Goal: Task Accomplishment & Management: Use online tool/utility

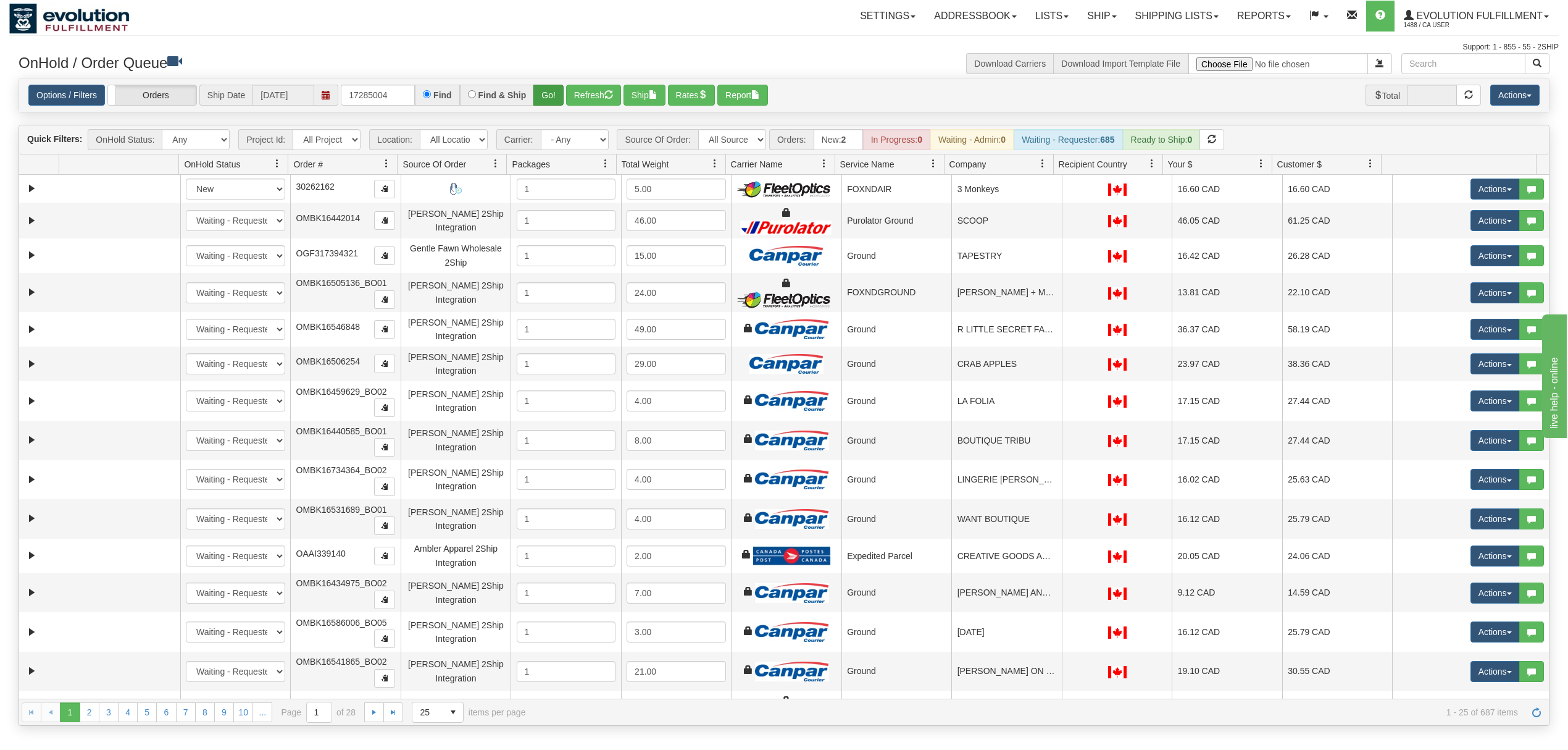
type input "17285004"
click at [539, 104] on button "Go!" at bounding box center [549, 95] width 31 height 21
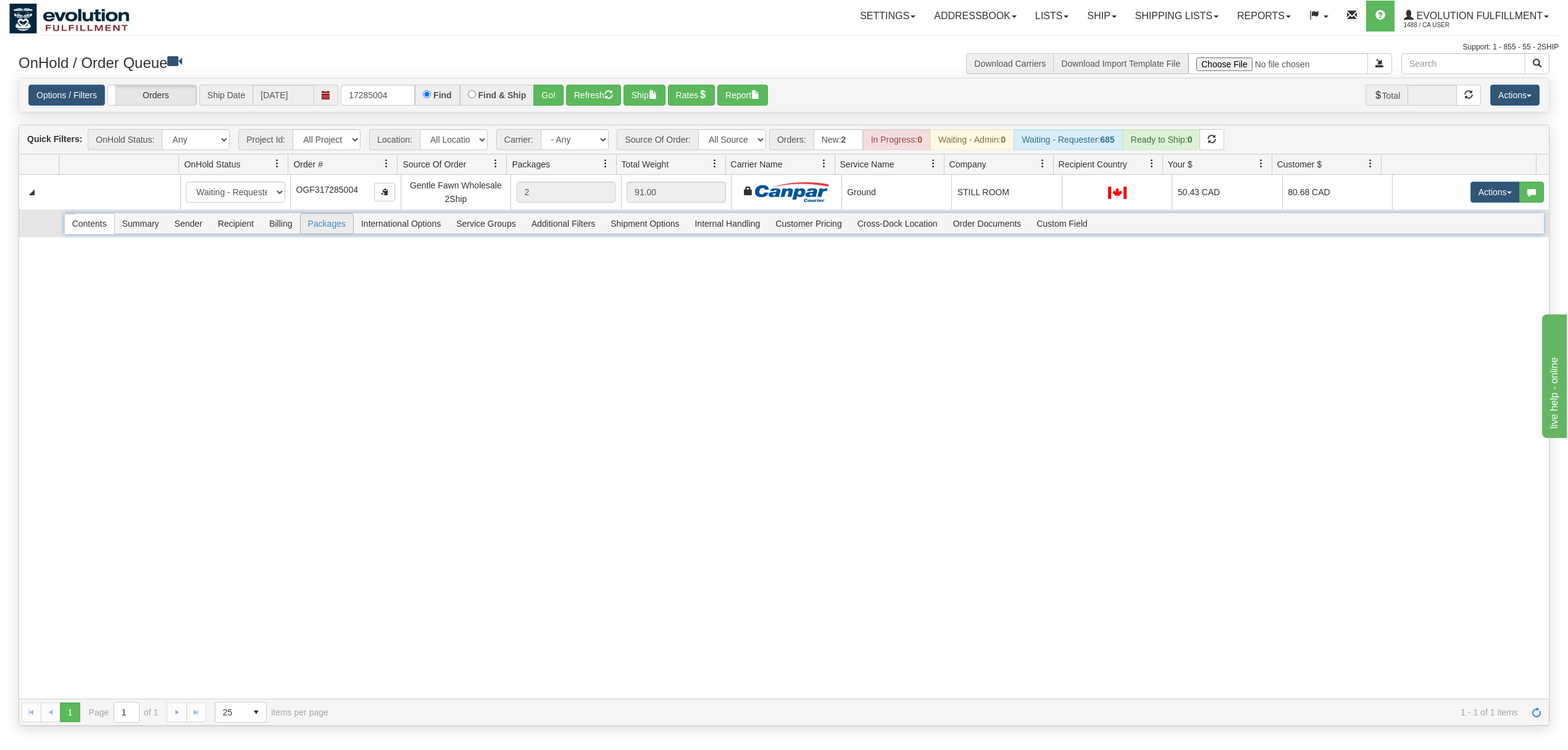
click at [324, 231] on span "Packages" at bounding box center [327, 223] width 53 height 20
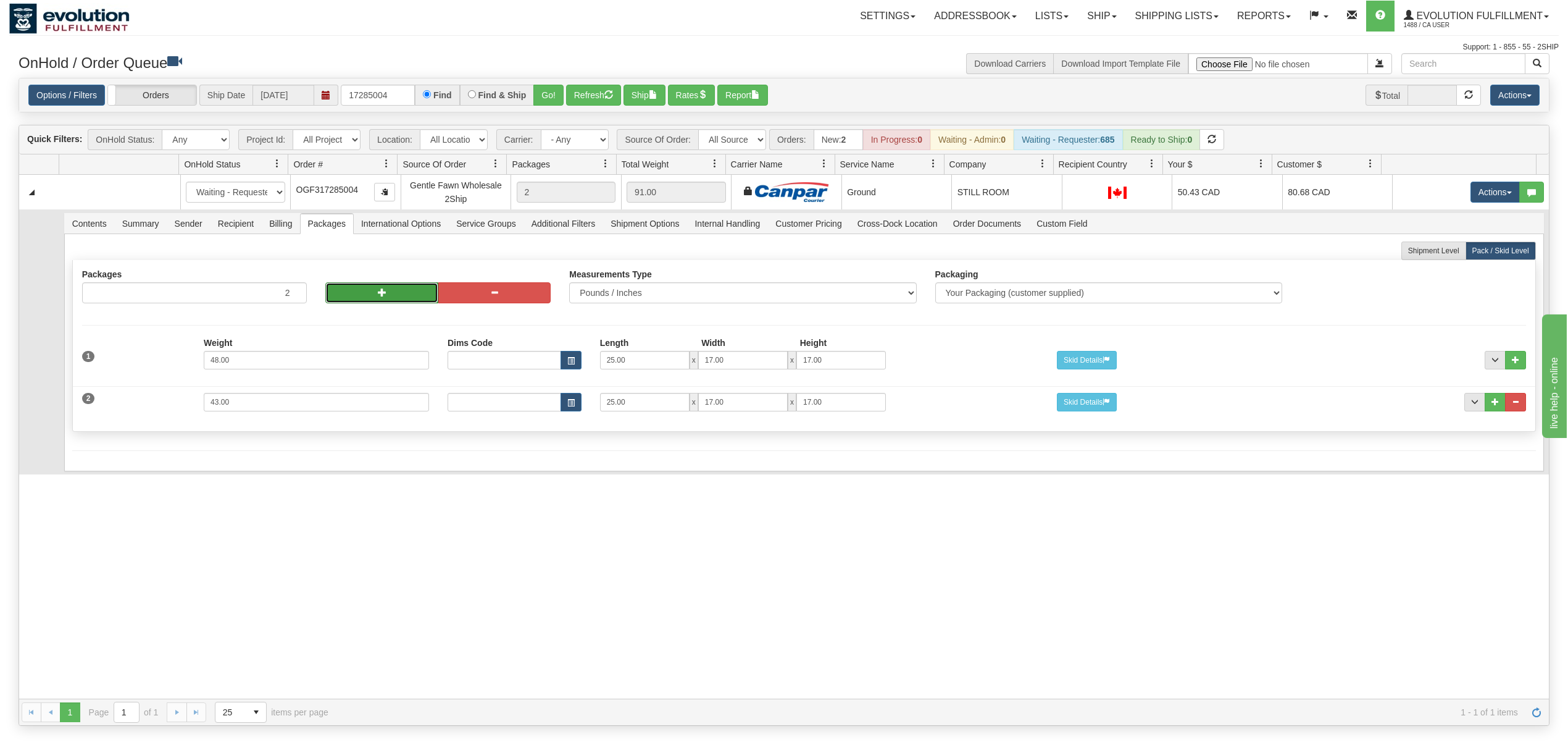
click at [367, 300] on button "button" at bounding box center [381, 293] width 112 height 21
click at [384, 299] on button "button" at bounding box center [381, 293] width 112 height 21
type input "4"
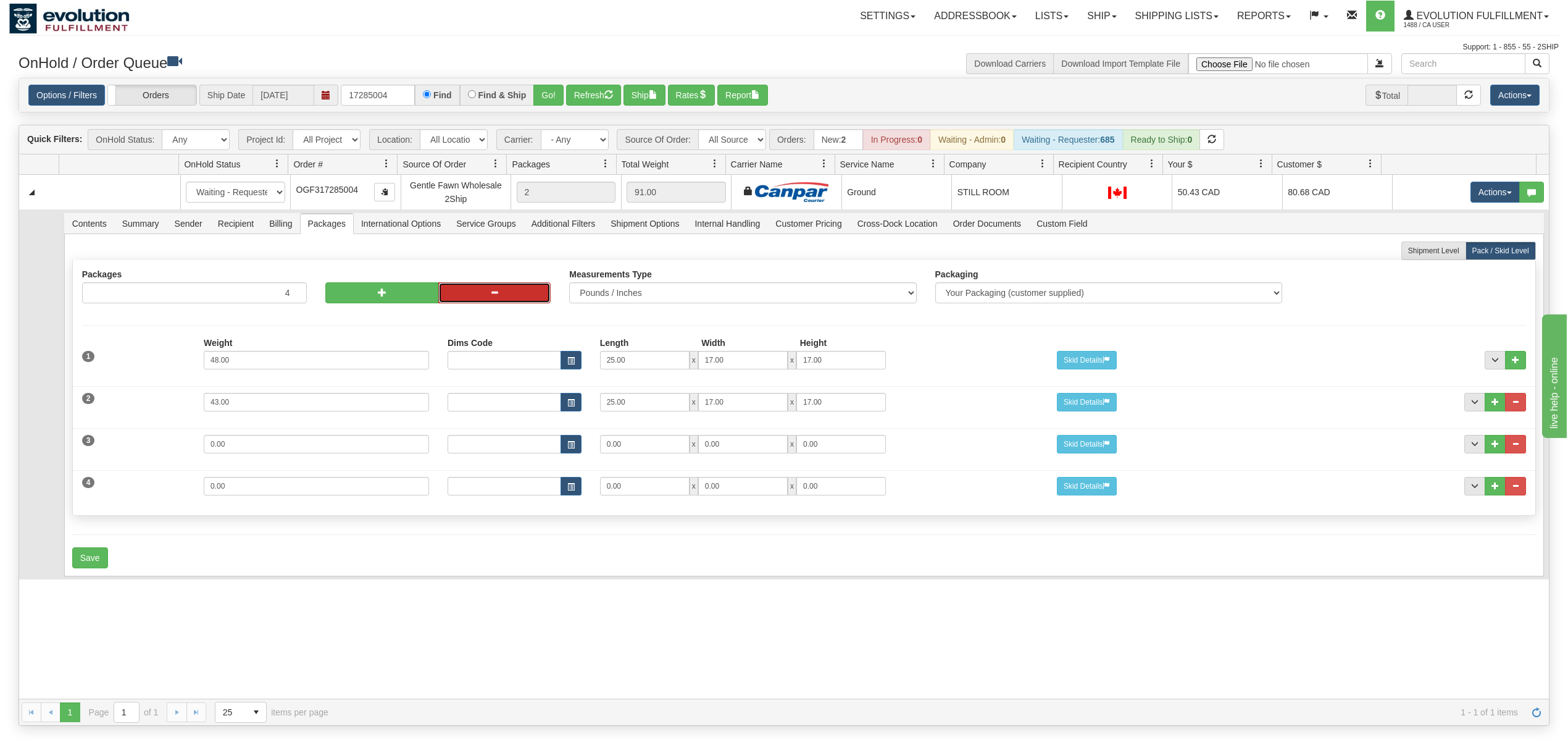
click at [504, 295] on button "button" at bounding box center [494, 293] width 112 height 21
type input "3"
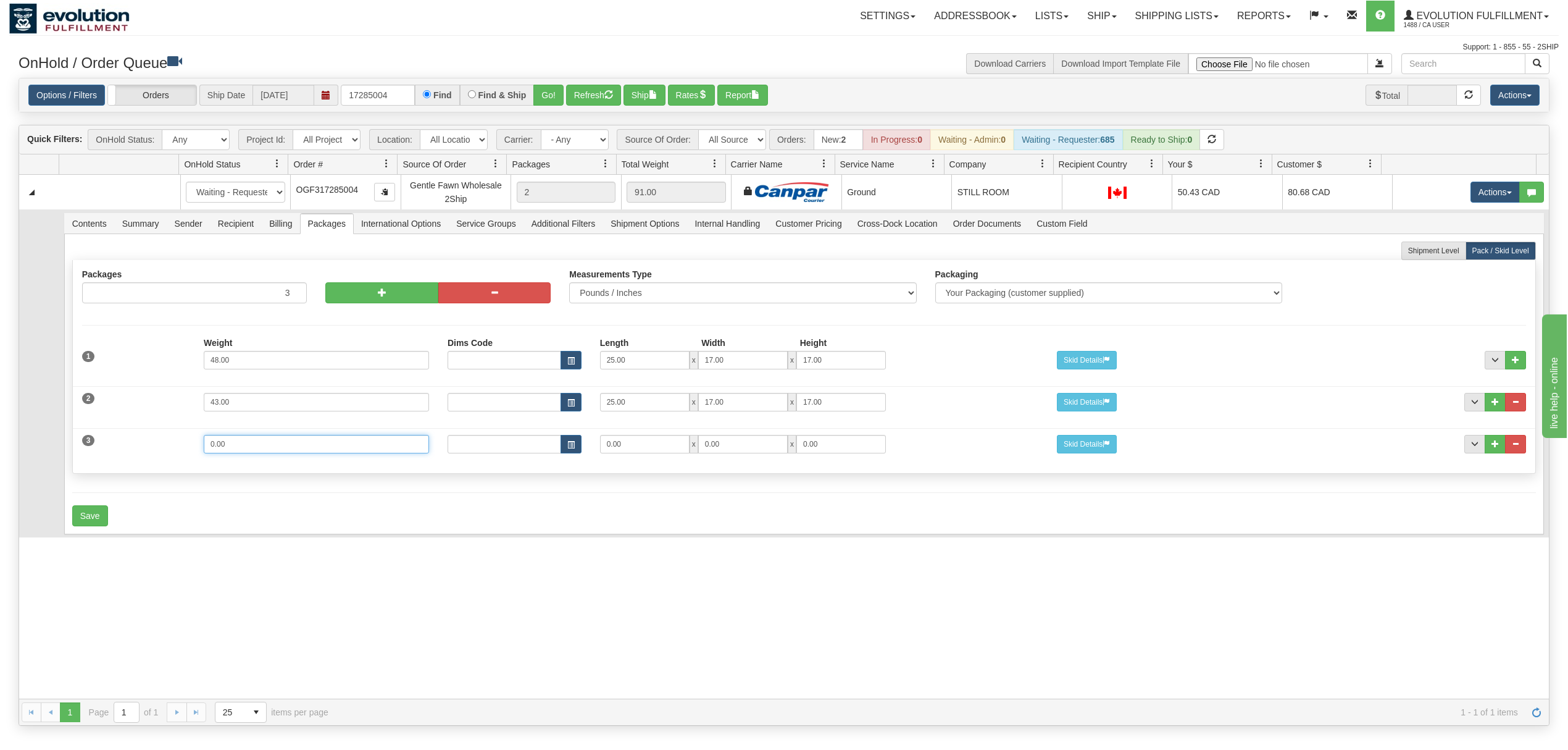
drag, startPoint x: 270, startPoint y: 451, endPoint x: 183, endPoint y: 454, distance: 87.1
click at [183, 454] on div "3 Weight 0.00 Dims Code Length Width Height 0.00 x 0.00 x" at bounding box center [804, 442] width 1463 height 41
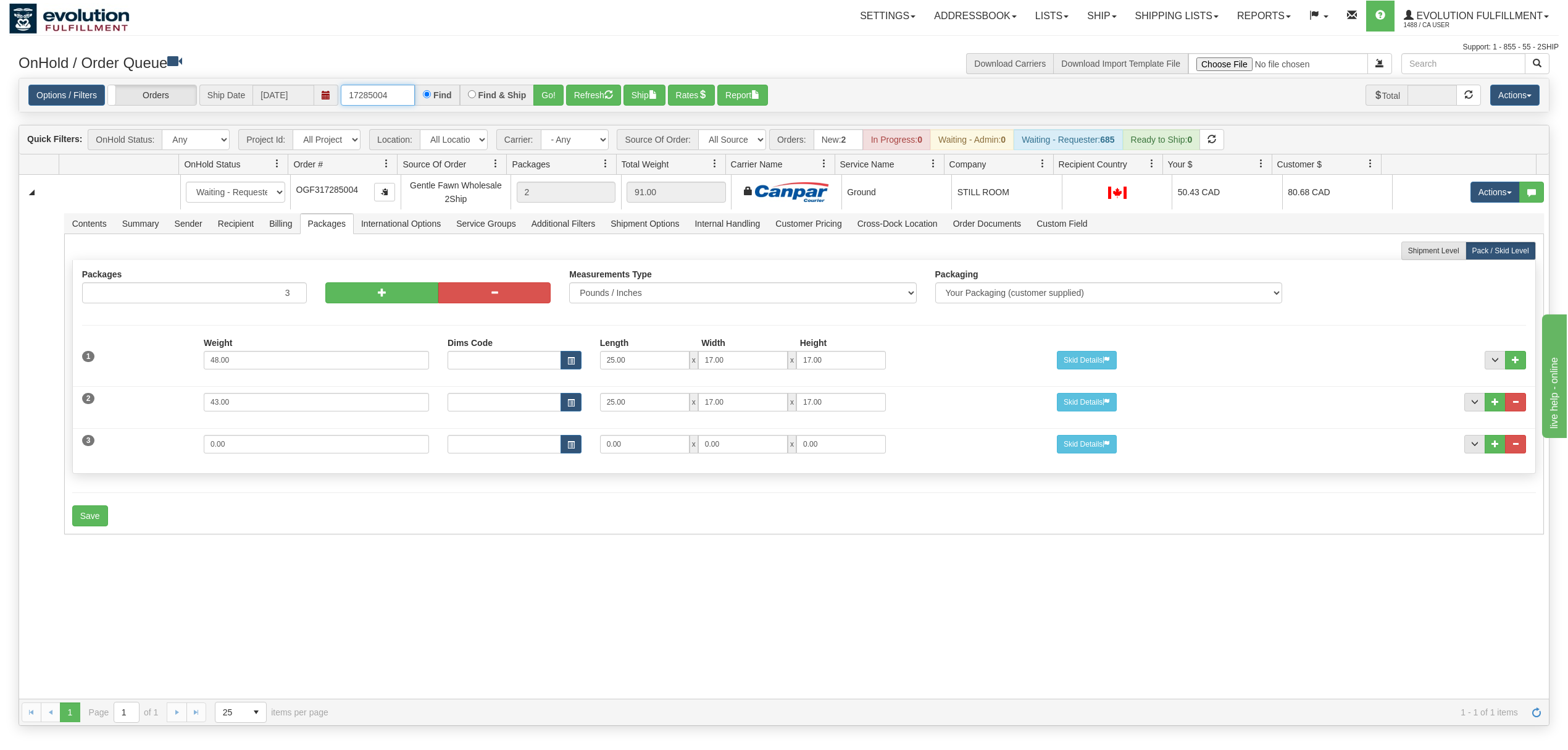
drag, startPoint x: 409, startPoint y: 100, endPoint x: 277, endPoint y: 97, distance: 132.0
click at [277, 97] on div "Options / Filters Group Shipments Orders Ship Date [DATE] 17285004 Find Find & …" at bounding box center [784, 95] width 1511 height 22
click at [556, 89] on button "Go!" at bounding box center [549, 95] width 31 height 21
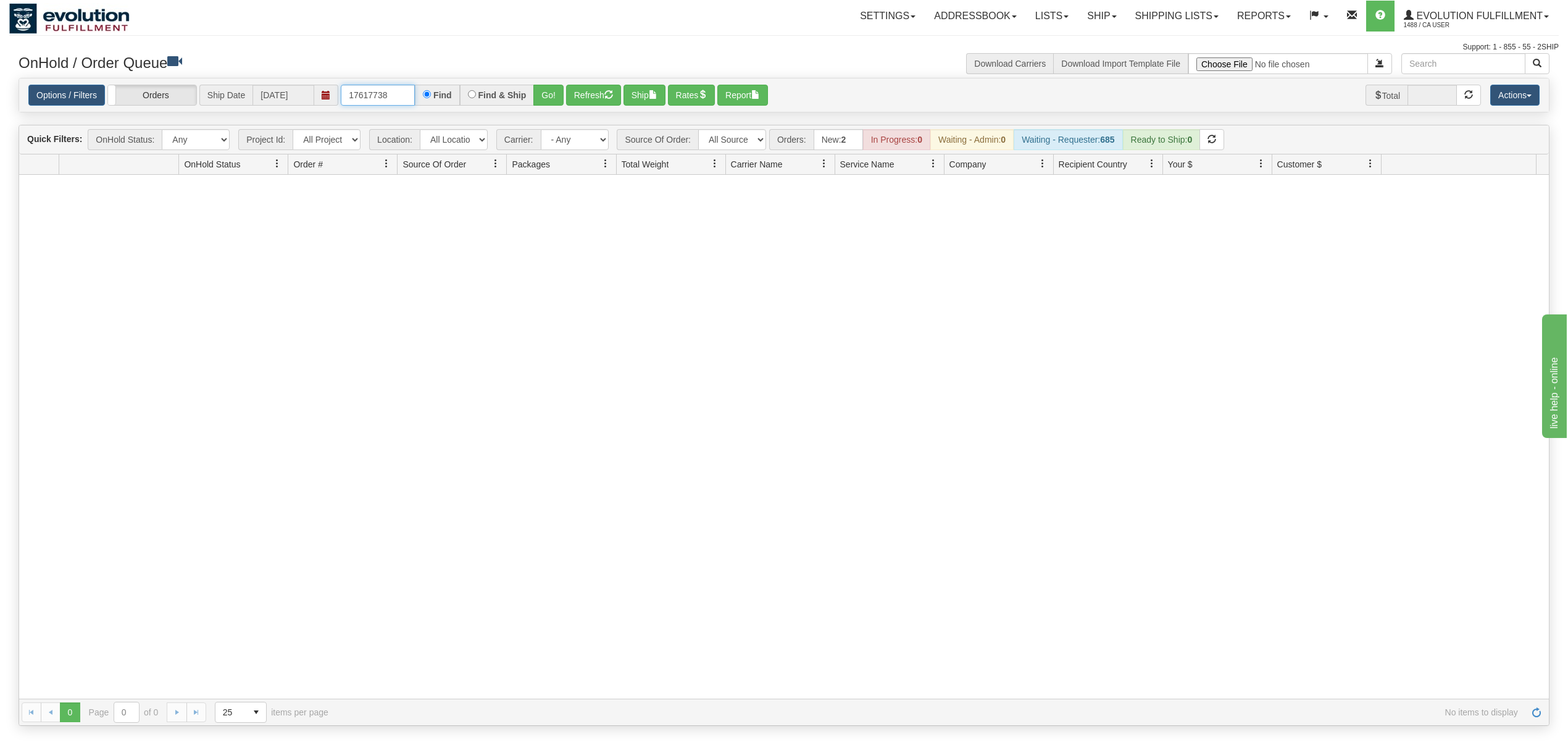
drag, startPoint x: 396, startPoint y: 98, endPoint x: 245, endPoint y: 100, distance: 151.0
click at [245, 100] on div "Options / Filters Group Shipments Orders Ship Date [DATE] 17617738 Find Find & …" at bounding box center [784, 95] width 1511 height 22
type input "OGF317167738"
click at [560, 93] on button "Go!" at bounding box center [549, 95] width 31 height 21
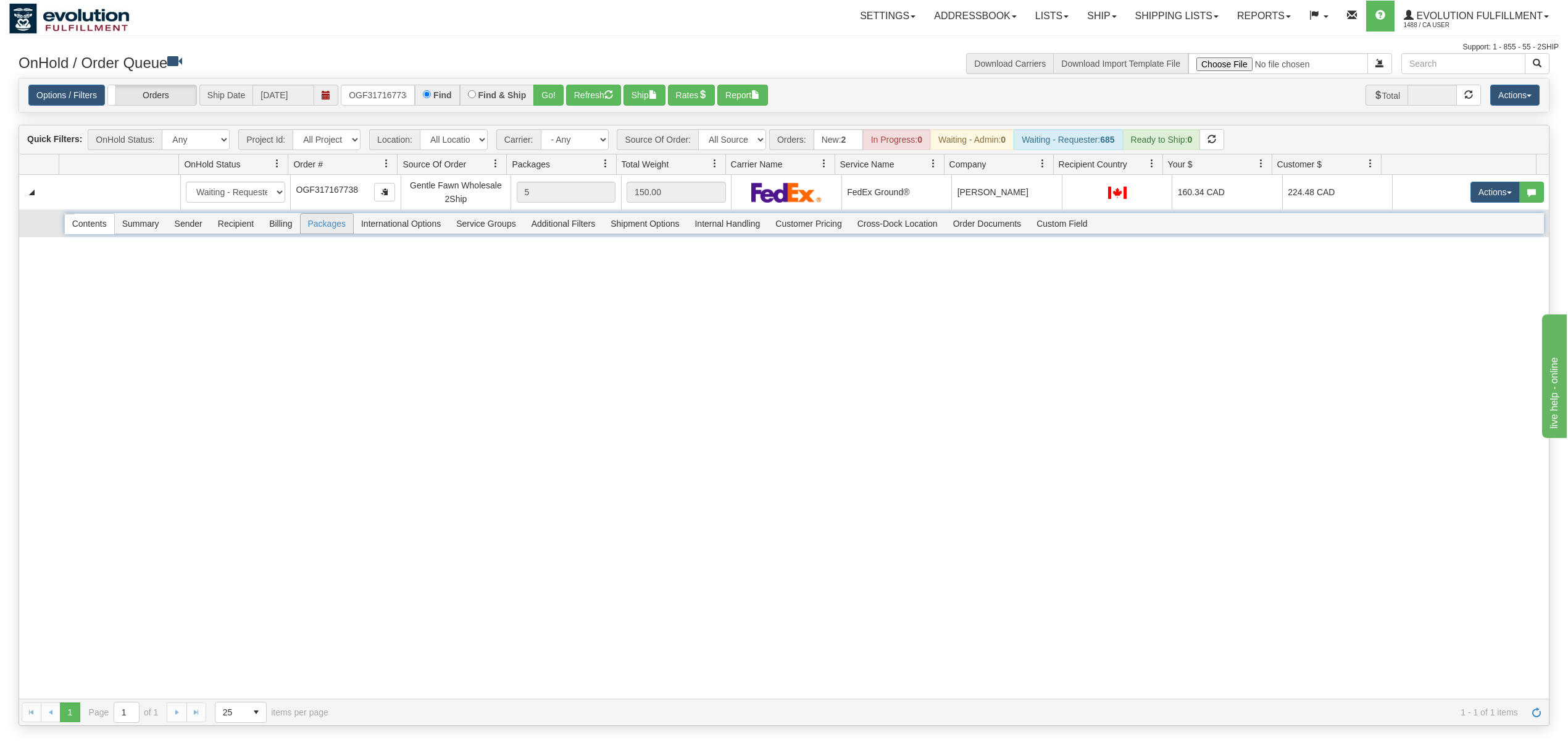
click at [329, 232] on span "Packages" at bounding box center [327, 223] width 53 height 20
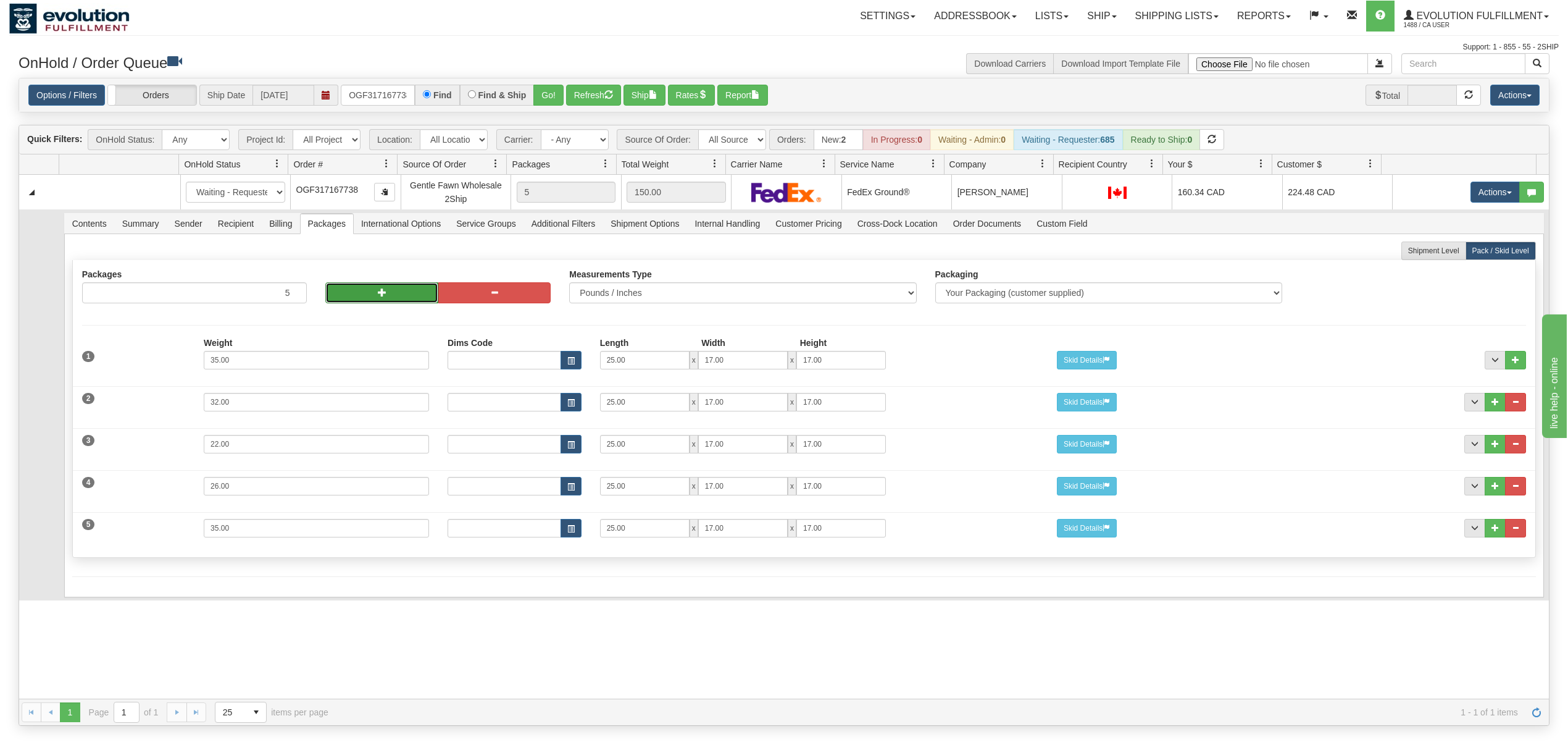
click at [349, 296] on button "button" at bounding box center [381, 293] width 112 height 21
type input "7"
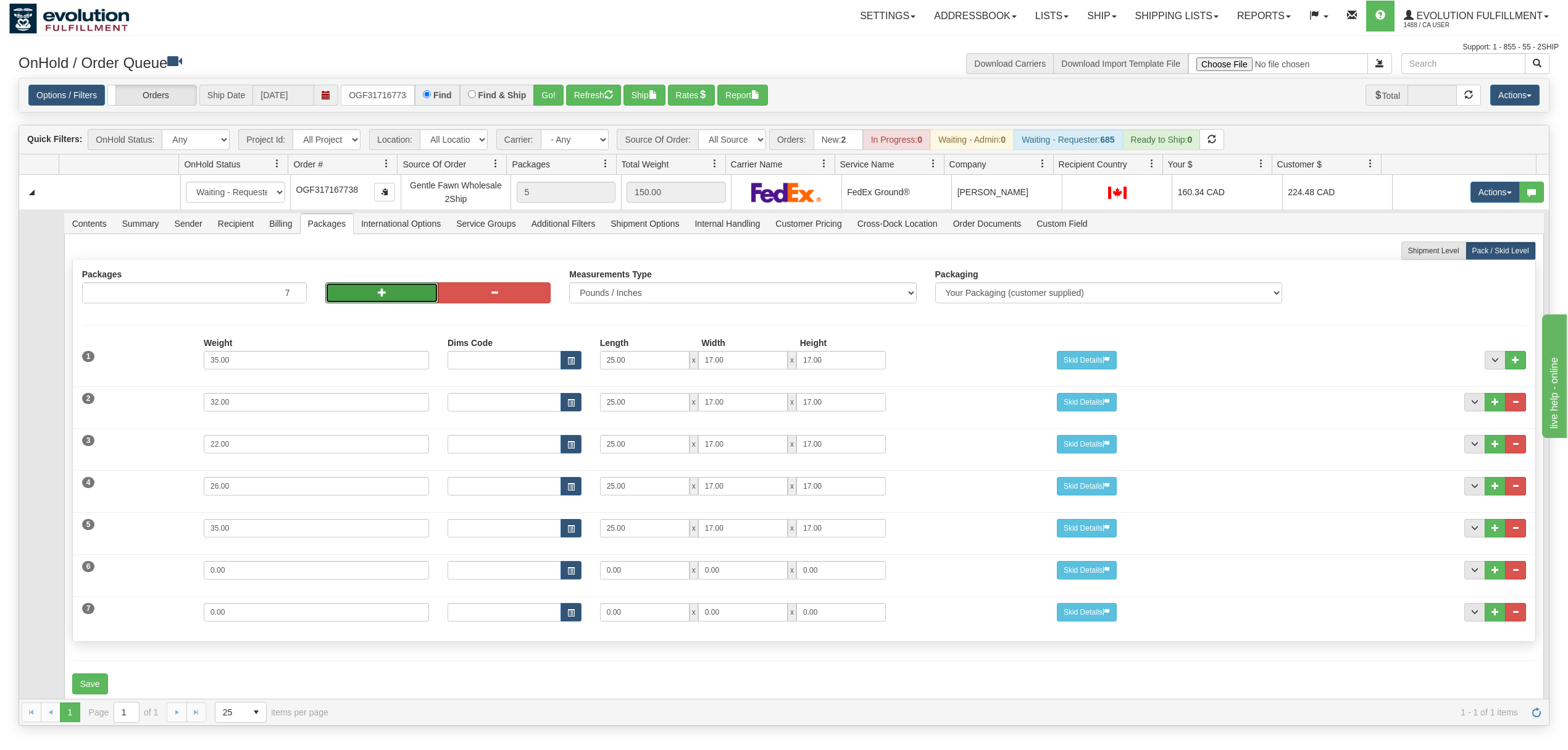
click at [349, 296] on button "button" at bounding box center [381, 293] width 112 height 21
type input "8"
click at [353, 296] on button "button" at bounding box center [381, 293] width 112 height 21
type input "9"
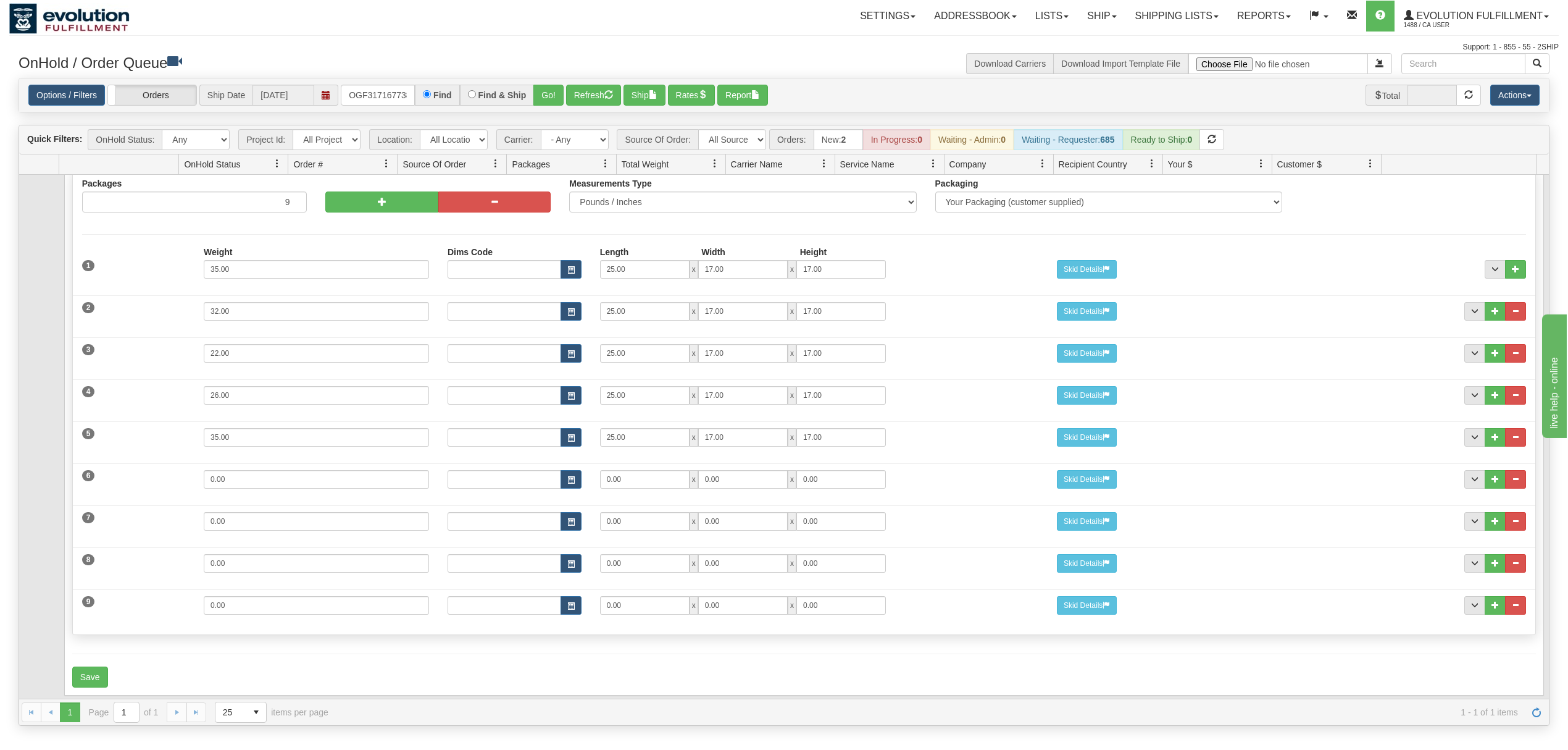
scroll to position [110, 0]
click at [356, 192] on button "button" at bounding box center [381, 202] width 112 height 21
type input "10"
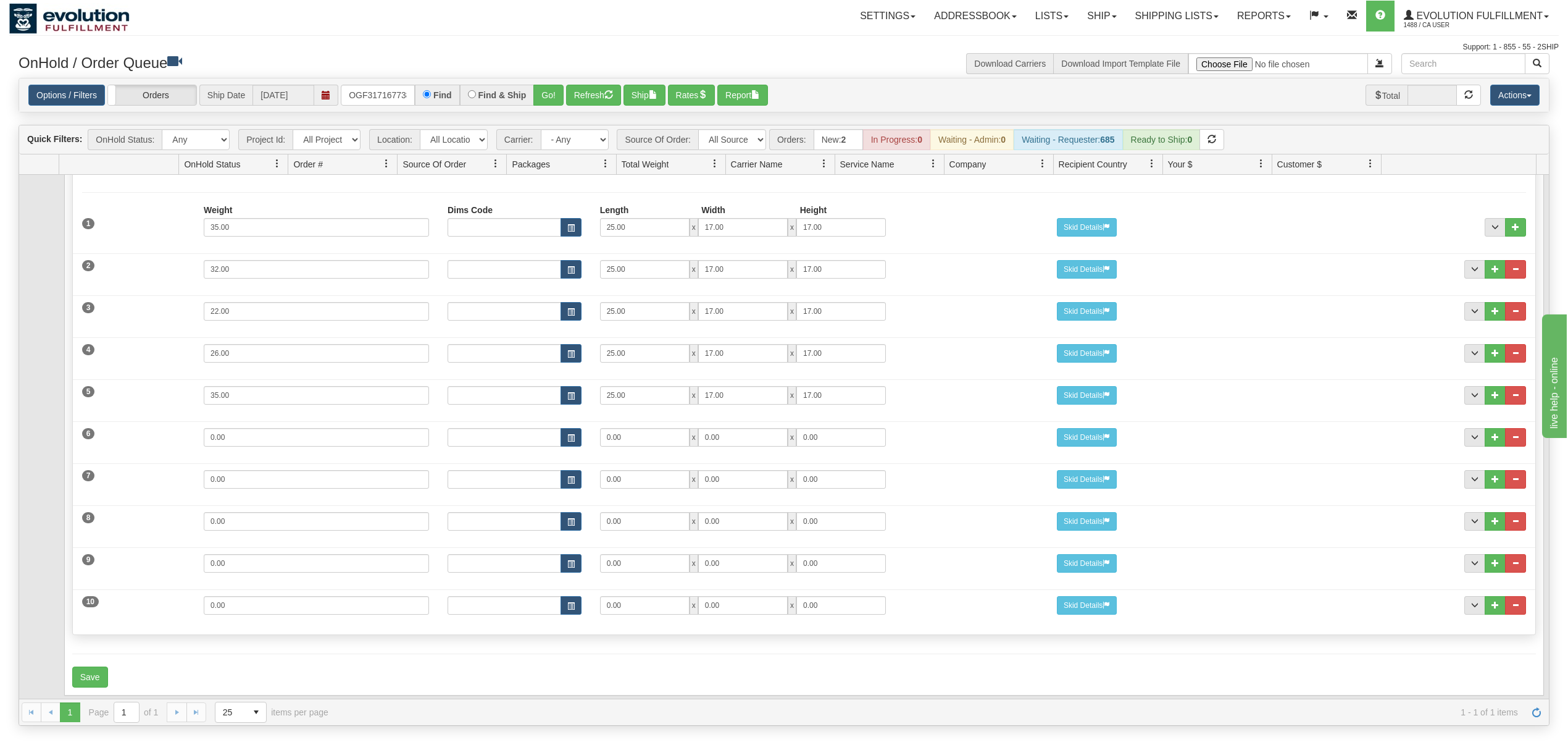
scroll to position [153, 0]
drag, startPoint x: 261, startPoint y: 428, endPoint x: 126, endPoint y: 435, distance: 135.2
click at [126, 435] on div "6 Weight 0.00 Dims Code Length Width Height 0.00 x 0.00 x" at bounding box center [804, 435] width 1463 height 41
type input "29"
type input "25"
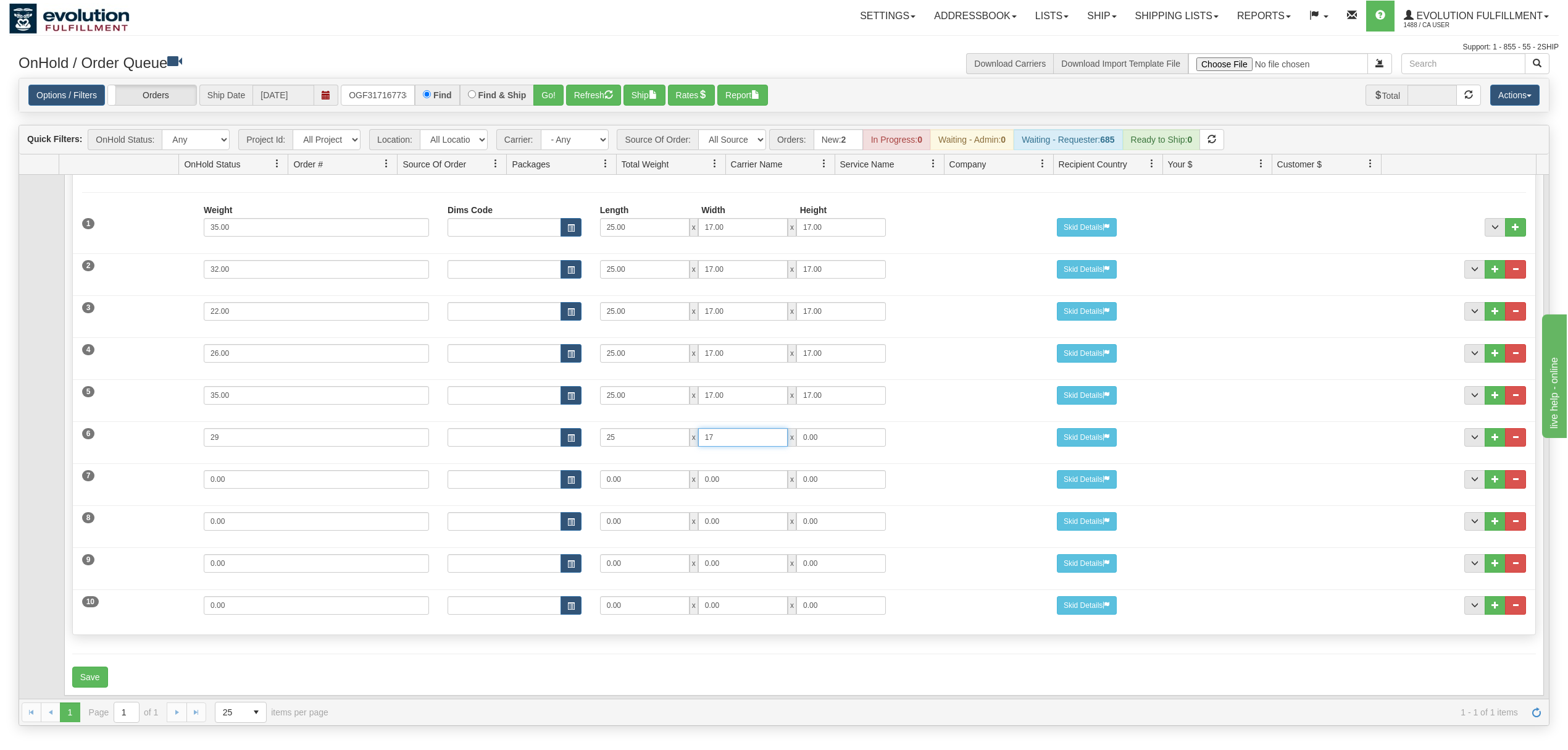
type input "17"
drag, startPoint x: 278, startPoint y: 474, endPoint x: 122, endPoint y: 463, distance: 156.4
click at [122, 463] on div "7 Weight 0.00 Dims Code Length Width Height 0.00 x 0.00 x" at bounding box center [804, 477] width 1463 height 41
type input "32"
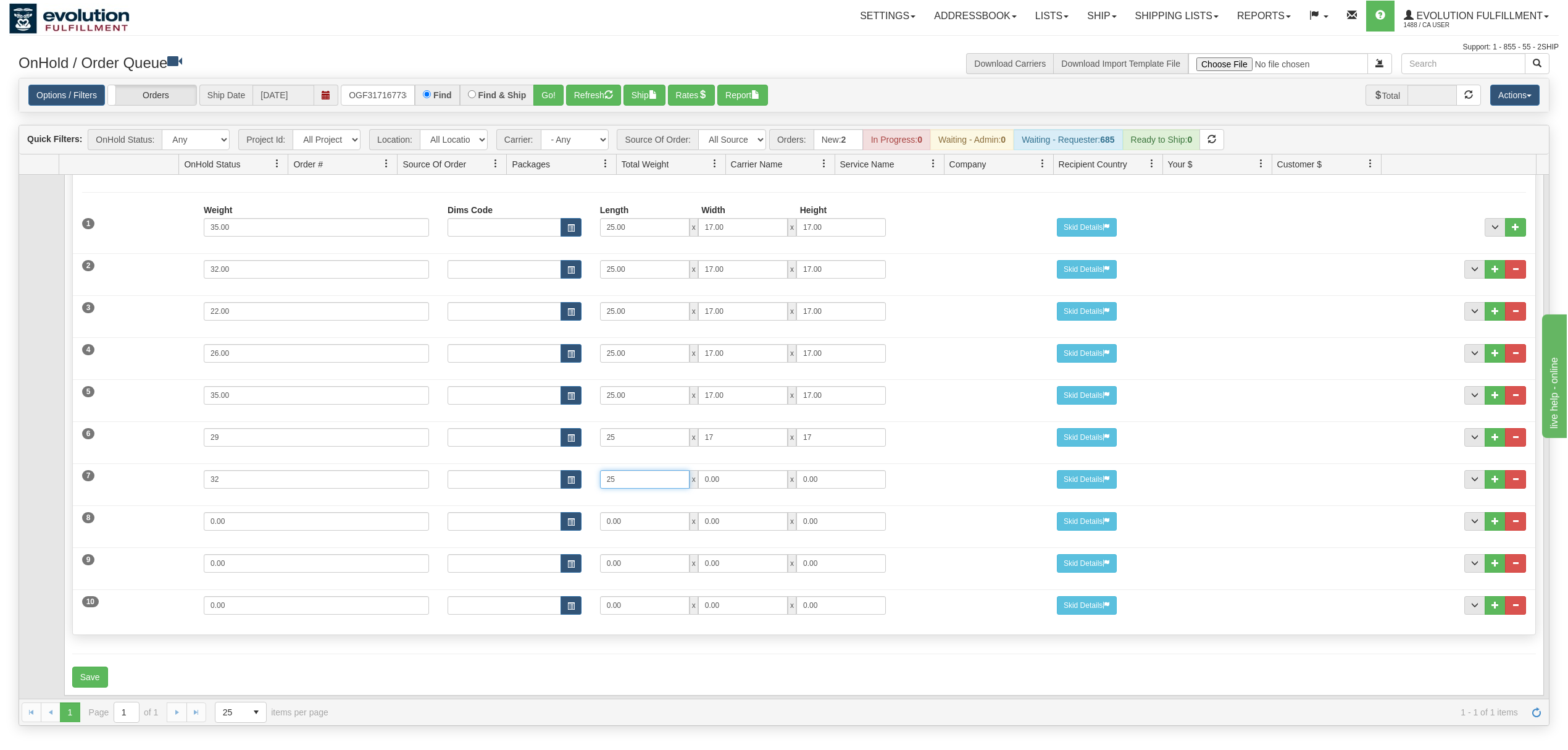
type input "25"
type input "17"
drag, startPoint x: 260, startPoint y: 512, endPoint x: 86, endPoint y: 510, distance: 174.0
click at [86, 510] on div "8 Weight 0.00 Dims Code Length Width Height 0.00 x 0.00 x" at bounding box center [804, 519] width 1463 height 41
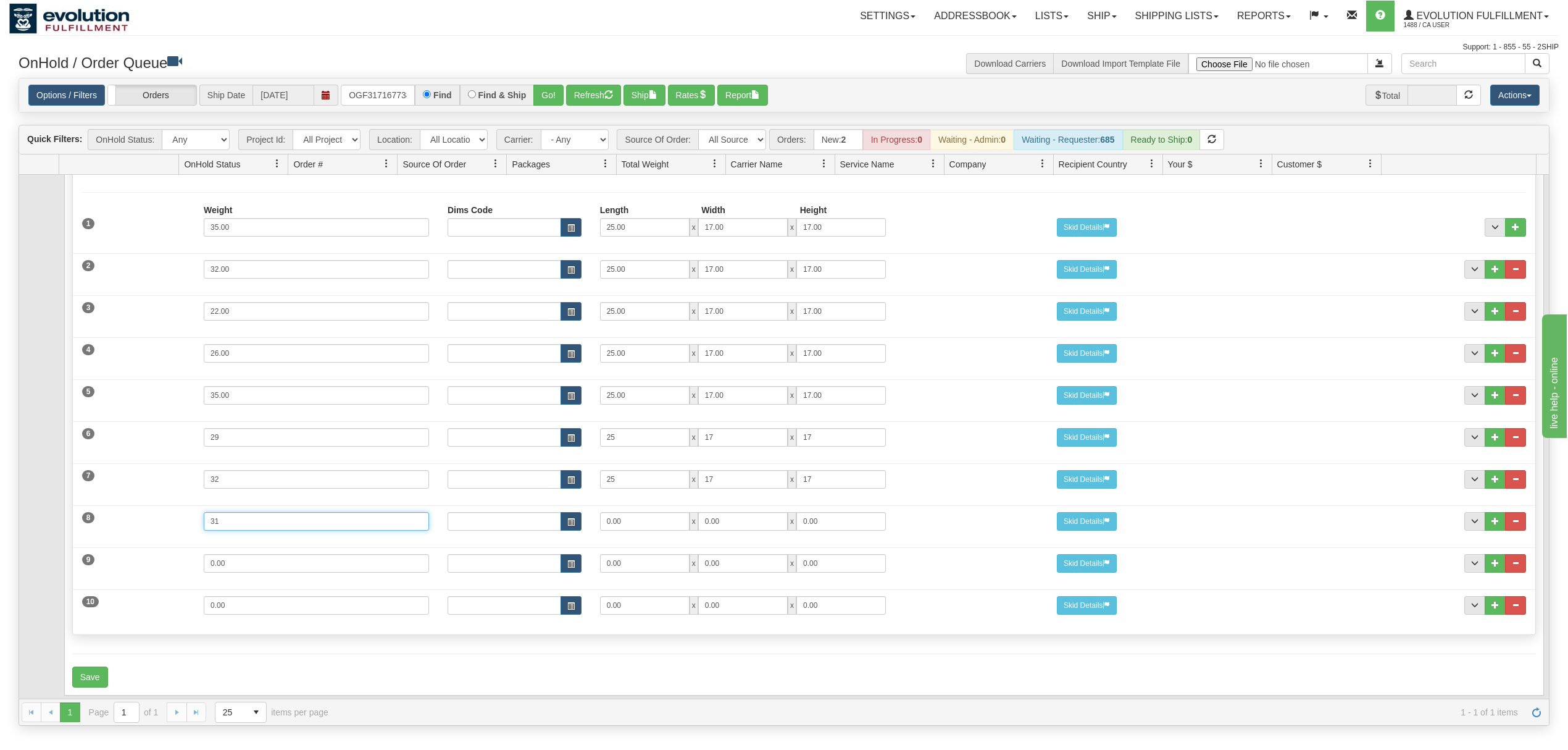
type input "31"
type input "25"
type input "17"
drag, startPoint x: 262, startPoint y: 559, endPoint x: 139, endPoint y: 549, distance: 123.4
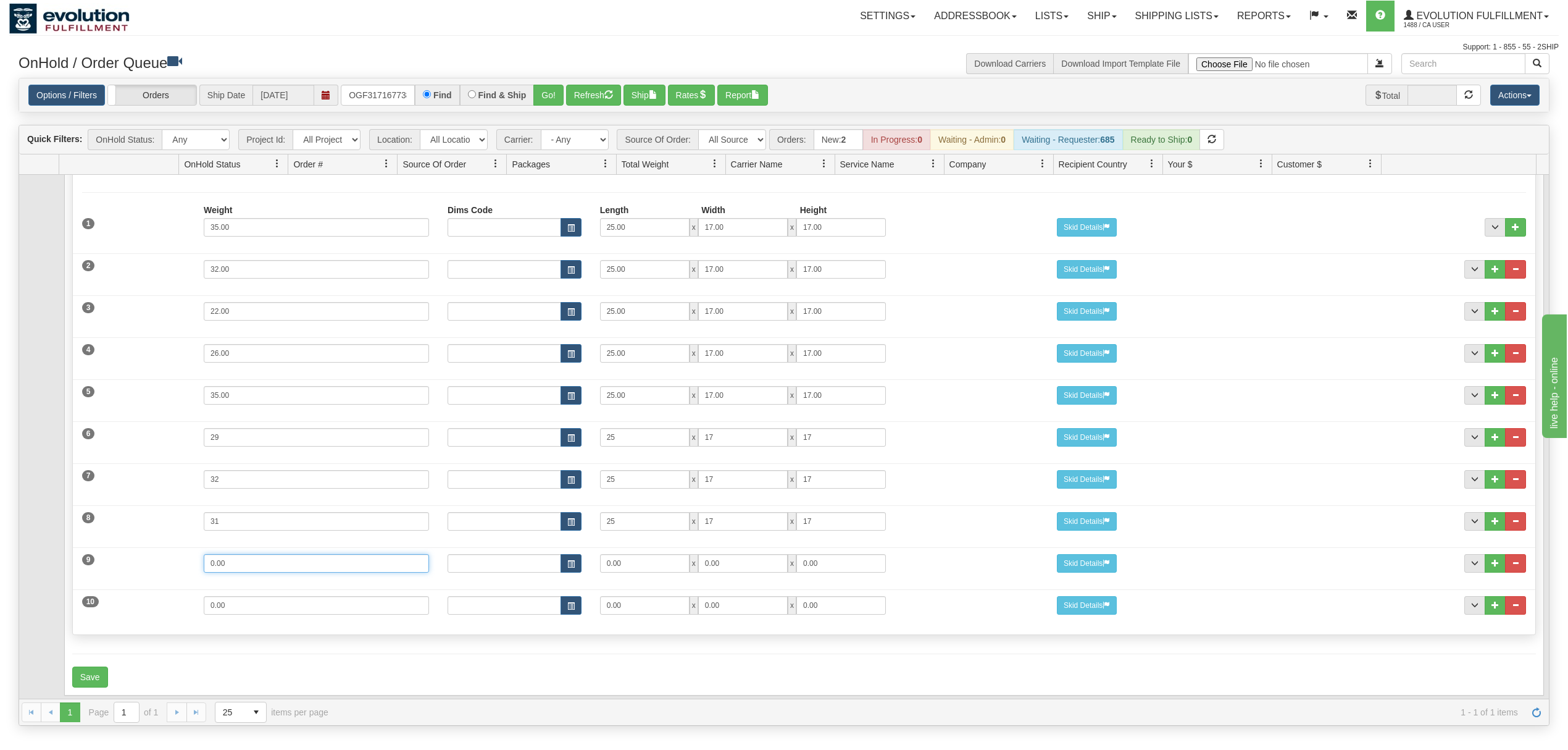
click at [139, 549] on div "9 Weight 0.00 Dims Code Length Width Height 0.00 x 0.00 x" at bounding box center [804, 561] width 1463 height 41
type input "14"
type input "15"
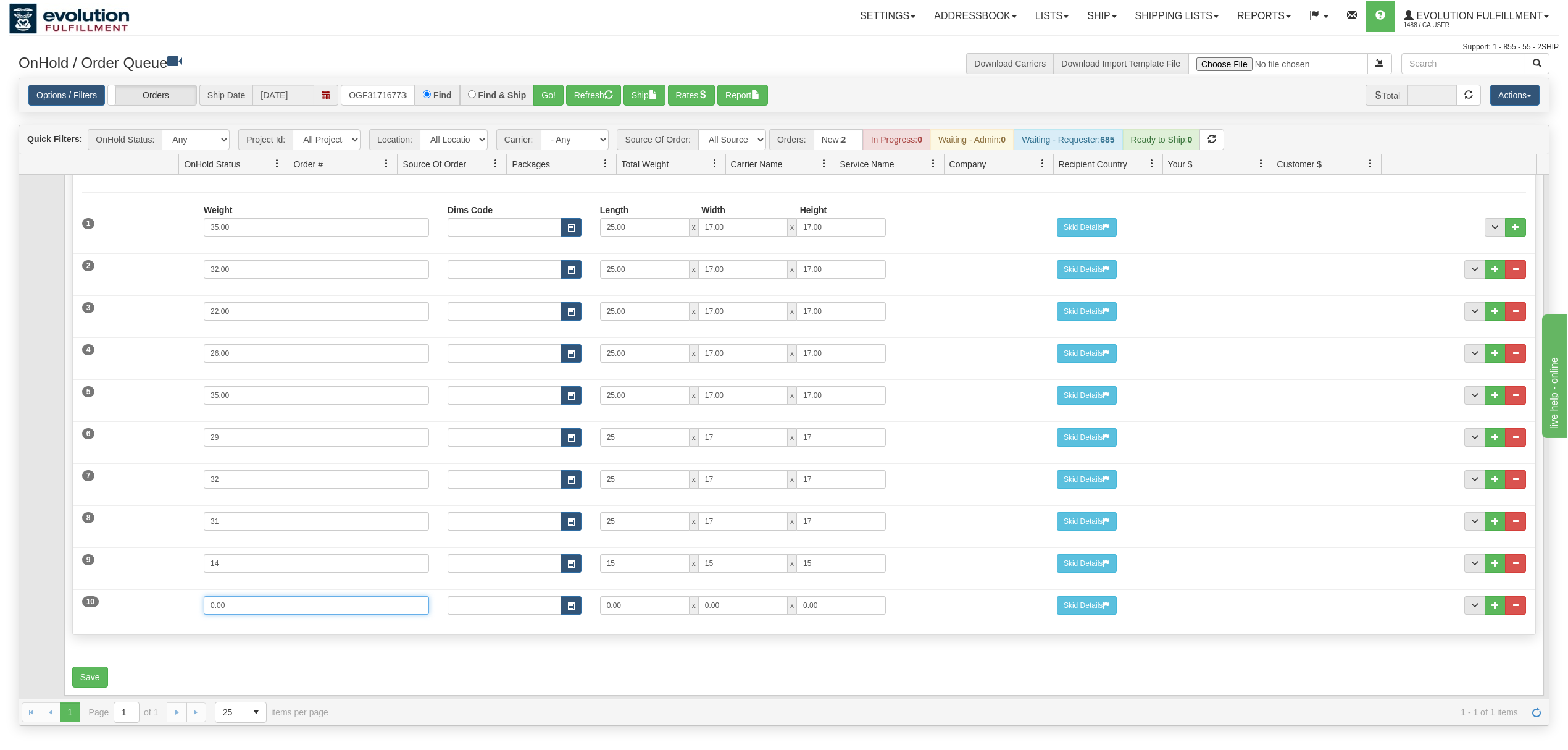
drag, startPoint x: 251, startPoint y: 593, endPoint x: 108, endPoint y: 594, distance: 143.0
click at [108, 594] on div "10 Weight 0.00 Dims Code Length Width Height 0.00 x 0.00 x" at bounding box center [804, 603] width 1463 height 41
type input "2"
type input "14"
type input "15"
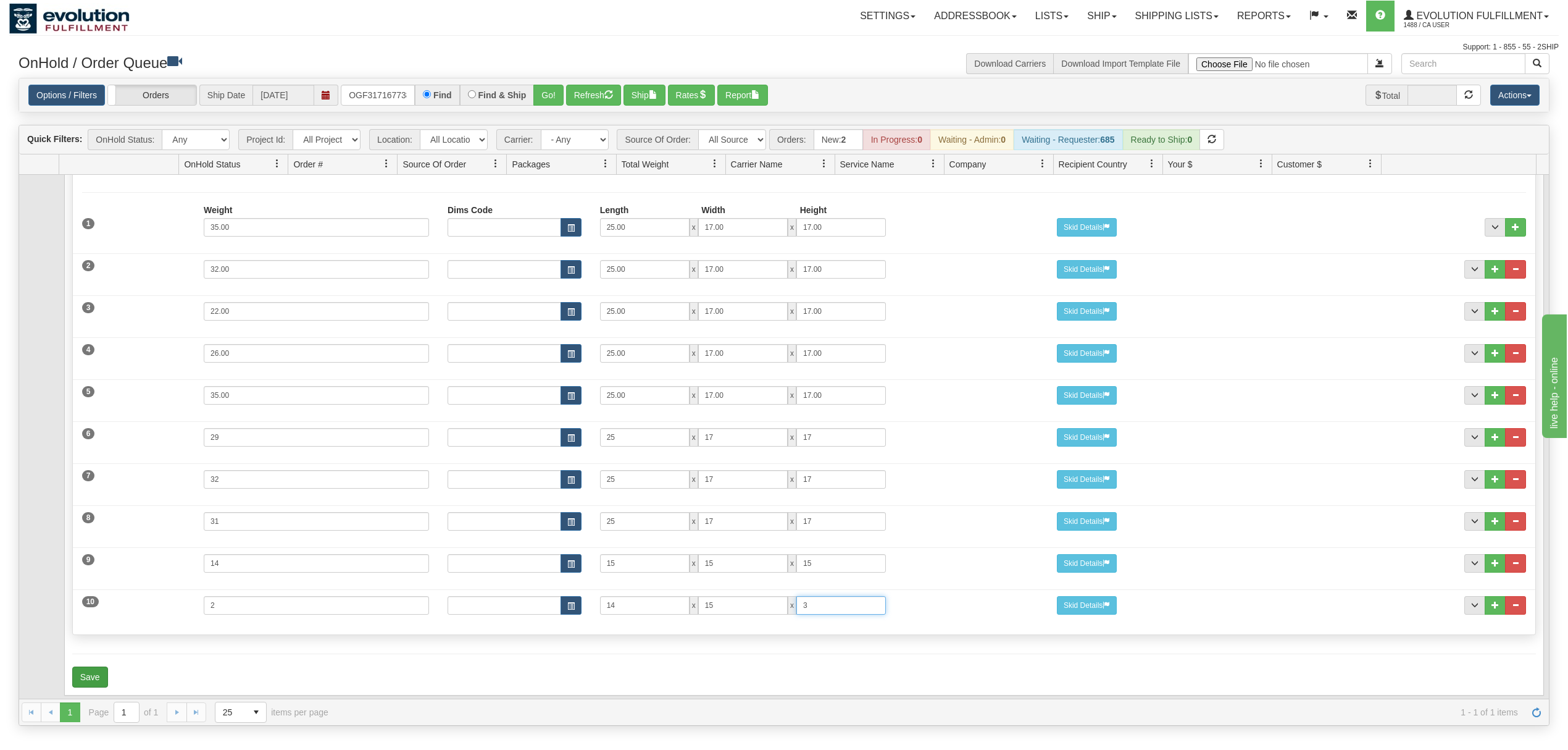
type input "3"
click at [93, 667] on button "Save" at bounding box center [89, 677] width 35 height 21
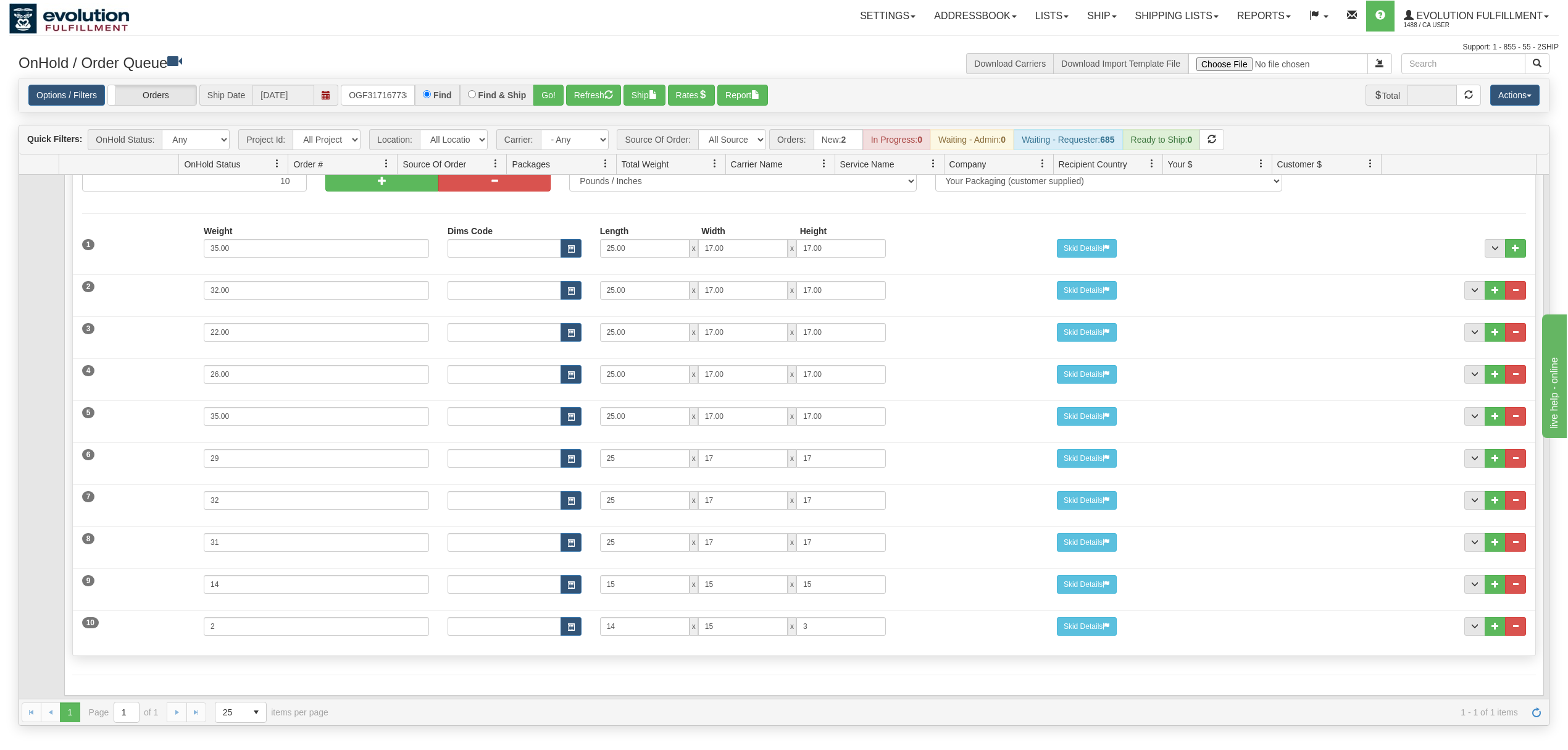
scroll to position [0, 0]
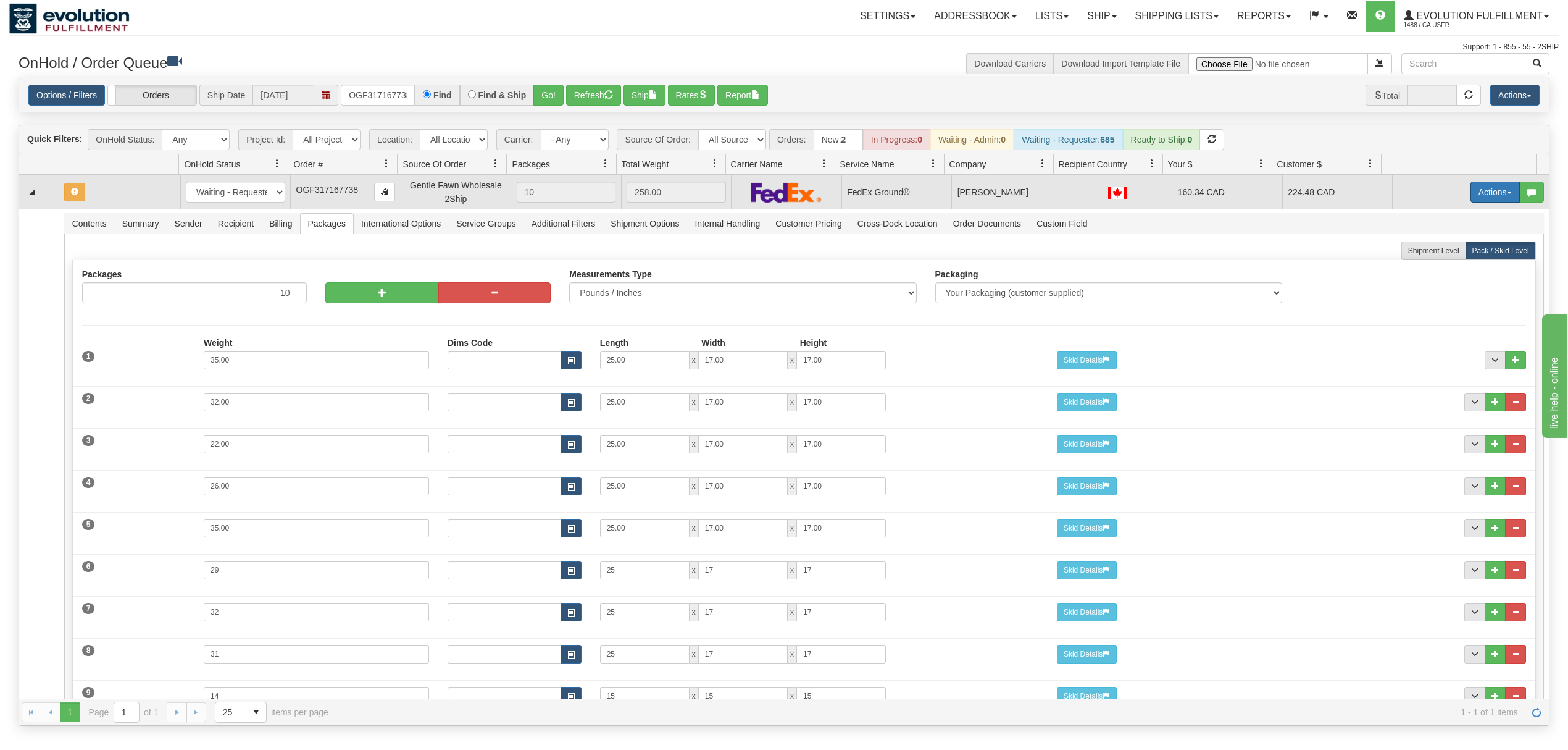
click at [1476, 195] on button "Actions" at bounding box center [1496, 193] width 50 height 21
click at [1450, 248] on span "Rate All Services" at bounding box center [1469, 247] width 74 height 10
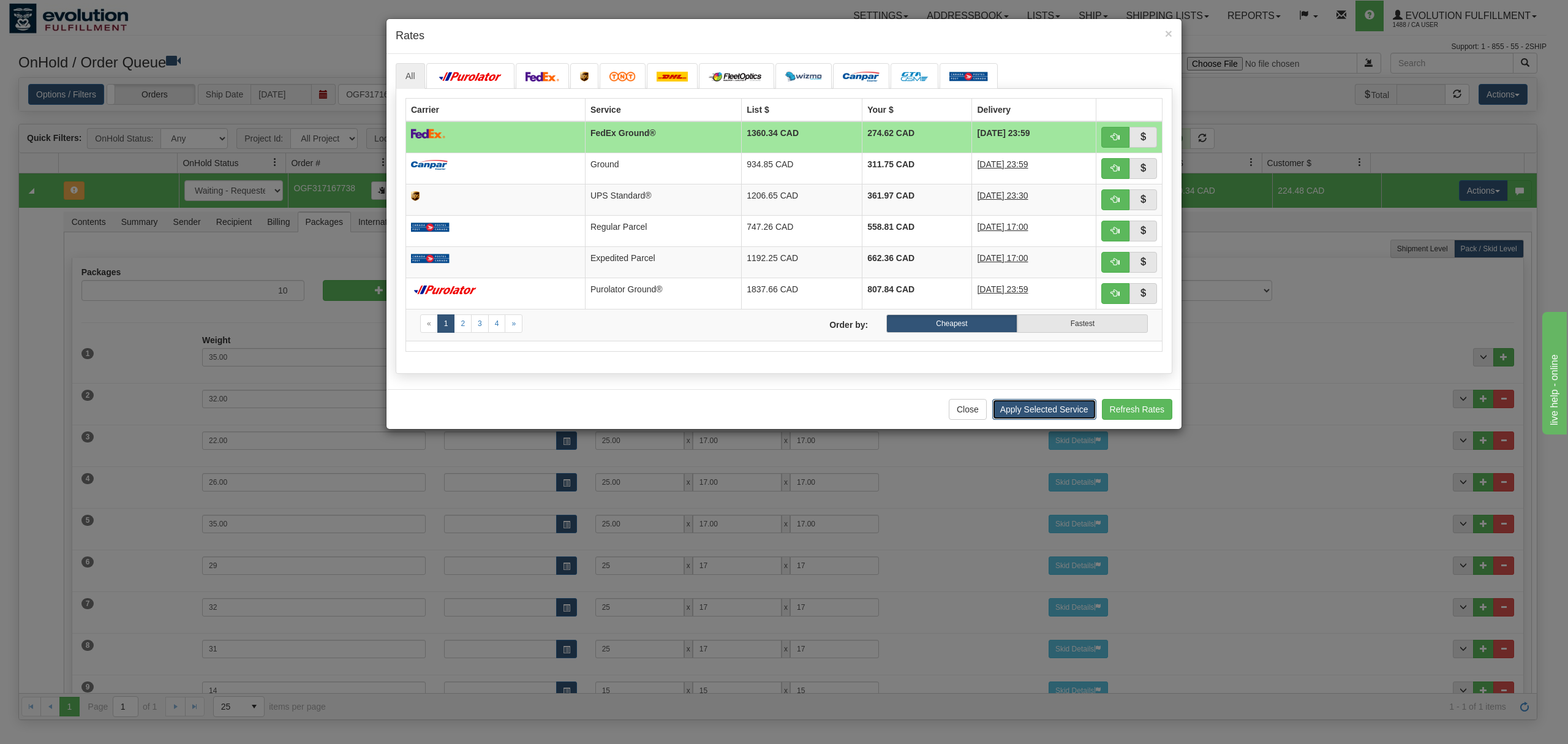
click at [1064, 417] on button "Apply Selected Service" at bounding box center [1044, 410] width 105 height 21
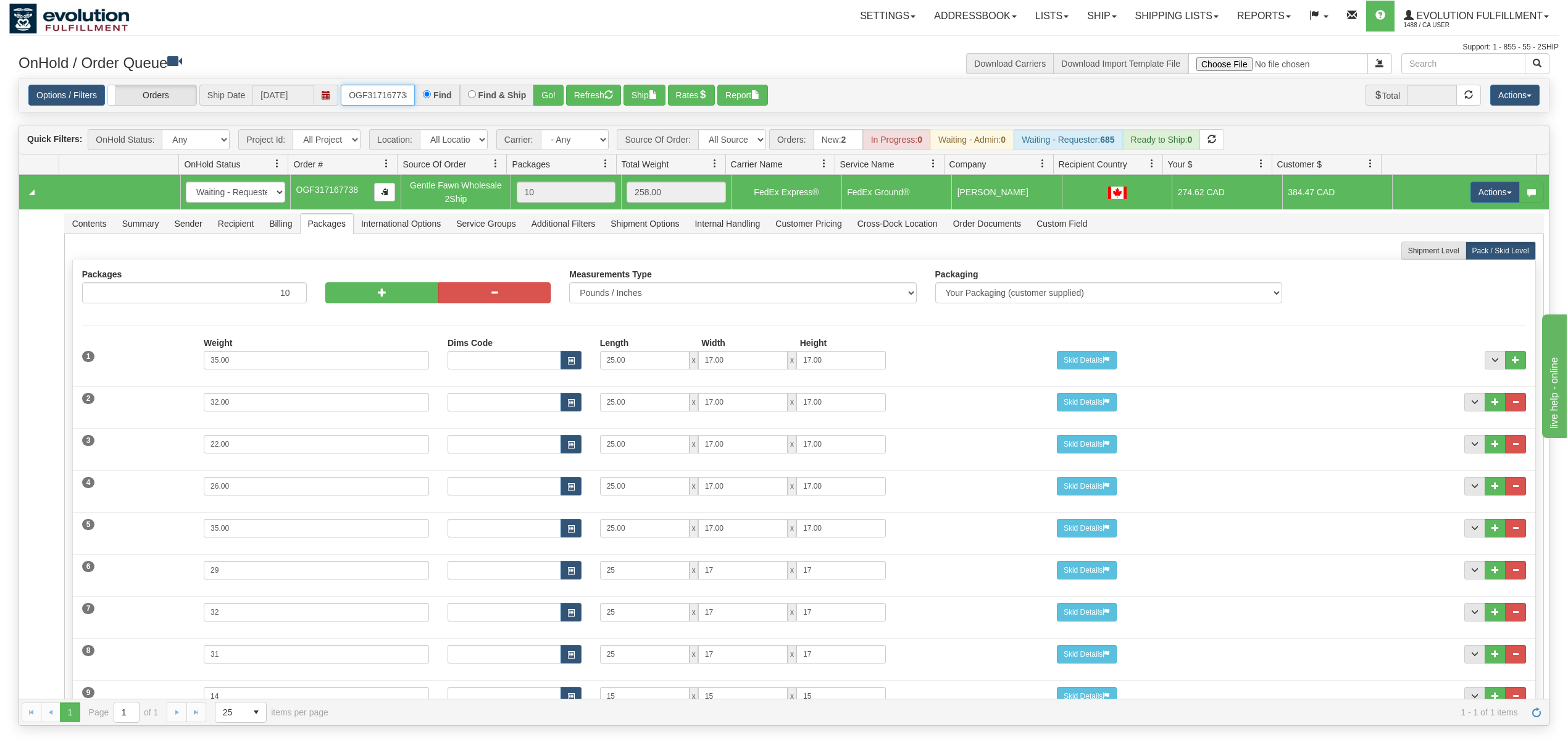
click at [374, 99] on input "OGF317167738" at bounding box center [377, 95] width 74 height 21
click at [548, 95] on button "Go!" at bounding box center [549, 95] width 31 height 21
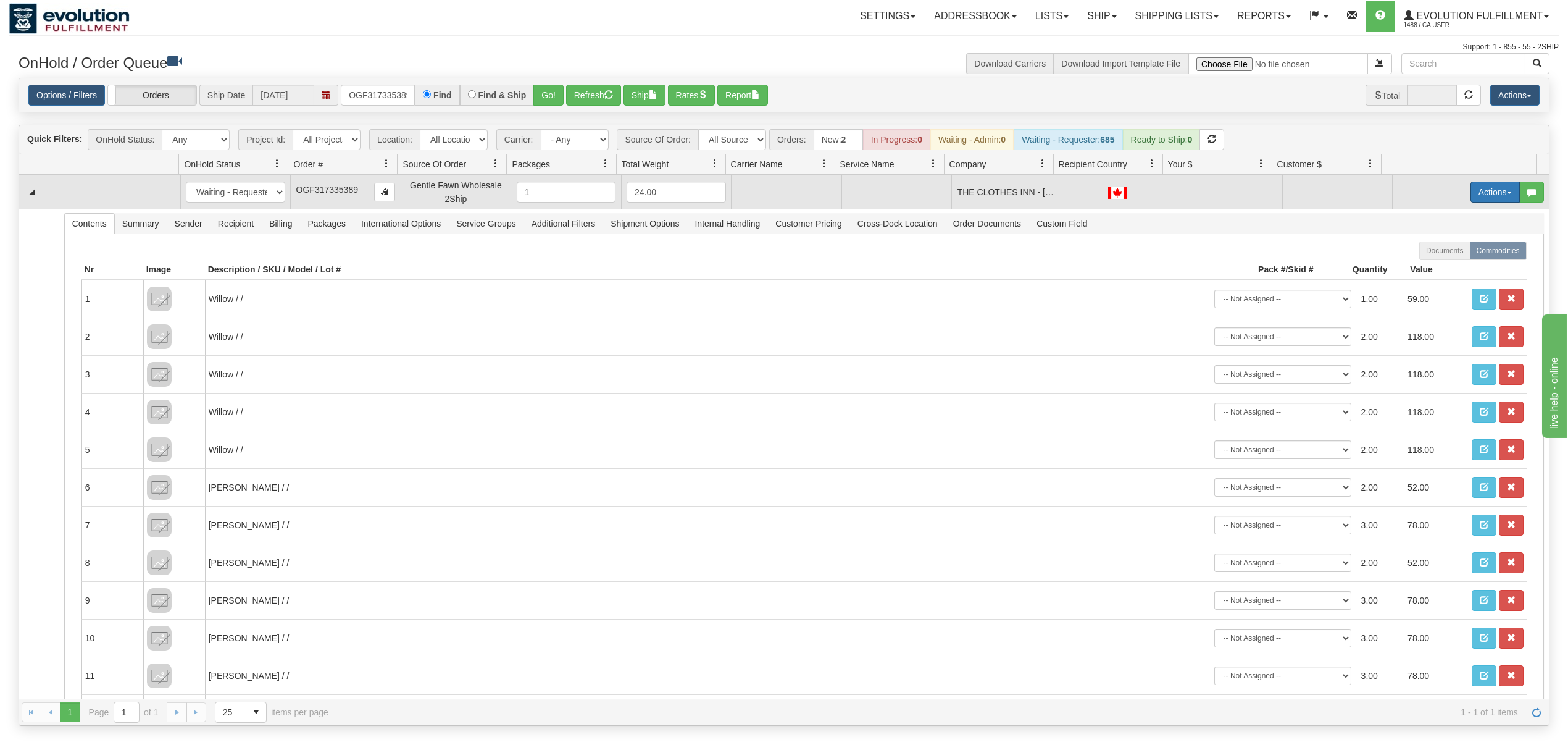
click at [1478, 197] on button "Actions" at bounding box center [1496, 193] width 50 height 21
click at [1450, 249] on span "Rate All Services" at bounding box center [1469, 247] width 74 height 10
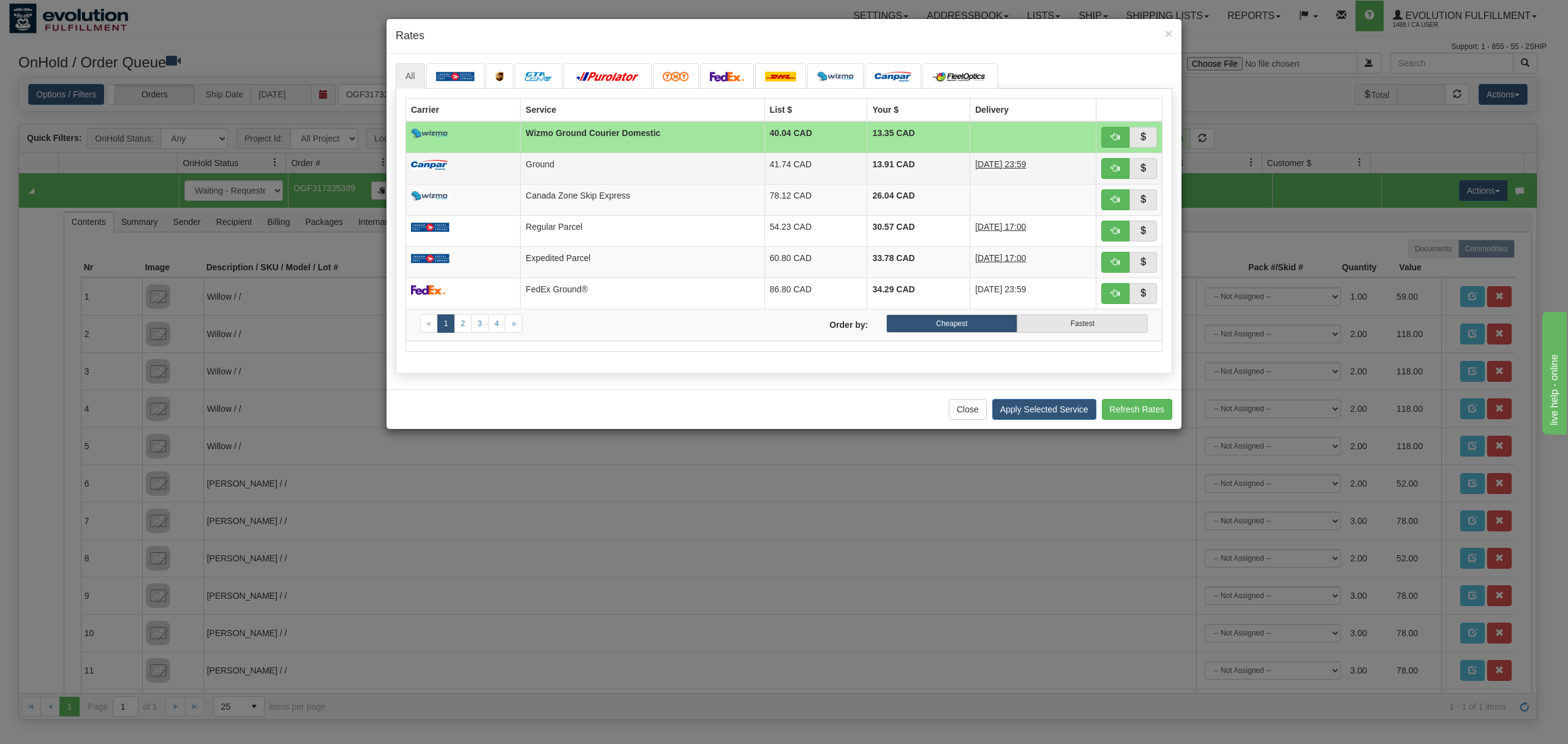
click at [816, 178] on td "41.74 CAD" at bounding box center [816, 168] width 103 height 31
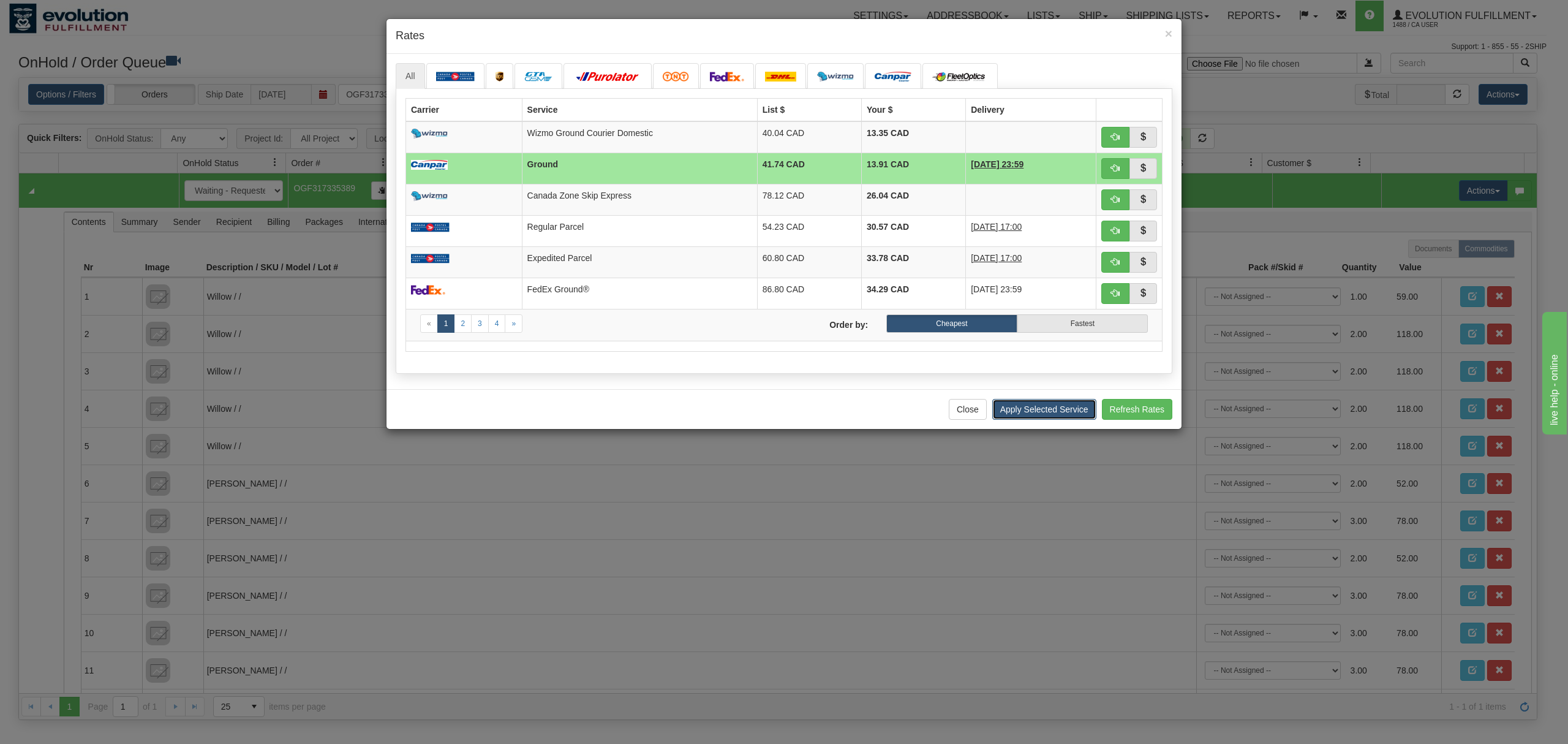
click at [1039, 412] on button "Apply Selected Service" at bounding box center [1044, 410] width 105 height 21
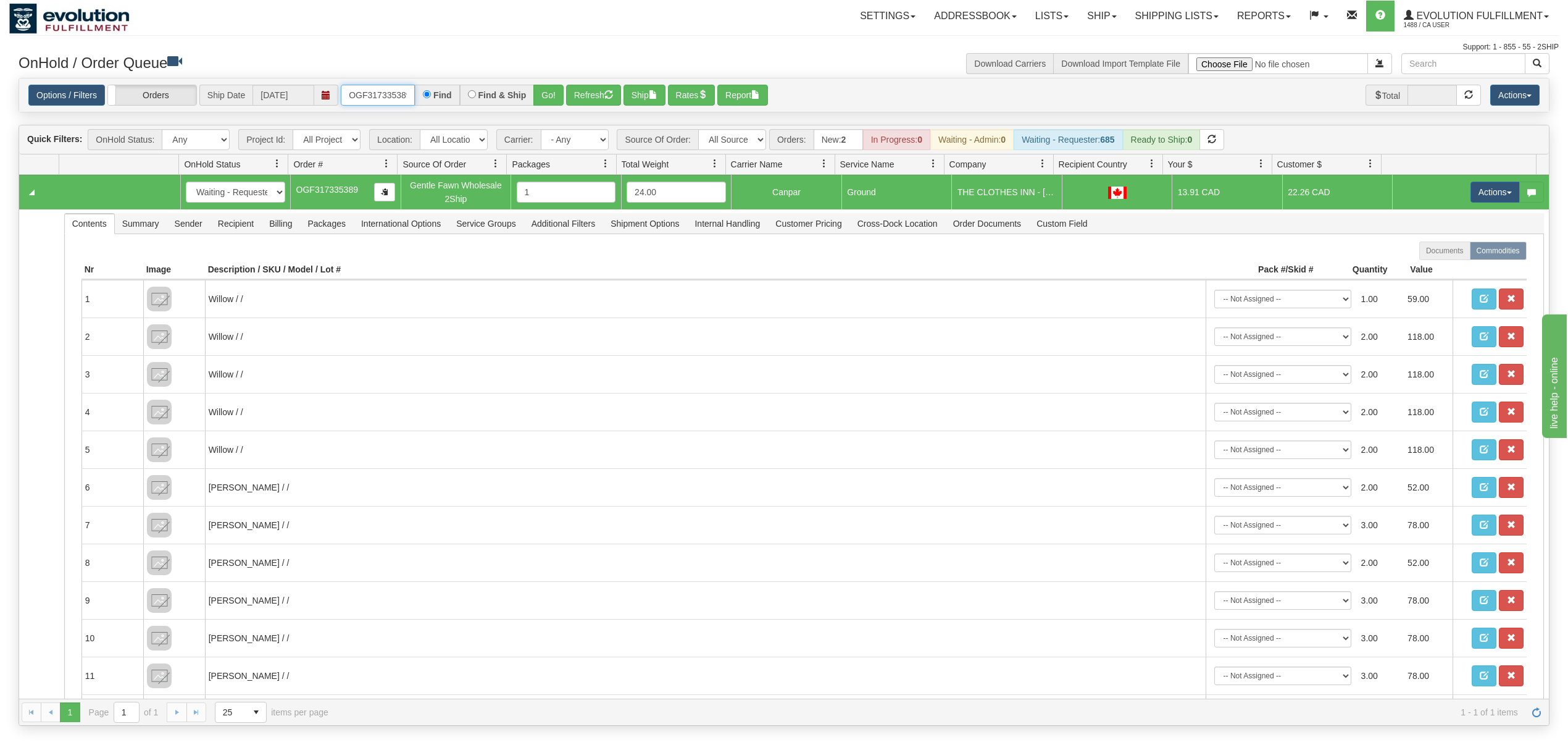
click at [370, 85] on input "OGF317335389" at bounding box center [377, 95] width 74 height 21
click at [543, 89] on button "Go!" at bounding box center [549, 95] width 31 height 21
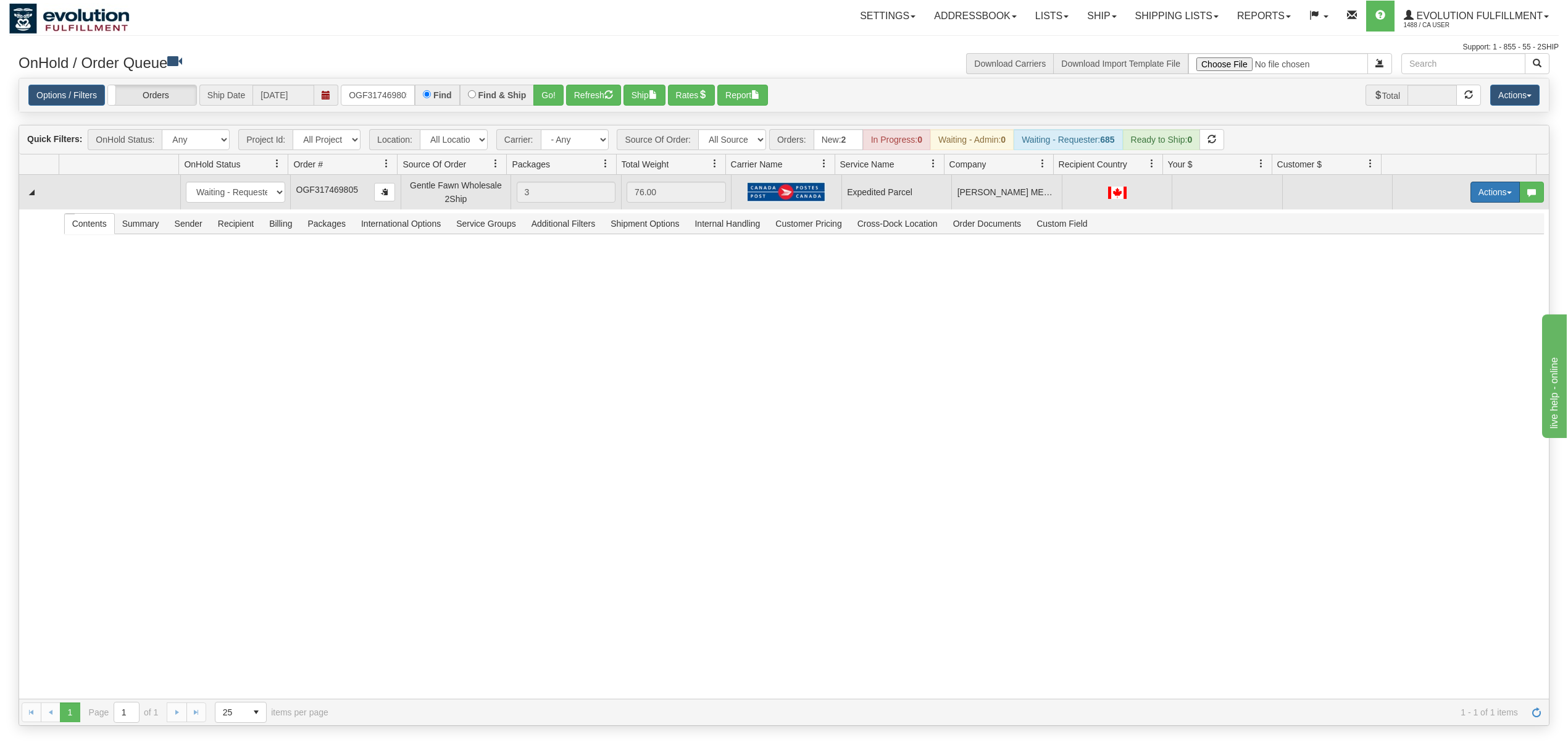
click at [1493, 197] on button "Actions" at bounding box center [1496, 193] width 50 height 21
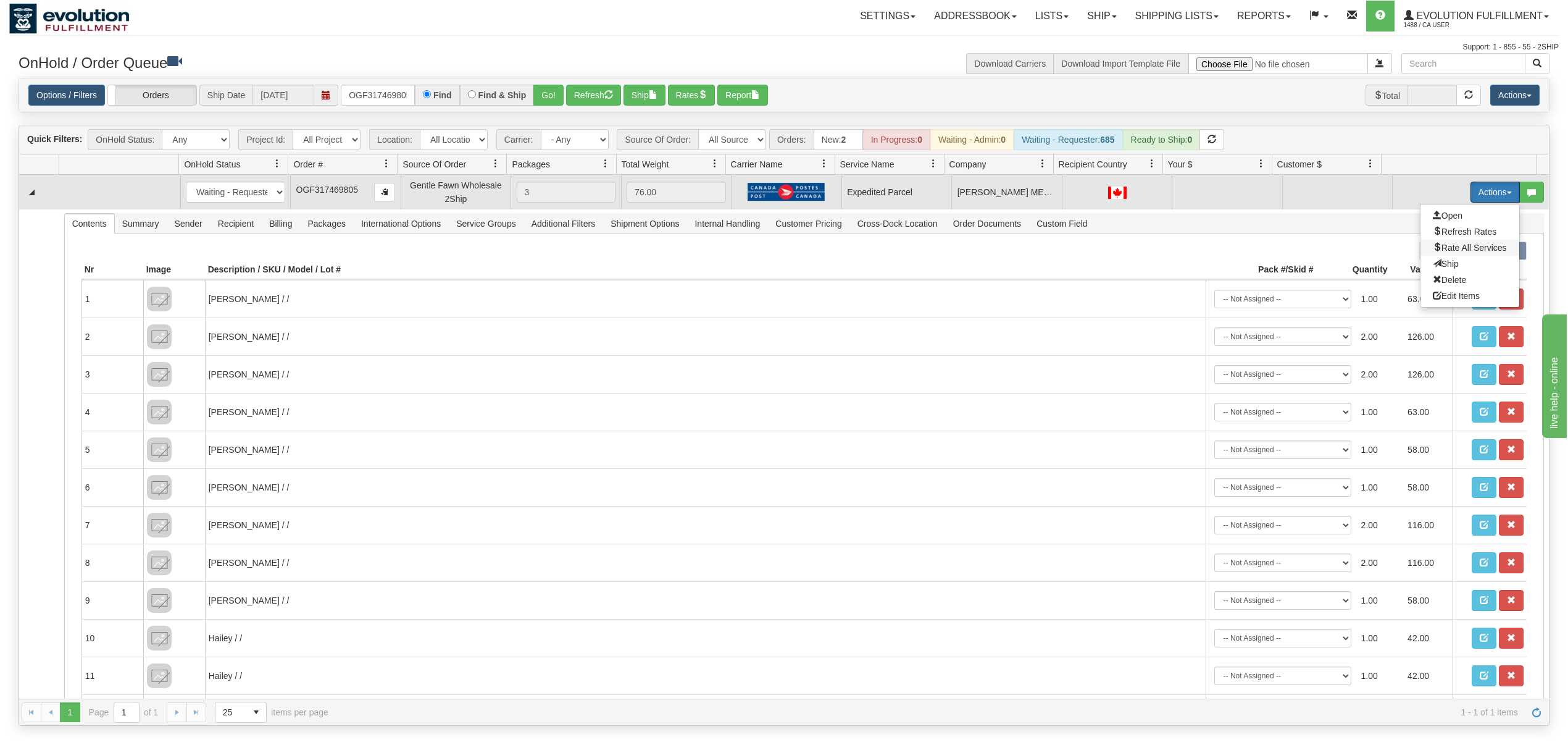
click at [1455, 246] on span "Rate All Services" at bounding box center [1469, 247] width 74 height 10
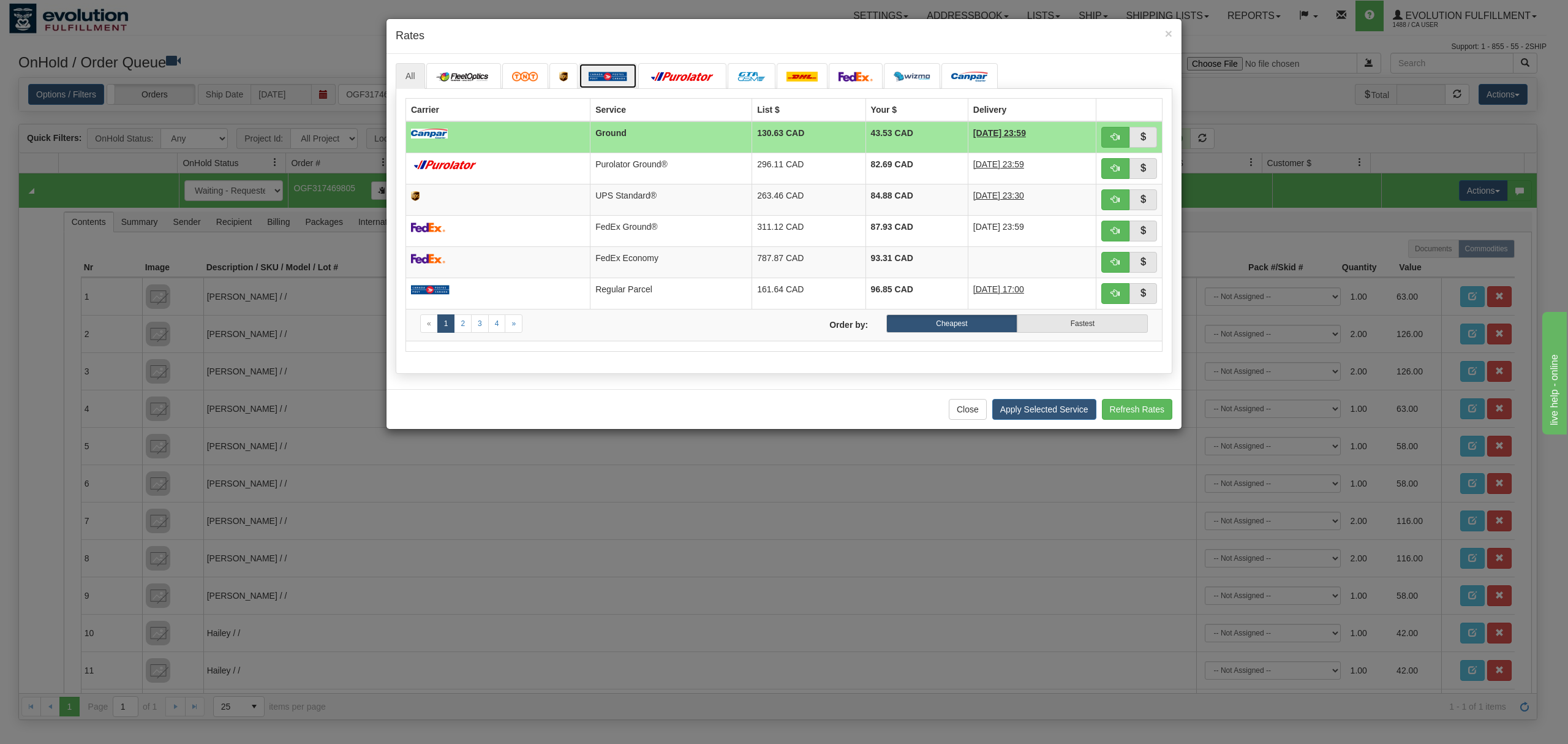
click at [602, 68] on link at bounding box center [607, 75] width 58 height 26
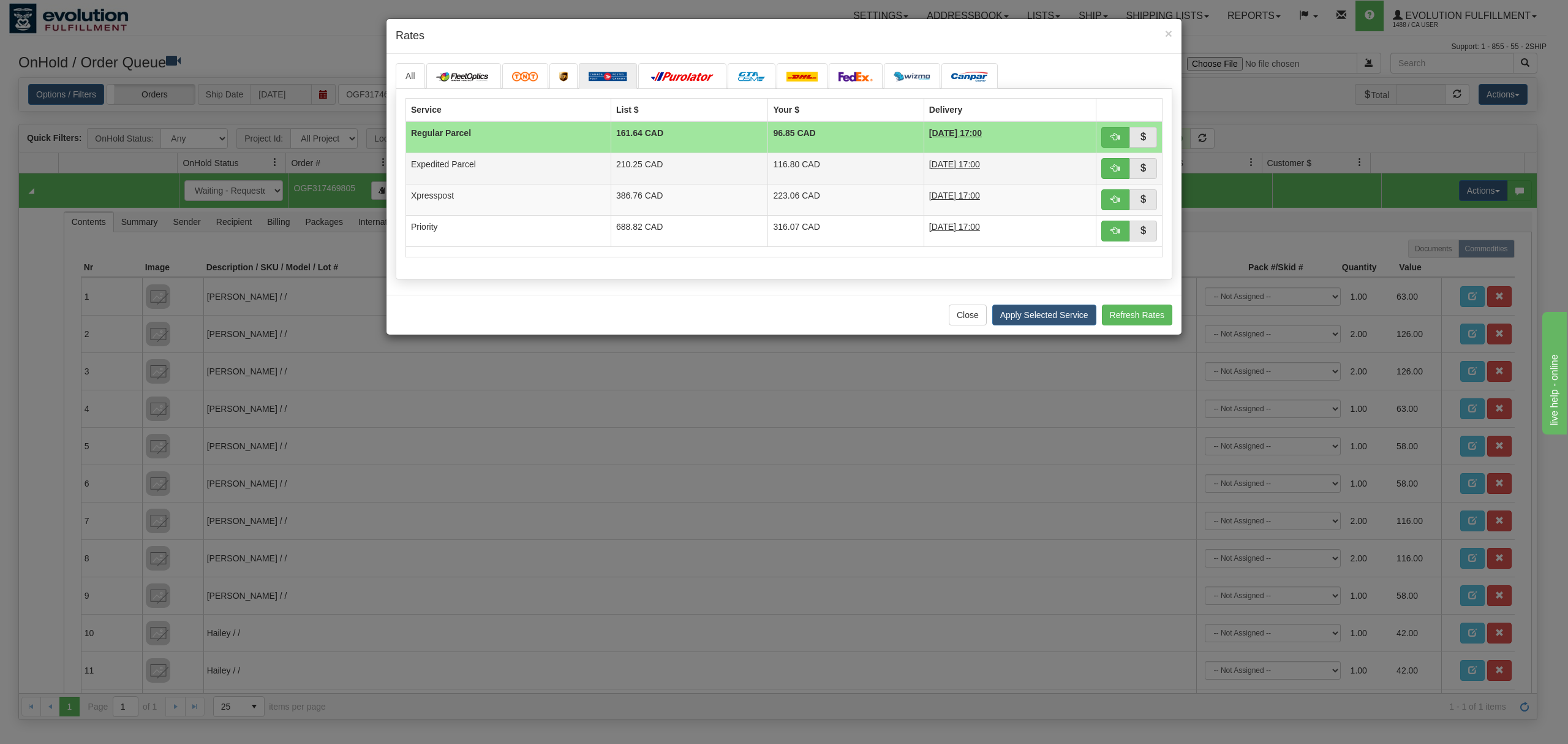
click at [555, 166] on td "Expedited Parcel" at bounding box center [508, 168] width 205 height 31
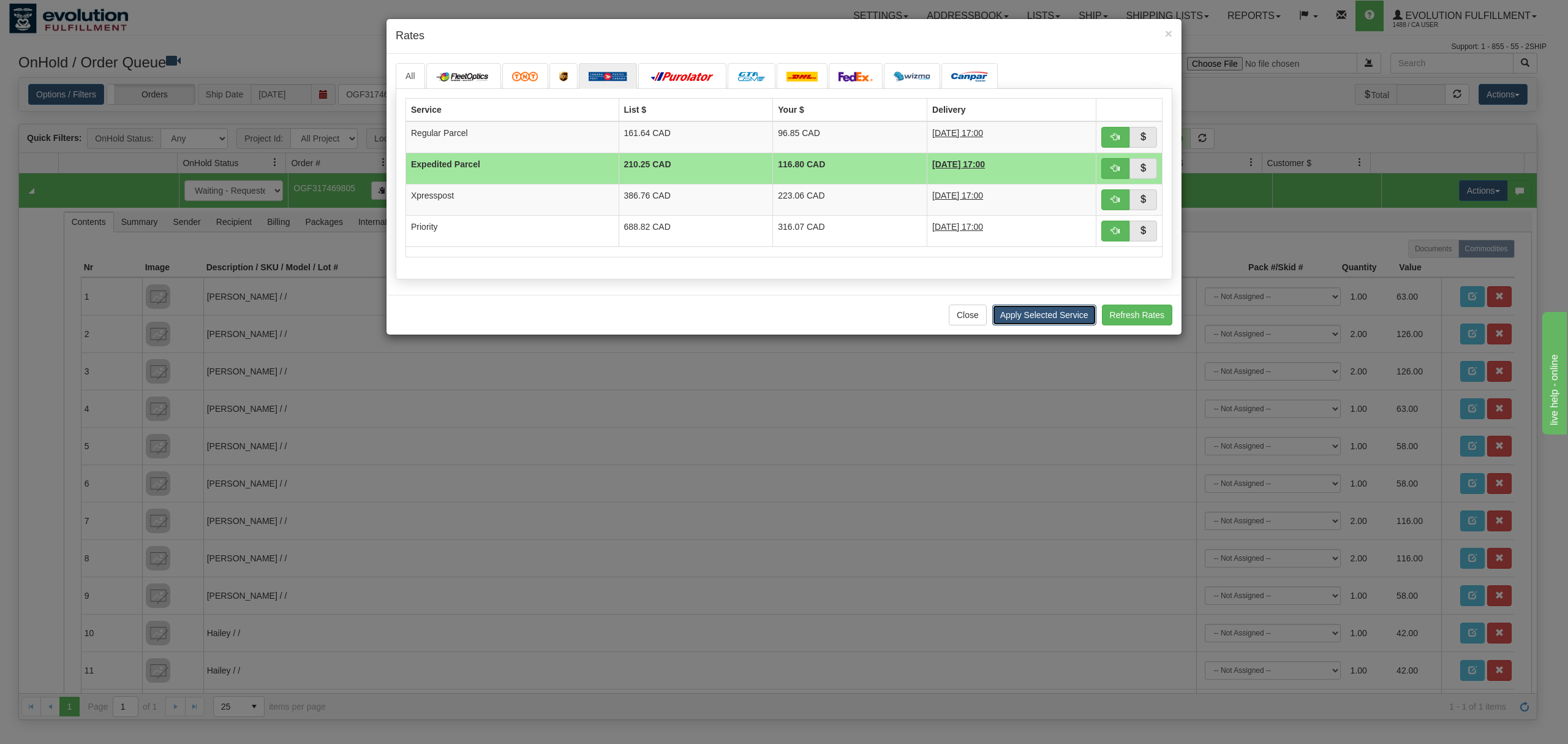
click at [1064, 322] on button "Apply Selected Service" at bounding box center [1044, 315] width 105 height 21
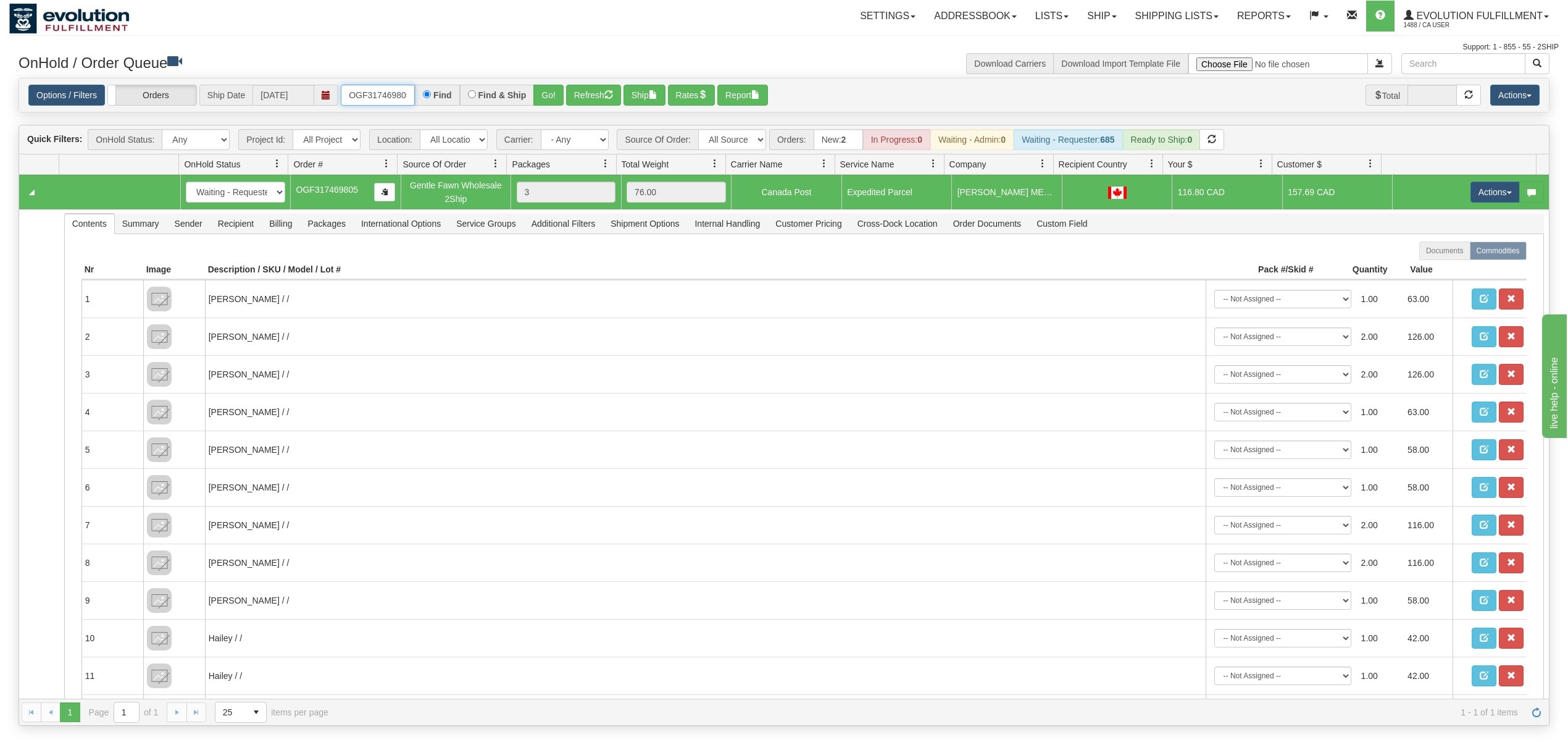
click at [361, 89] on input "OGF317469805" at bounding box center [377, 95] width 74 height 21
click at [552, 87] on button "Go!" at bounding box center [549, 95] width 31 height 21
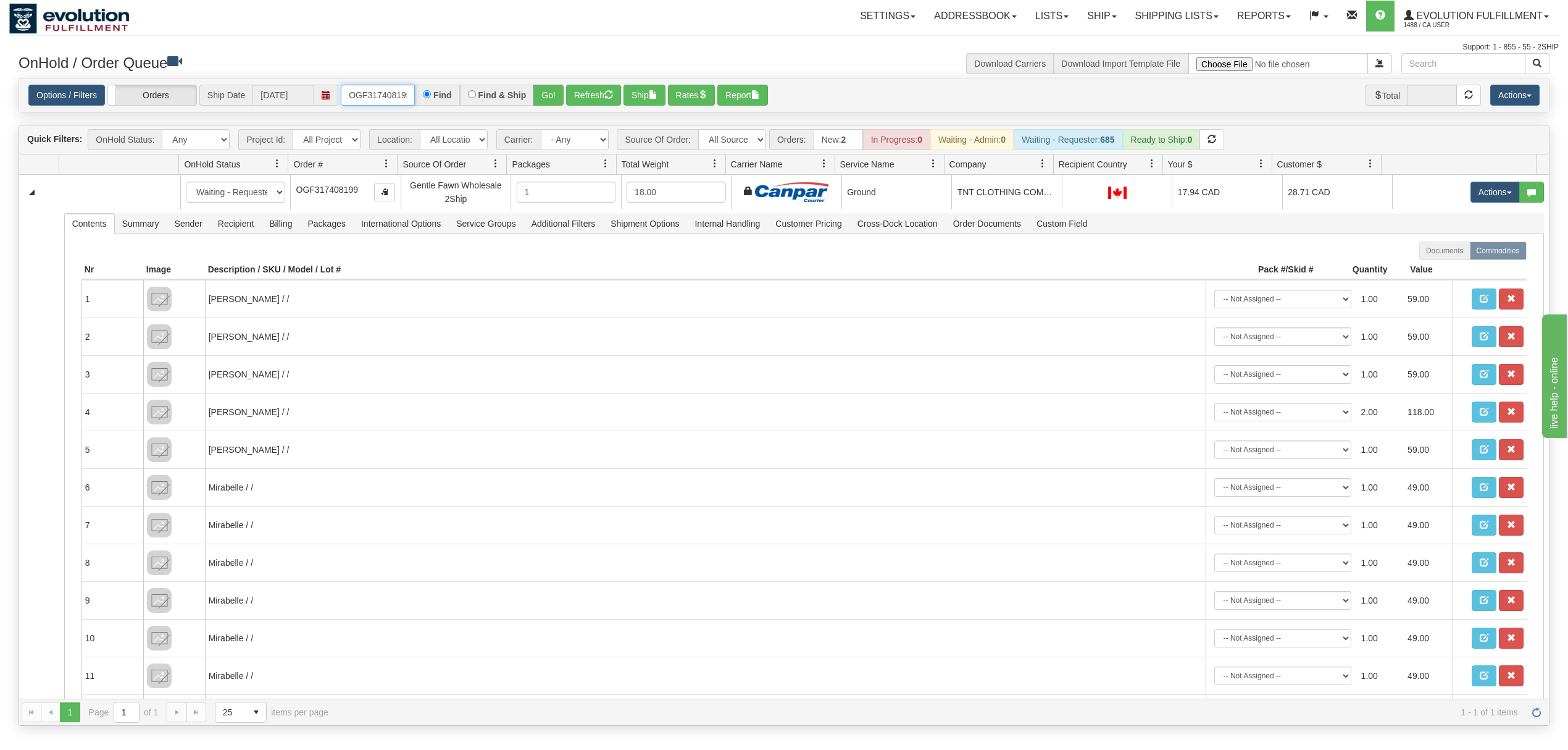
click at [352, 98] on input "OGF317408199" at bounding box center [377, 95] width 74 height 21
click at [559, 102] on button "Go!" at bounding box center [549, 95] width 31 height 21
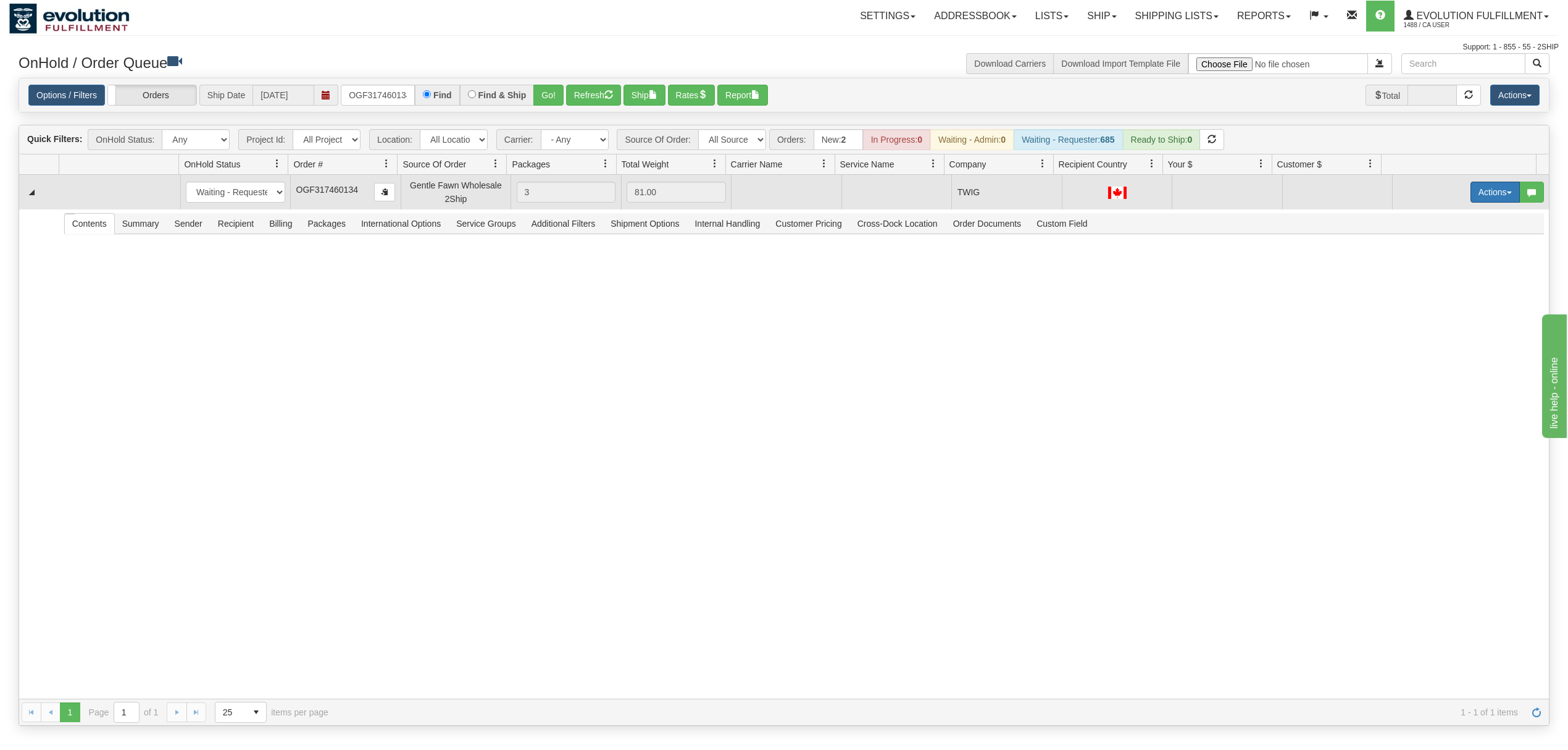
click at [1474, 192] on button "Actions" at bounding box center [1496, 193] width 50 height 21
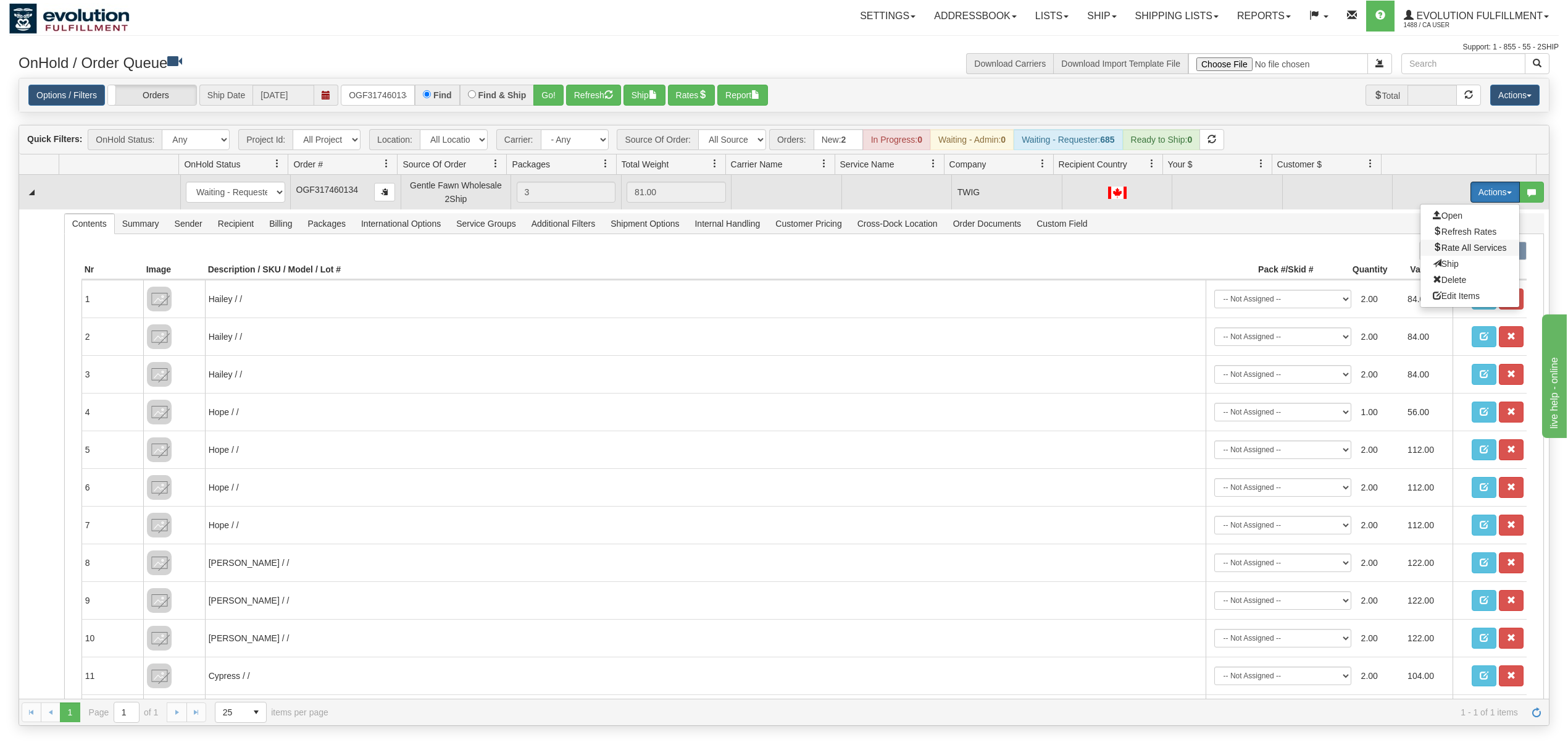
click at [1441, 245] on span "Rate All Services" at bounding box center [1469, 247] width 74 height 10
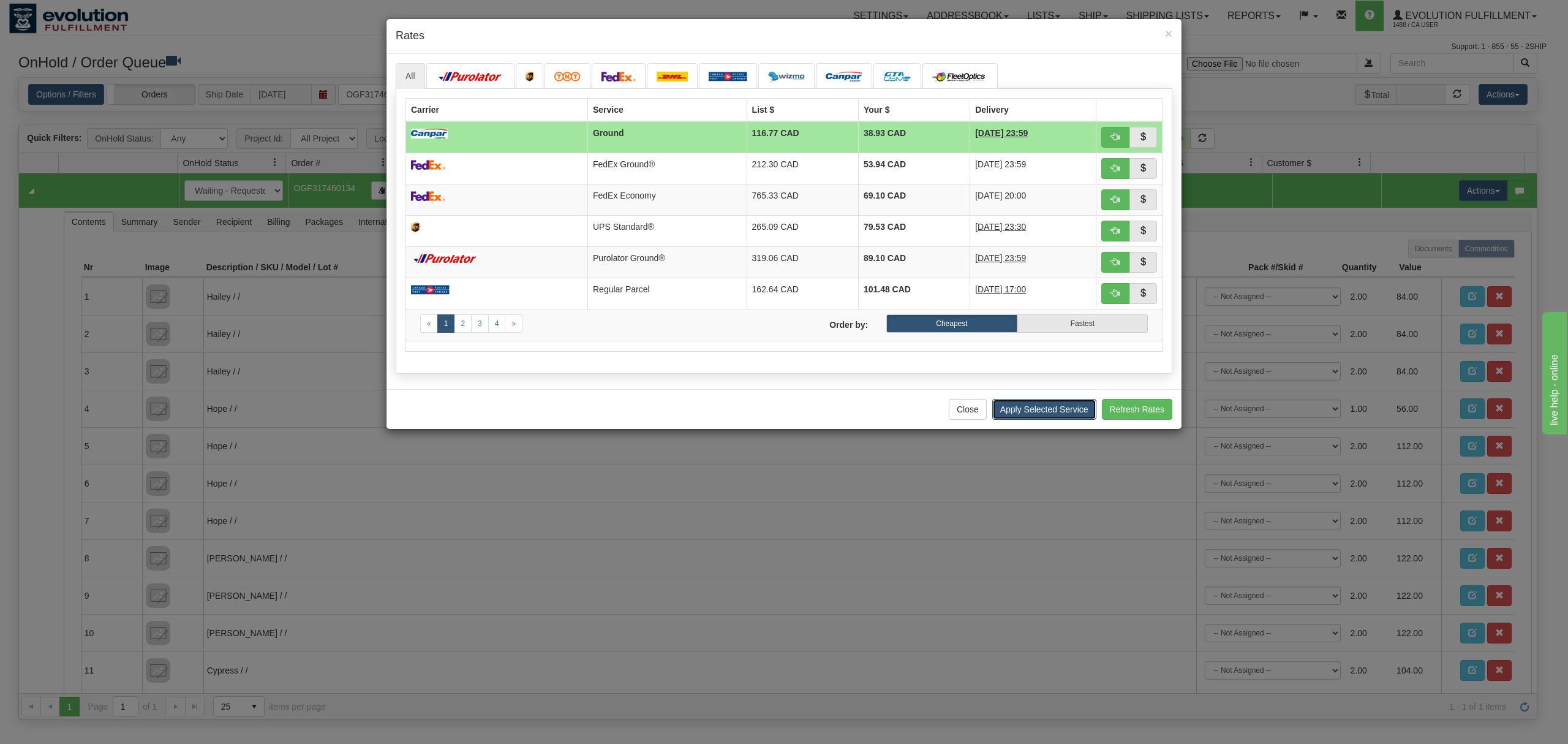
click at [1040, 419] on button "Apply Selected Service" at bounding box center [1044, 410] width 105 height 21
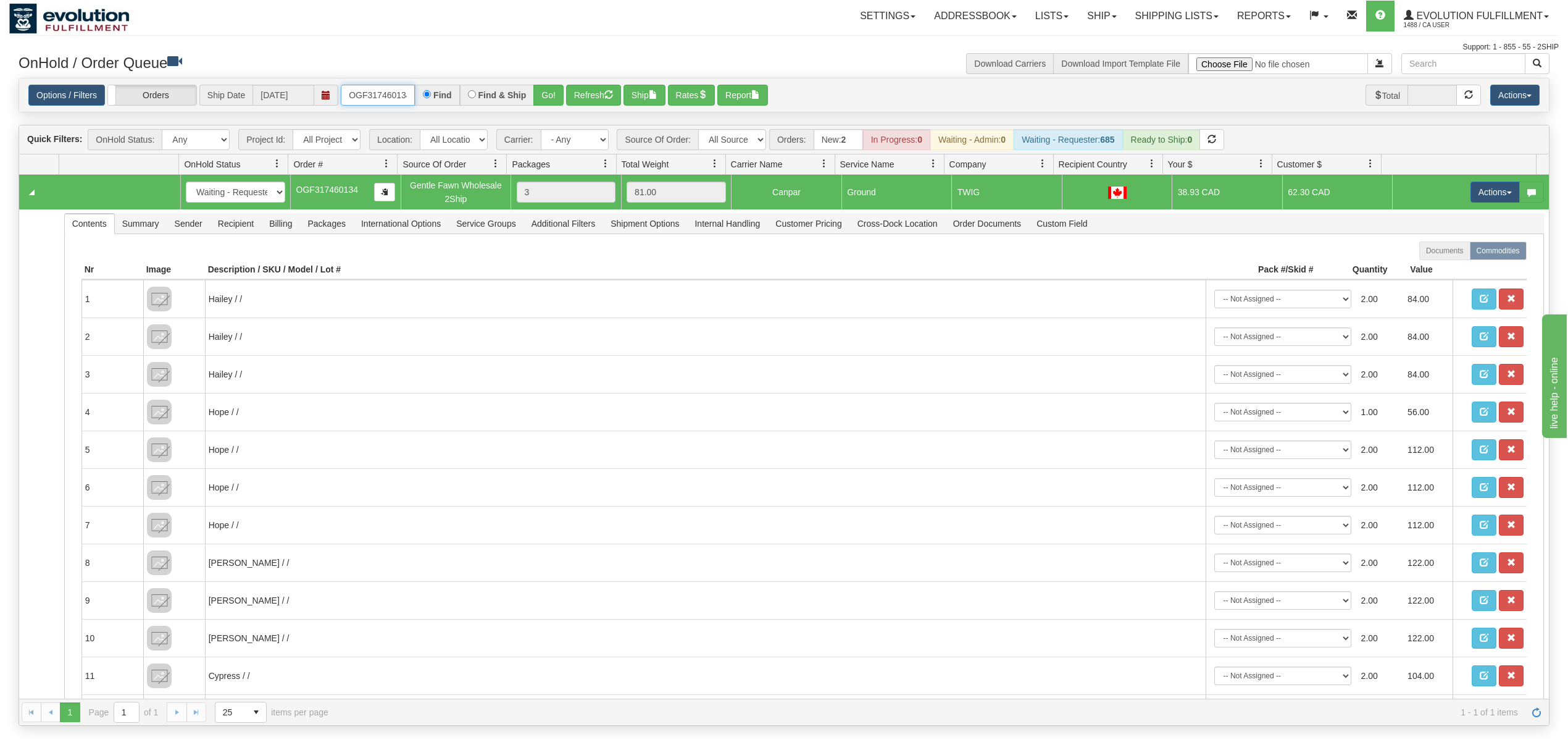
click at [353, 95] on input "OGF317460134" at bounding box center [377, 95] width 74 height 21
click at [550, 103] on button "Go!" at bounding box center [549, 95] width 31 height 21
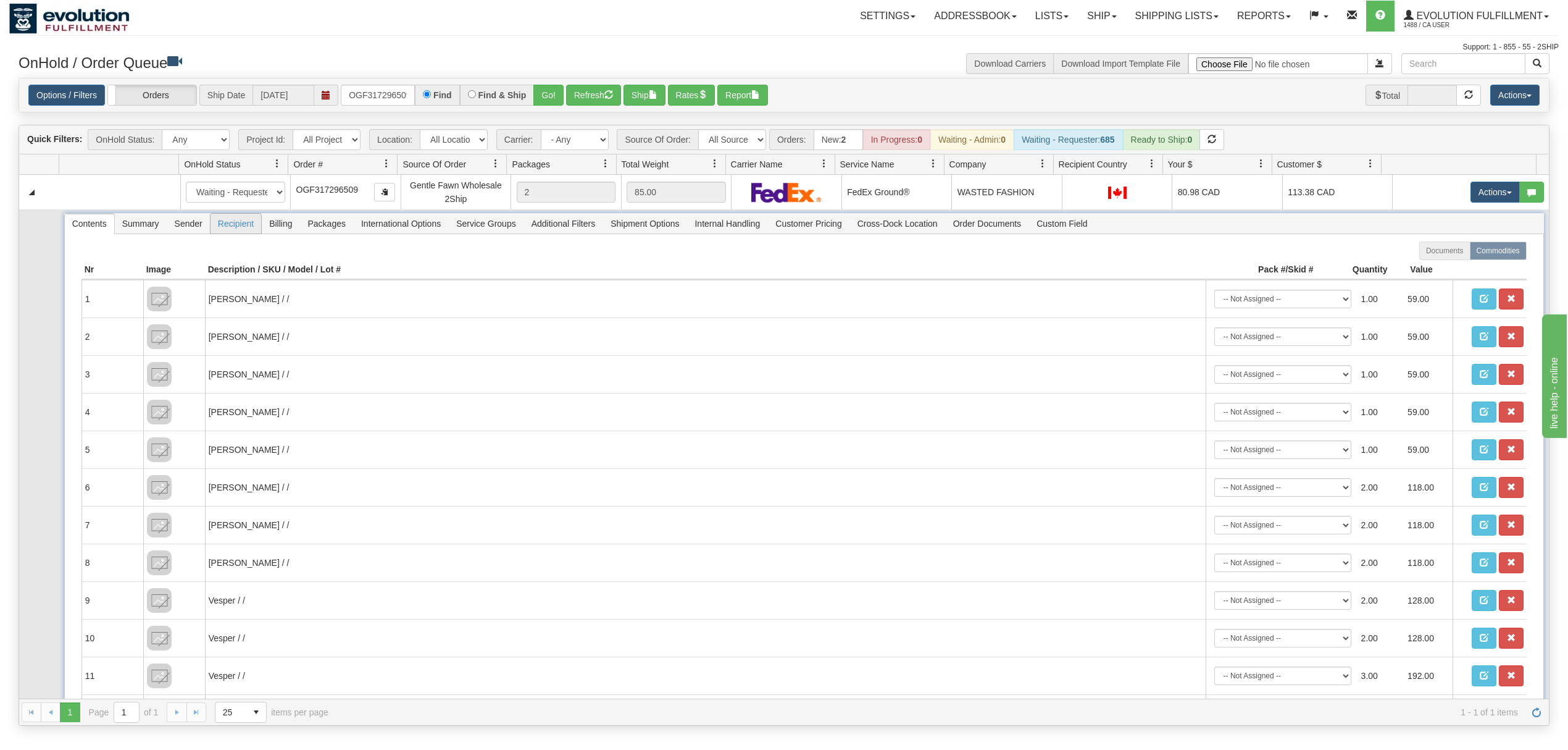
click at [239, 225] on span "Recipient" at bounding box center [236, 223] width 51 height 20
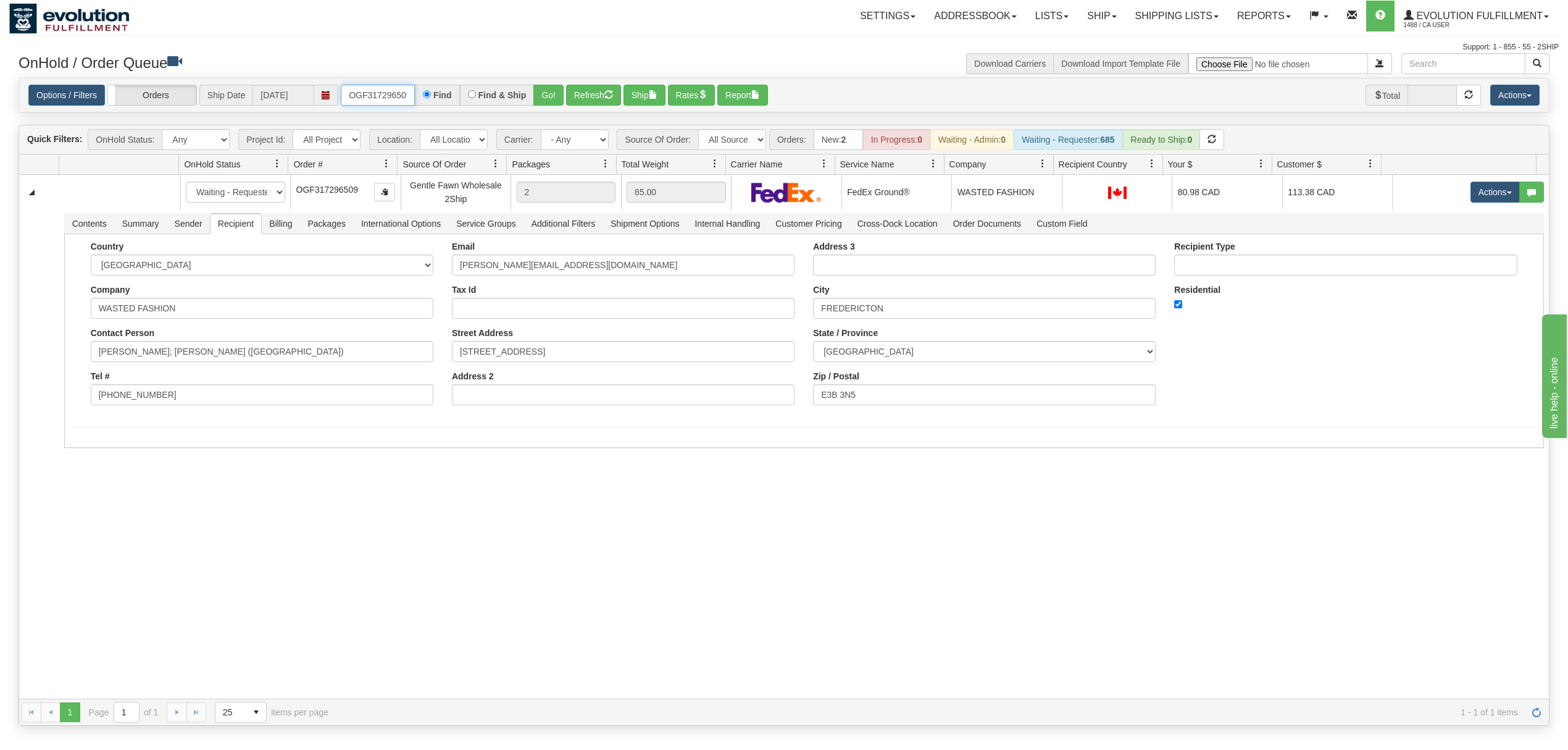
click at [370, 100] on input "OGF317296509" at bounding box center [377, 95] width 74 height 21
type input "OGF317432984"
click at [547, 99] on button "Go!" at bounding box center [549, 95] width 31 height 21
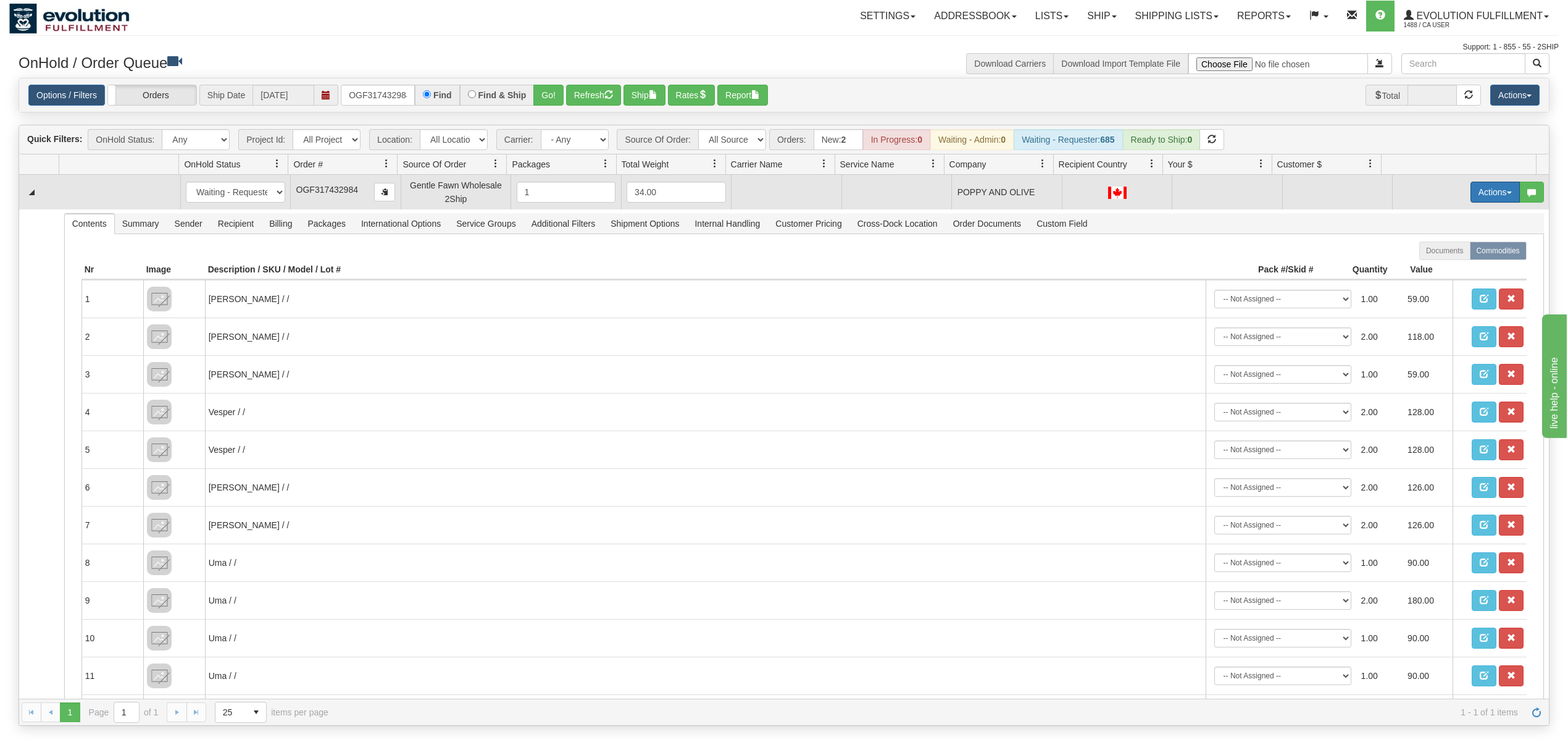
click at [1473, 193] on button "Actions" at bounding box center [1496, 193] width 50 height 21
click at [1445, 247] on span "Rate All Services" at bounding box center [1469, 247] width 74 height 10
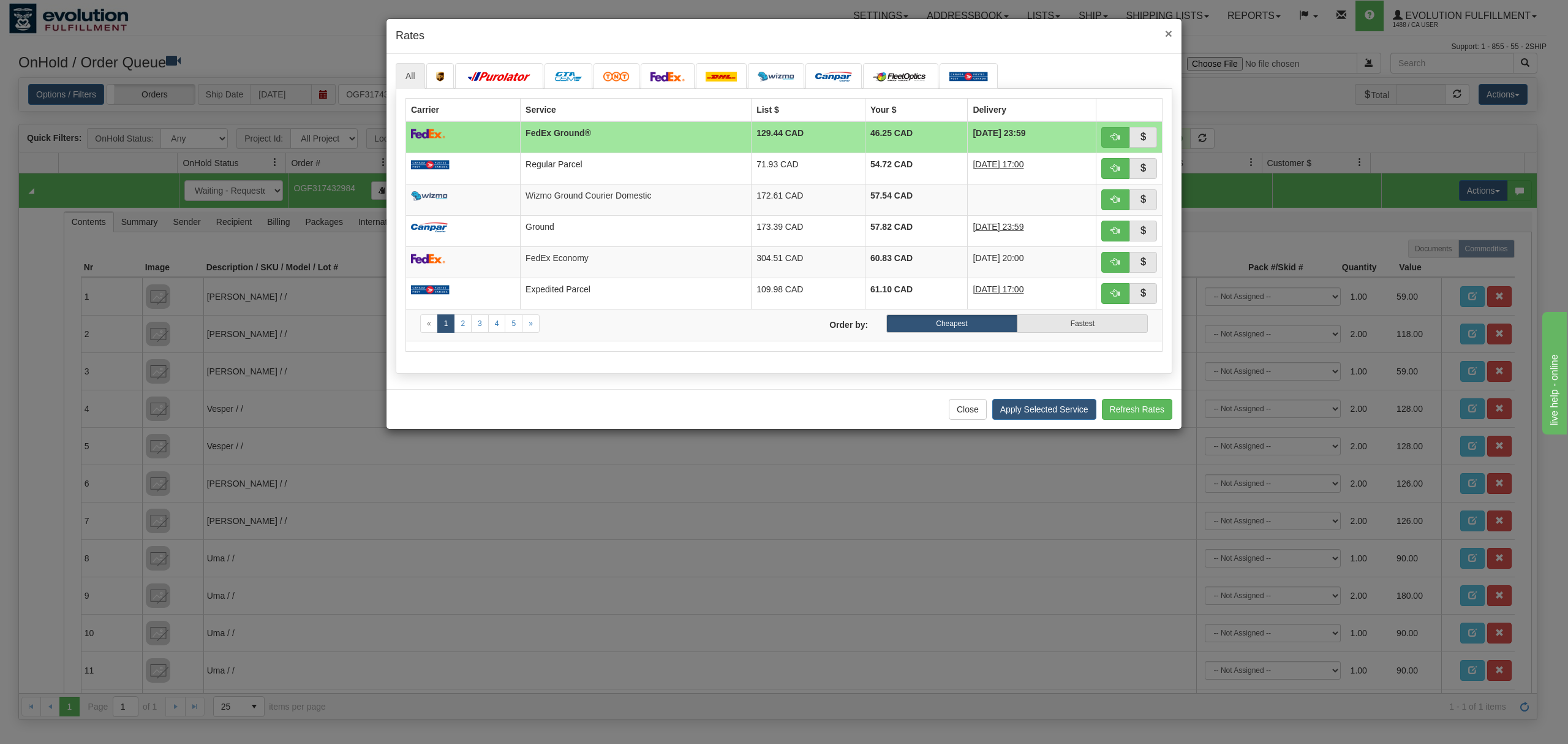
click at [1165, 34] on span "×" at bounding box center [1169, 33] width 8 height 14
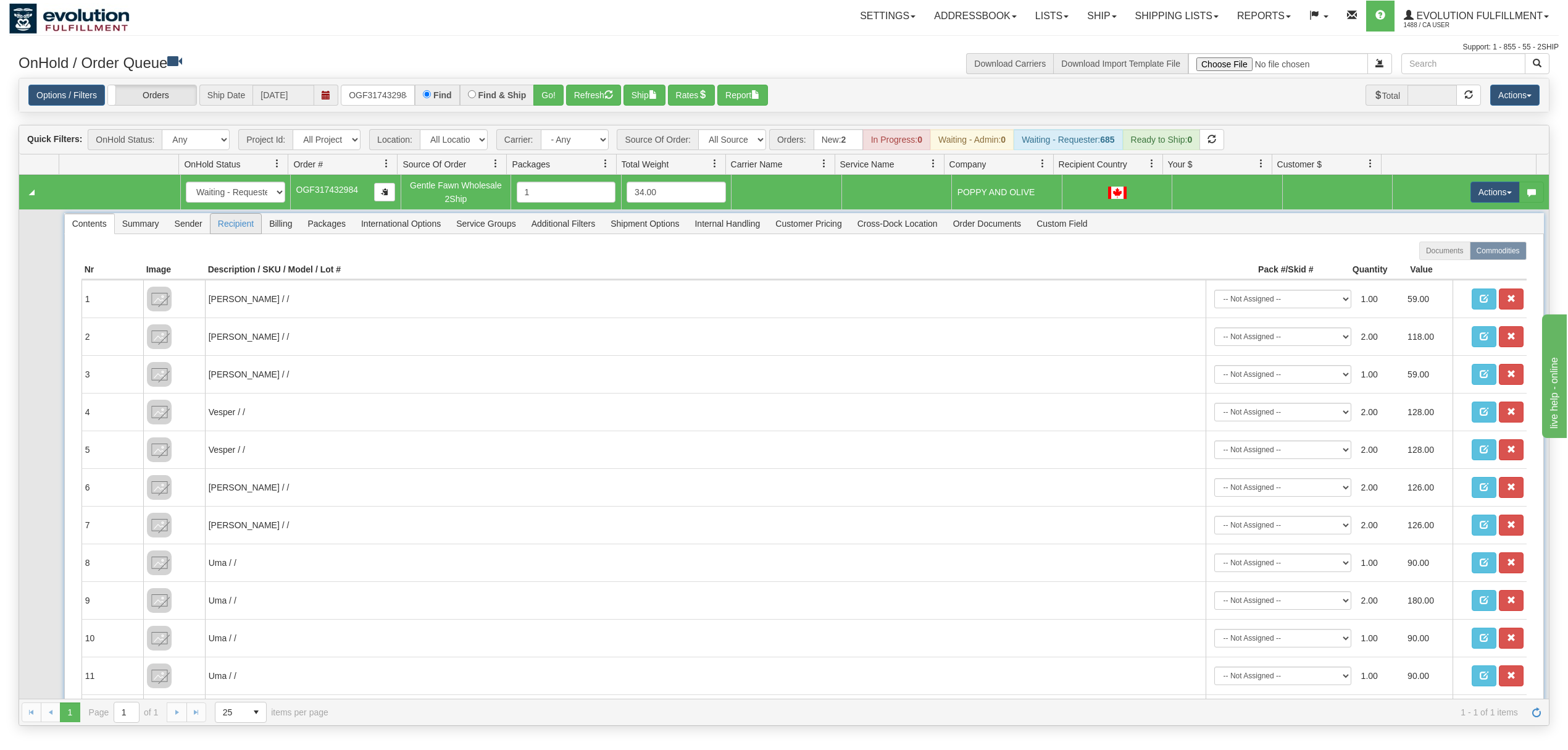
click at [232, 225] on span "Recipient" at bounding box center [236, 223] width 51 height 20
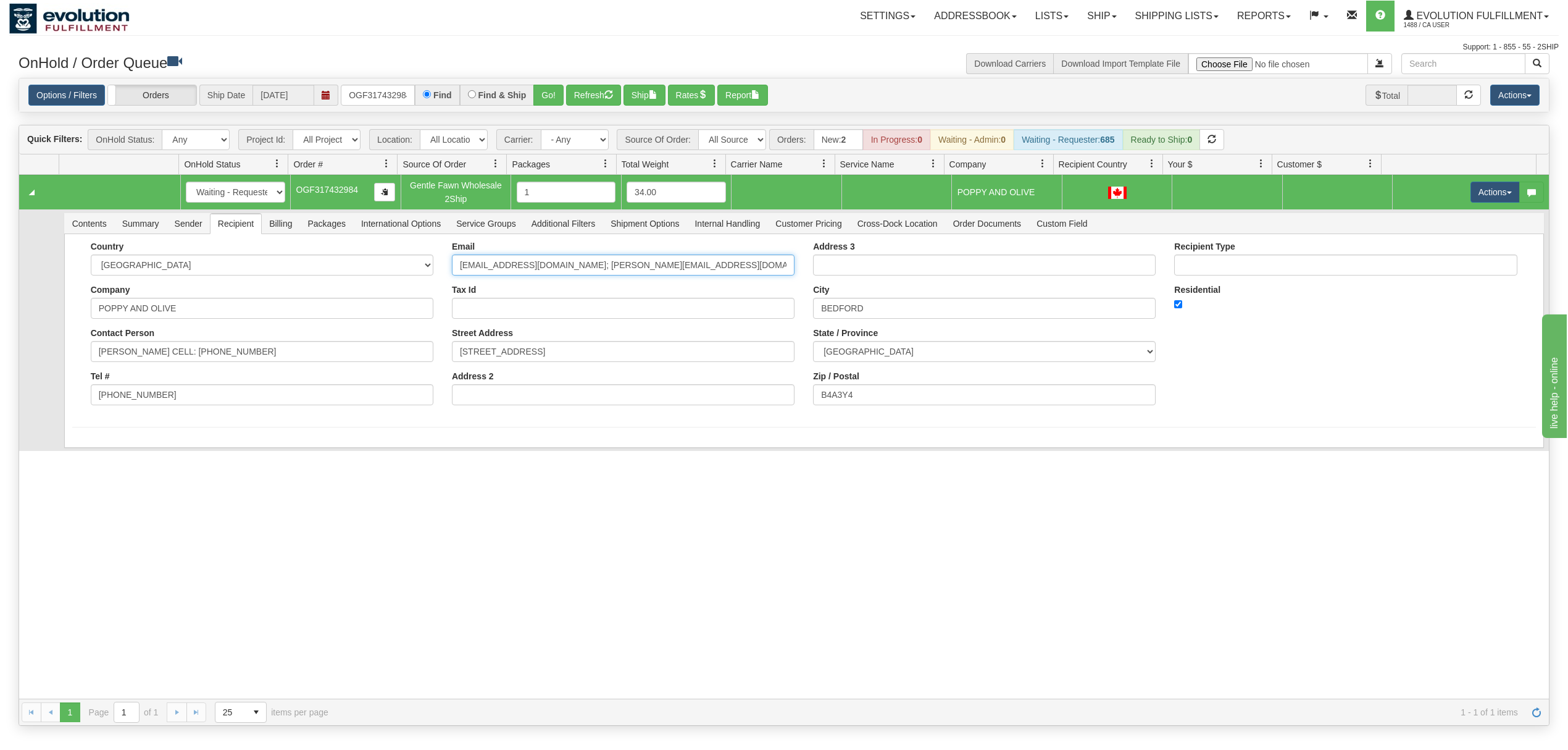
drag, startPoint x: 738, startPoint y: 258, endPoint x: 593, endPoint y: 311, distance: 154.4
click at [593, 311] on div "Email [EMAIL_ADDRESS][DOMAIN_NAME]; [PERSON_NAME][EMAIL_ADDRESS][DOMAIN_NAME] T…" at bounding box center [623, 328] width 361 height 173
type input "[EMAIL_ADDRESS][DOMAIN_NAME]"
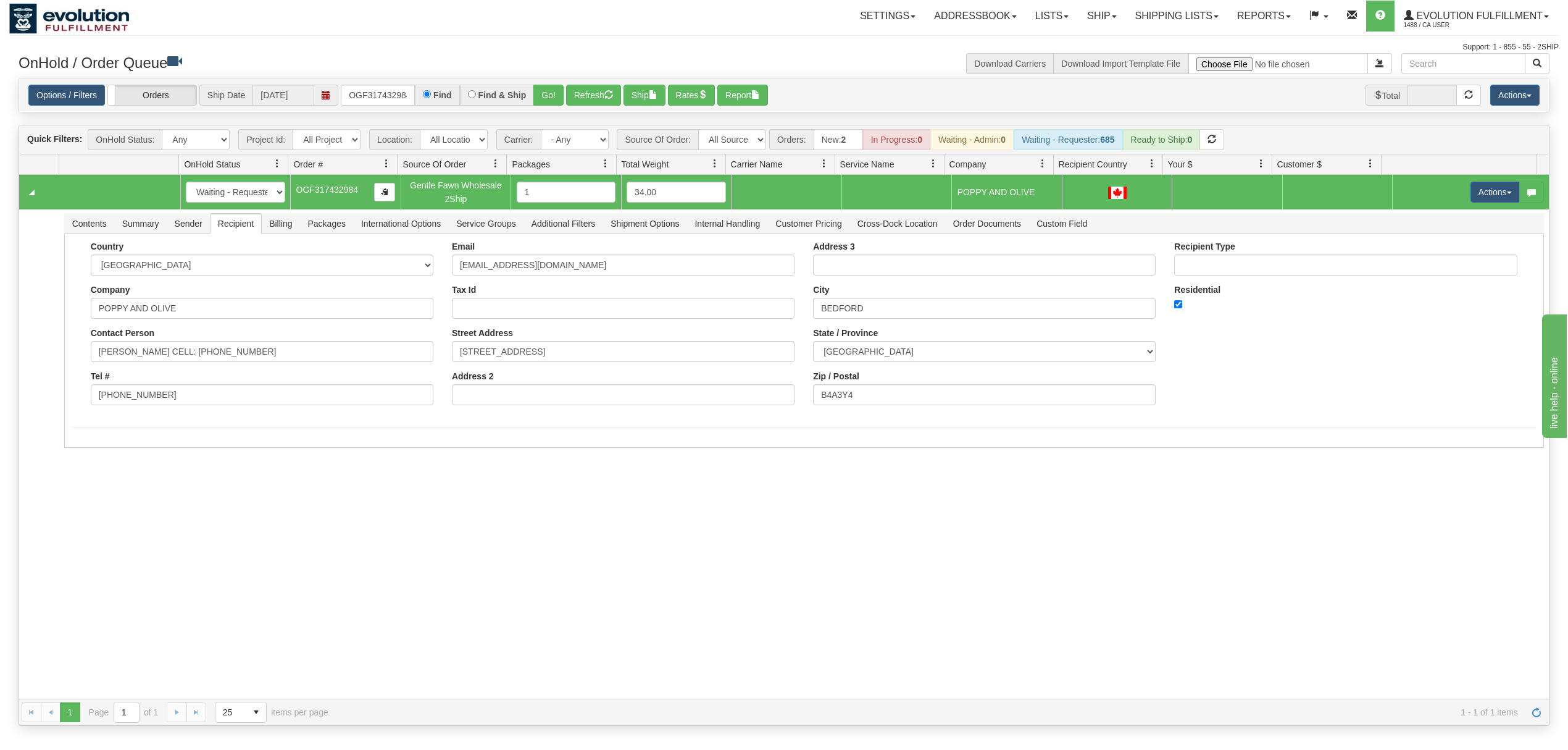
click at [211, 510] on div "31550711 EVOLUTION V3 90898807 0 New In Progress Waiting - Admin Waiting - Requ…" at bounding box center [784, 436] width 1530 height 524
click at [95, 457] on button "Save" at bounding box center [89, 450] width 35 height 21
click at [1508, 193] on span "button" at bounding box center [1510, 193] width 5 height 3
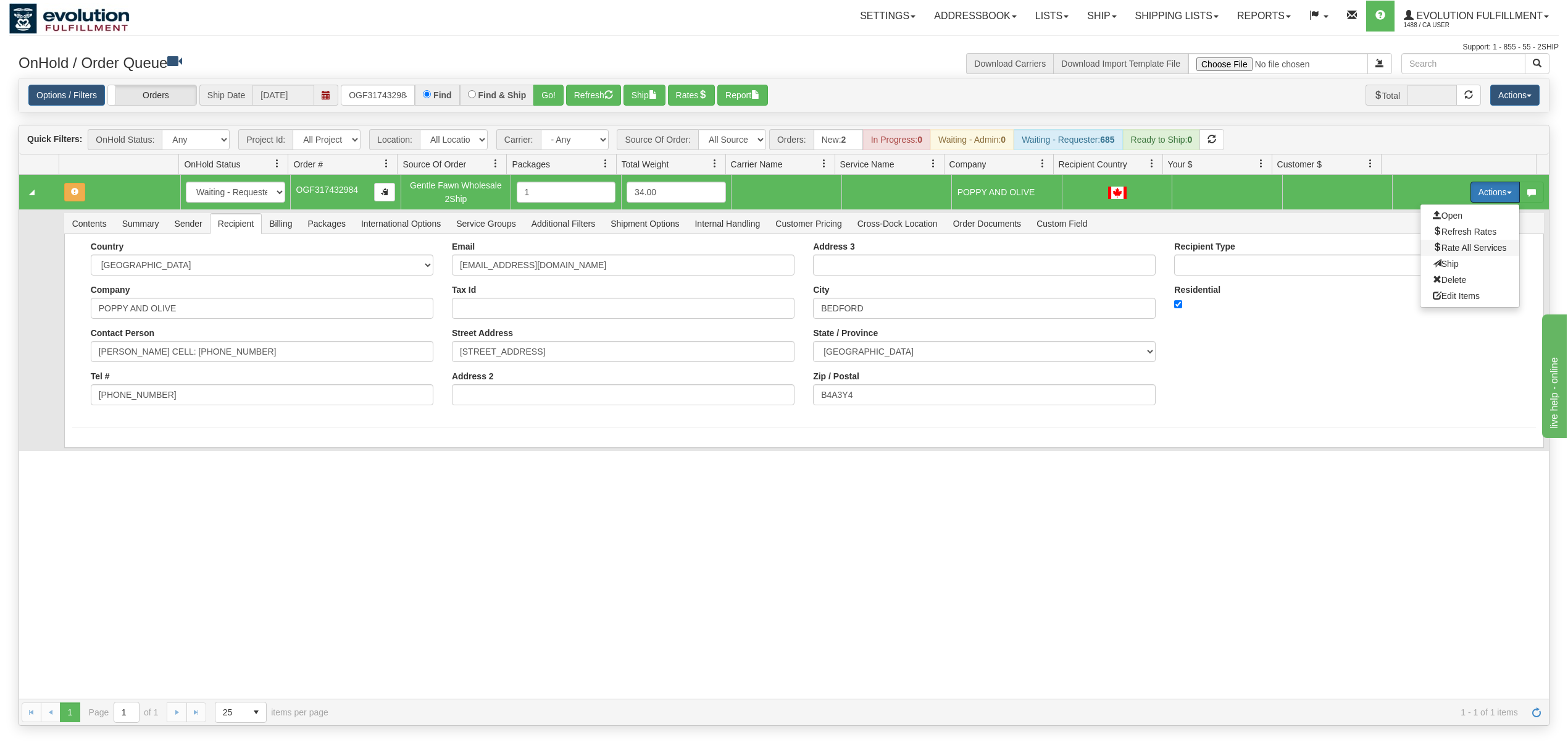
click at [1461, 253] on span "Rate All Services" at bounding box center [1469, 247] width 74 height 10
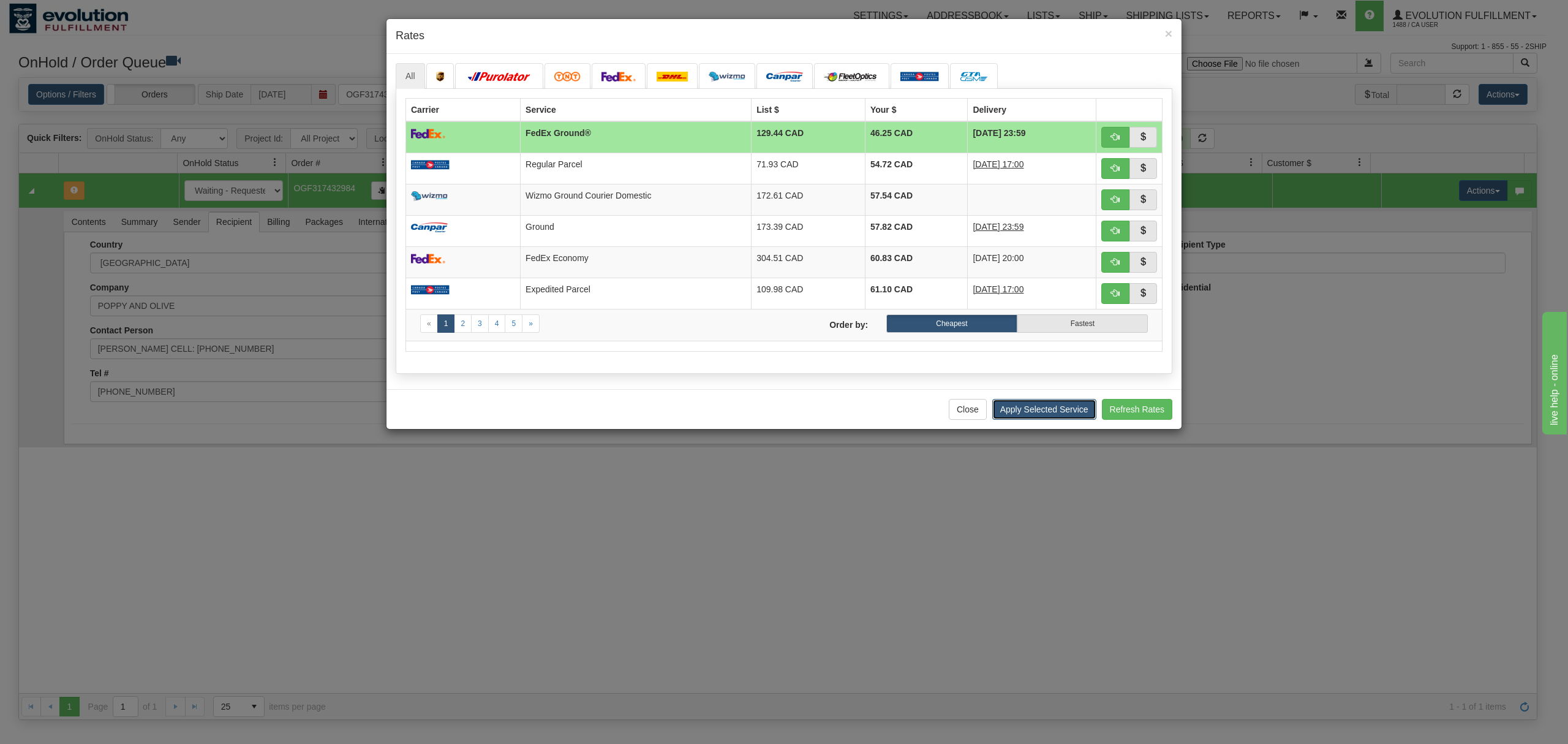
click at [1022, 414] on button "Apply Selected Service" at bounding box center [1044, 410] width 105 height 21
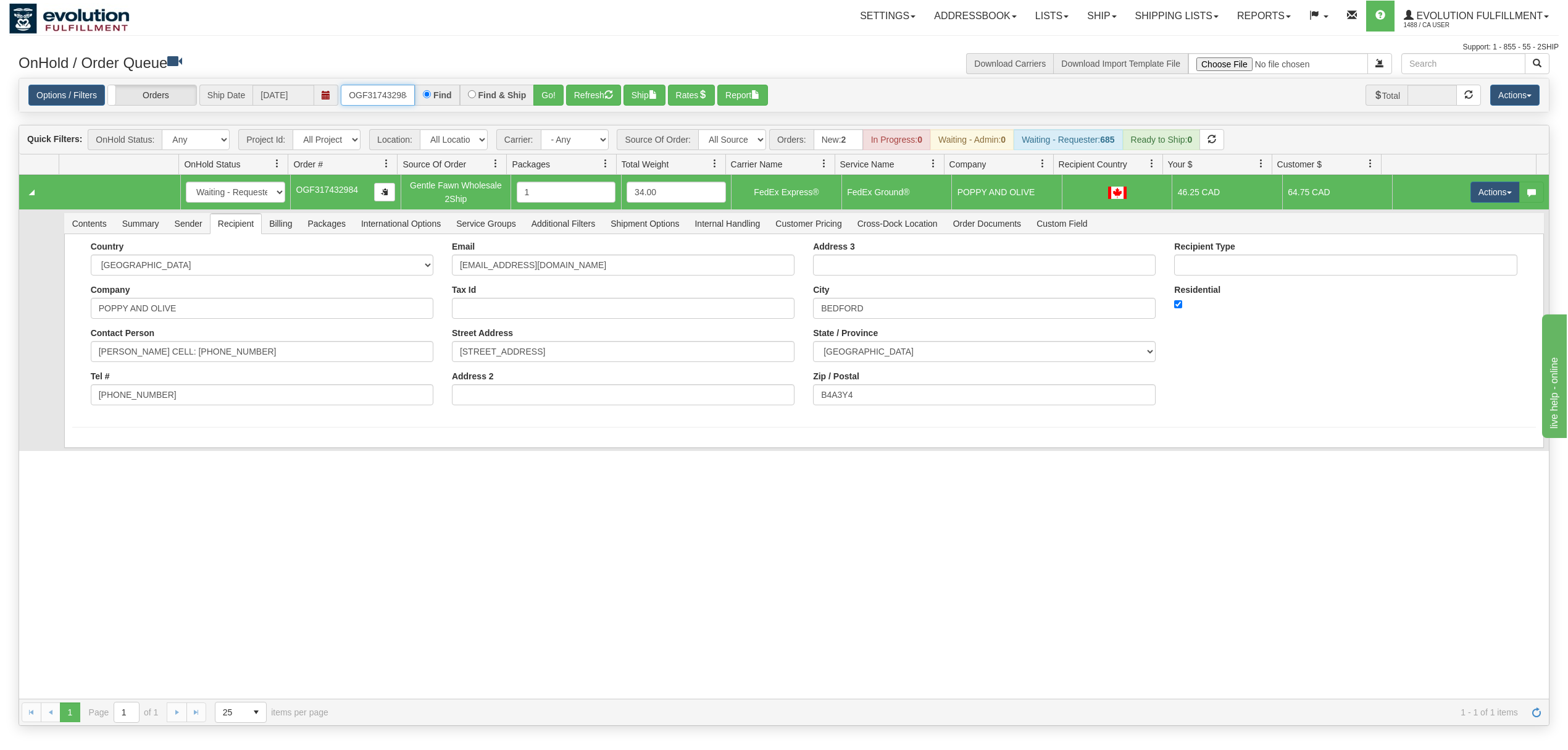
click at [368, 102] on input "OGF317432984" at bounding box center [377, 95] width 74 height 21
click at [552, 95] on button "Go!" at bounding box center [549, 95] width 31 height 21
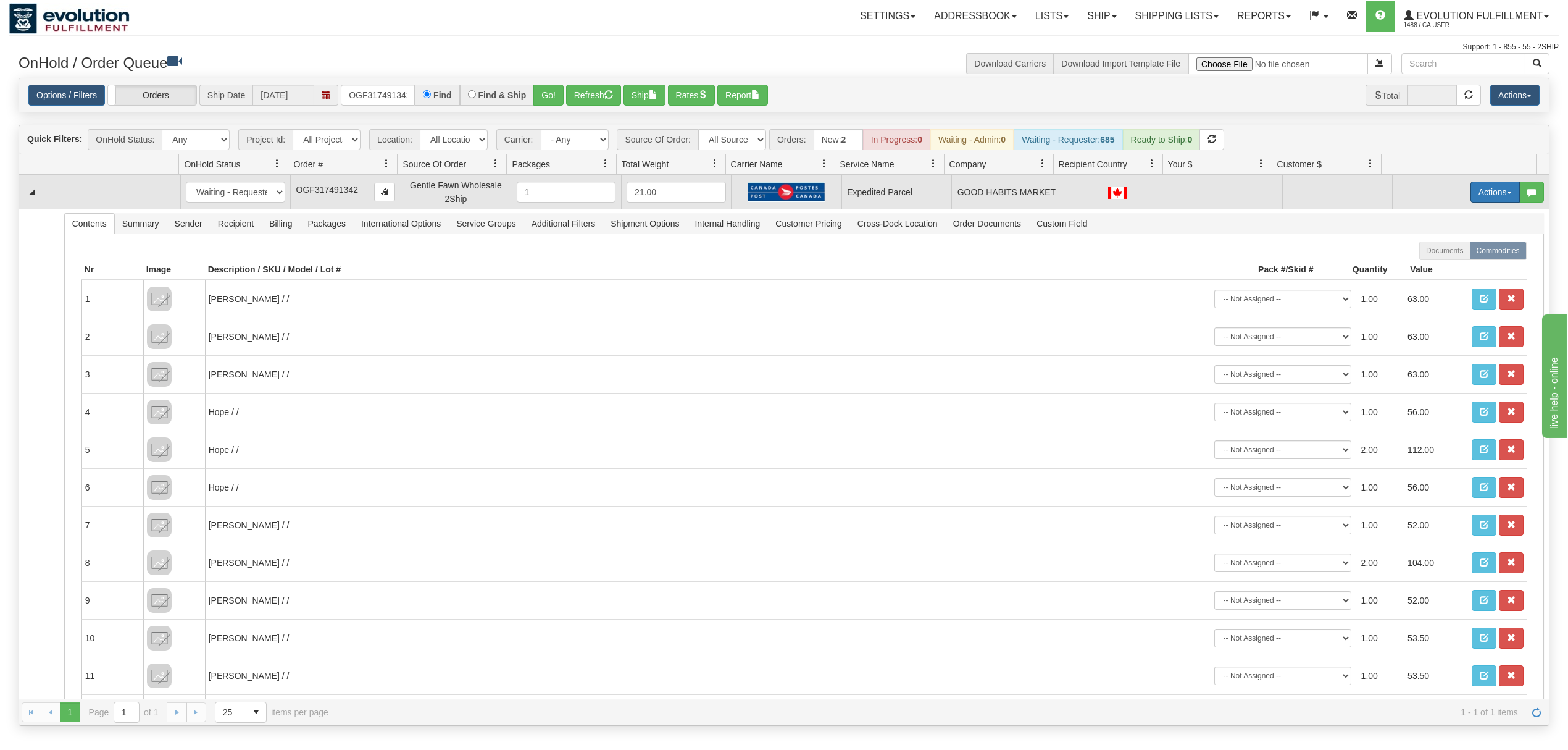
click at [1485, 197] on button "Actions" at bounding box center [1496, 193] width 50 height 21
click at [1450, 249] on span "Rate All Services" at bounding box center [1469, 247] width 74 height 10
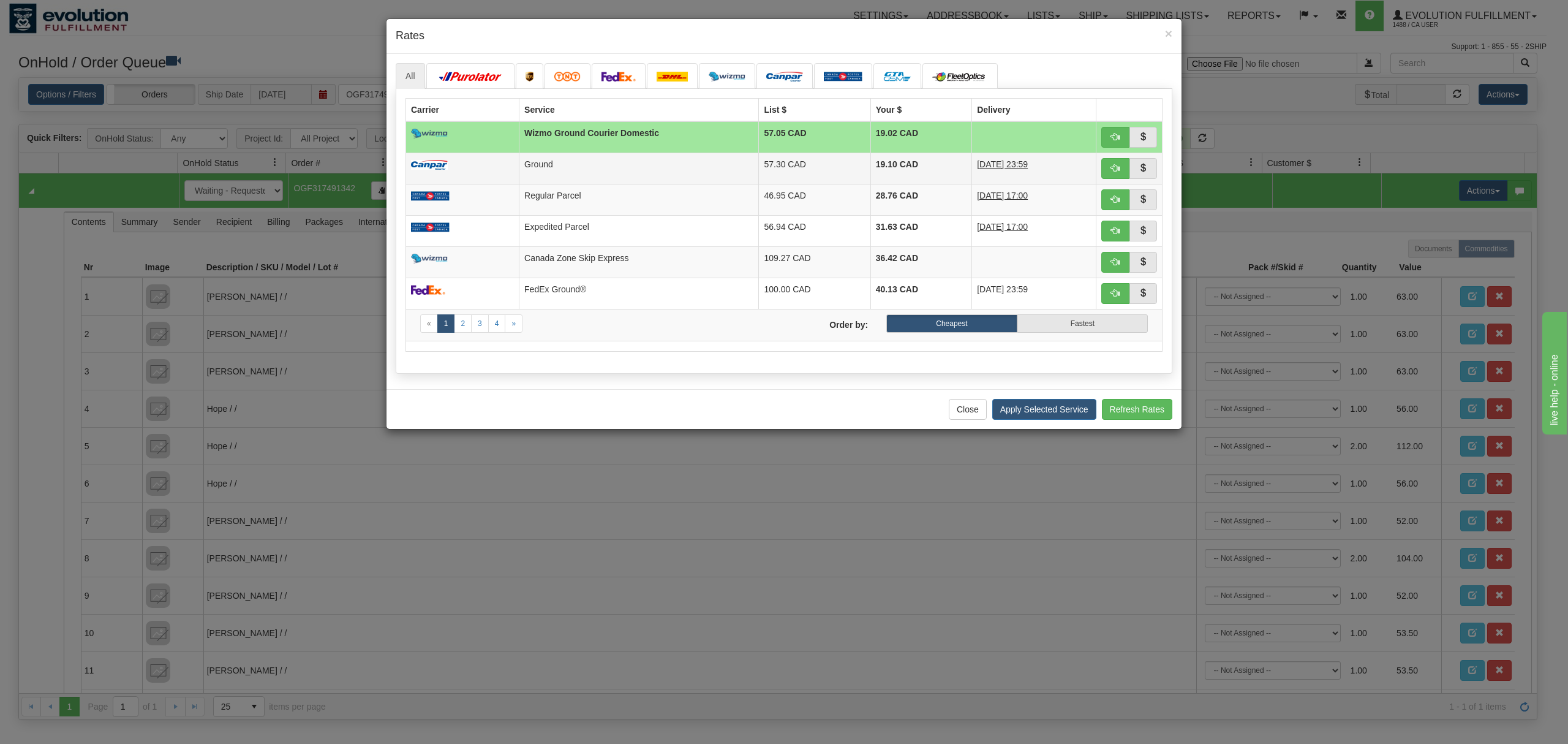
click at [800, 168] on td "57.30 CAD" at bounding box center [814, 168] width 111 height 31
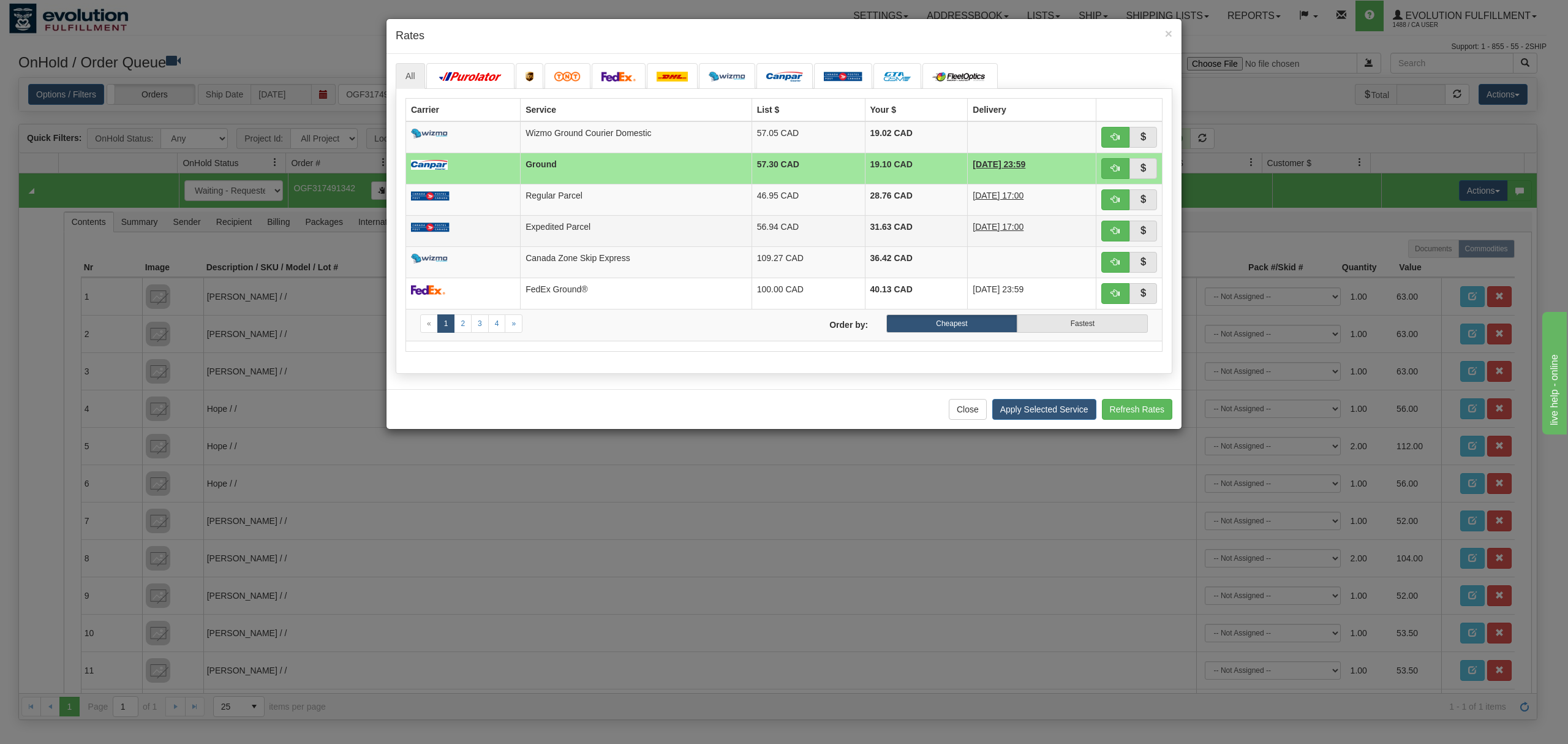
click at [596, 225] on td "Expedited Parcel" at bounding box center [636, 230] width 231 height 31
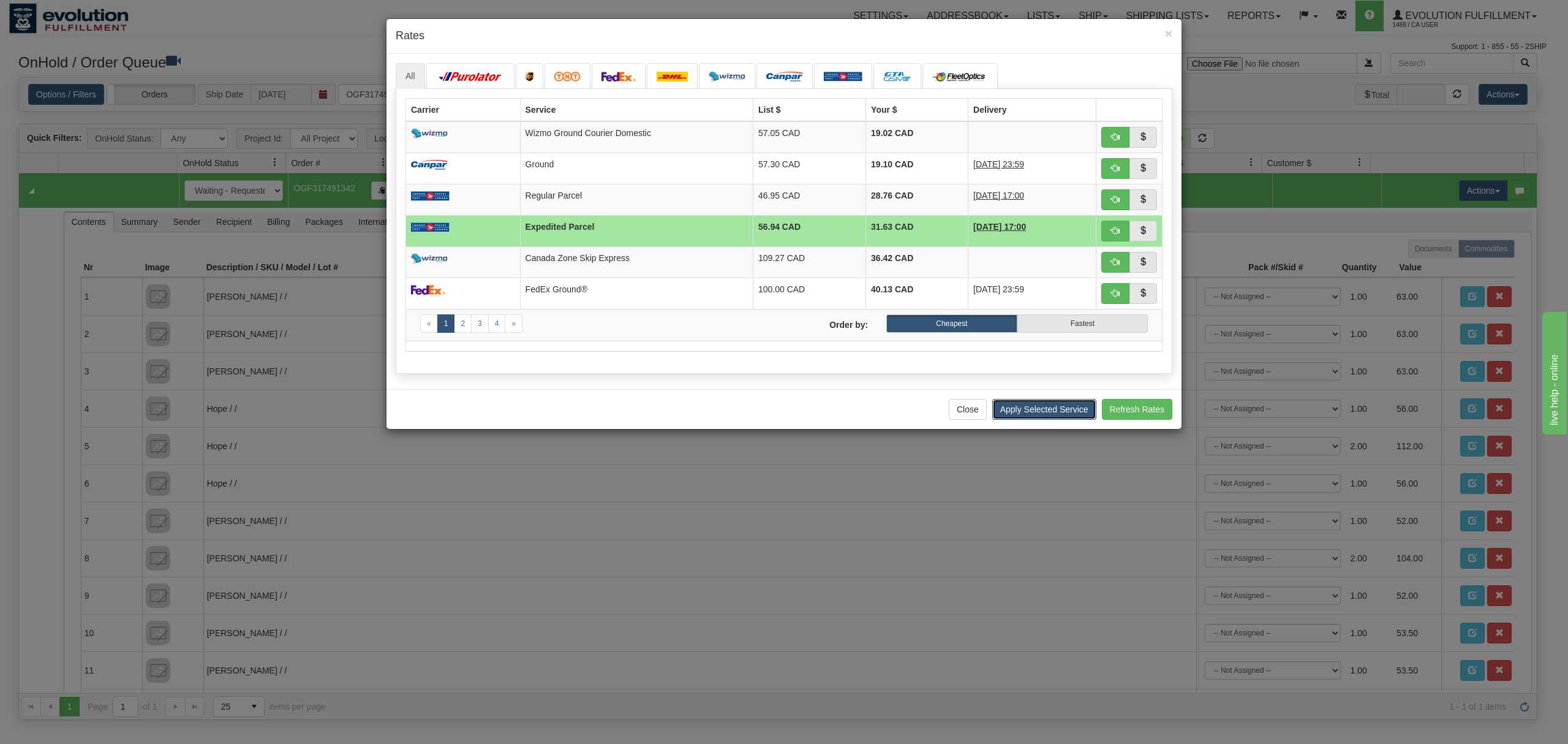
click at [1042, 411] on button "Apply Selected Service" at bounding box center [1044, 410] width 105 height 21
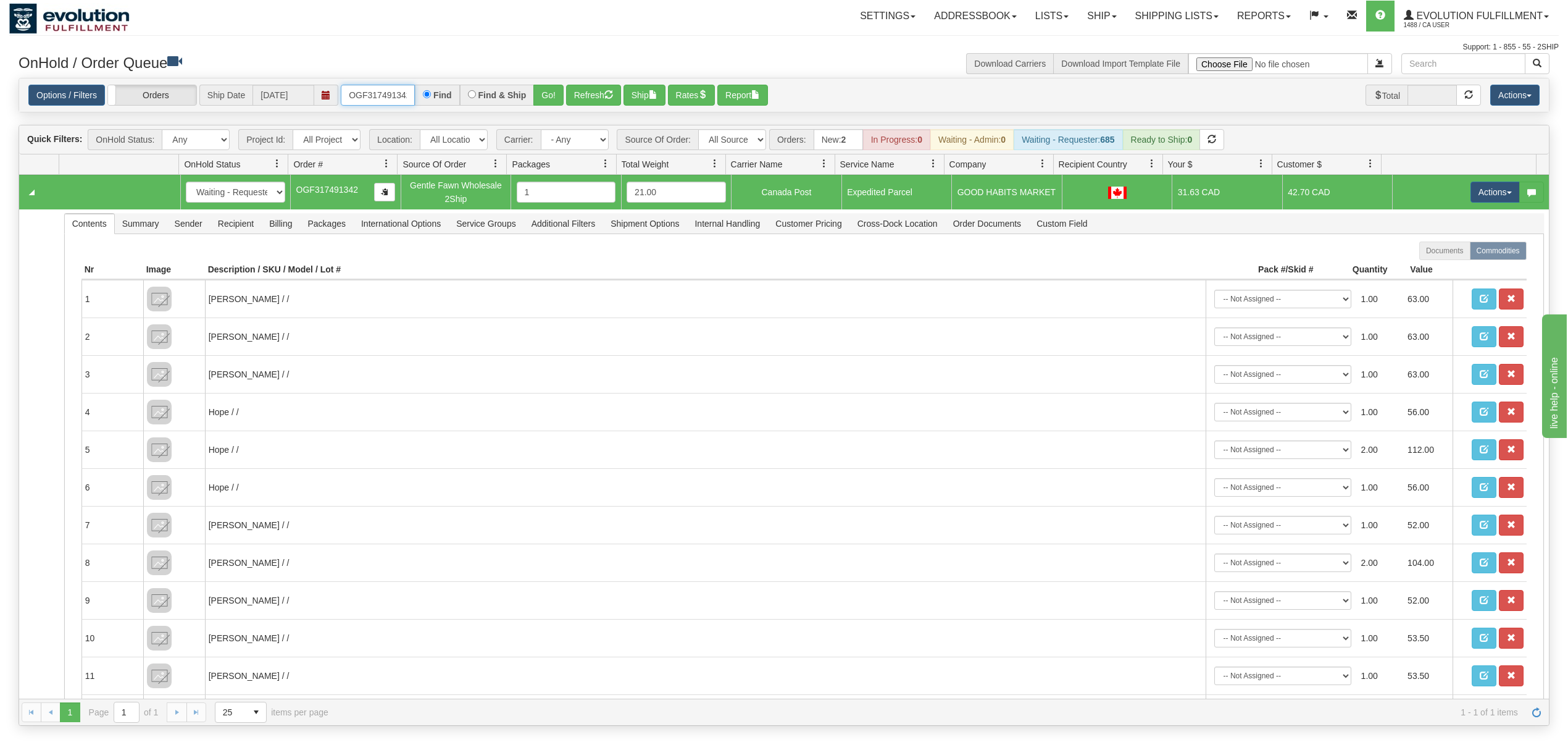
click at [364, 93] on input "OGF317491342" at bounding box center [377, 95] width 74 height 21
click at [538, 100] on button "Go!" at bounding box center [549, 95] width 31 height 21
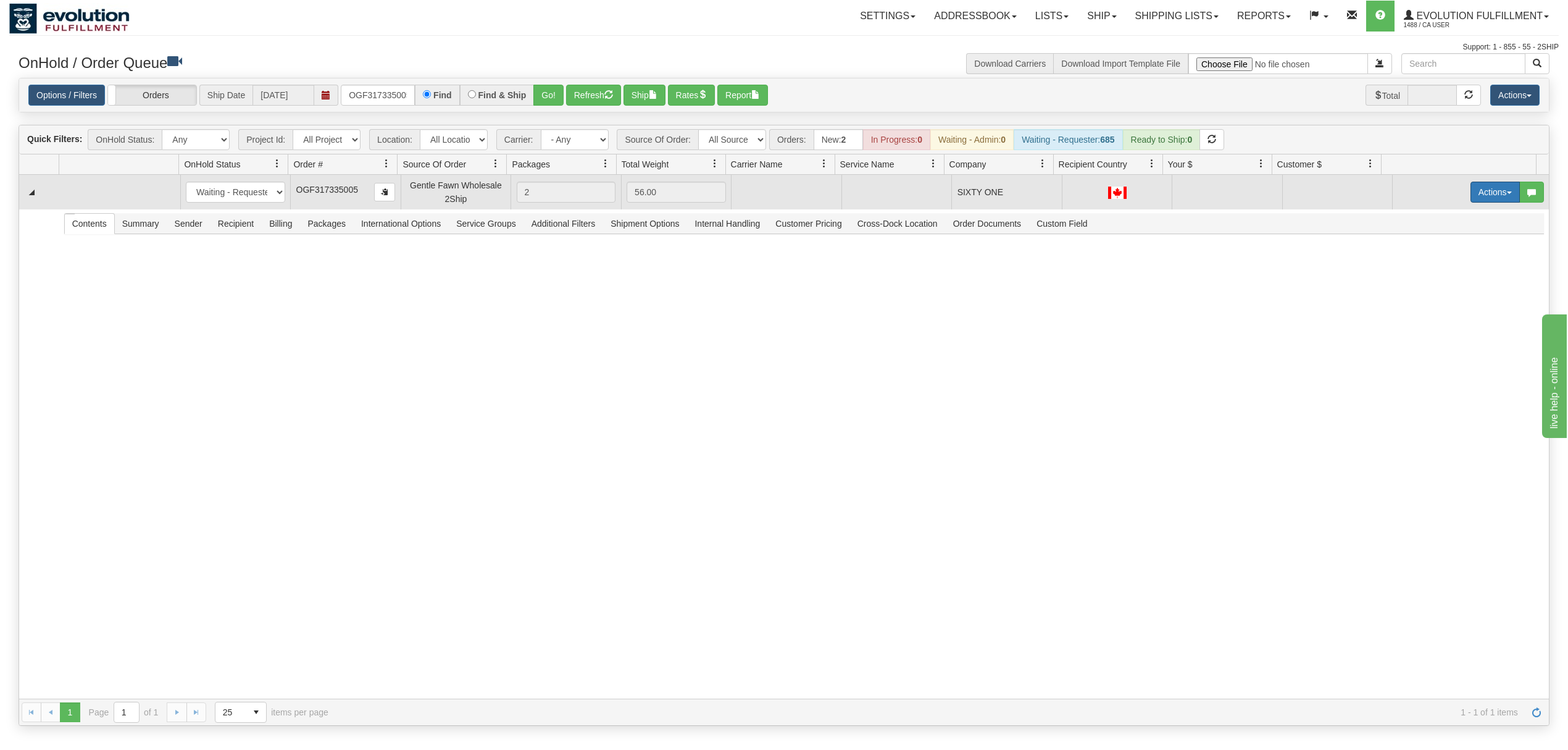
click at [1476, 191] on button "Actions" at bounding box center [1496, 193] width 50 height 21
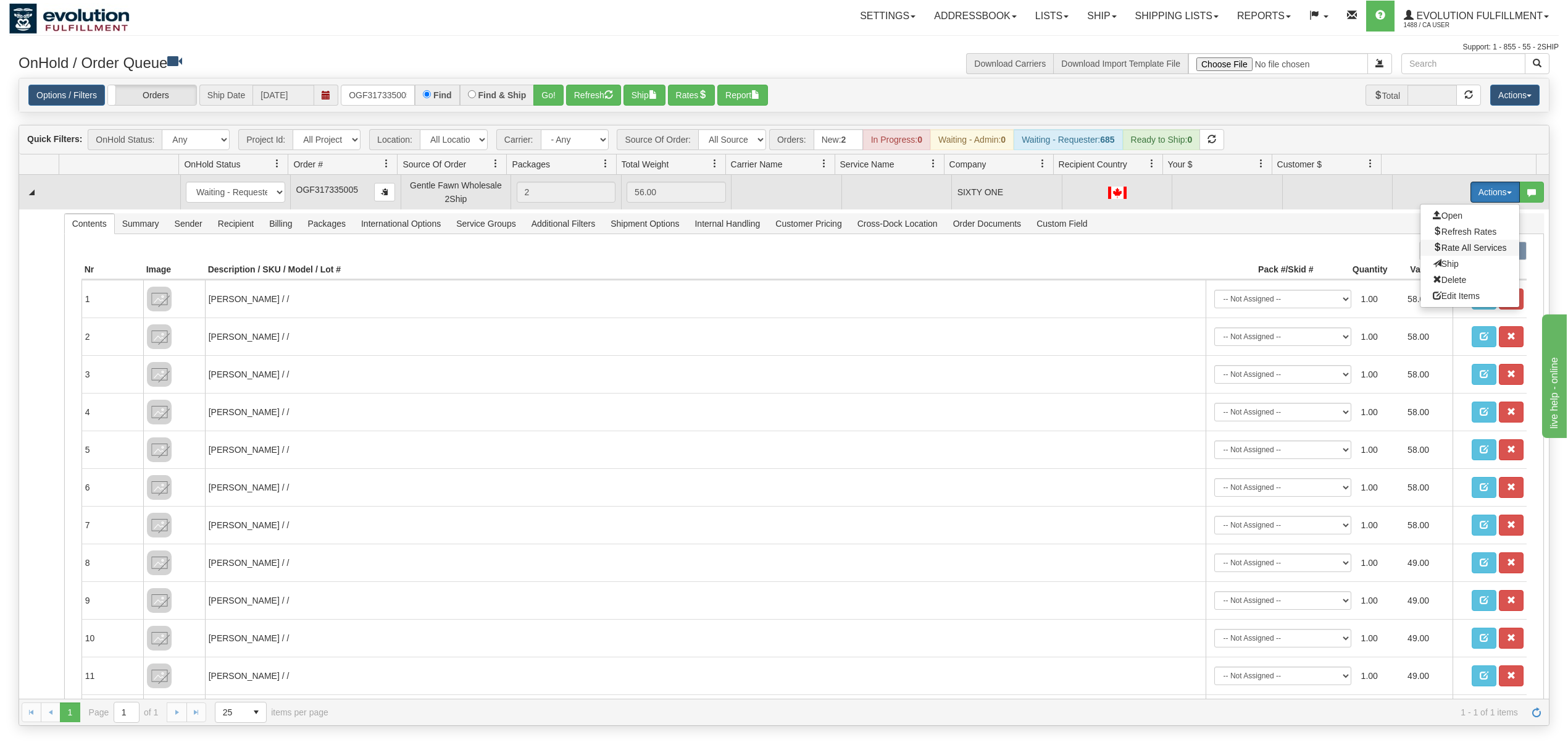
click at [1455, 248] on span "Rate All Services" at bounding box center [1469, 247] width 74 height 10
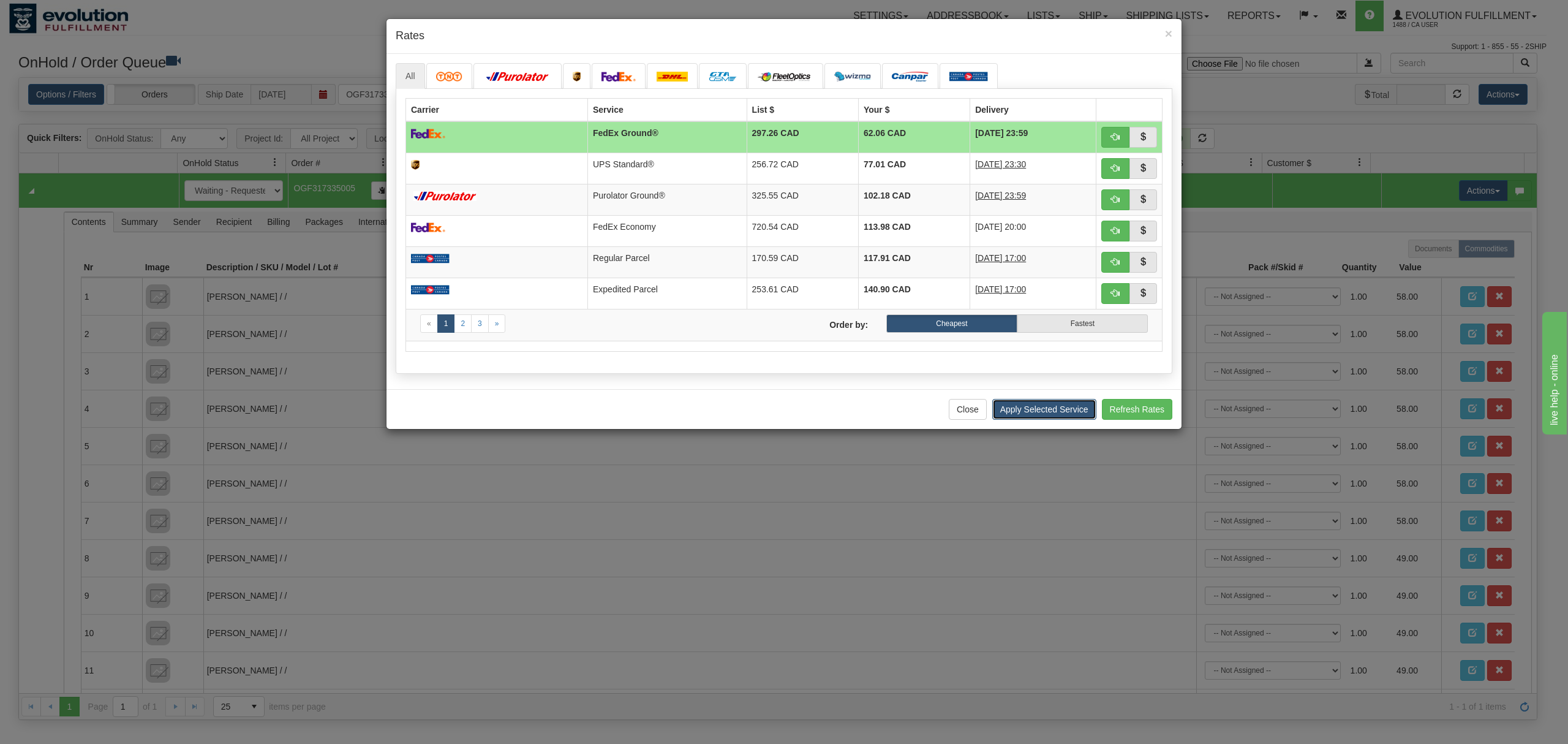
click at [1017, 415] on button "Apply Selected Service" at bounding box center [1044, 410] width 105 height 21
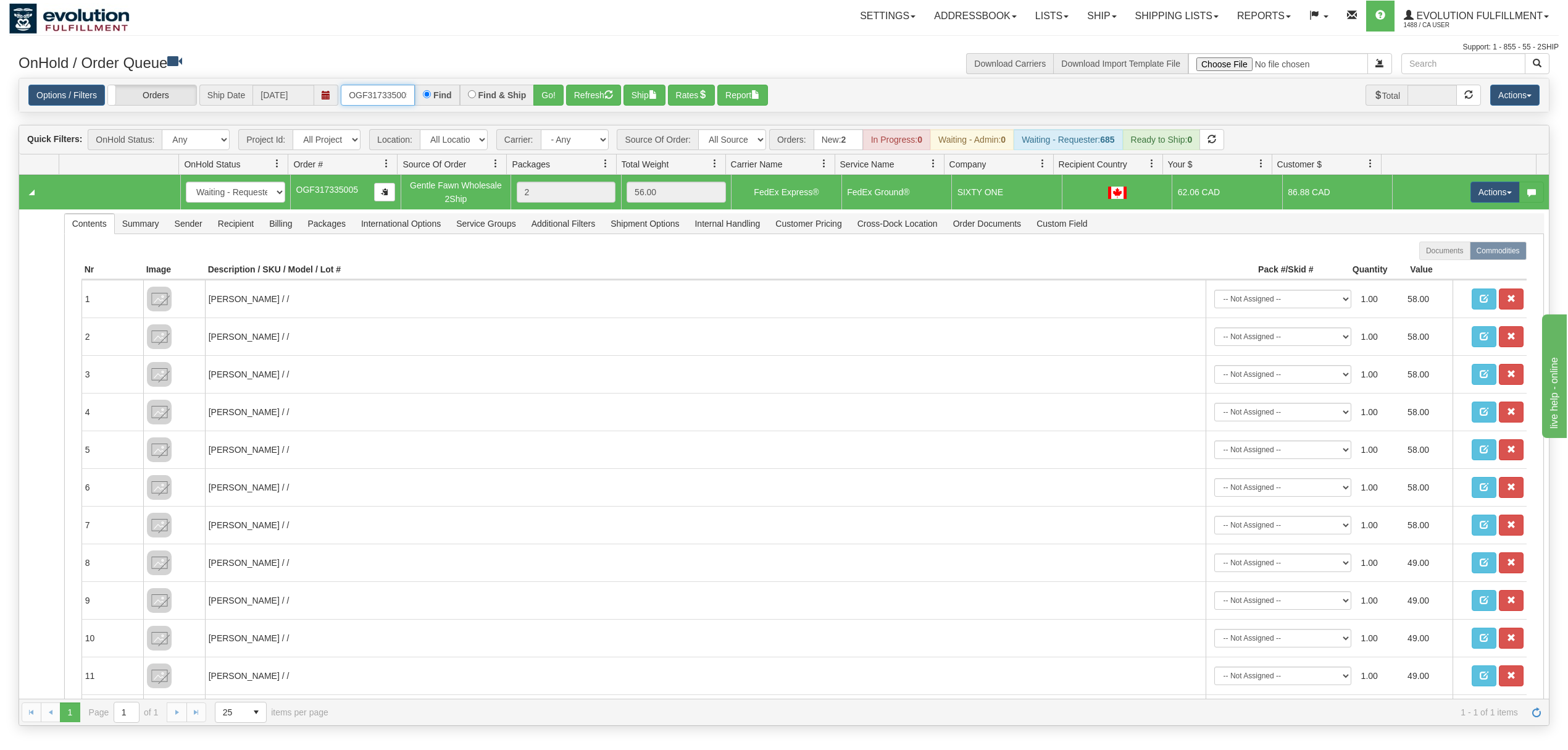
click at [387, 95] on input "OGF317335005" at bounding box center [377, 95] width 74 height 21
click at [551, 97] on button "Go!" at bounding box center [549, 95] width 31 height 21
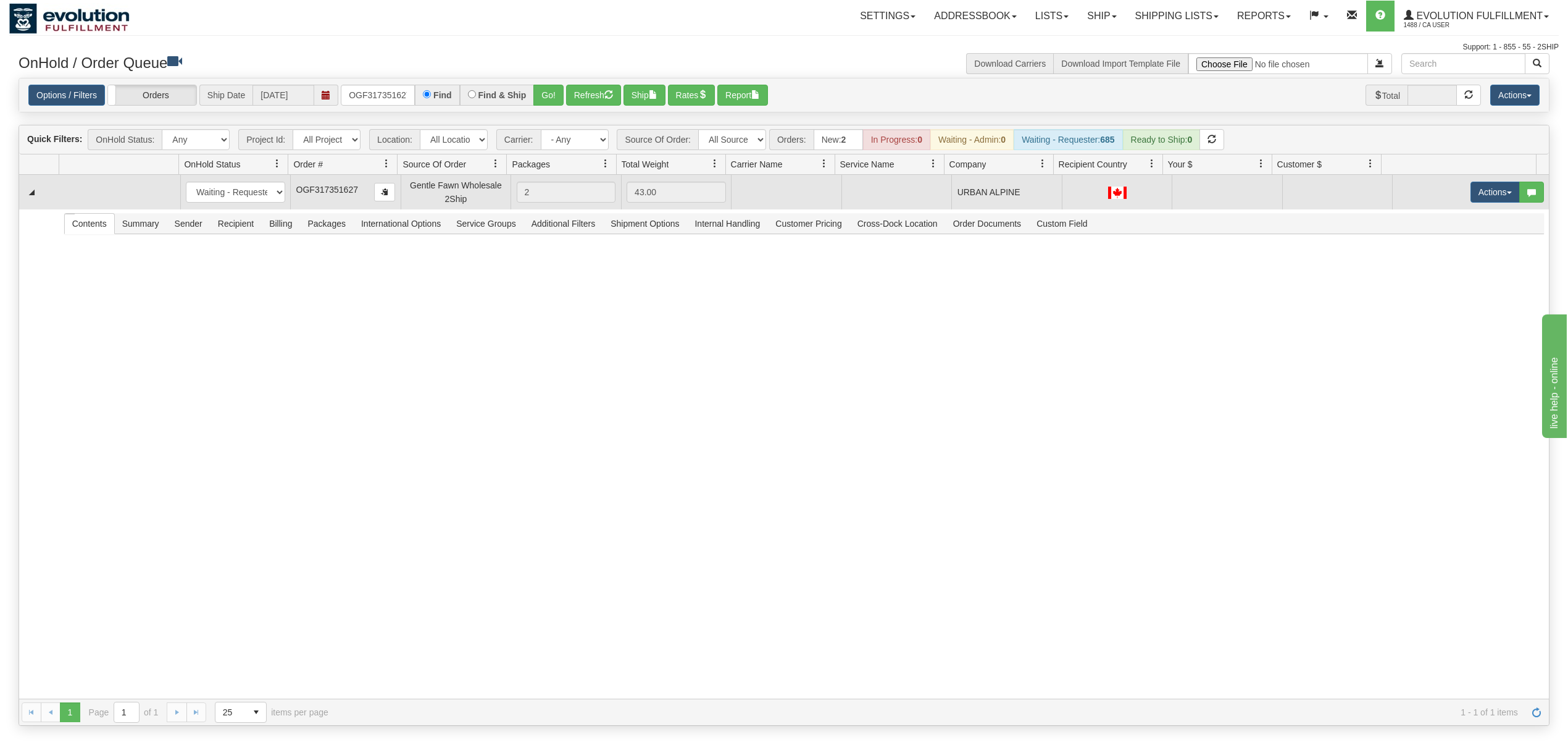
click at [1492, 201] on button "Actions" at bounding box center [1496, 193] width 50 height 21
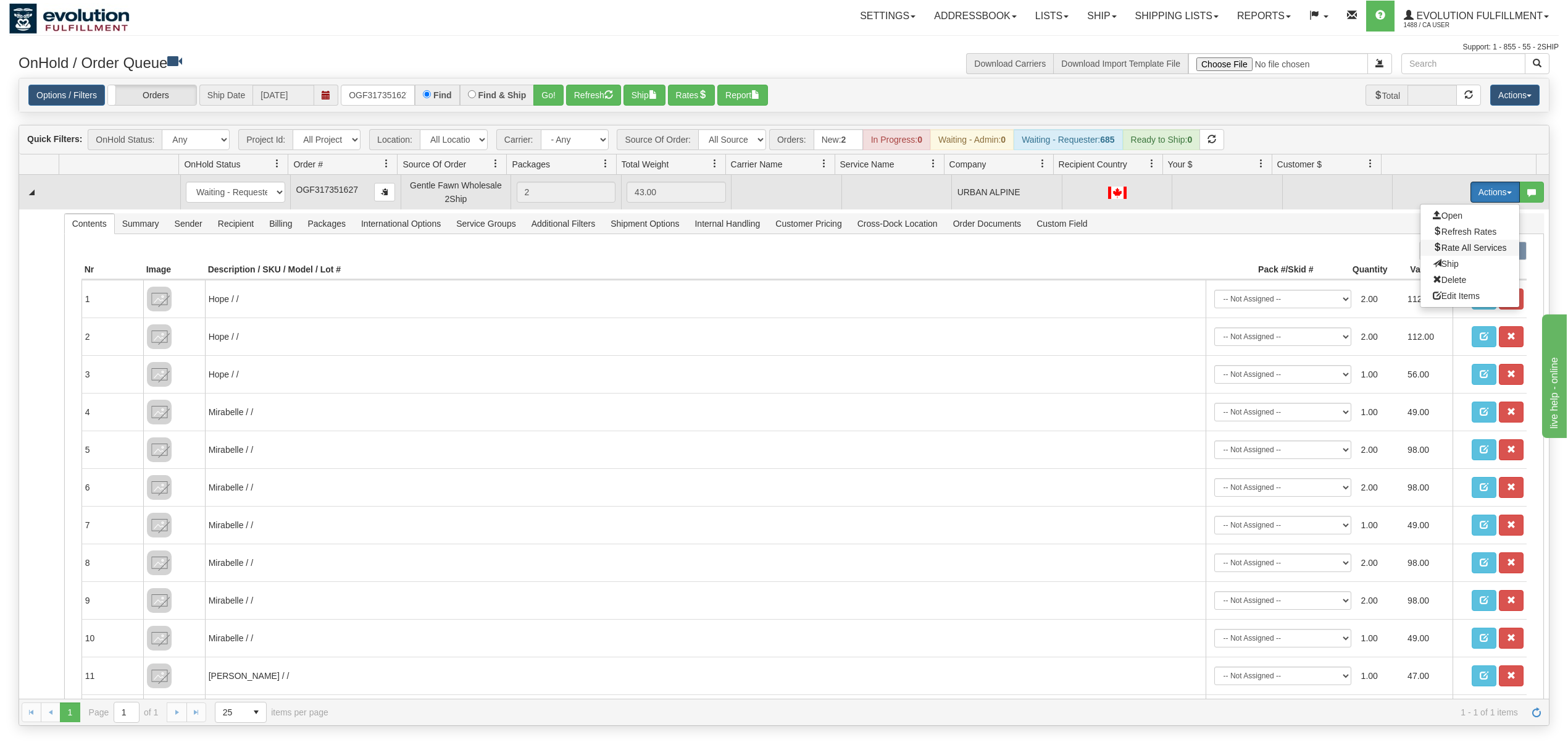
click at [1458, 253] on span "Rate All Services" at bounding box center [1469, 247] width 74 height 10
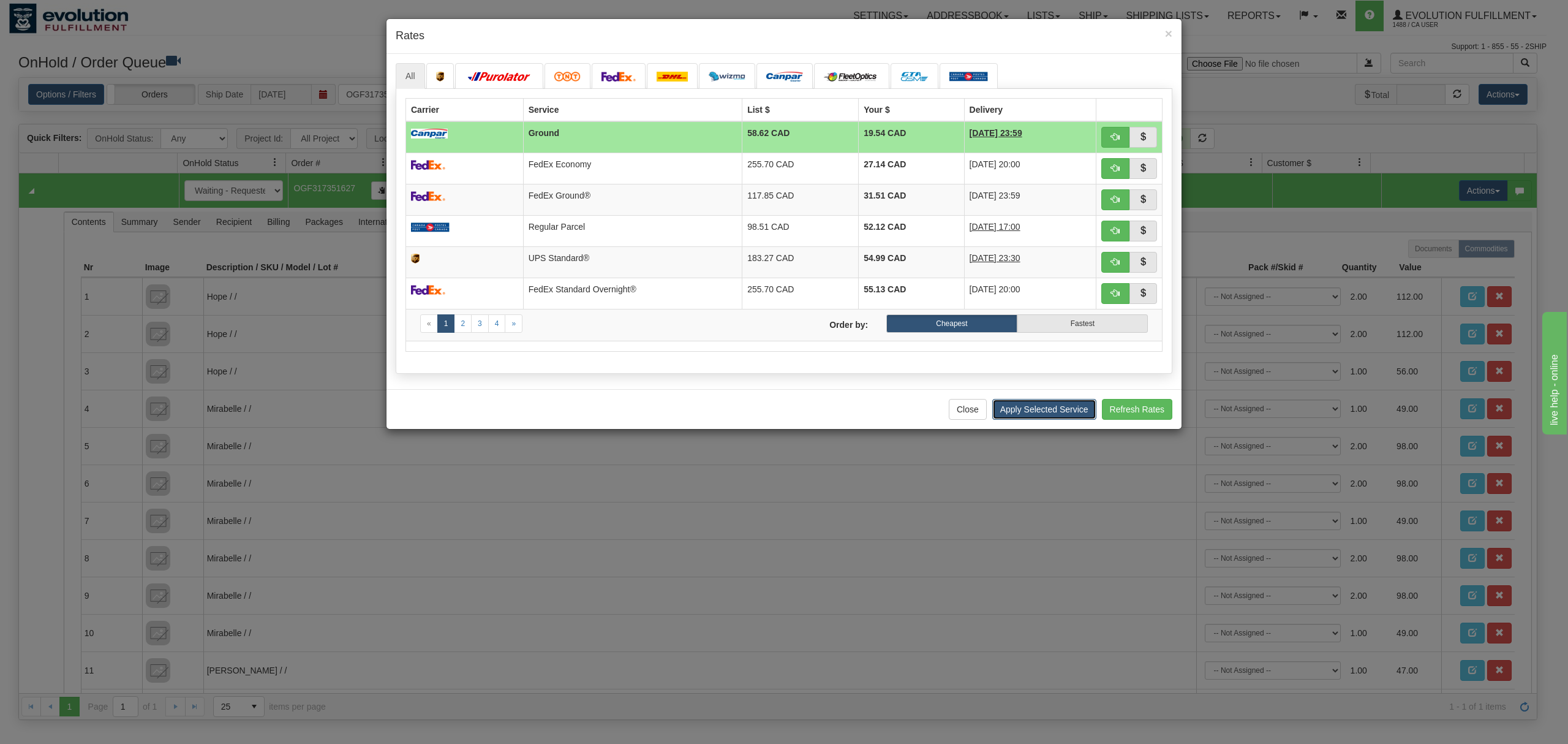
click at [1016, 411] on button "Apply Selected Service" at bounding box center [1044, 410] width 105 height 21
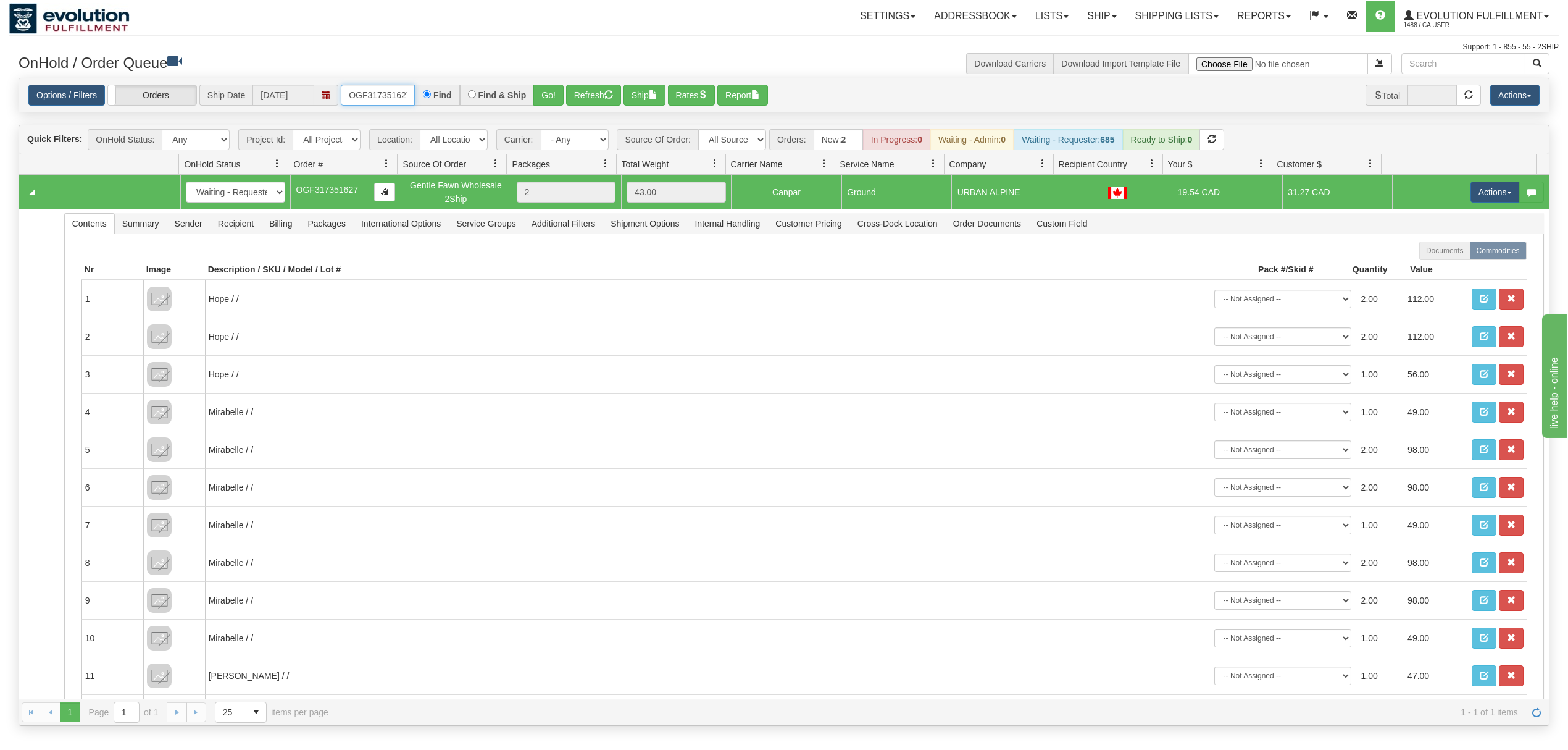
click at [397, 95] on input "OGF317351627" at bounding box center [377, 95] width 74 height 21
click at [373, 95] on input "OGF317428436" at bounding box center [377, 95] width 74 height 21
click at [379, 92] on input "OGF31742843" at bounding box center [377, 95] width 74 height 21
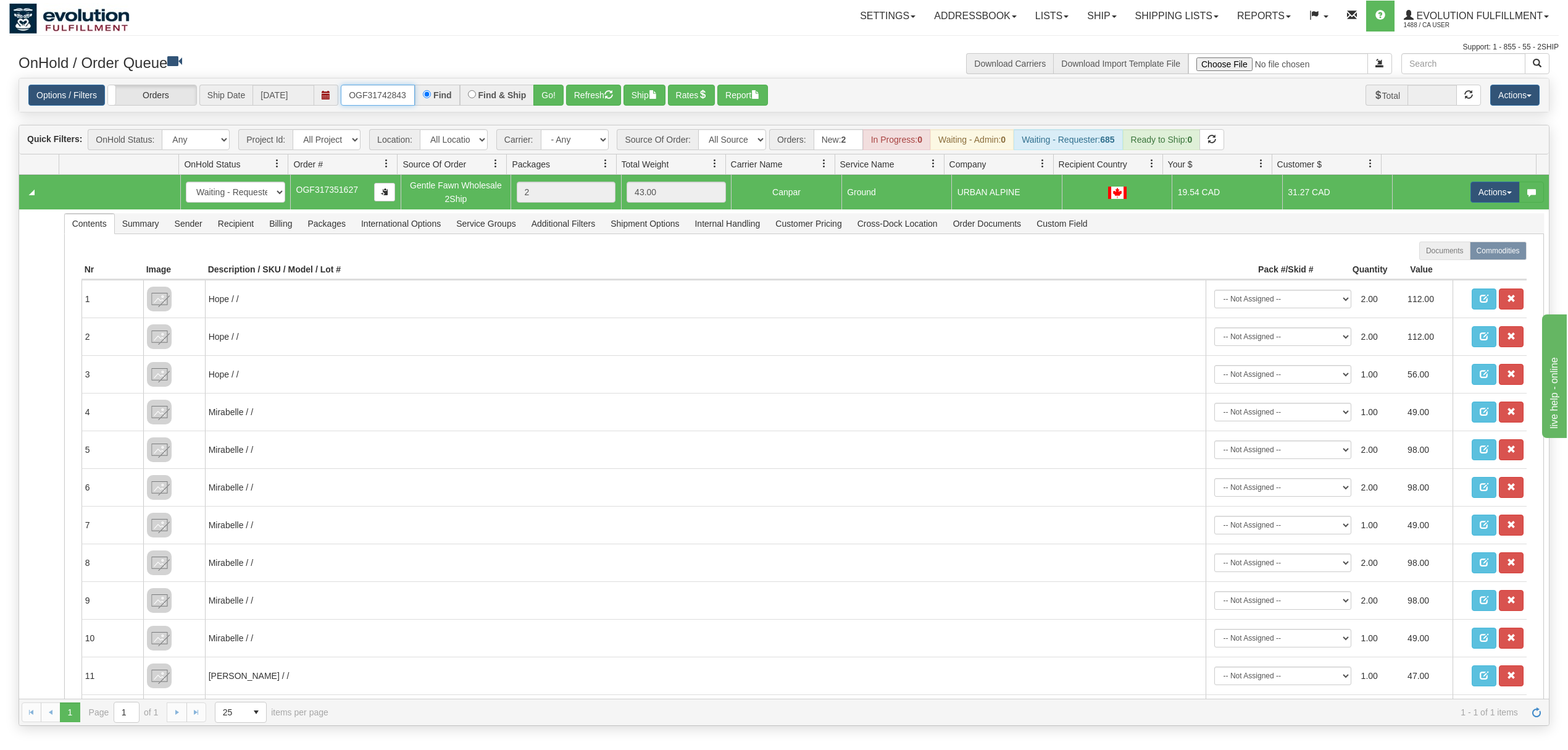
click at [379, 92] on input "OGF31742843" at bounding box center [377, 95] width 74 height 21
click at [545, 88] on button "Go!" at bounding box center [549, 95] width 31 height 21
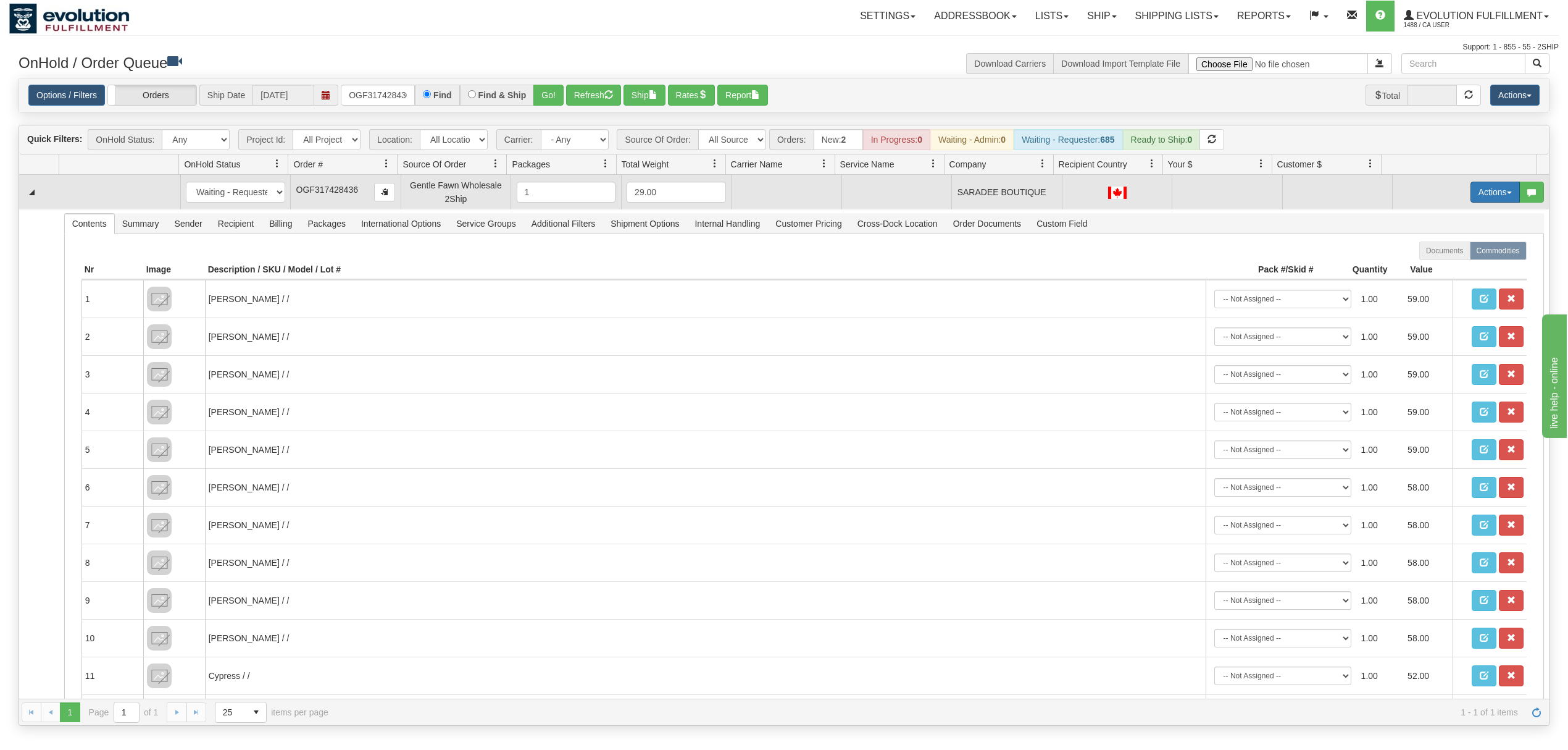
click at [1471, 193] on button "Actions" at bounding box center [1496, 193] width 50 height 21
click at [1433, 253] on span "Rate All Services" at bounding box center [1469, 247] width 74 height 10
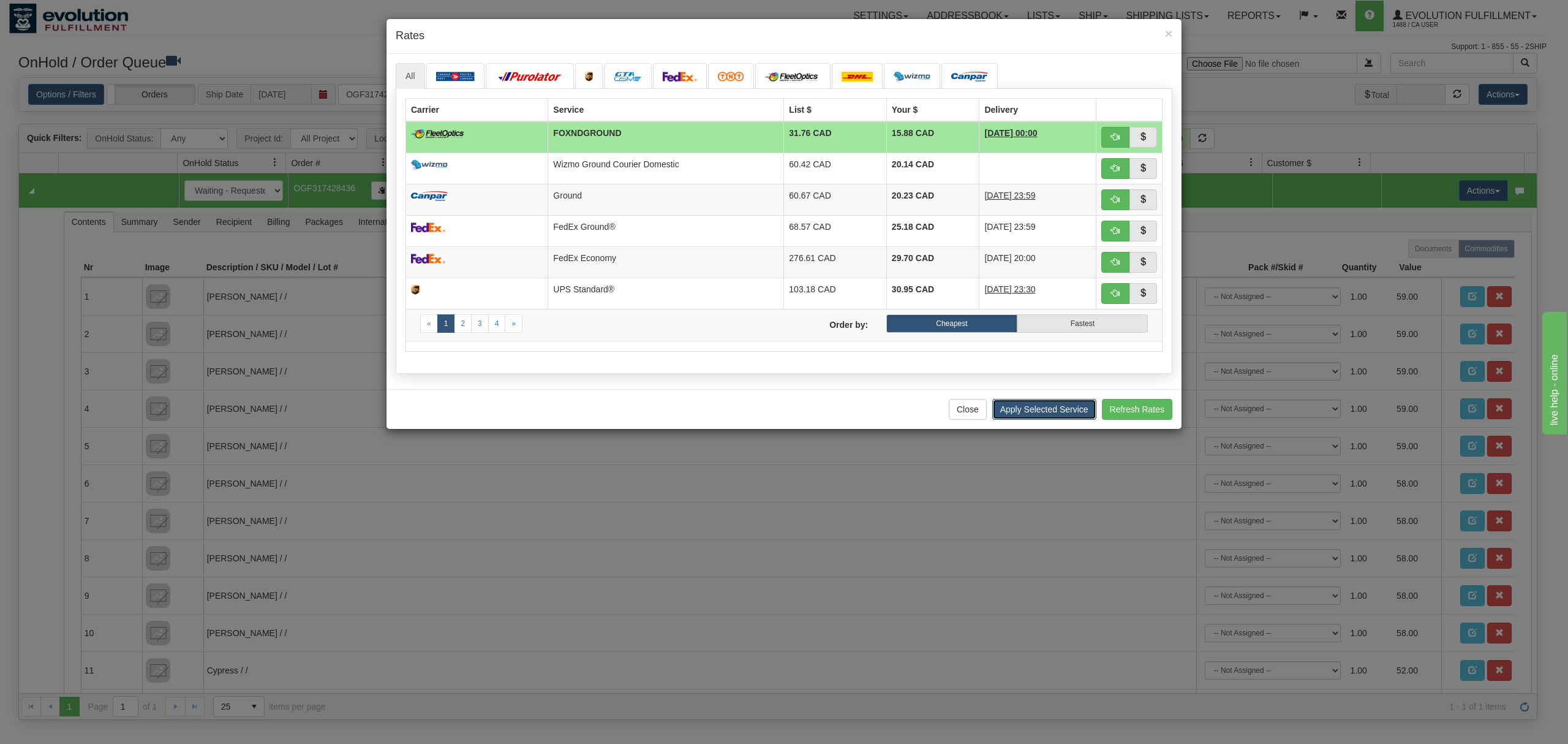
click at [1015, 413] on button "Apply Selected Service" at bounding box center [1044, 410] width 105 height 21
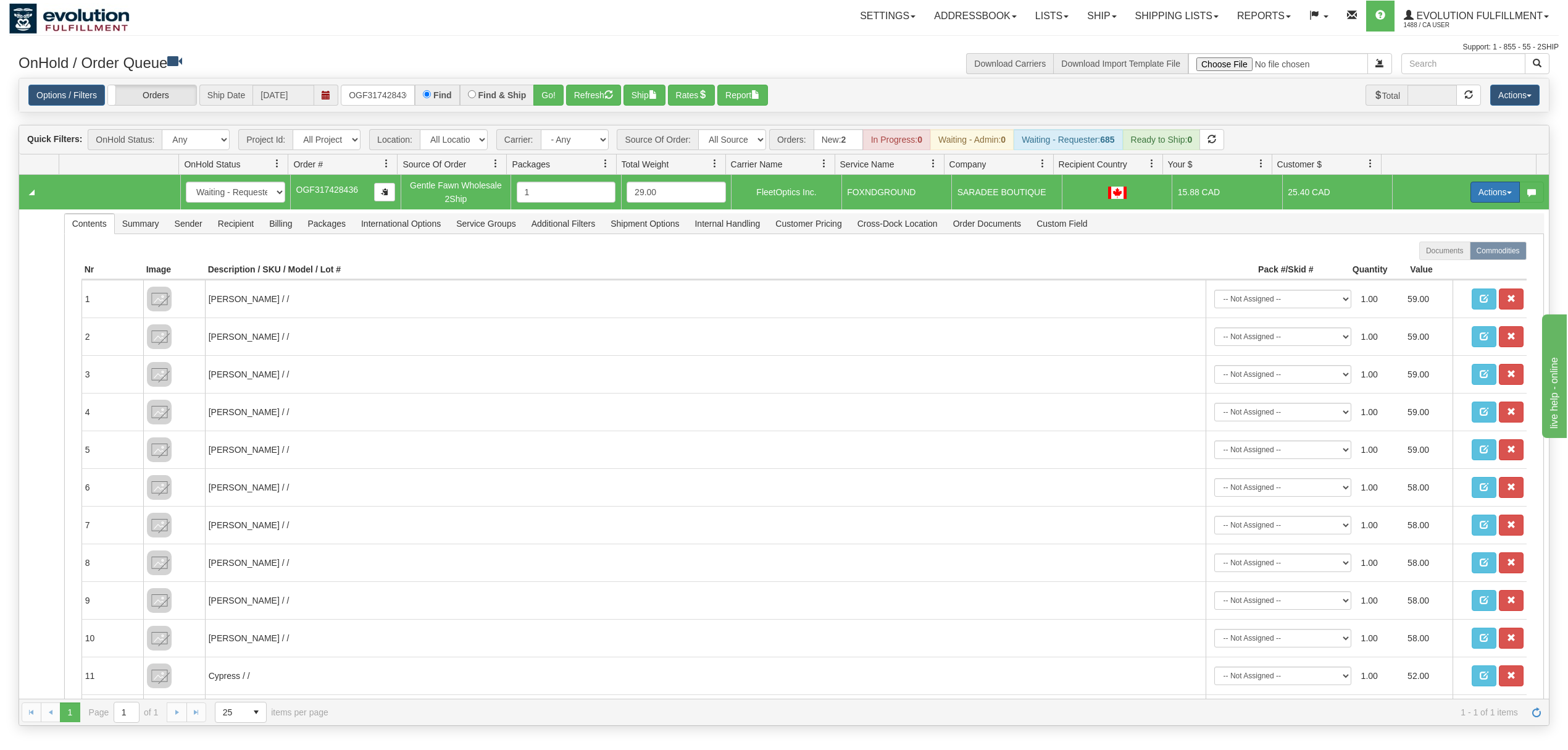
click at [1508, 193] on span "button" at bounding box center [1510, 193] width 5 height 3
click at [1433, 251] on span "Rate All Services" at bounding box center [1469, 247] width 74 height 10
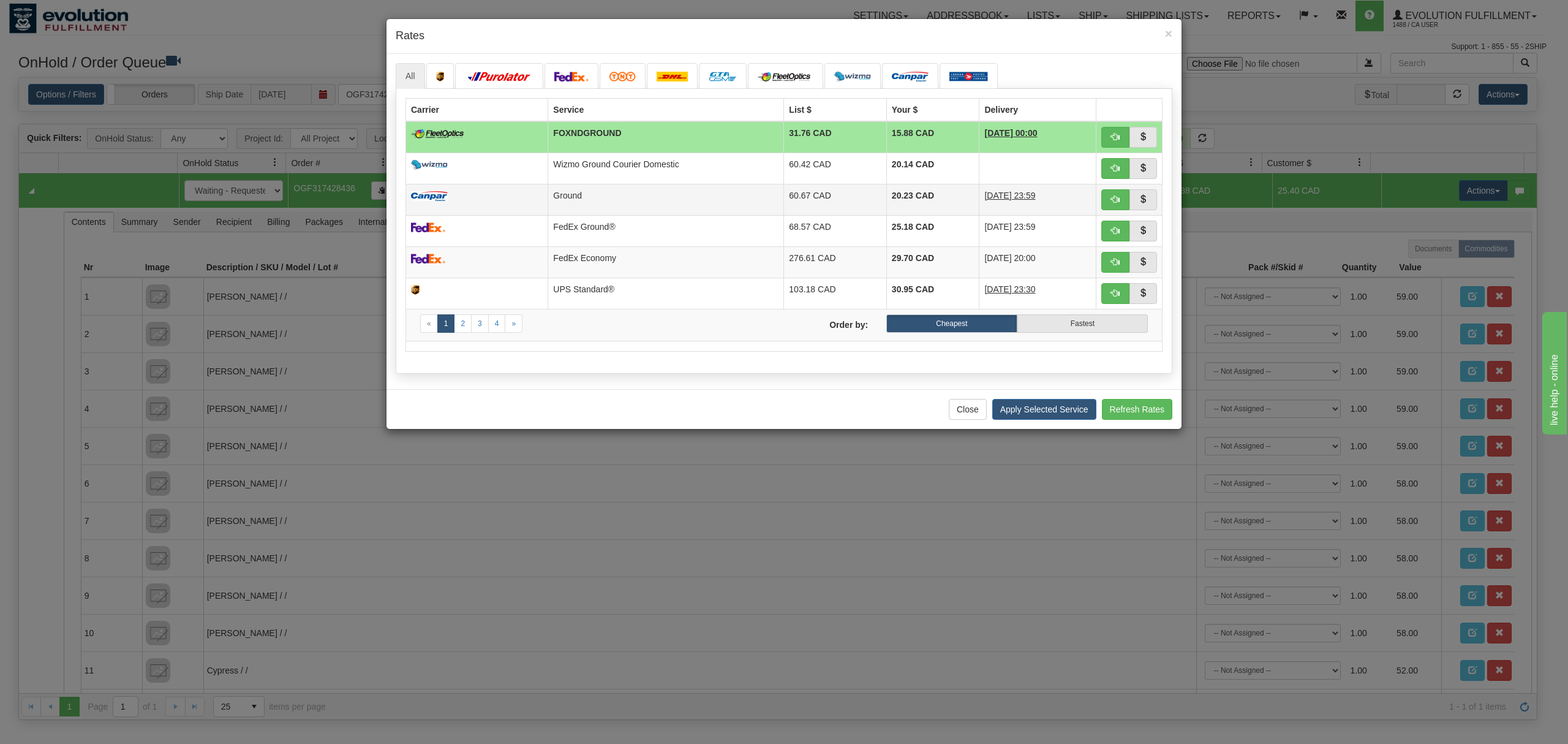
click at [706, 197] on td "Ground" at bounding box center [666, 199] width 236 height 31
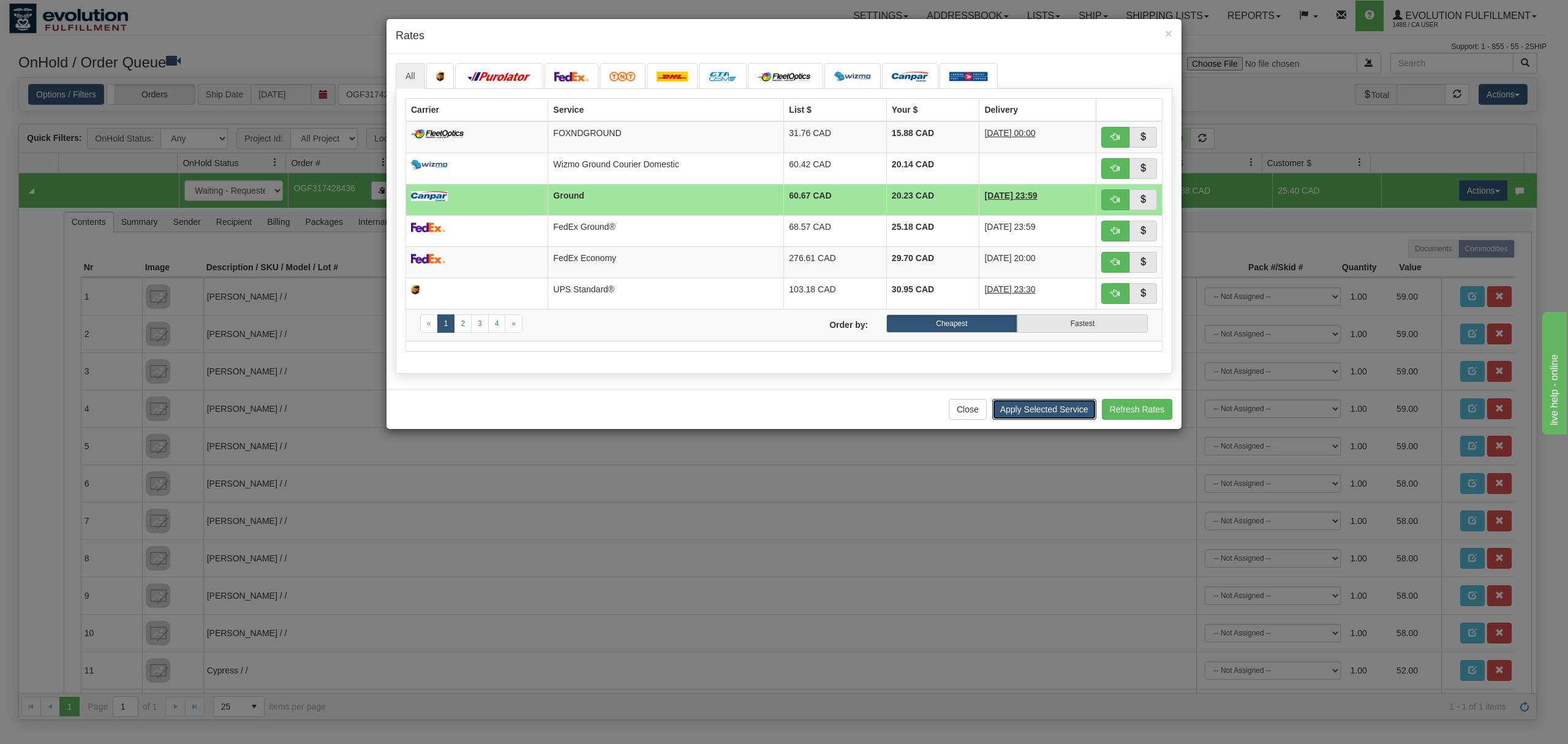
click at [1046, 420] on button "Apply Selected Service" at bounding box center [1044, 410] width 105 height 21
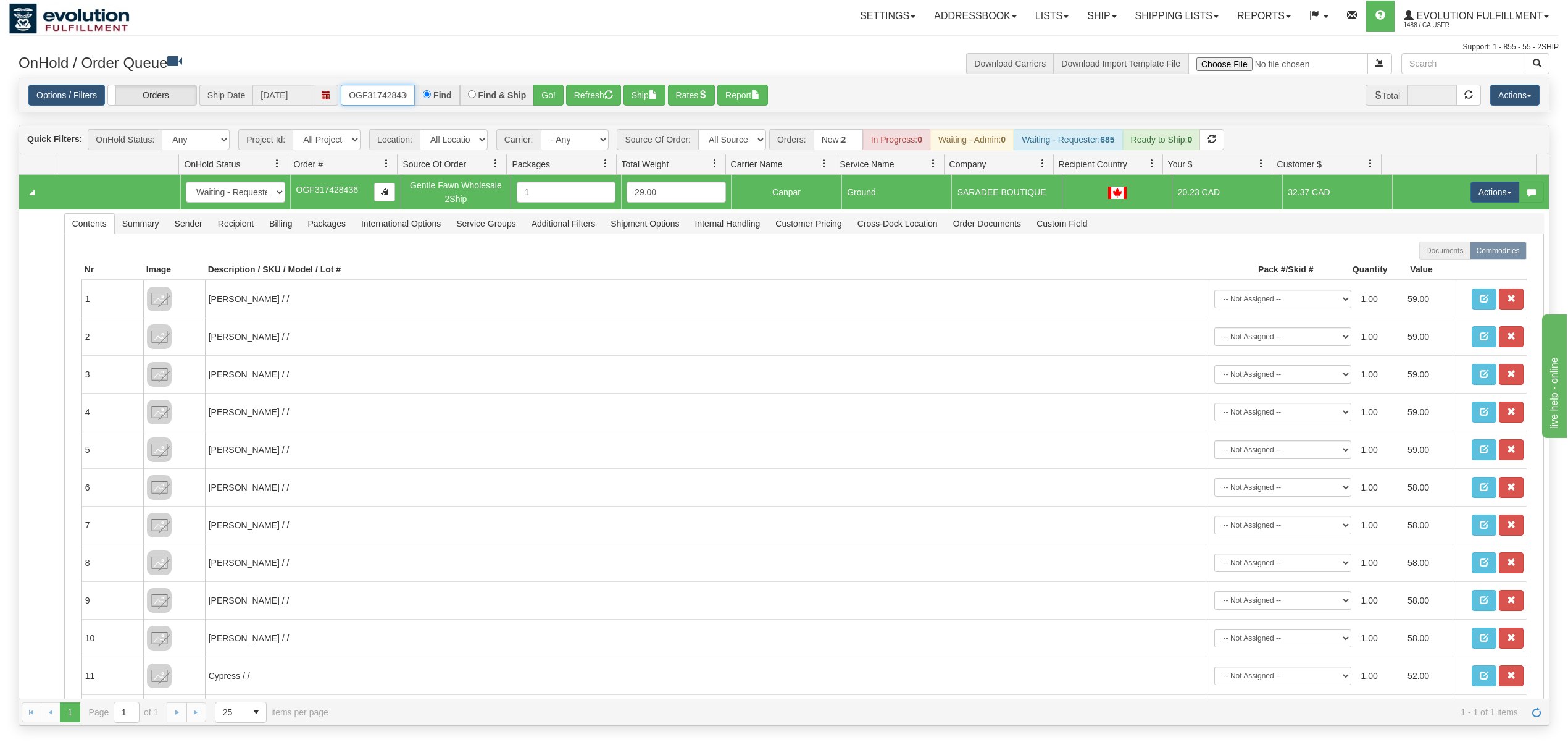
click at [356, 87] on input "OGF317428436" at bounding box center [377, 95] width 74 height 21
click at [538, 95] on button "Go!" at bounding box center [549, 95] width 31 height 21
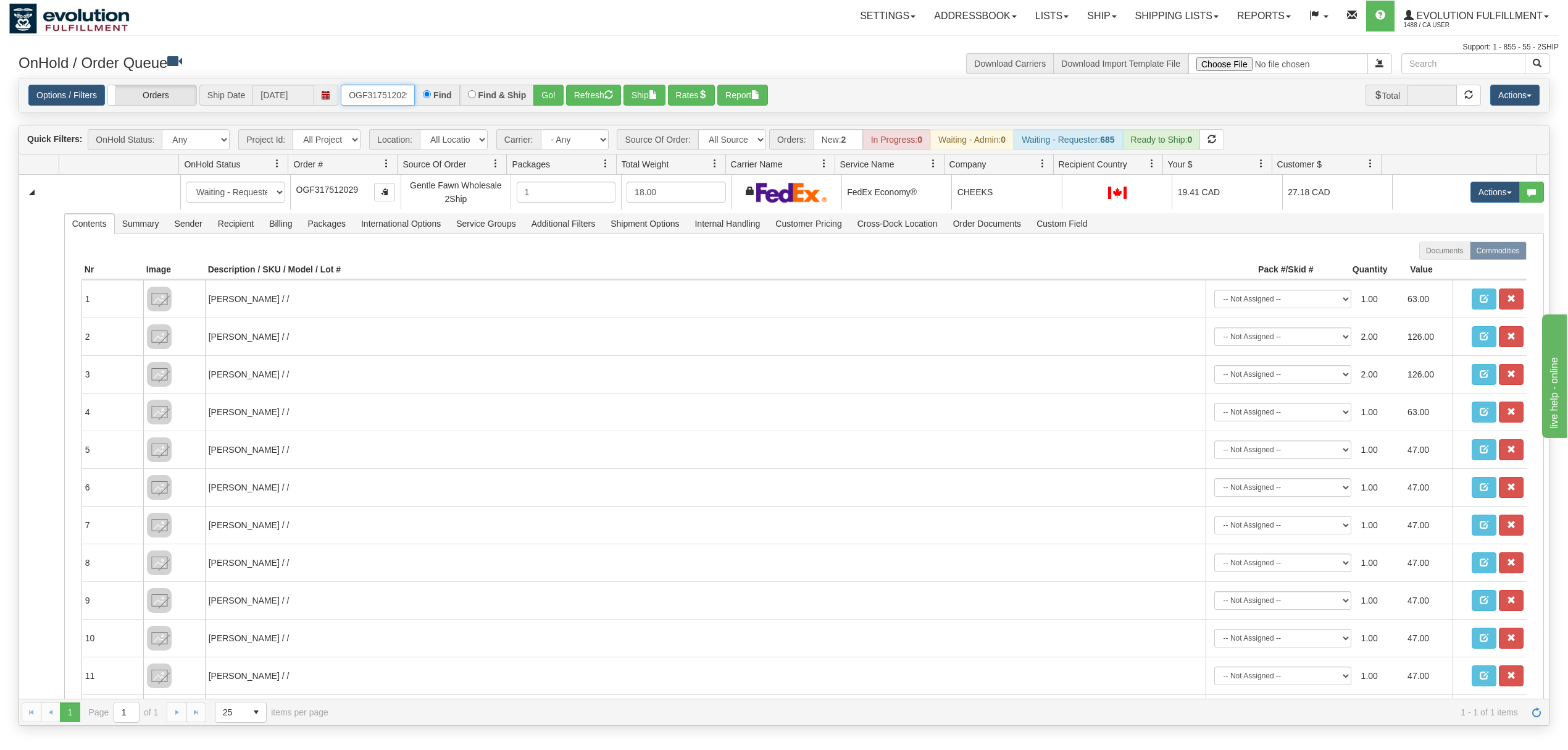
click at [367, 98] on input "OGF317512029" at bounding box center [377, 95] width 74 height 21
click at [564, 100] on button "Go!" at bounding box center [549, 95] width 31 height 21
click at [364, 97] on input "OGF317233312" at bounding box center [377, 95] width 74 height 21
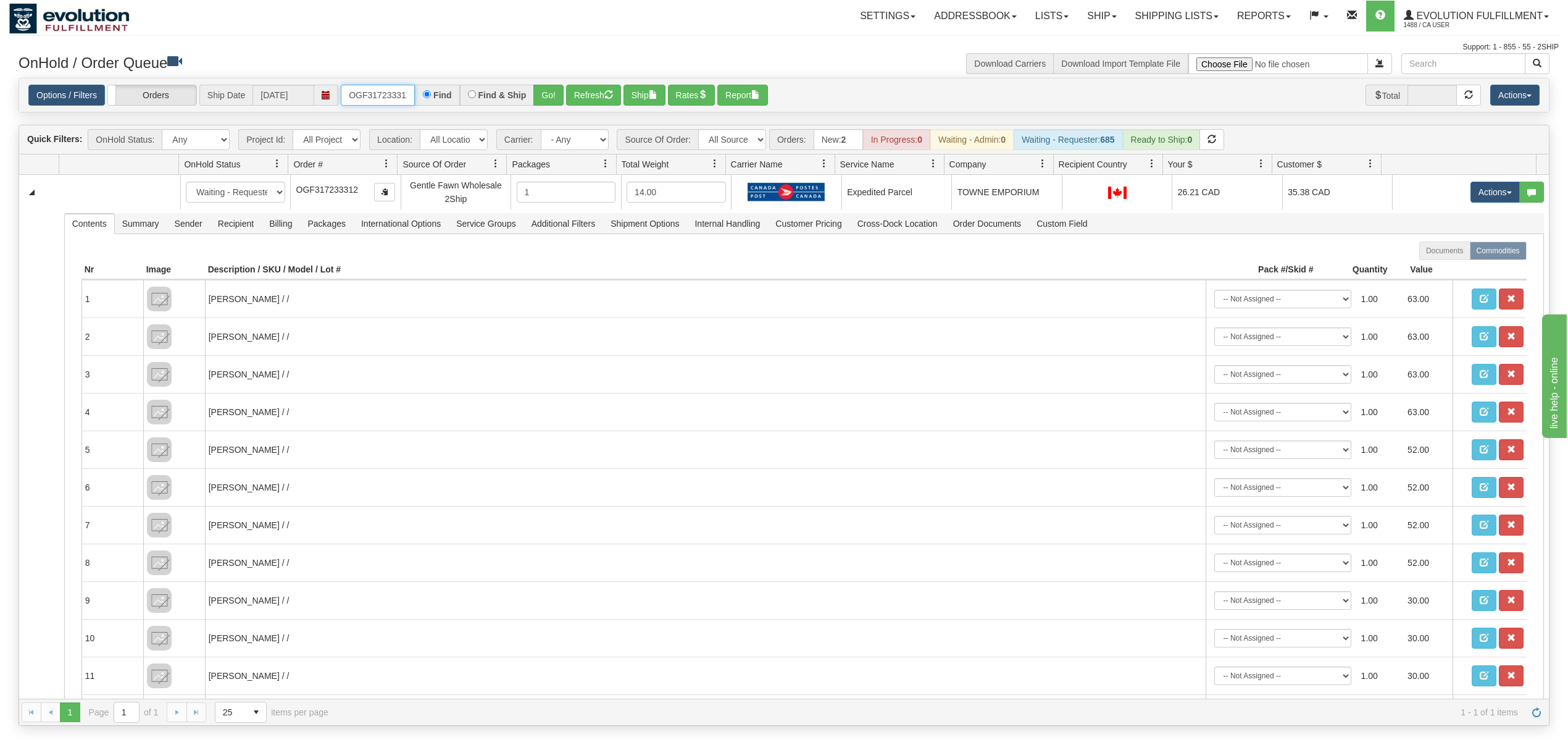
click at [364, 97] on input "OGF317233312" at bounding box center [377, 95] width 74 height 21
click at [544, 90] on button "Go!" at bounding box center [549, 95] width 31 height 21
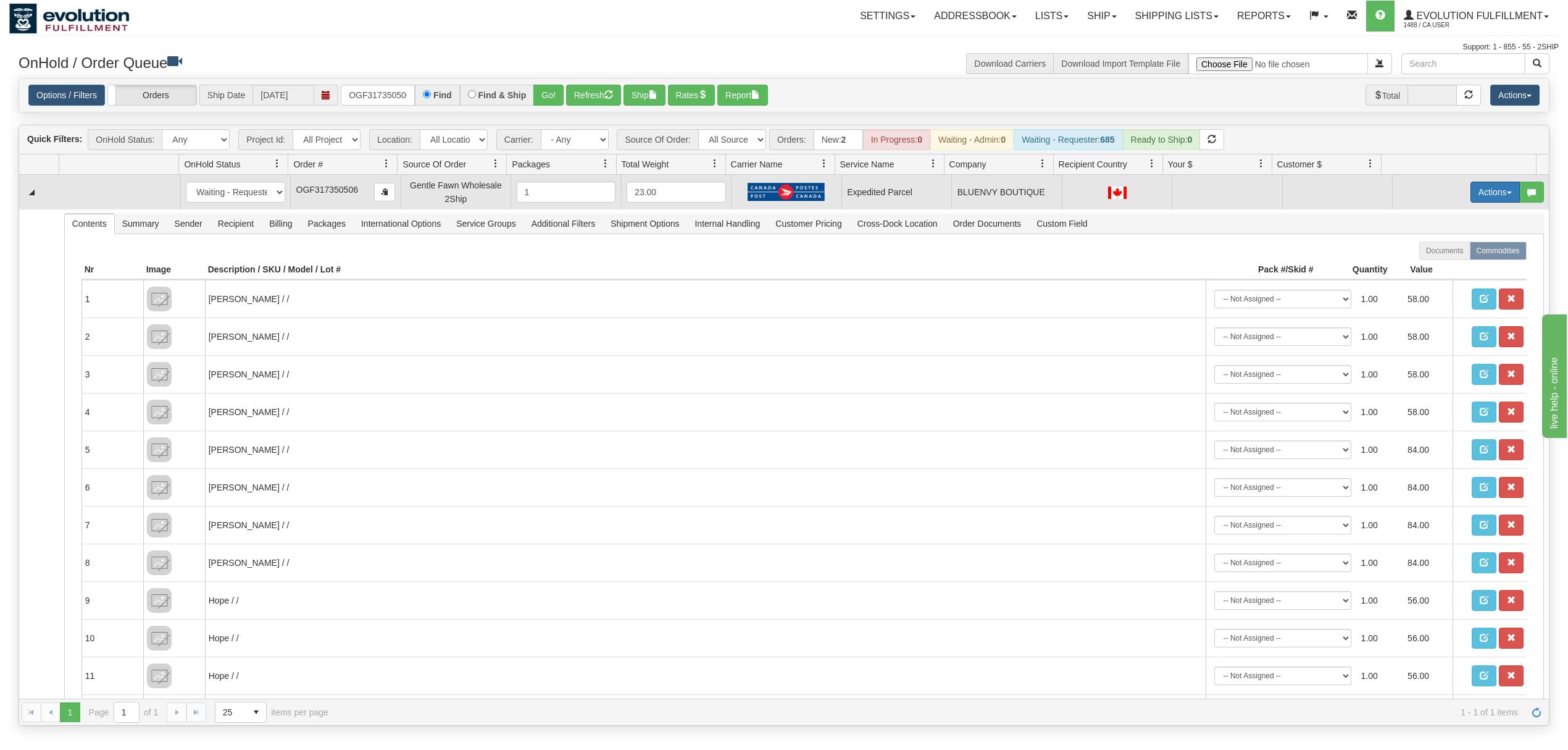
click at [1477, 196] on button "Actions" at bounding box center [1496, 193] width 50 height 21
click at [1442, 249] on span "Rate All Services" at bounding box center [1469, 247] width 74 height 10
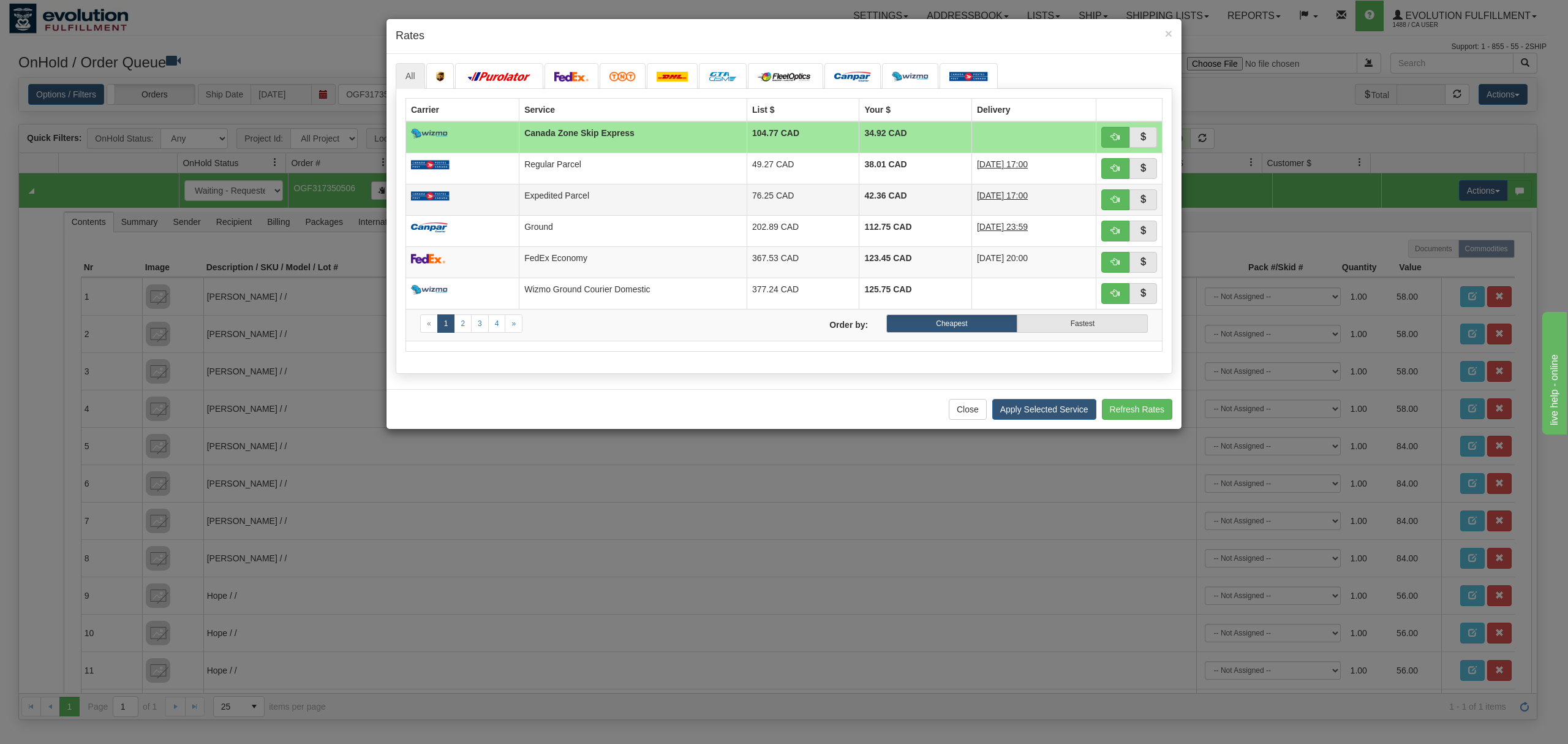
click at [634, 192] on td "Expedited Parcel" at bounding box center [634, 199] width 228 height 31
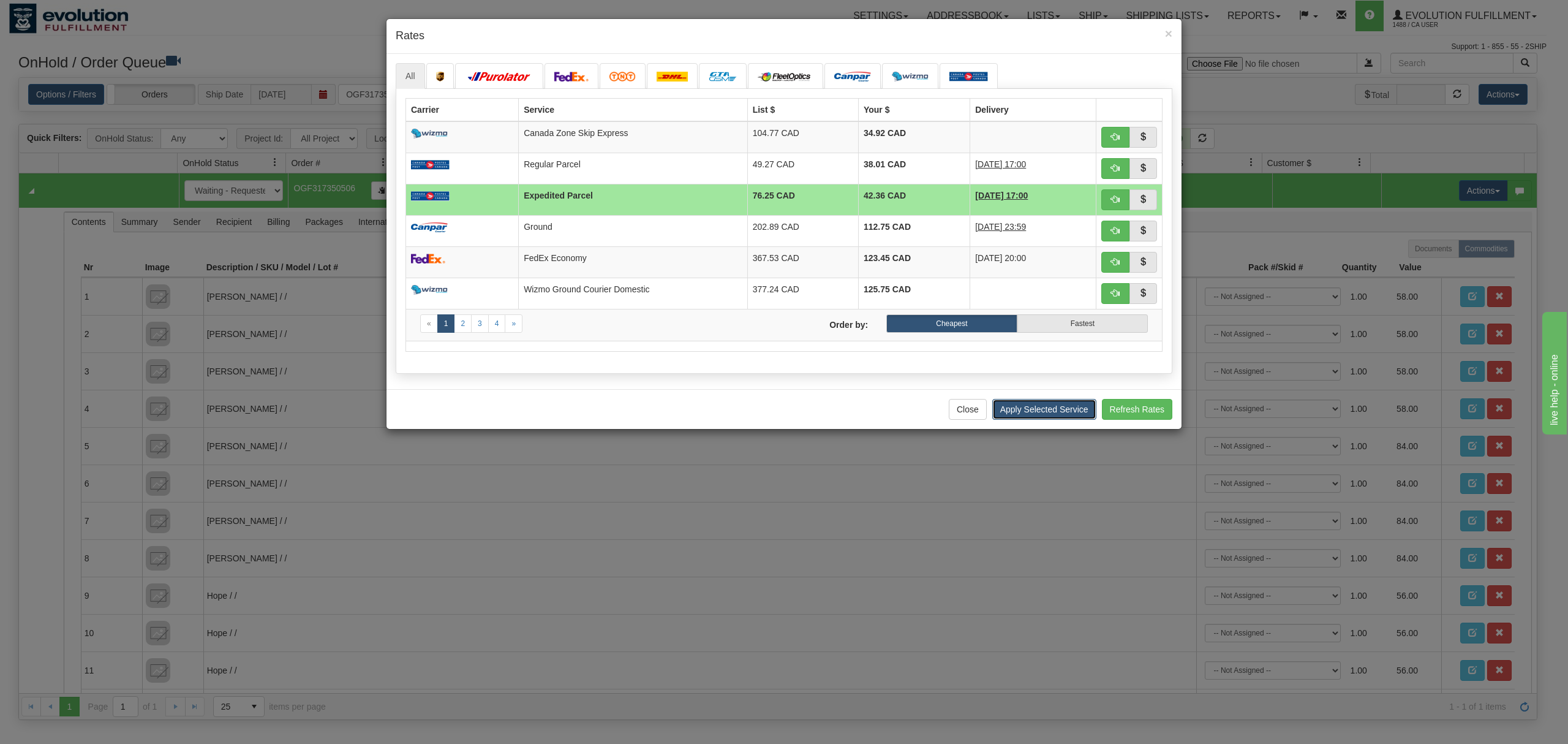
click at [1042, 415] on button "Apply Selected Service" at bounding box center [1044, 410] width 105 height 21
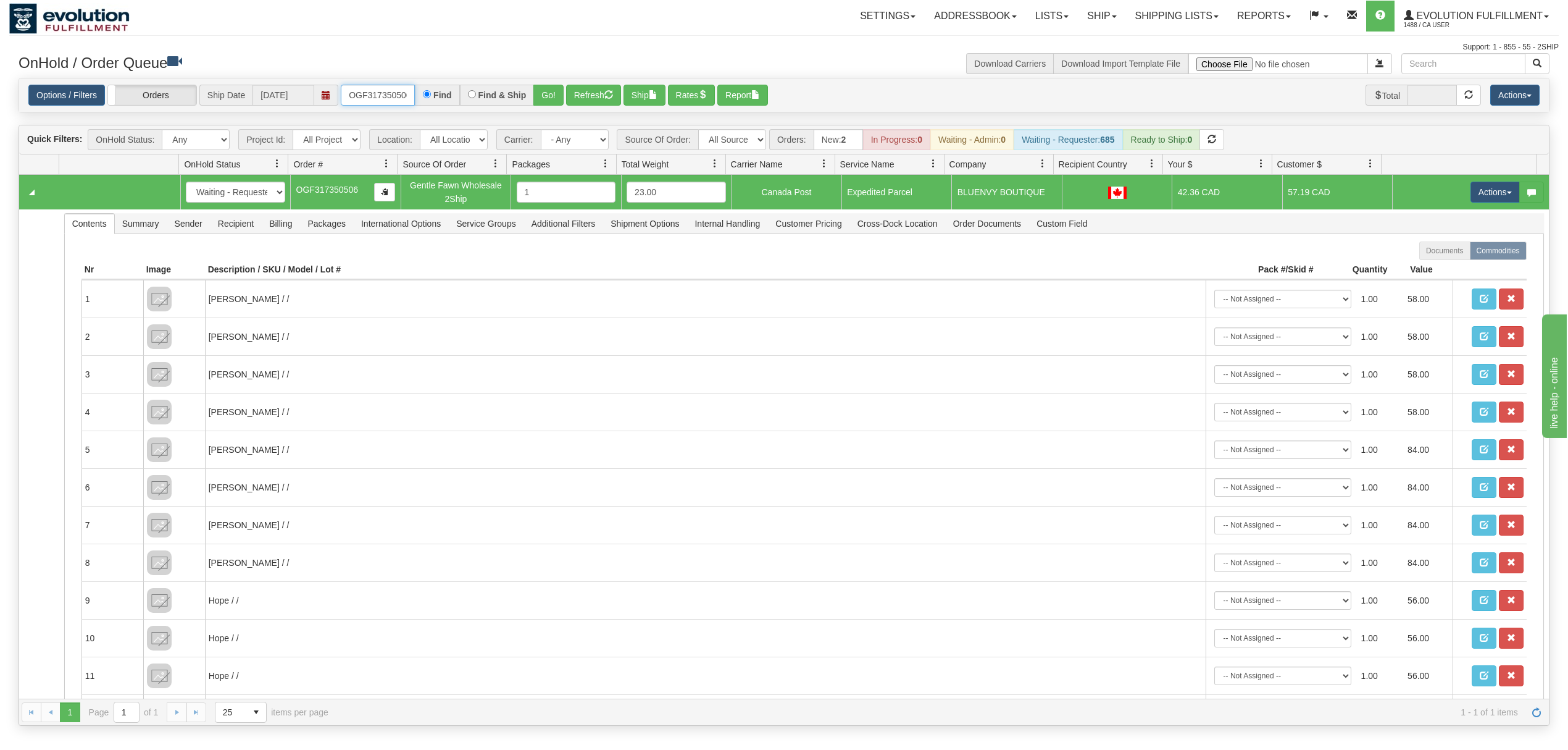
click at [375, 97] on input "OGF317350506" at bounding box center [377, 95] width 74 height 21
type input "OGF317287746"
click at [534, 102] on div "Find & Ship" at bounding box center [497, 95] width 75 height 21
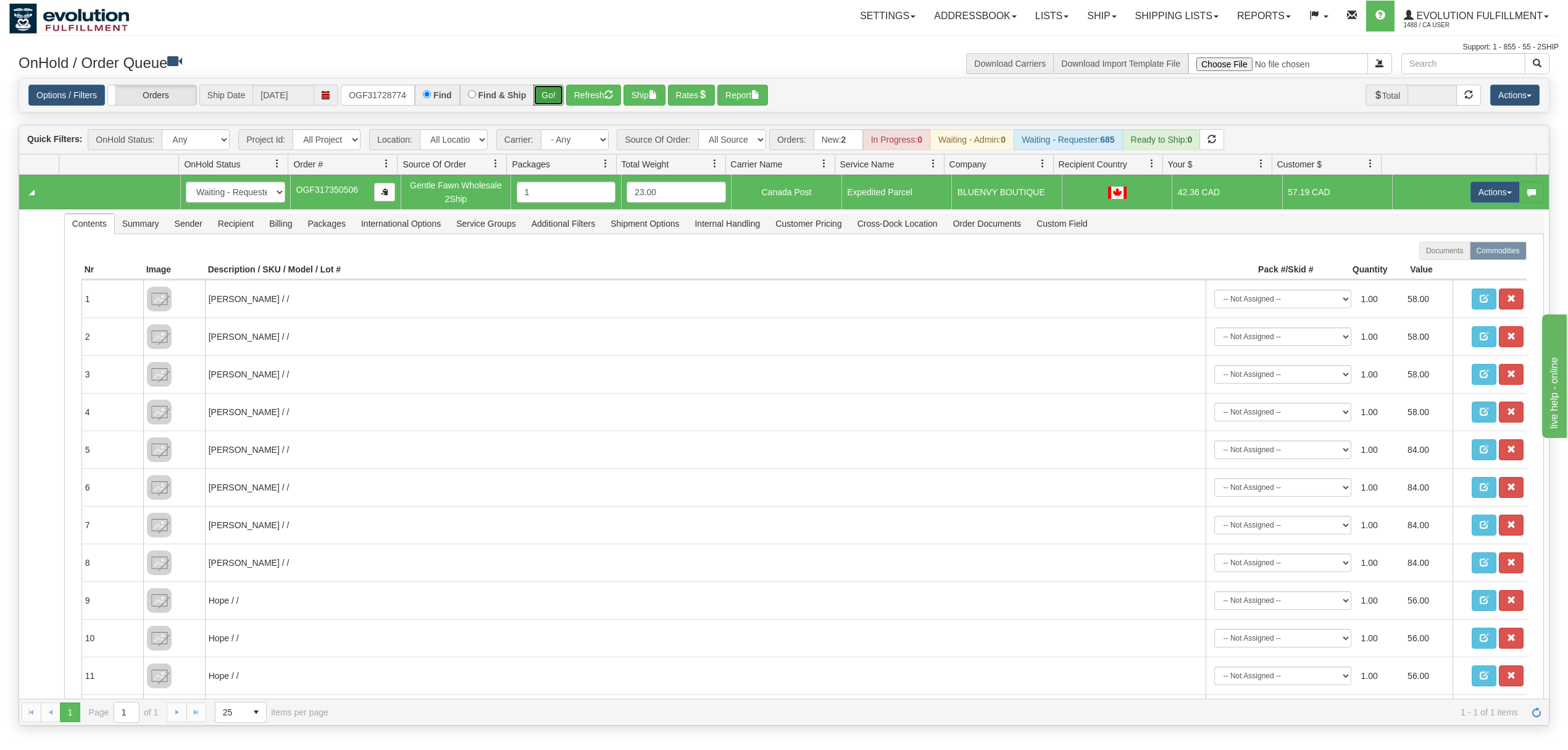
click at [543, 99] on button "Go!" at bounding box center [549, 95] width 31 height 21
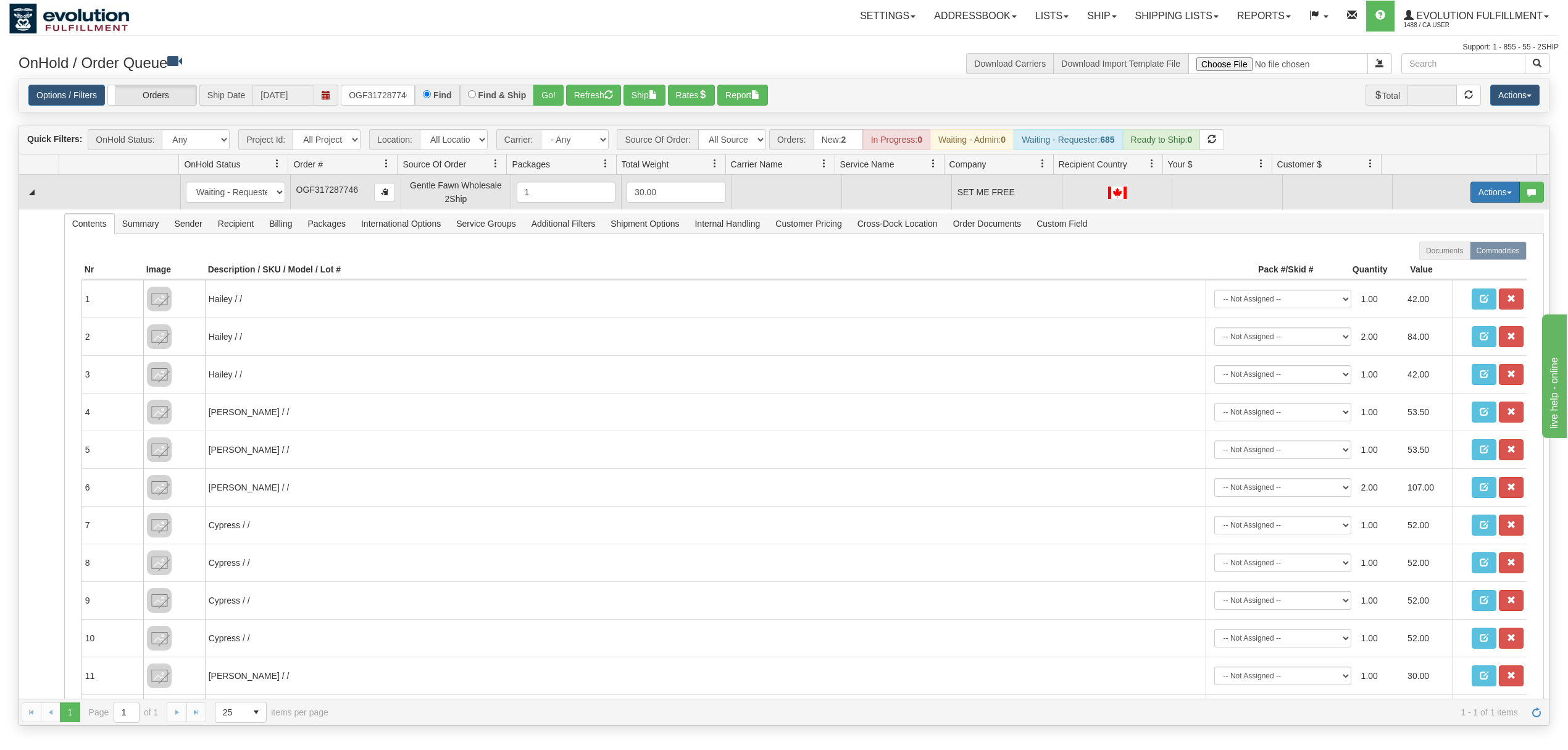
click at [1471, 195] on button "Actions" at bounding box center [1496, 193] width 50 height 21
click at [1436, 253] on span "Rate All Services" at bounding box center [1469, 247] width 74 height 10
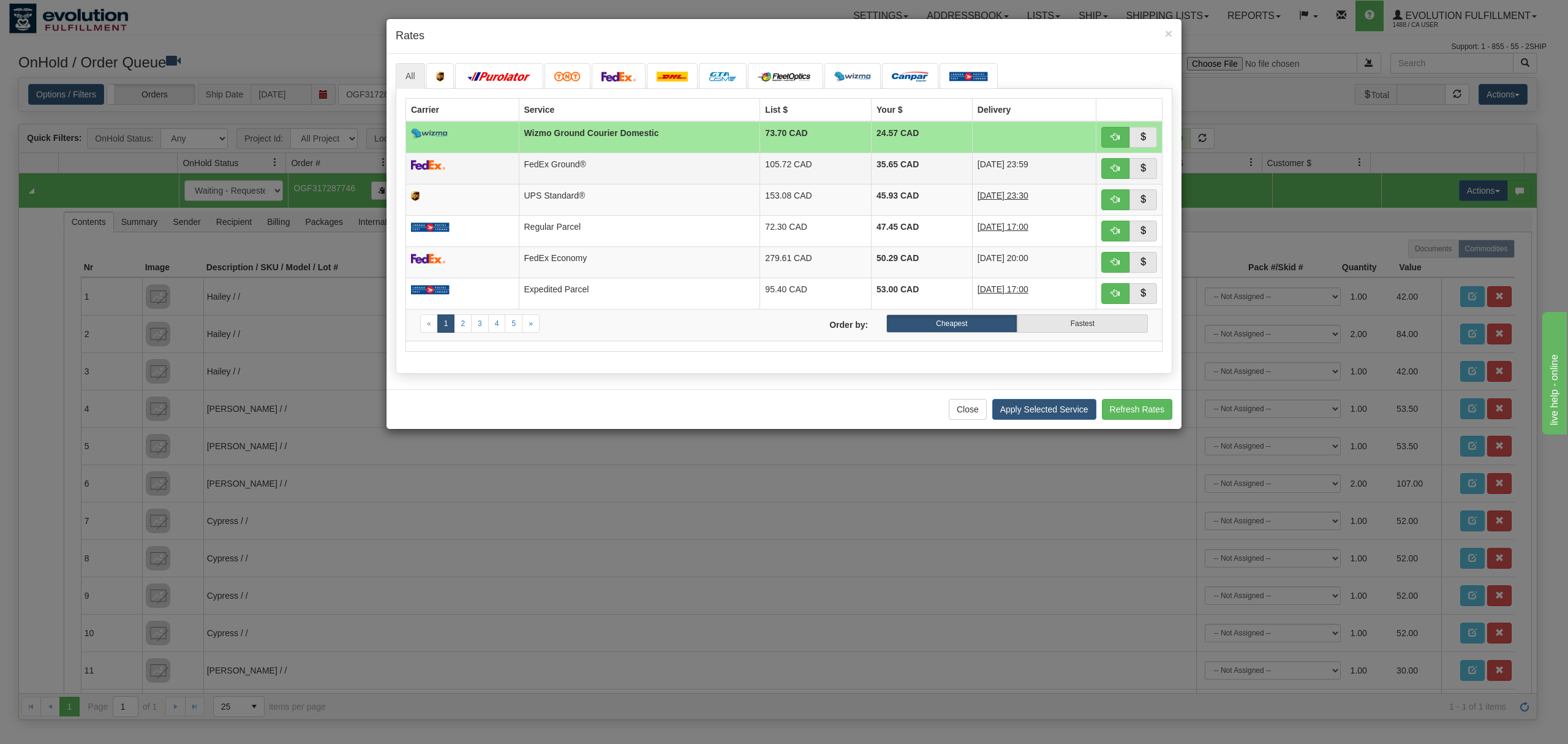
click at [709, 164] on td "FedEx Ground®" at bounding box center [640, 168] width 241 height 31
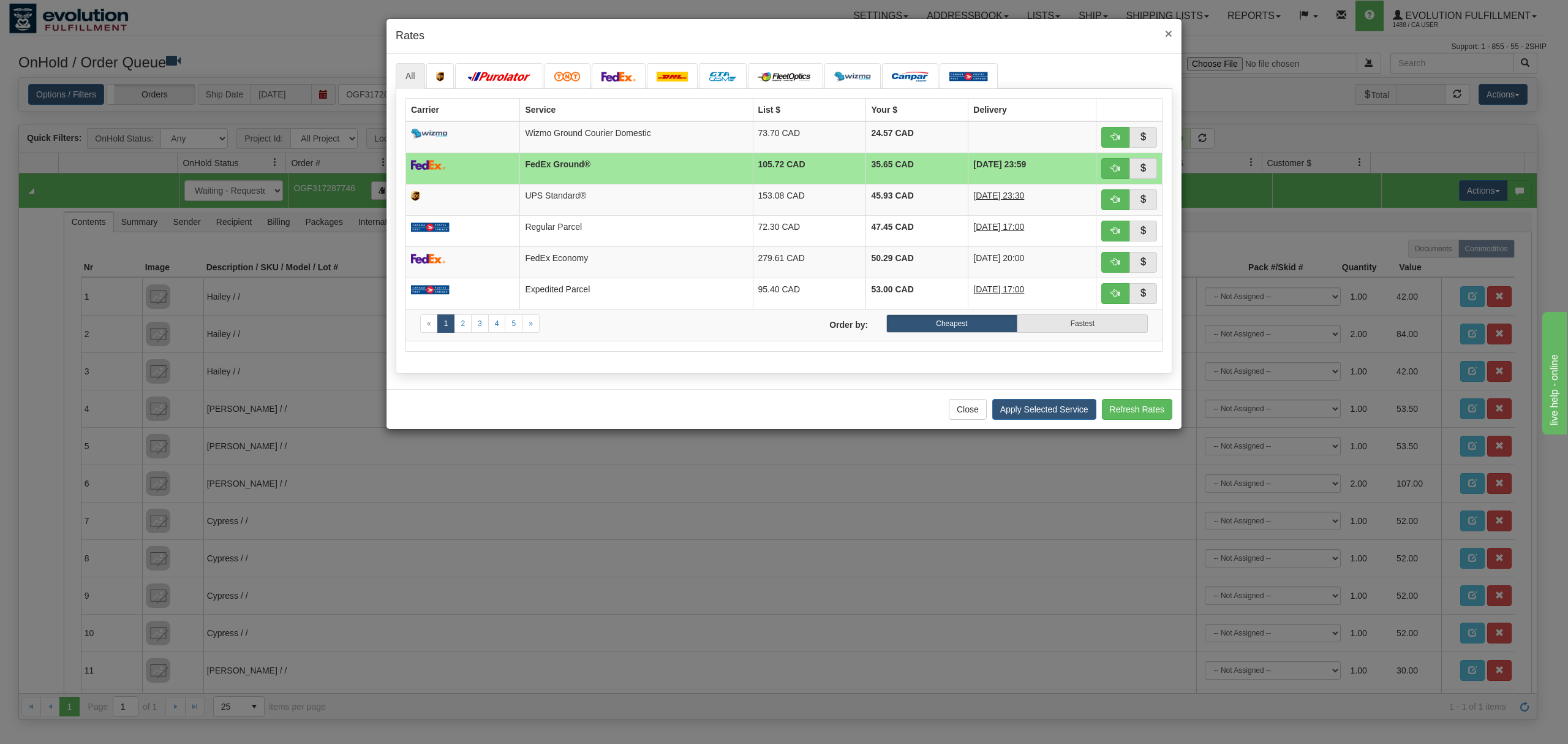
click at [1169, 34] on span "×" at bounding box center [1169, 33] width 8 height 14
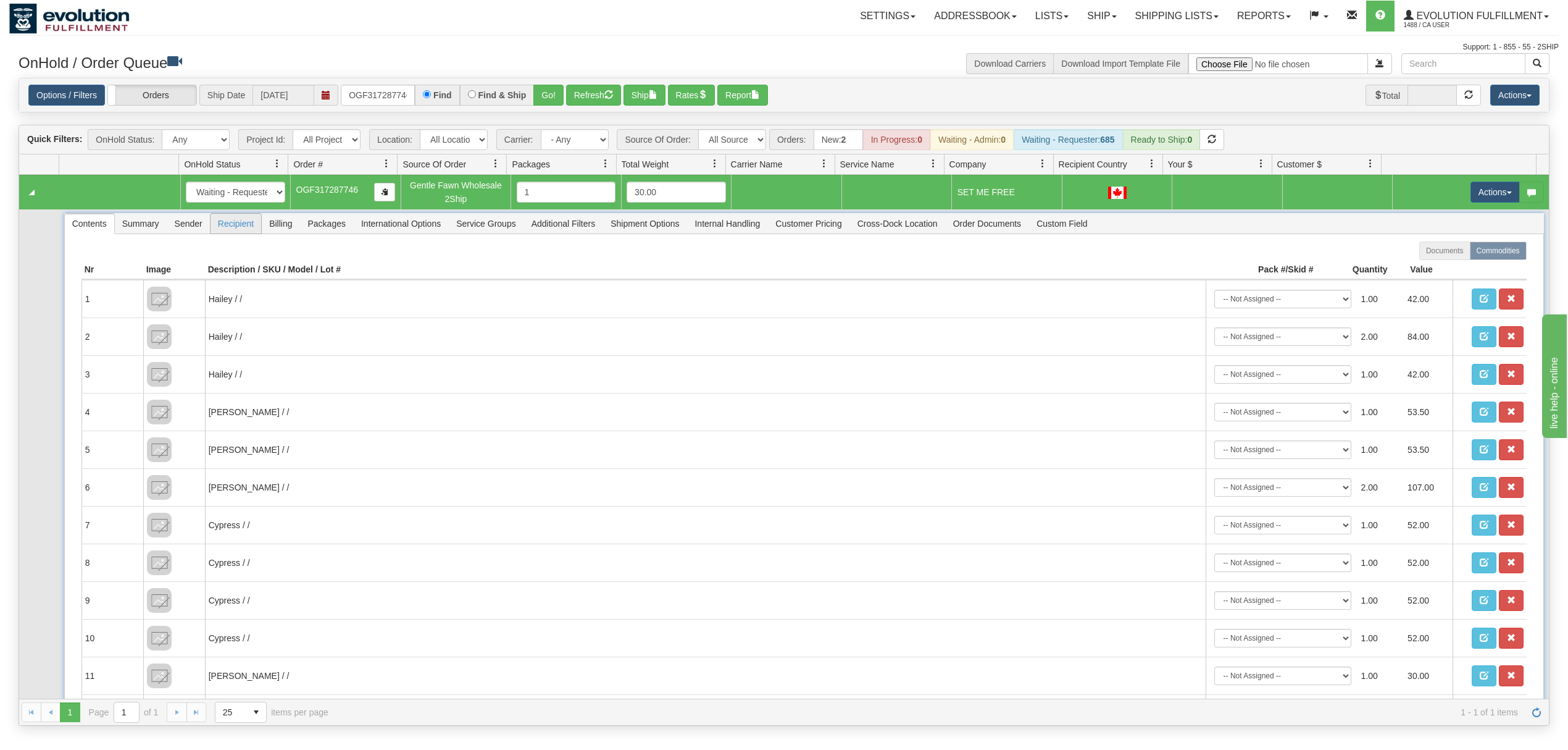
click at [253, 227] on span "Recipient" at bounding box center [236, 223] width 51 height 20
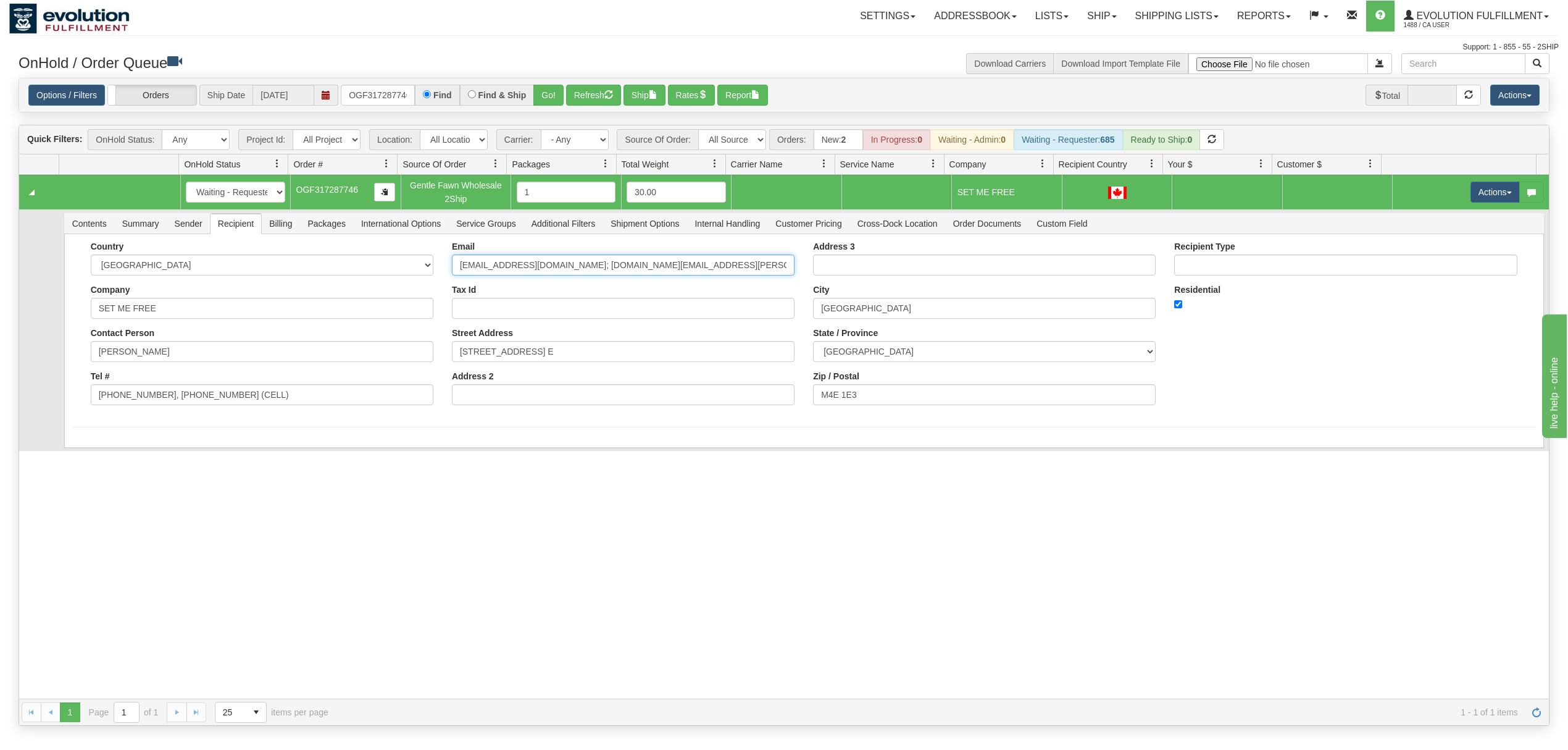
drag, startPoint x: 684, startPoint y: 270, endPoint x: 569, endPoint y: 290, distance: 116.7
click at [569, 290] on div "Email [EMAIL_ADDRESS][DOMAIN_NAME]; [DOMAIN_NAME][EMAIL_ADDRESS][PERSON_NAME][D…" at bounding box center [623, 328] width 361 height 173
type input "[EMAIL_ADDRESS][DOMAIN_NAME]"
click at [211, 390] on input "[PHONE_NUMBER], [PHONE_NUMBER] (CELL)" at bounding box center [262, 395] width 343 height 21
drag, startPoint x: 268, startPoint y: 391, endPoint x: 152, endPoint y: 417, distance: 118.9
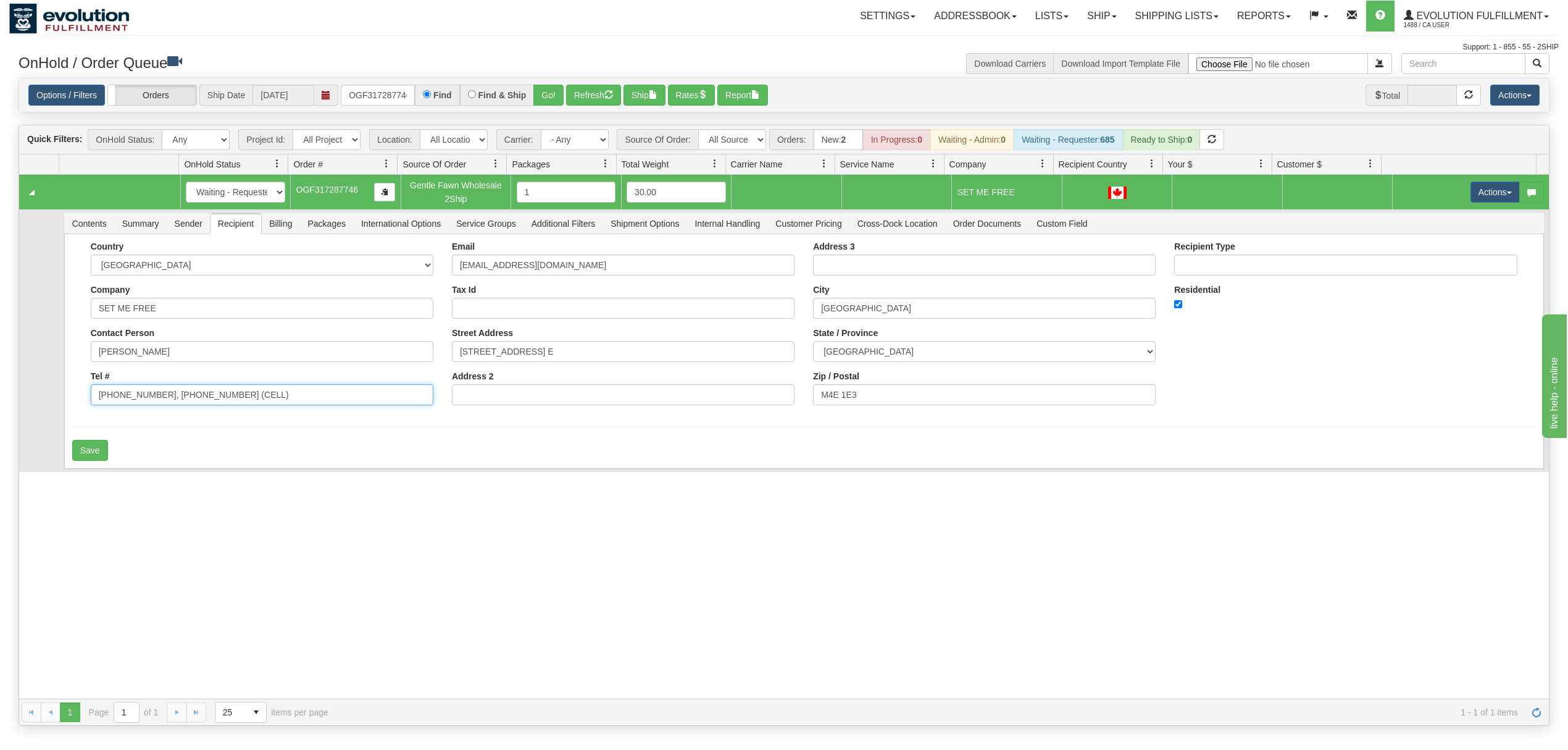
click at [152, 415] on div "Country [GEOGRAPHIC_DATA] [GEOGRAPHIC_DATA] [GEOGRAPHIC_DATA] [GEOGRAPHIC_DATA]…" at bounding box center [261, 328] width 361 height 173
type input "[PHONE_NUMBER]"
click at [100, 460] on button "Save" at bounding box center [89, 450] width 35 height 21
click at [1481, 195] on button "Actions" at bounding box center [1496, 193] width 50 height 21
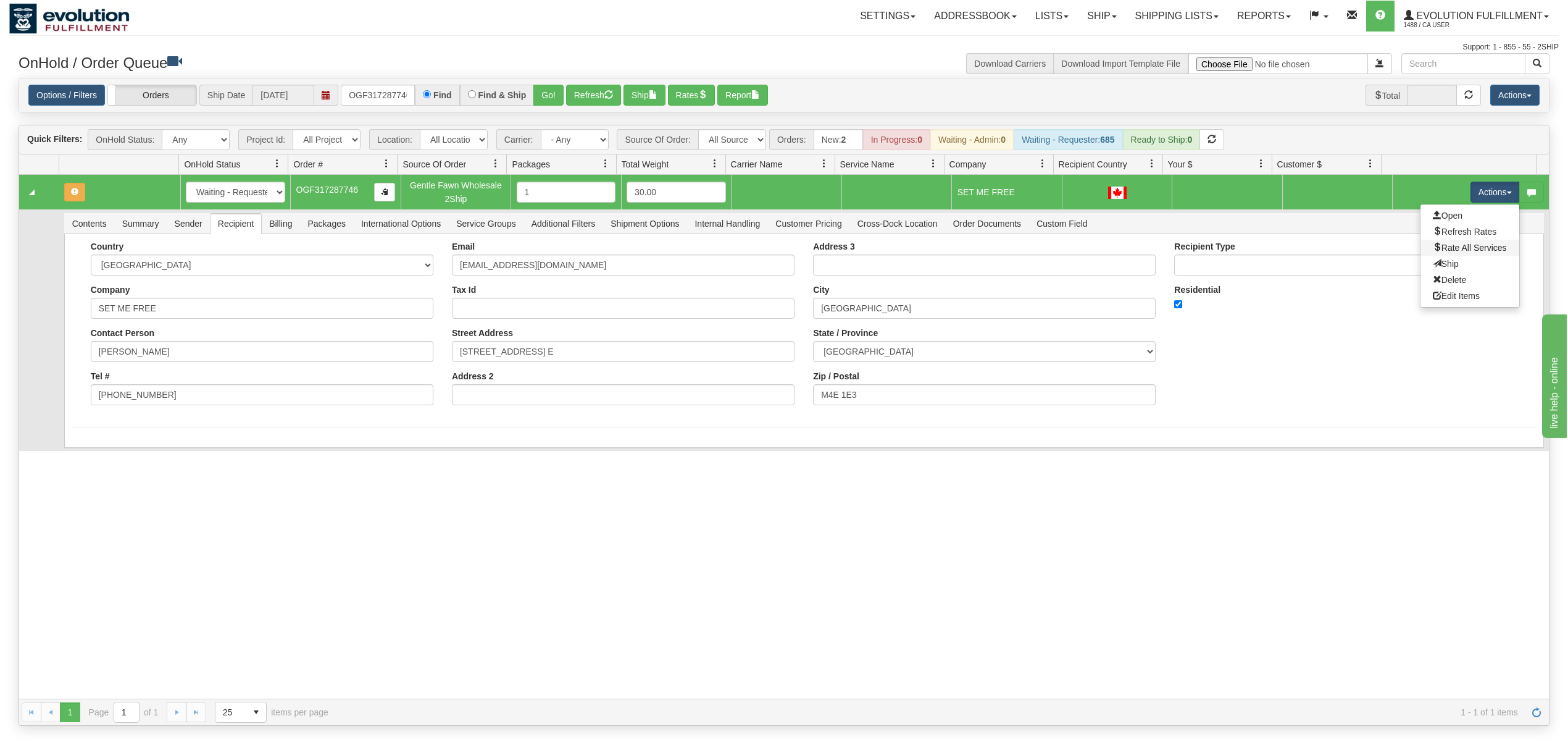
click at [1452, 256] on link "Rate All Services" at bounding box center [1469, 247] width 99 height 16
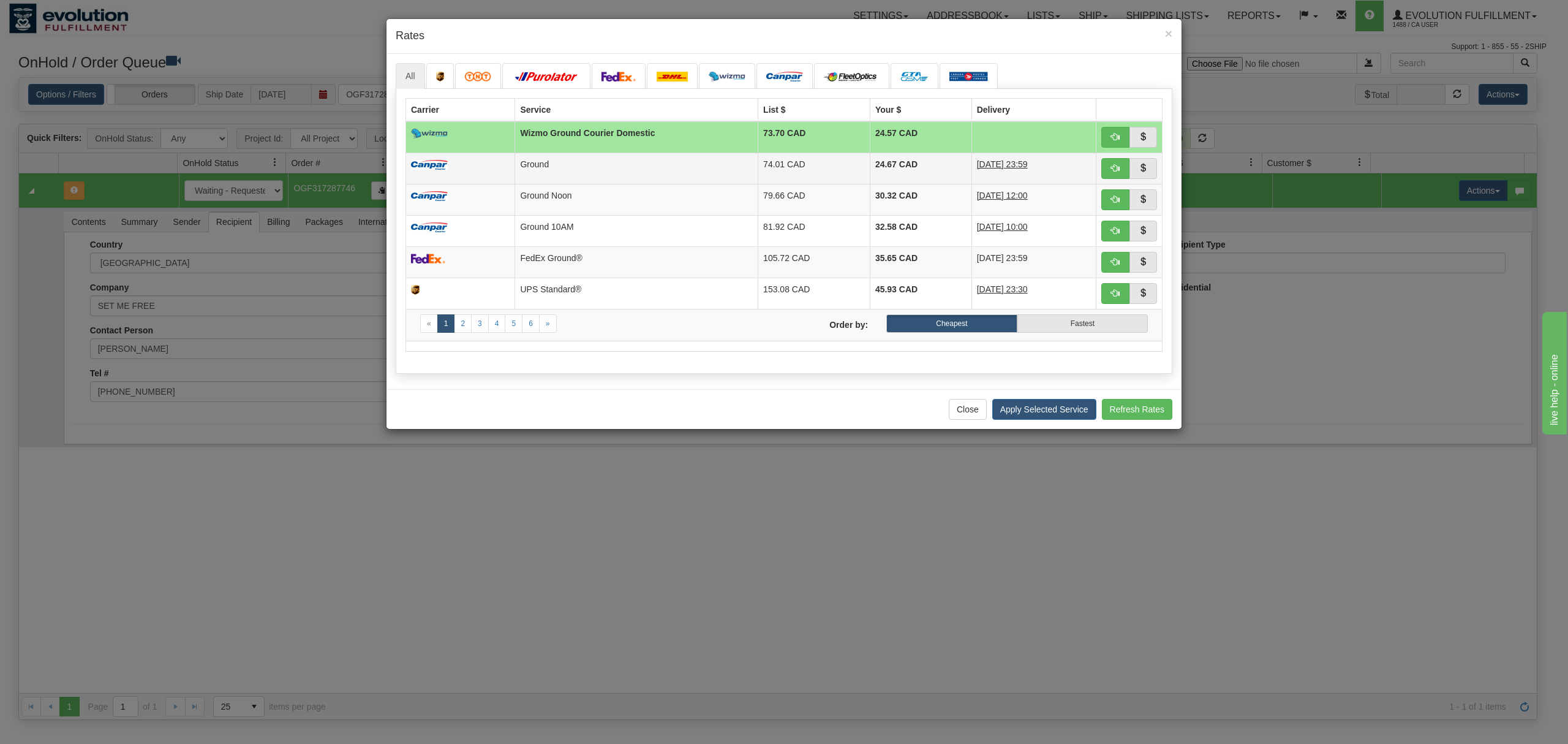
click at [776, 177] on td "74.01 CAD" at bounding box center [814, 168] width 112 height 31
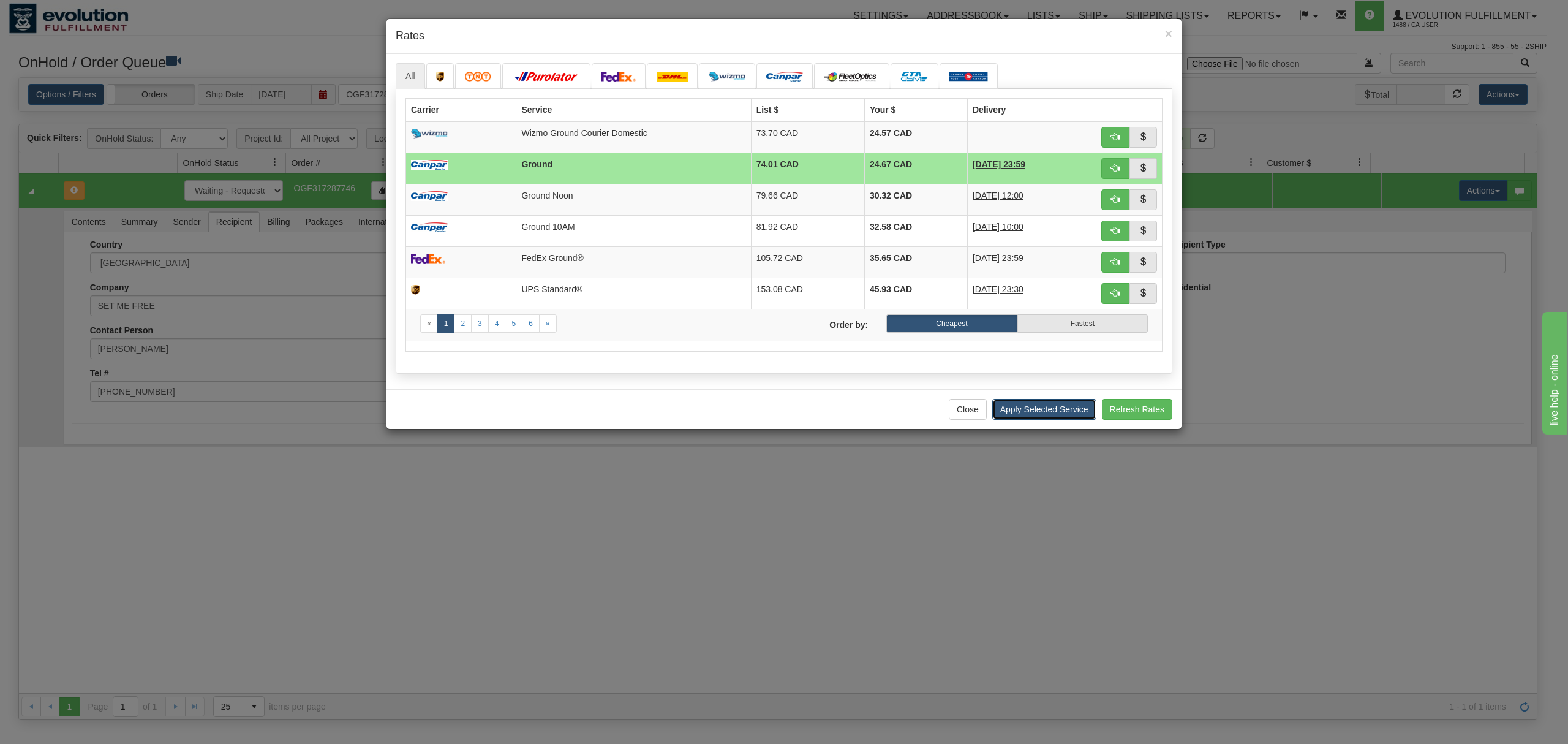
click at [1049, 416] on button "Apply Selected Service" at bounding box center [1044, 410] width 105 height 21
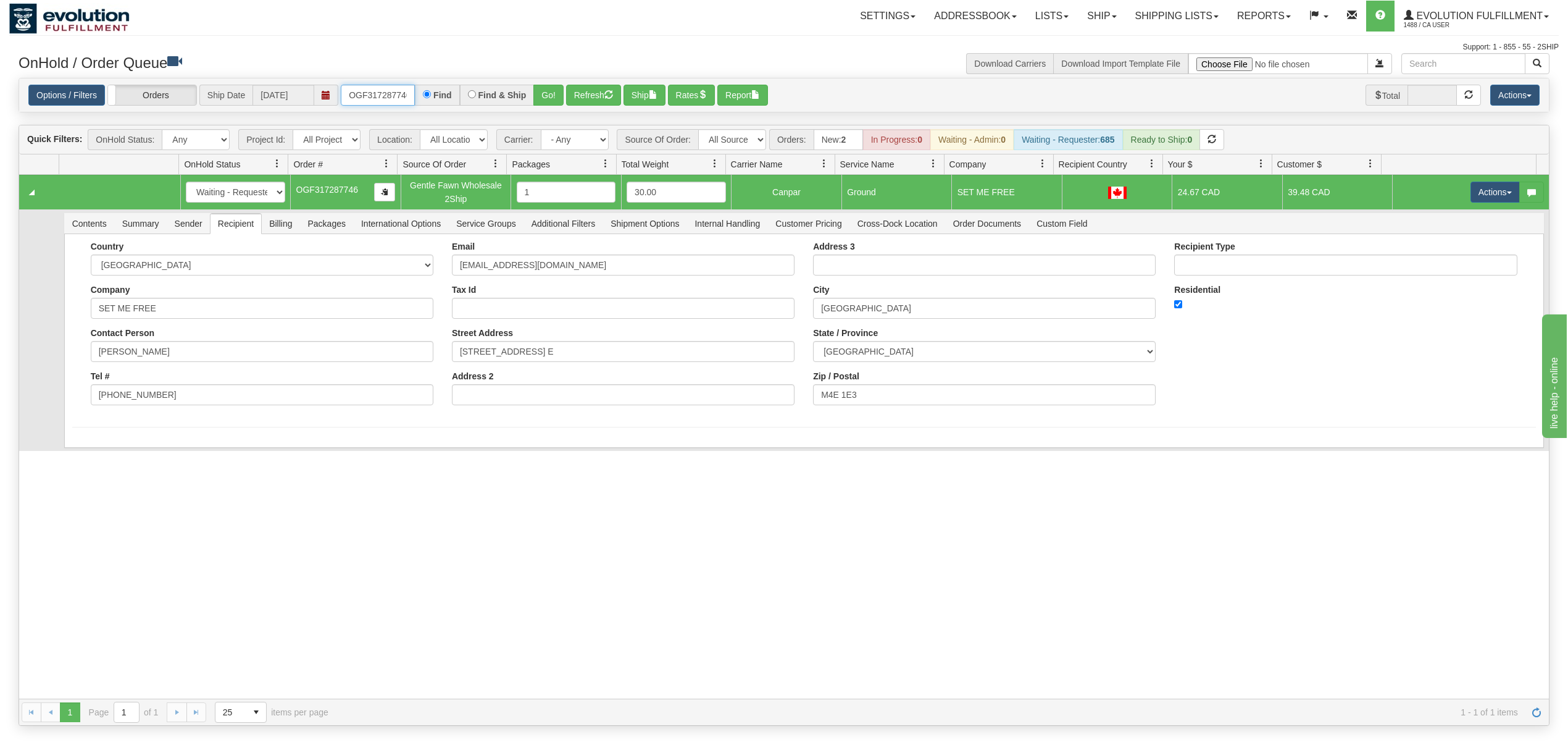
click at [396, 89] on input "OGF317287746" at bounding box center [377, 95] width 74 height 21
type input "OGF317603077"
click at [551, 102] on button "Go!" at bounding box center [549, 95] width 31 height 21
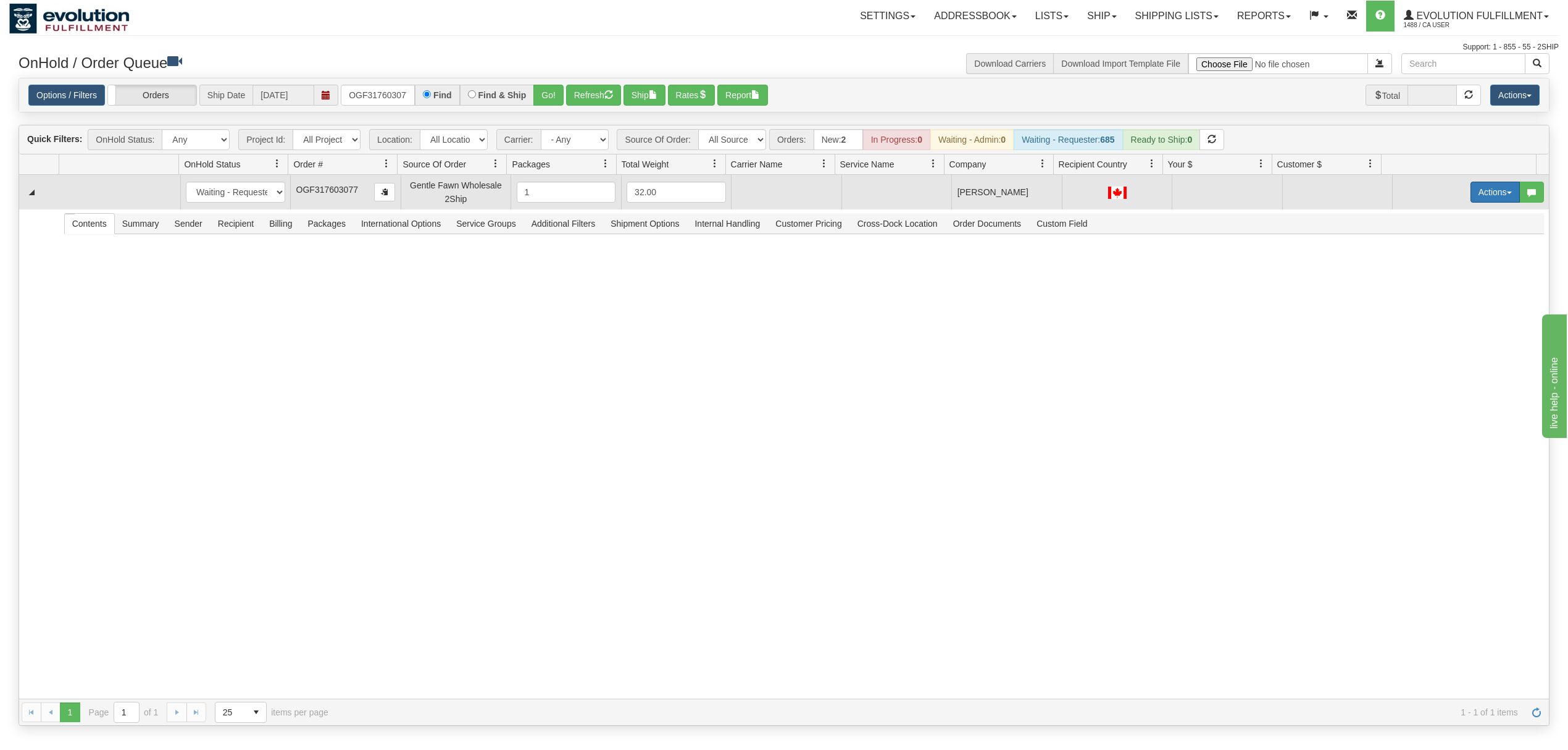
click at [1471, 189] on button "Actions" at bounding box center [1496, 193] width 50 height 21
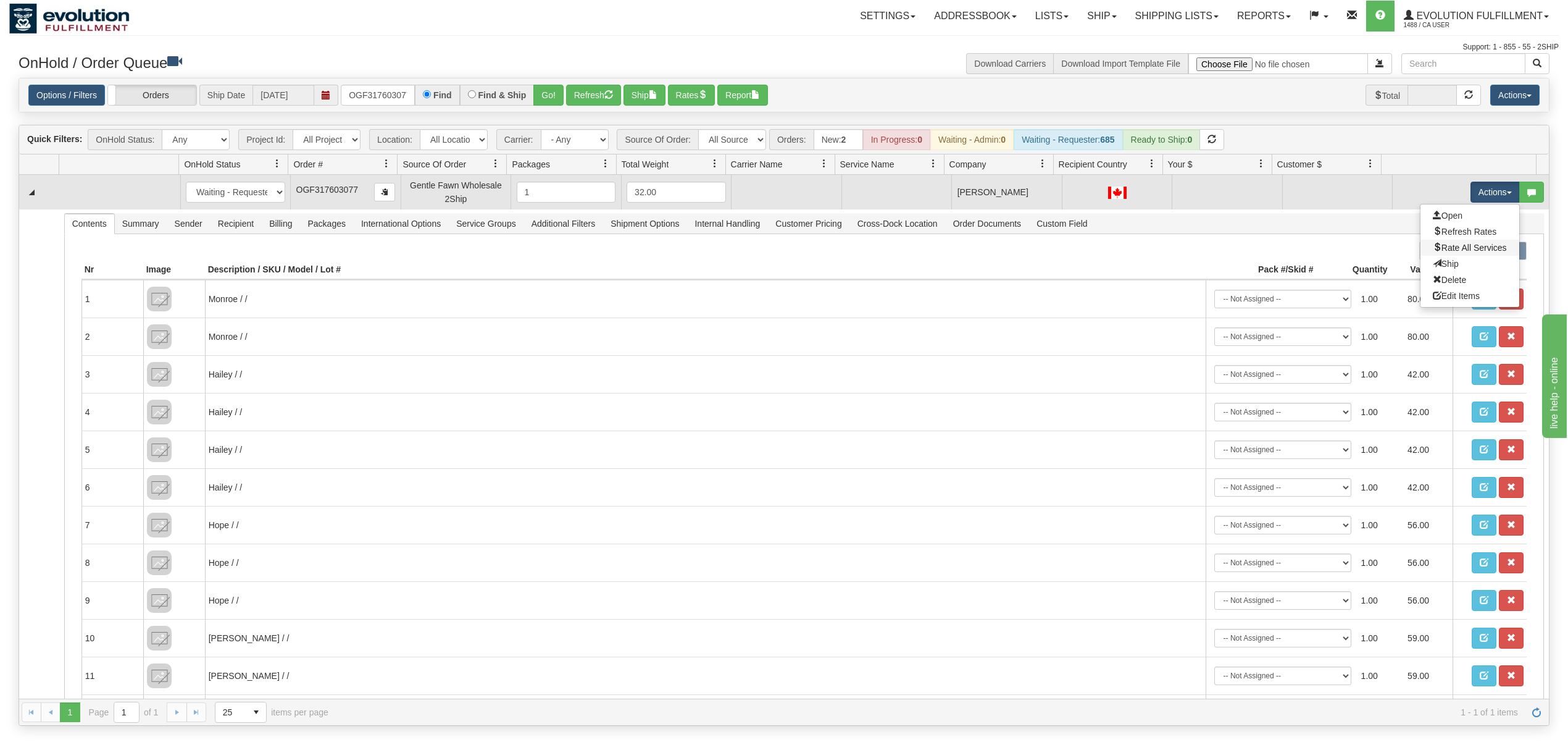
click at [1443, 244] on link "Rate All Services" at bounding box center [1469, 247] width 99 height 16
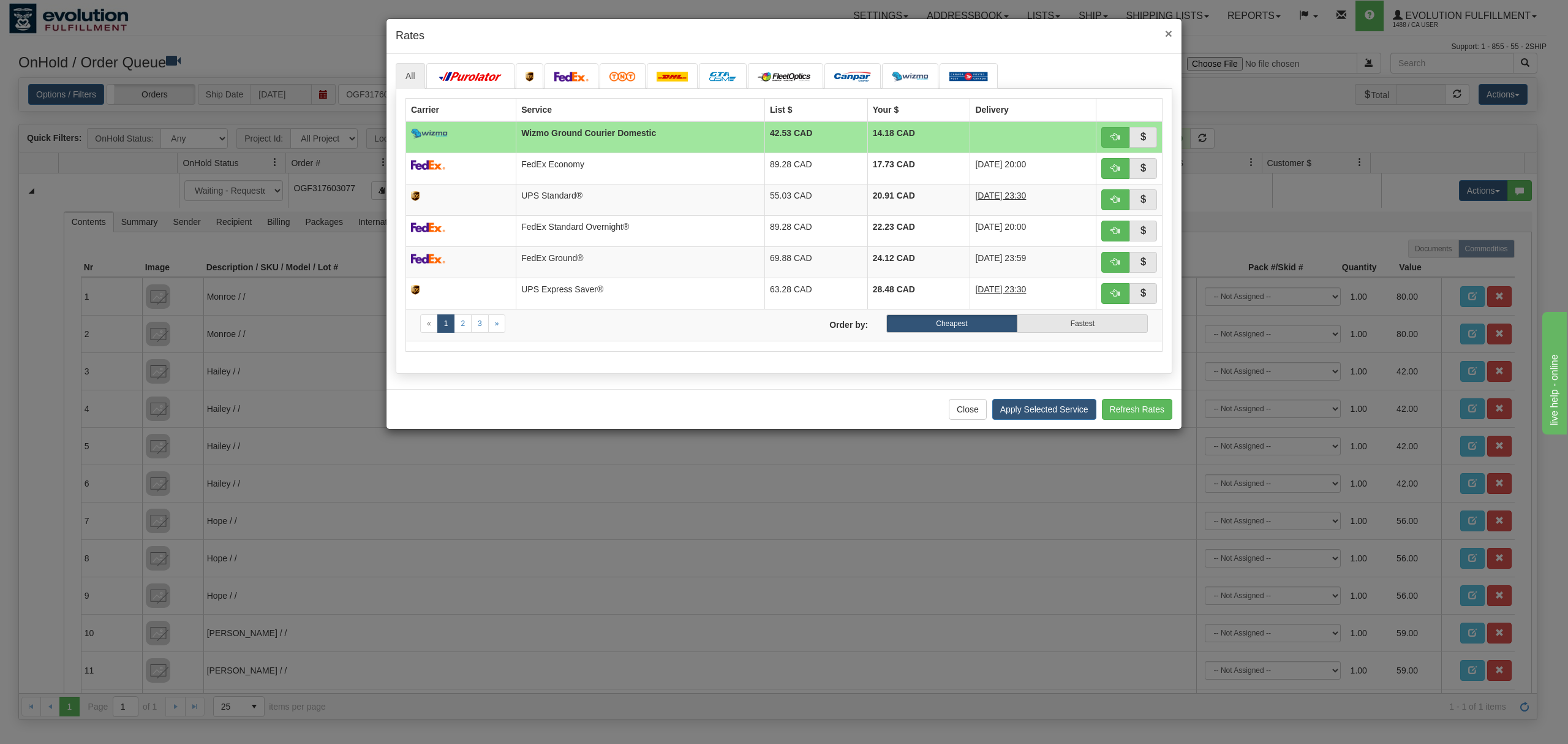
drag, startPoint x: 1166, startPoint y: 35, endPoint x: 1122, endPoint y: 80, distance: 62.9
click at [1167, 35] on span "×" at bounding box center [1169, 33] width 8 height 14
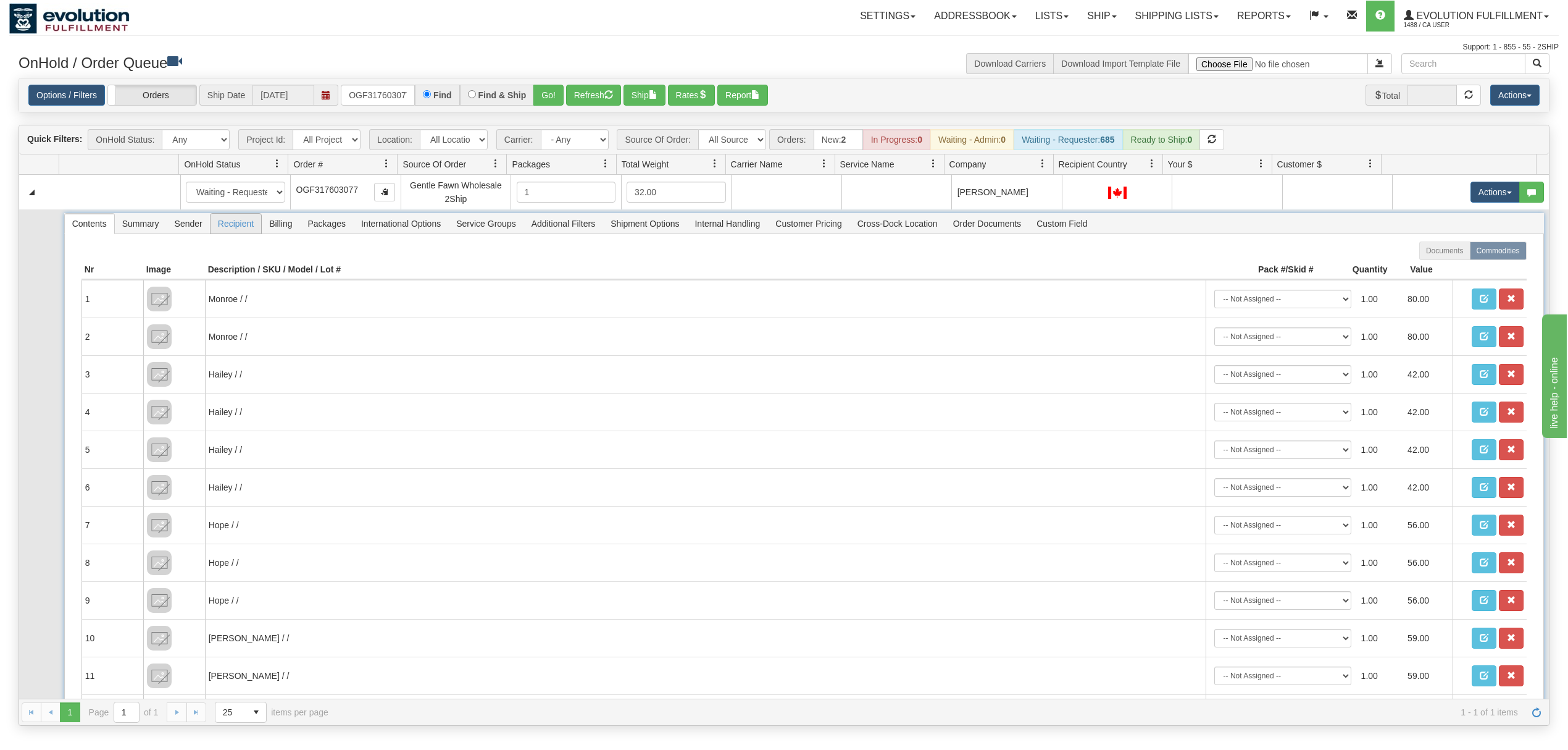
click at [235, 232] on span "Recipient" at bounding box center [236, 223] width 51 height 20
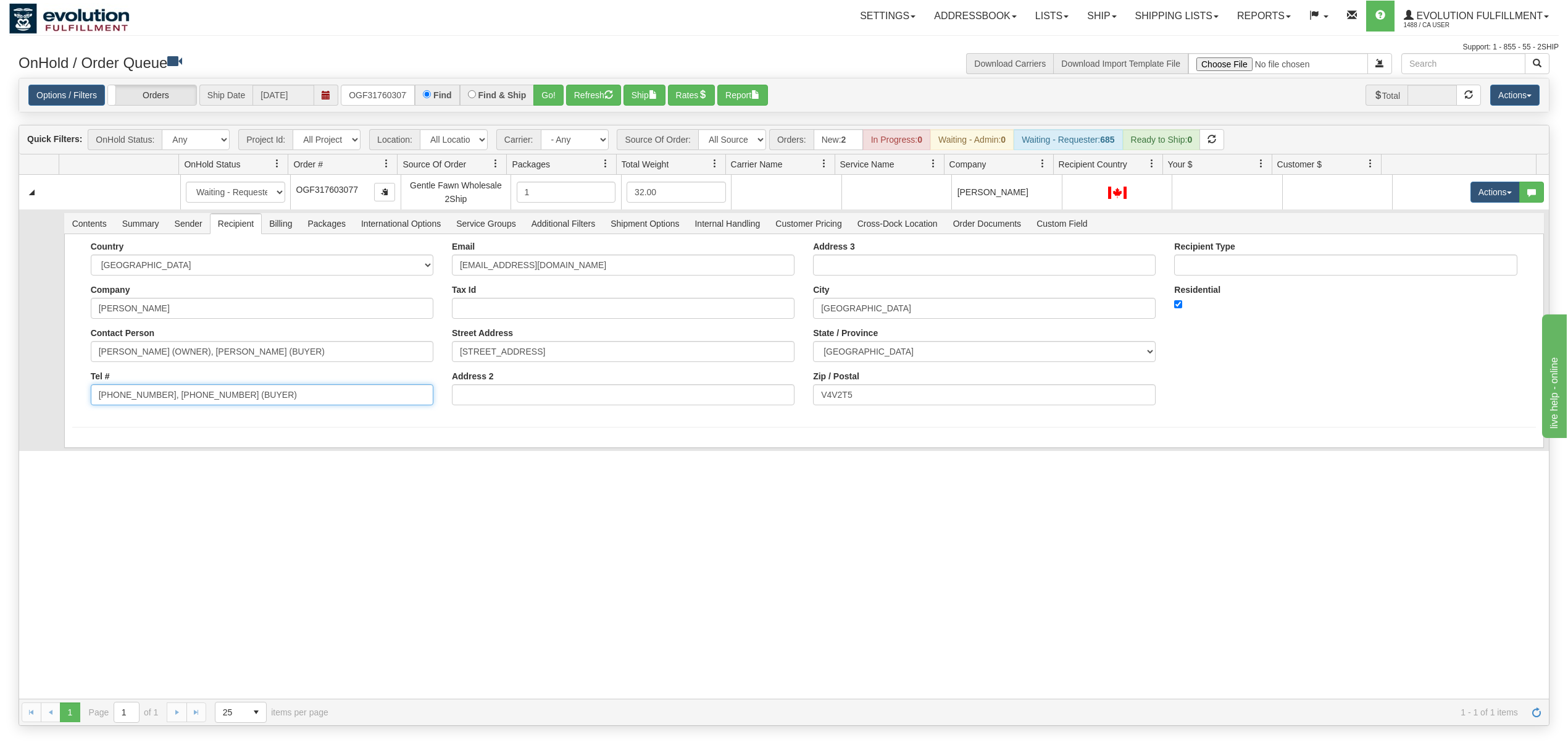
click at [329, 405] on input "[PHONE_NUMBER], [PHONE_NUMBER] (BUYER)" at bounding box center [262, 395] width 343 height 21
drag, startPoint x: 329, startPoint y: 406, endPoint x: 151, endPoint y: 413, distance: 178.1
click at [151, 413] on div "Country [GEOGRAPHIC_DATA] [GEOGRAPHIC_DATA] [GEOGRAPHIC_DATA] [GEOGRAPHIC_DATA]…" at bounding box center [261, 328] width 361 height 173
type input "[PHONE_NUMBER]"
drag, startPoint x: 355, startPoint y: 354, endPoint x: 153, endPoint y: 378, distance: 203.4
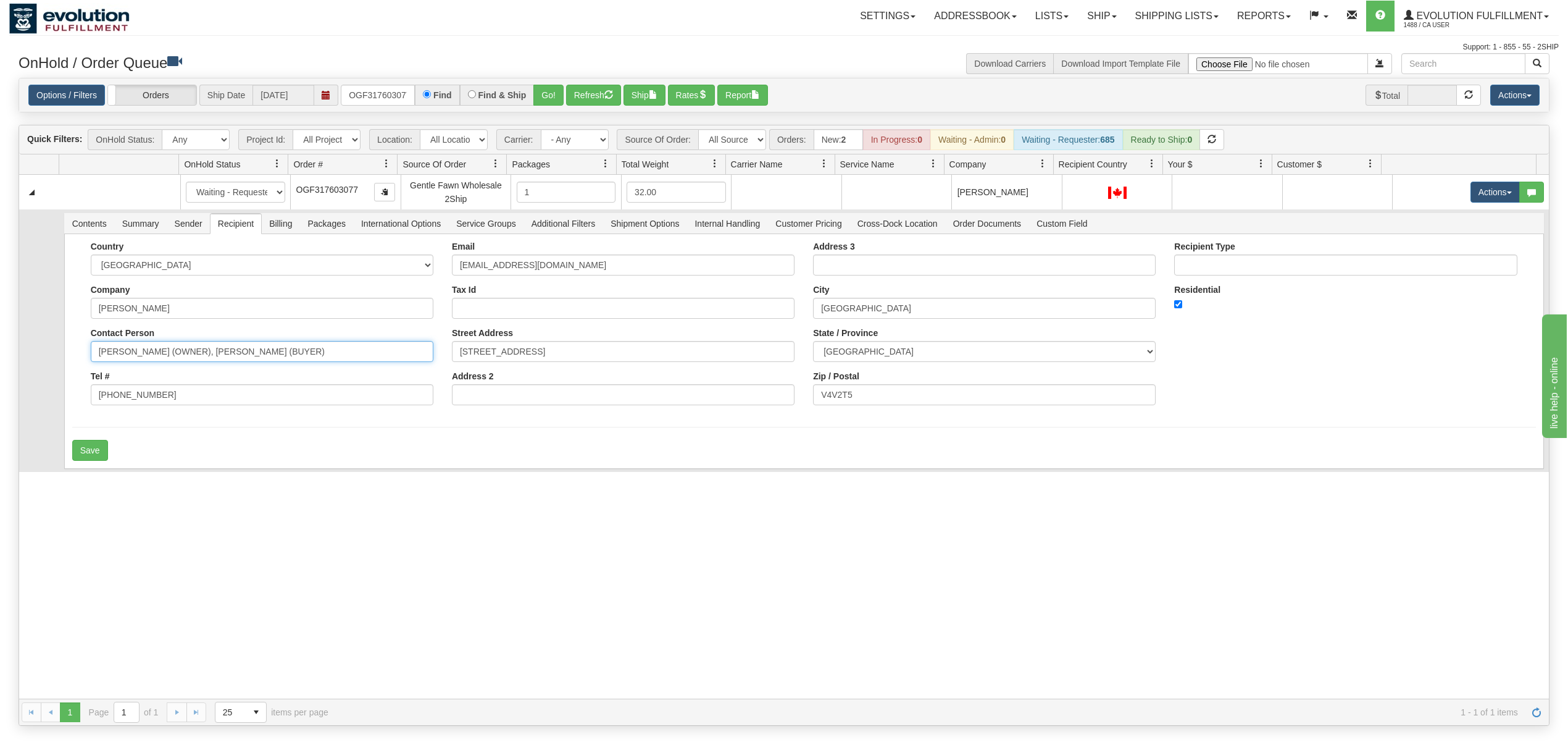
click at [153, 378] on div "Country [GEOGRAPHIC_DATA] [GEOGRAPHIC_DATA] [GEOGRAPHIC_DATA] [GEOGRAPHIC_DATA]…" at bounding box center [261, 328] width 361 height 173
type input "[PERSON_NAME]"
click at [104, 443] on form "Country [GEOGRAPHIC_DATA] [GEOGRAPHIC_DATA] [GEOGRAPHIC_DATA] [GEOGRAPHIC_DATA]…" at bounding box center [804, 351] width 1465 height 219
click at [102, 449] on button "Save" at bounding box center [89, 450] width 35 height 21
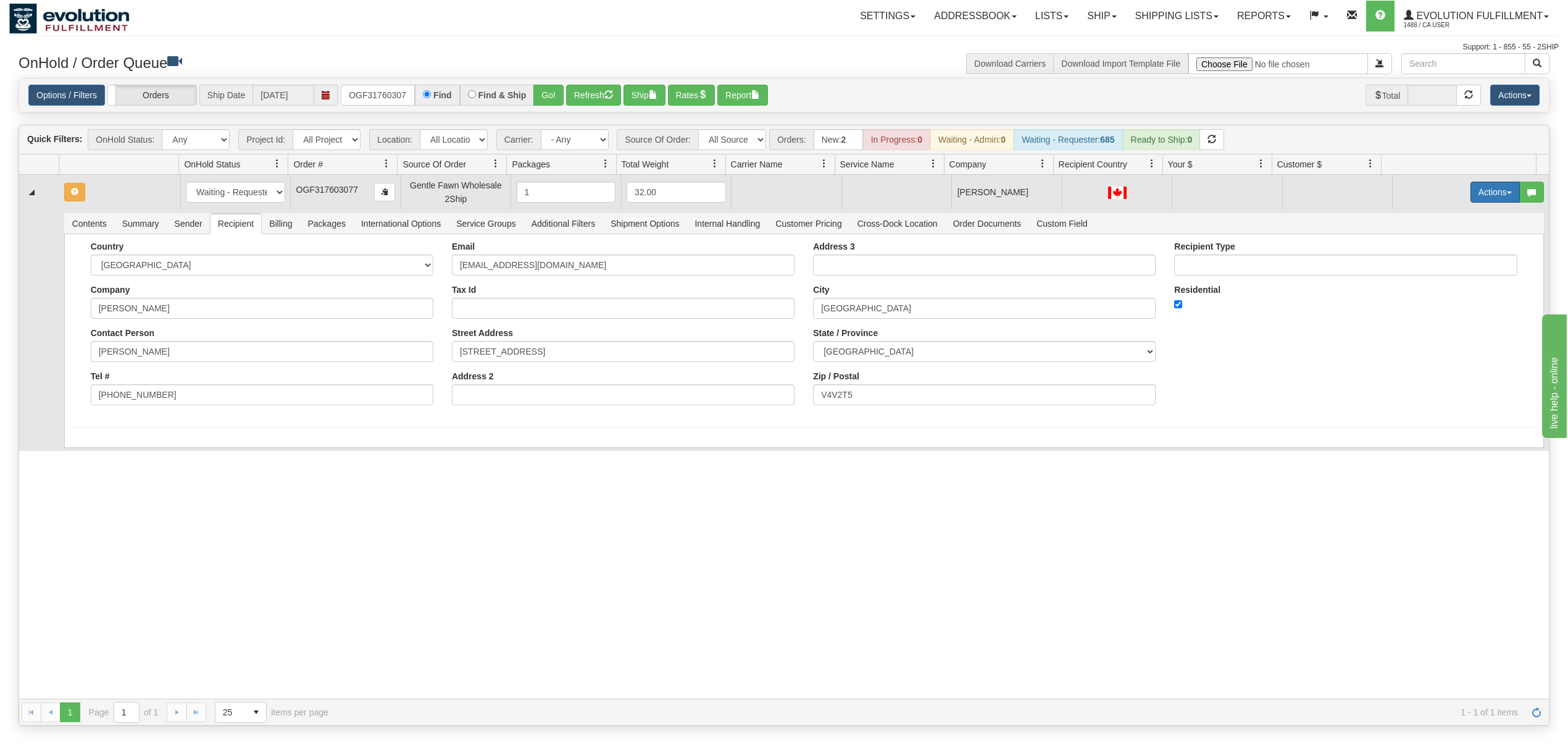
drag, startPoint x: 1475, startPoint y: 193, endPoint x: 1487, endPoint y: 197, distance: 12.6
click at [1476, 193] on button "Actions" at bounding box center [1496, 193] width 50 height 21
click at [1448, 251] on span "Rate All Services" at bounding box center [1469, 247] width 74 height 10
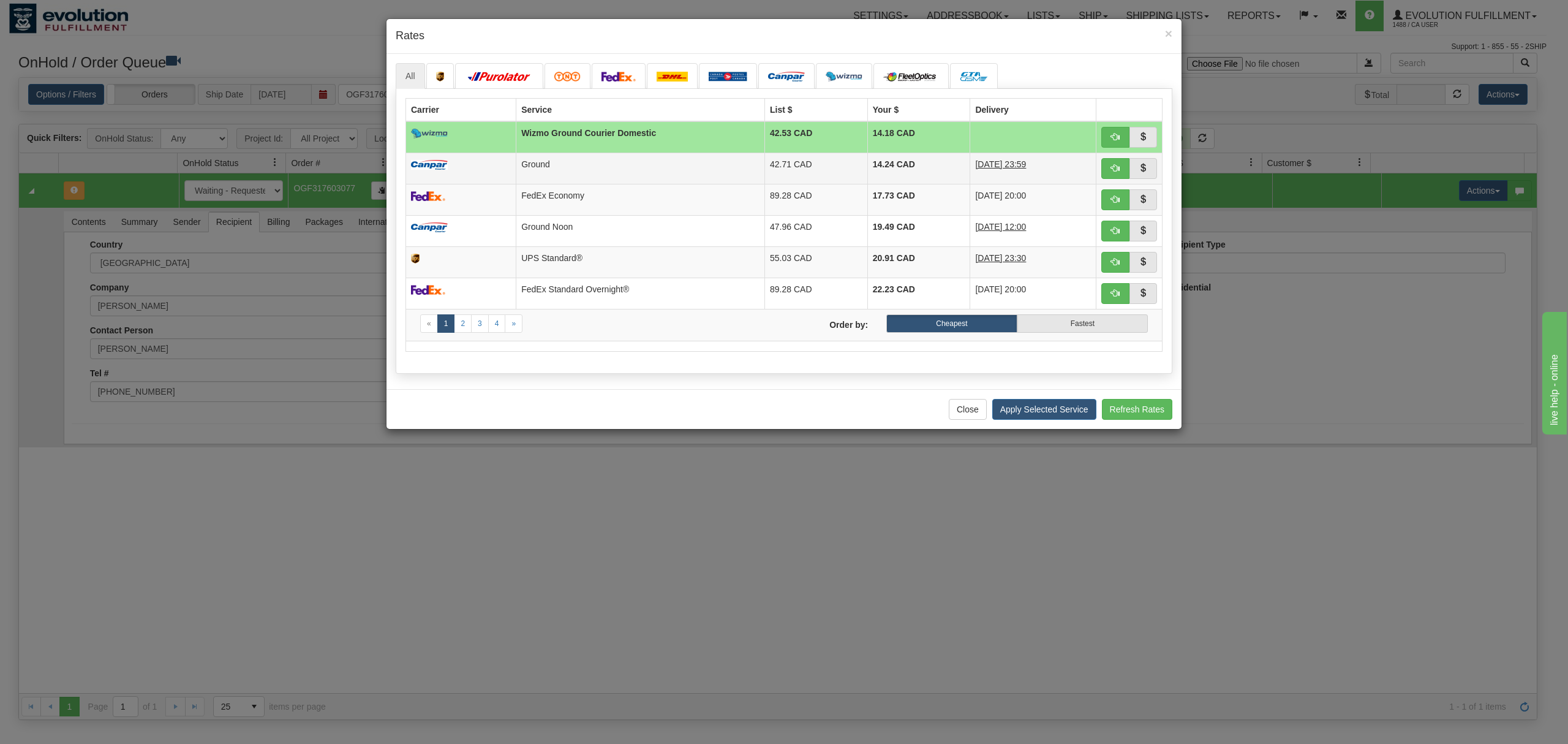
click at [900, 170] on td "14.24 CAD" at bounding box center [919, 168] width 103 height 31
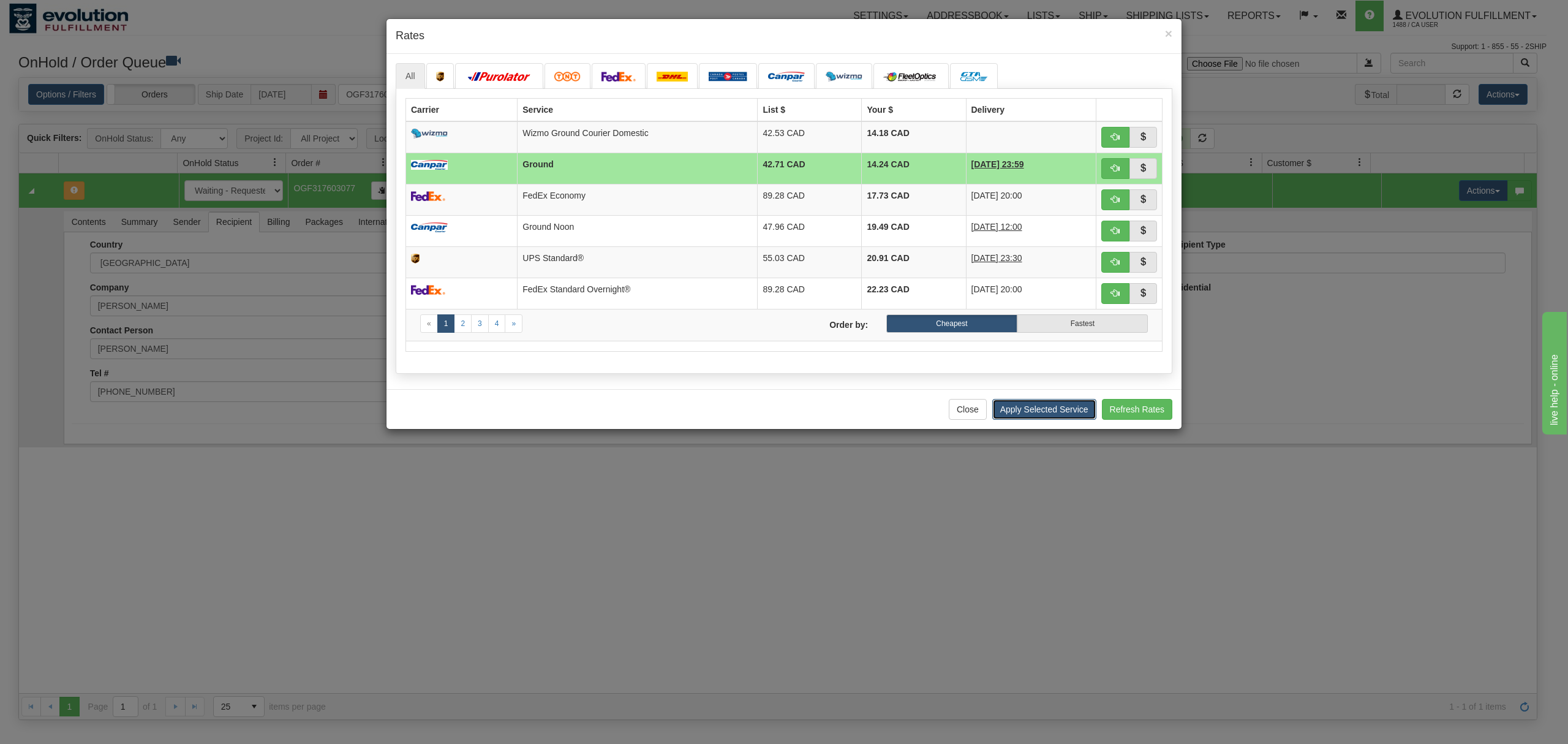
click at [1028, 417] on button "Apply Selected Service" at bounding box center [1044, 410] width 105 height 21
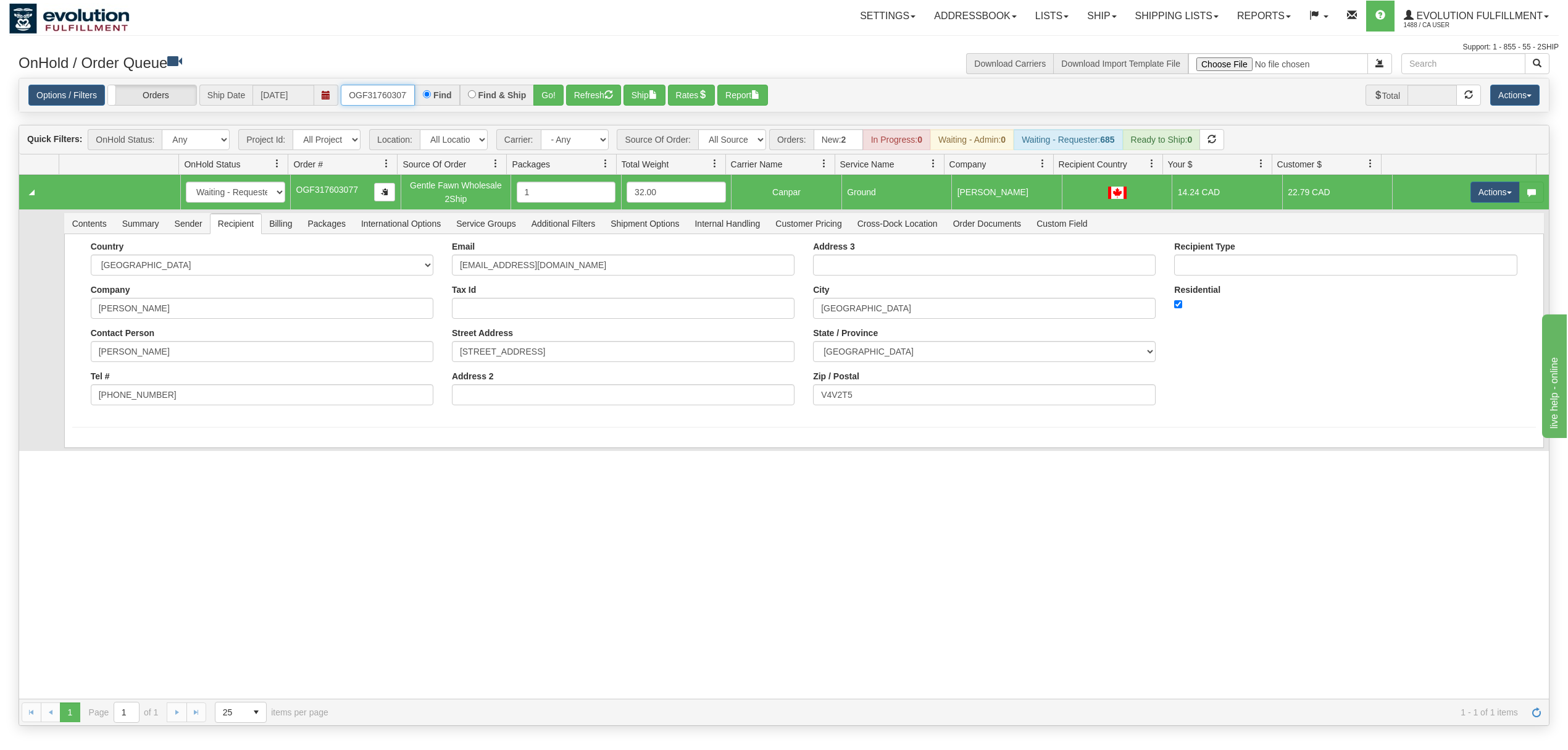
click at [398, 97] on input "OGF317603077" at bounding box center [377, 95] width 74 height 21
type input "OGF317414644"
click at [547, 94] on button "Go!" at bounding box center [549, 95] width 31 height 21
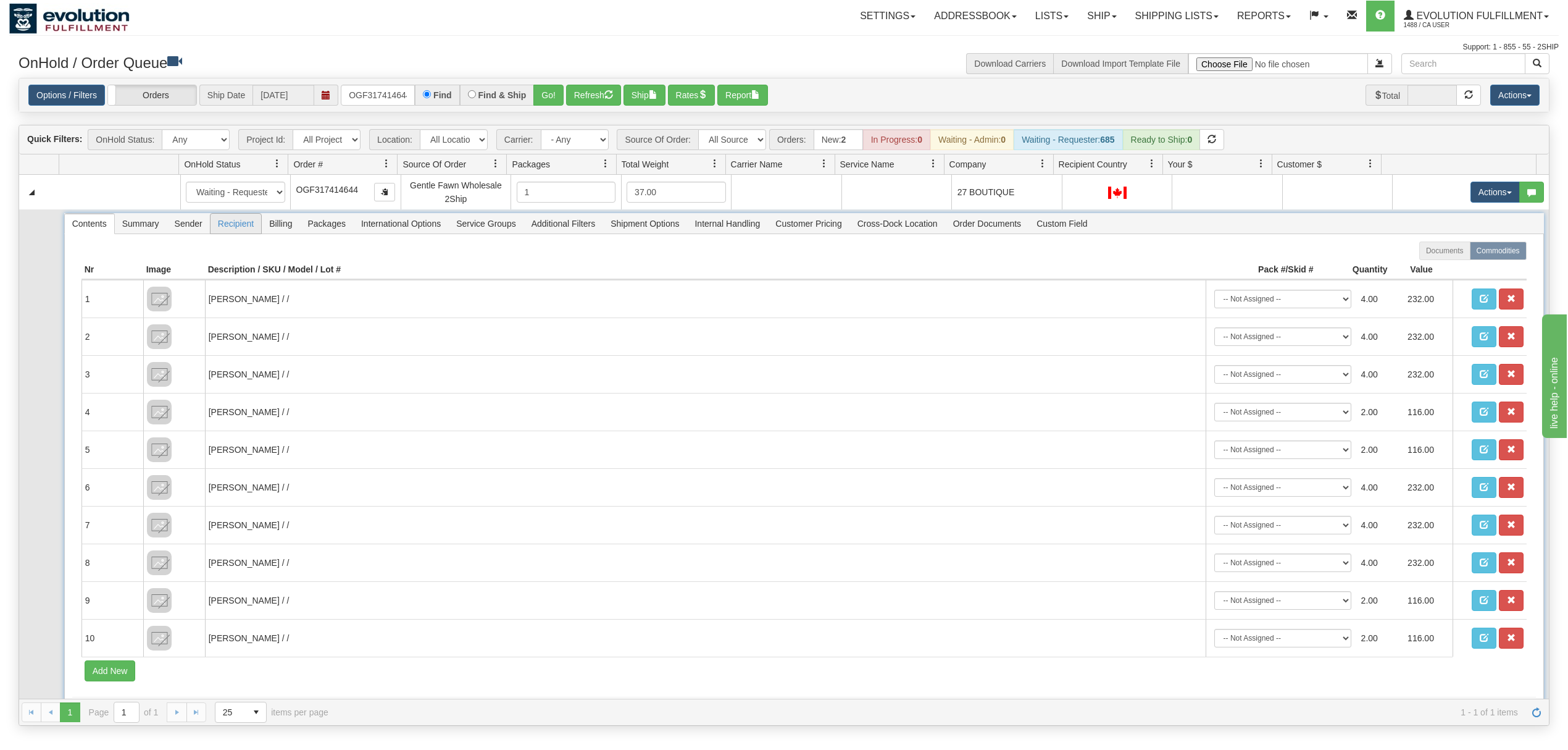
click at [231, 230] on span "Recipient" at bounding box center [236, 223] width 51 height 20
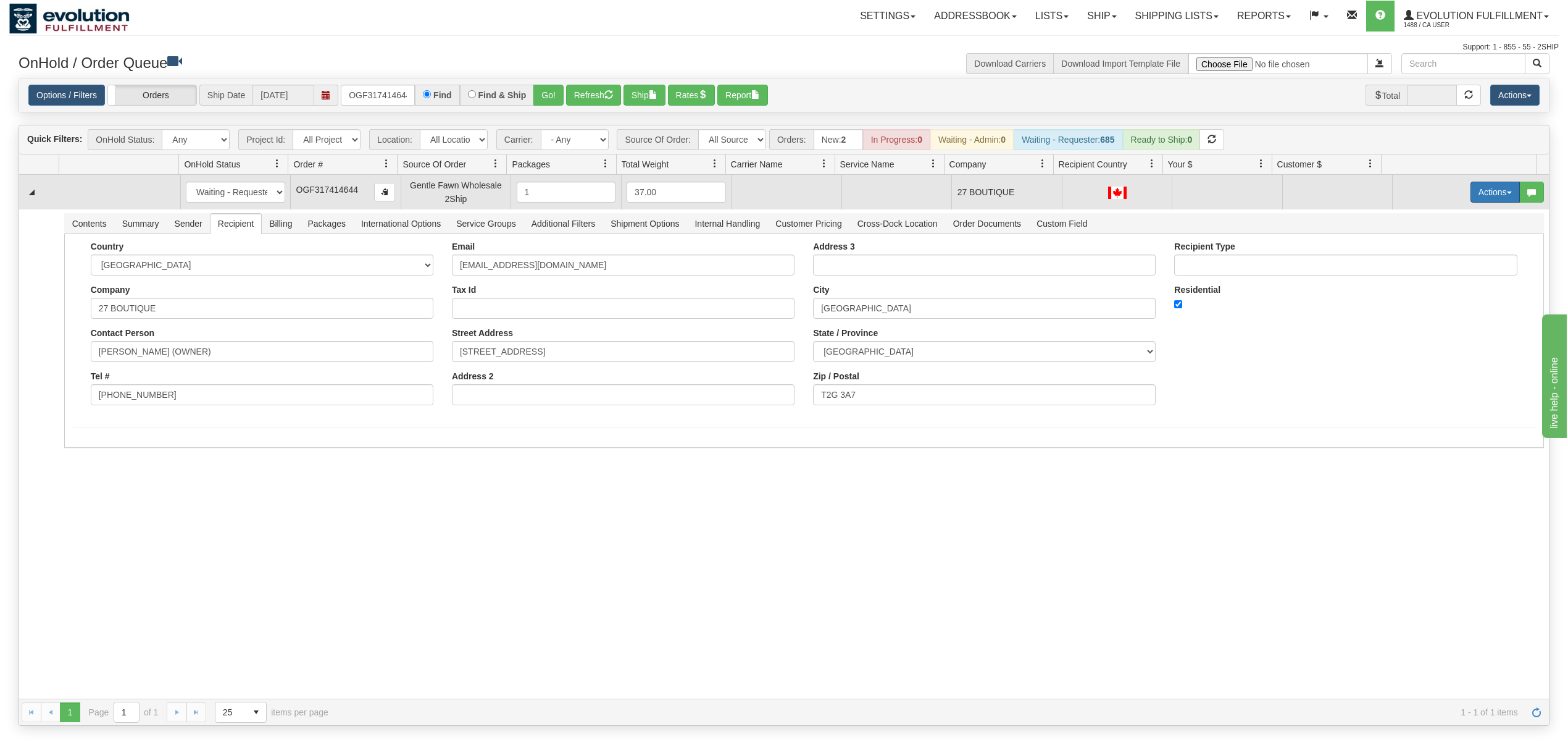
click at [1471, 196] on button "Actions" at bounding box center [1496, 193] width 50 height 21
click at [1448, 248] on span "Rate All Services" at bounding box center [1469, 247] width 74 height 10
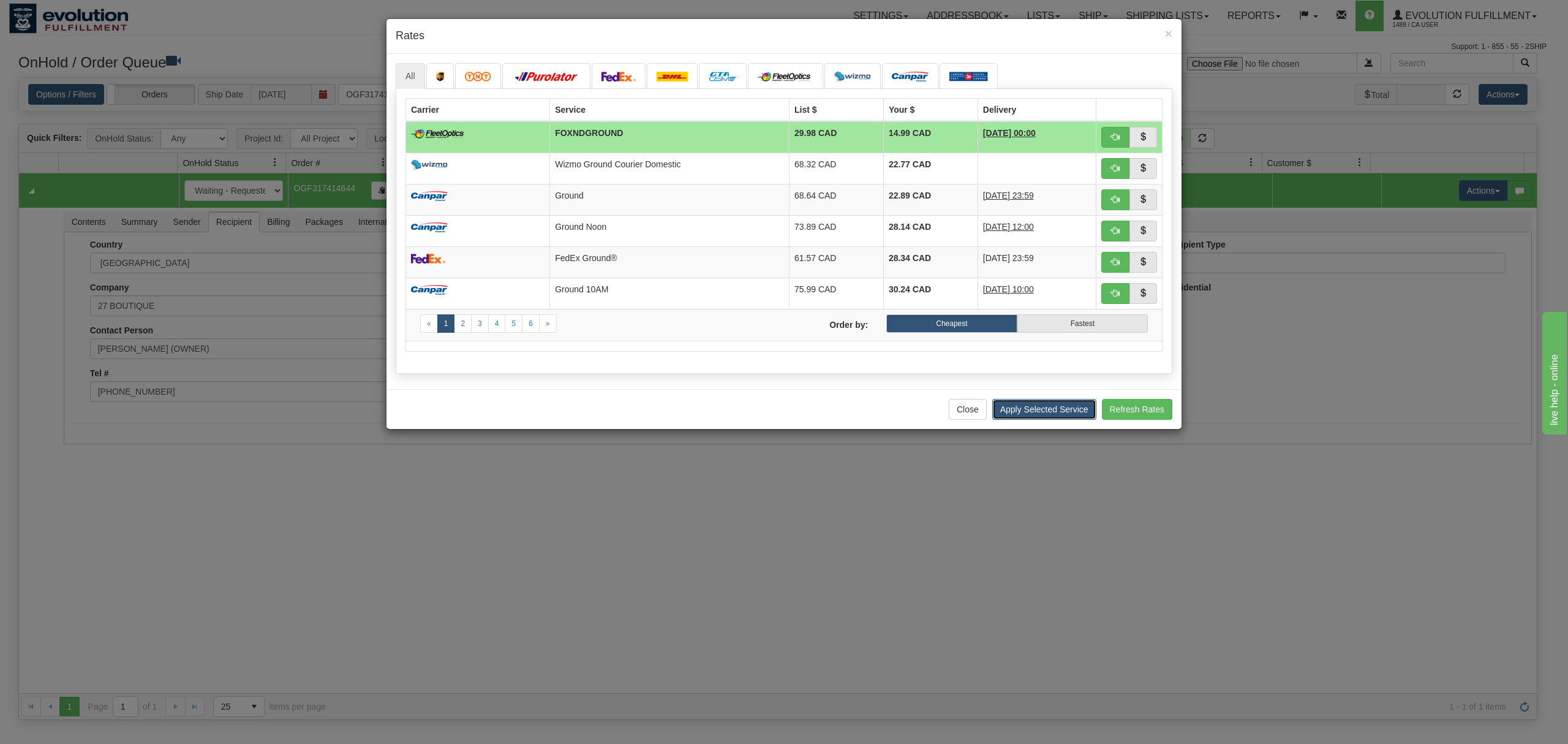
click at [1030, 419] on button "Apply Selected Service" at bounding box center [1044, 410] width 105 height 21
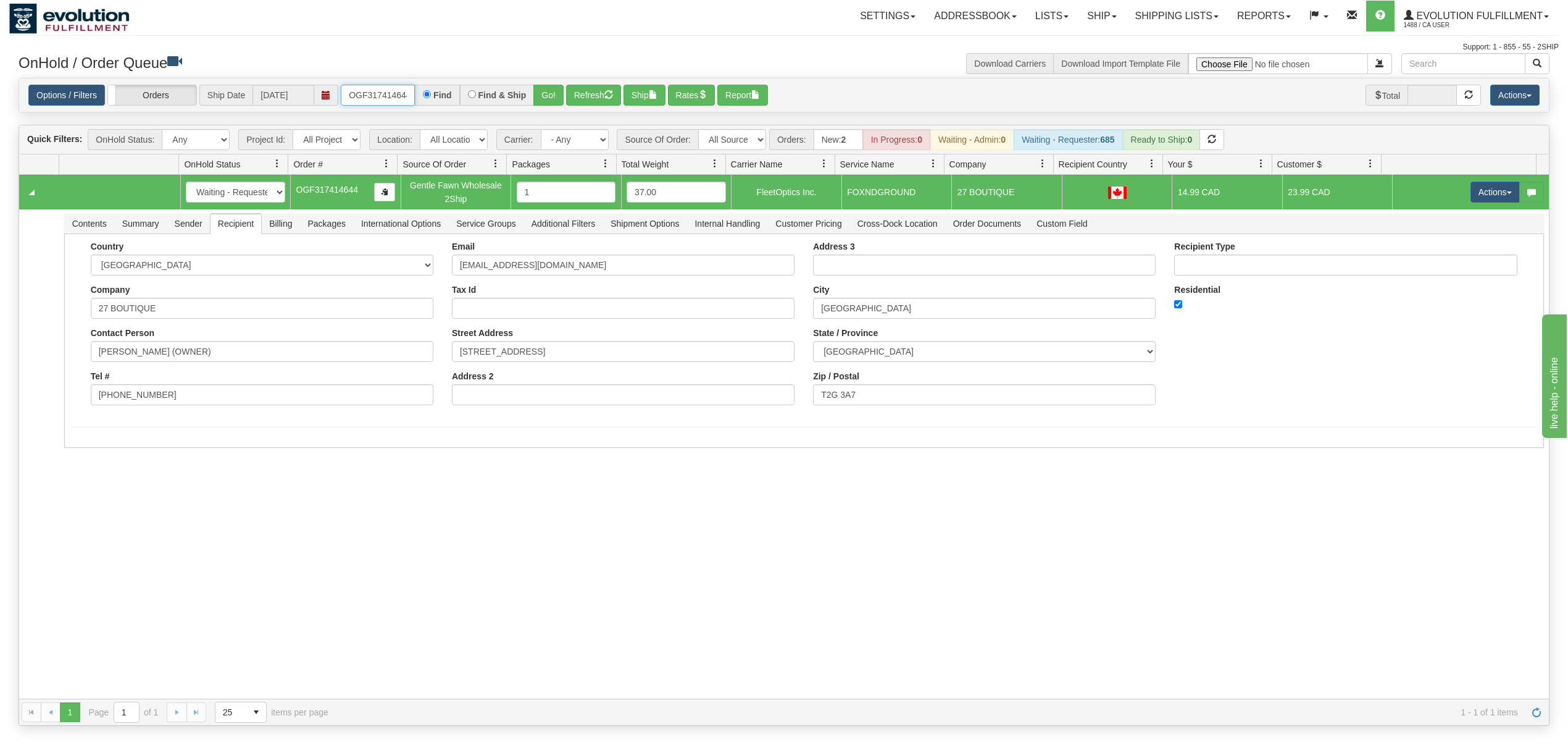
click at [387, 89] on input "OGF317414644" at bounding box center [377, 95] width 74 height 21
click at [549, 89] on button "Go!" at bounding box center [549, 95] width 31 height 21
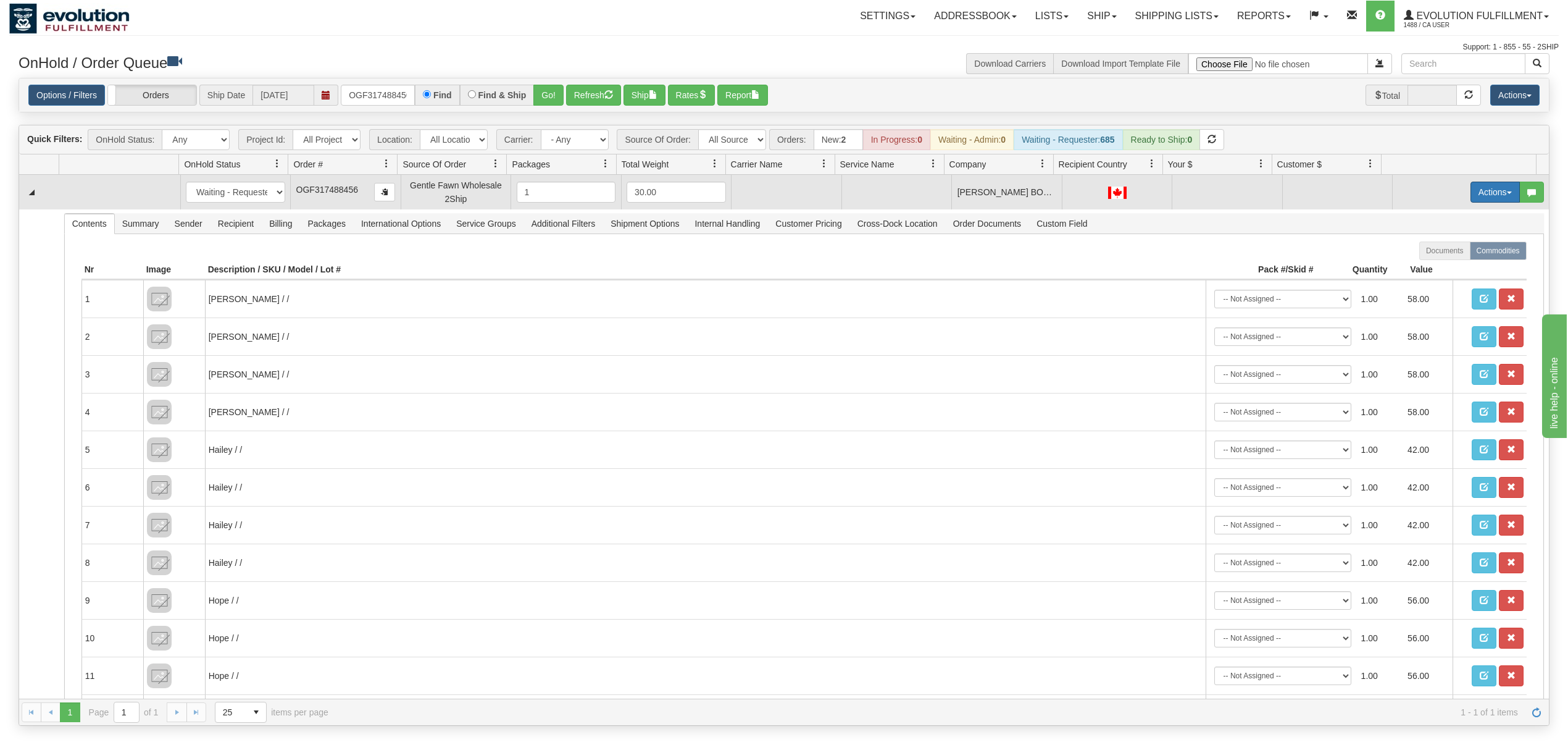
click at [1508, 193] on span "button" at bounding box center [1510, 193] width 5 height 3
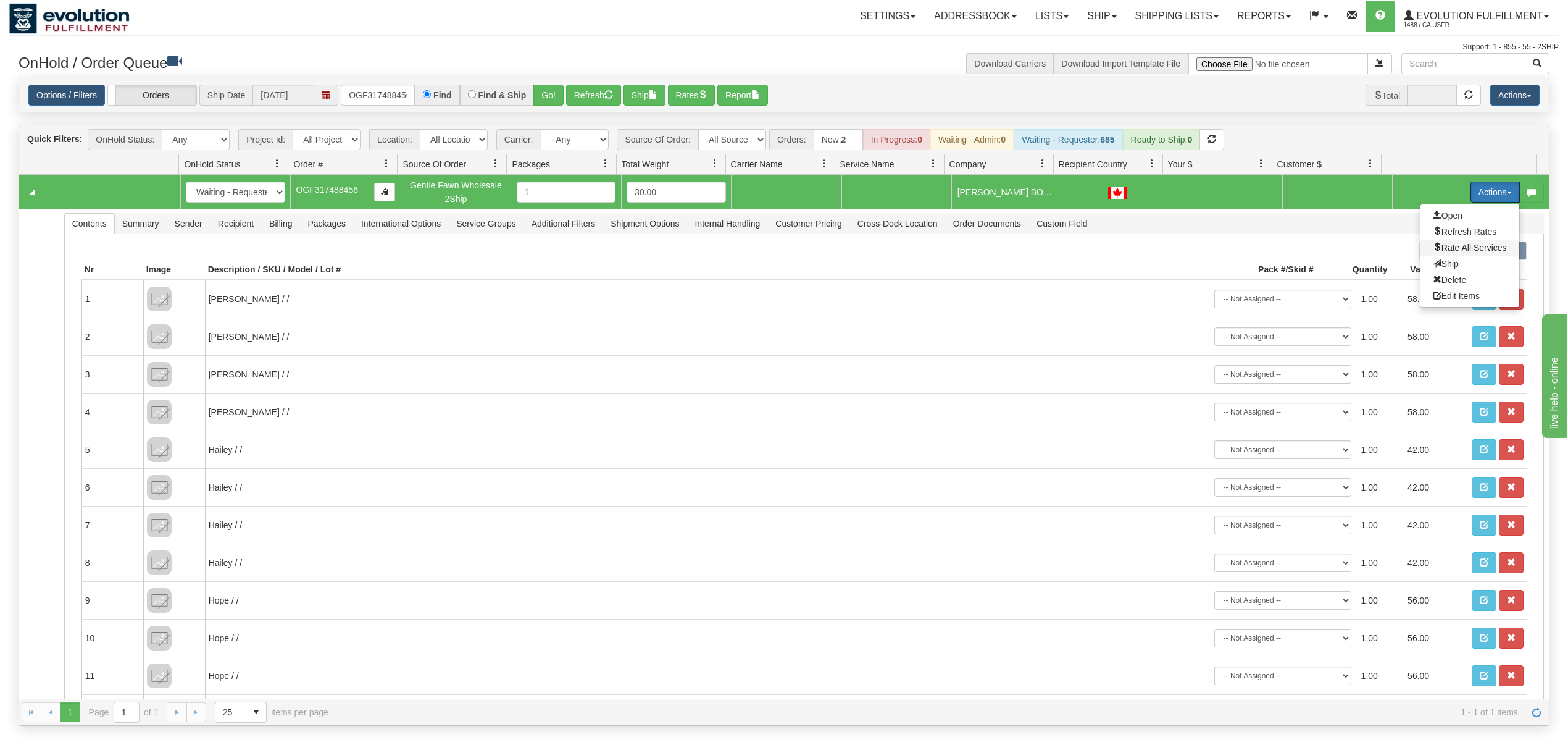
click at [1451, 248] on span "Rate All Services" at bounding box center [1469, 247] width 74 height 10
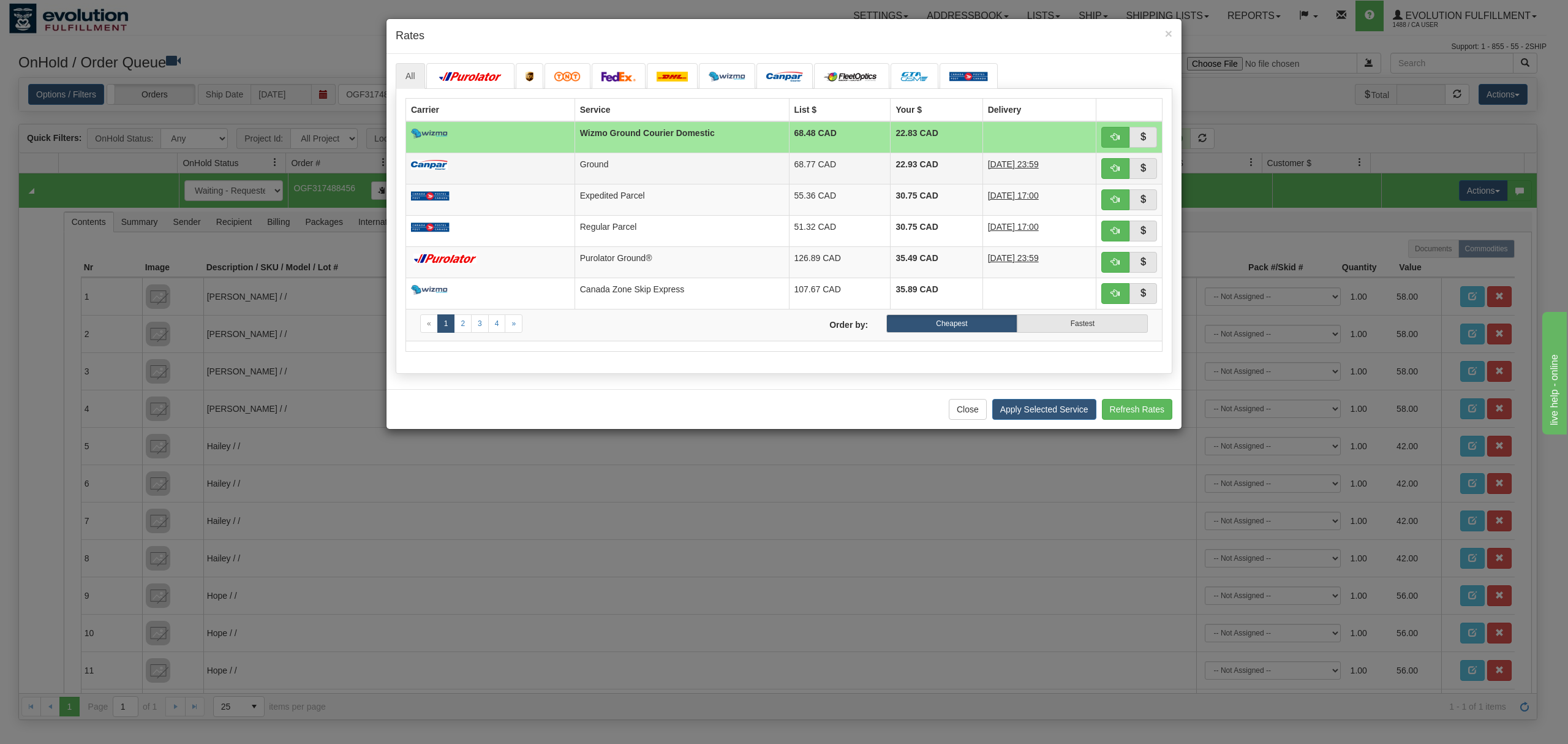
click at [917, 164] on td "22.93 CAD" at bounding box center [936, 168] width 92 height 31
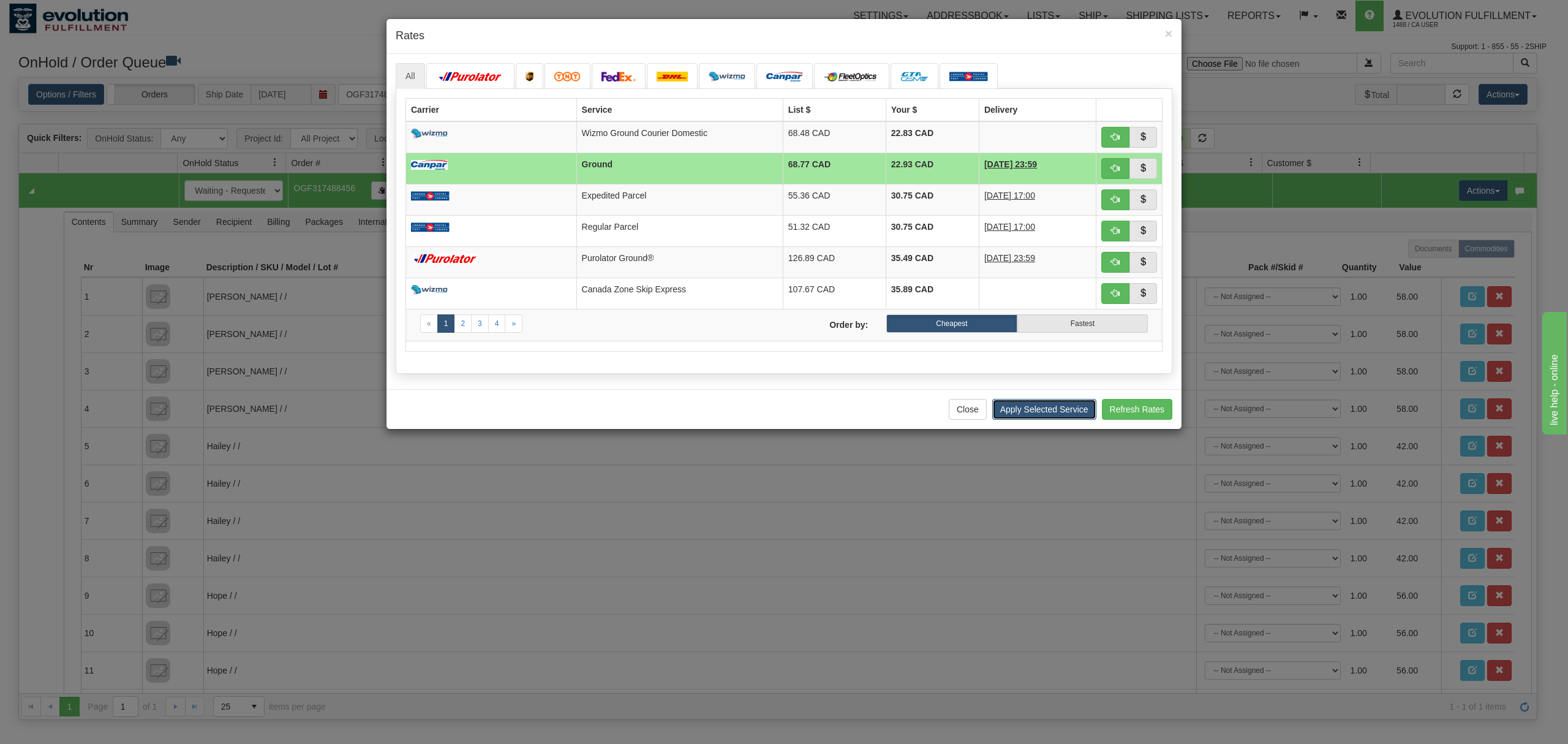
click at [1034, 420] on button "Apply Selected Service" at bounding box center [1044, 410] width 105 height 21
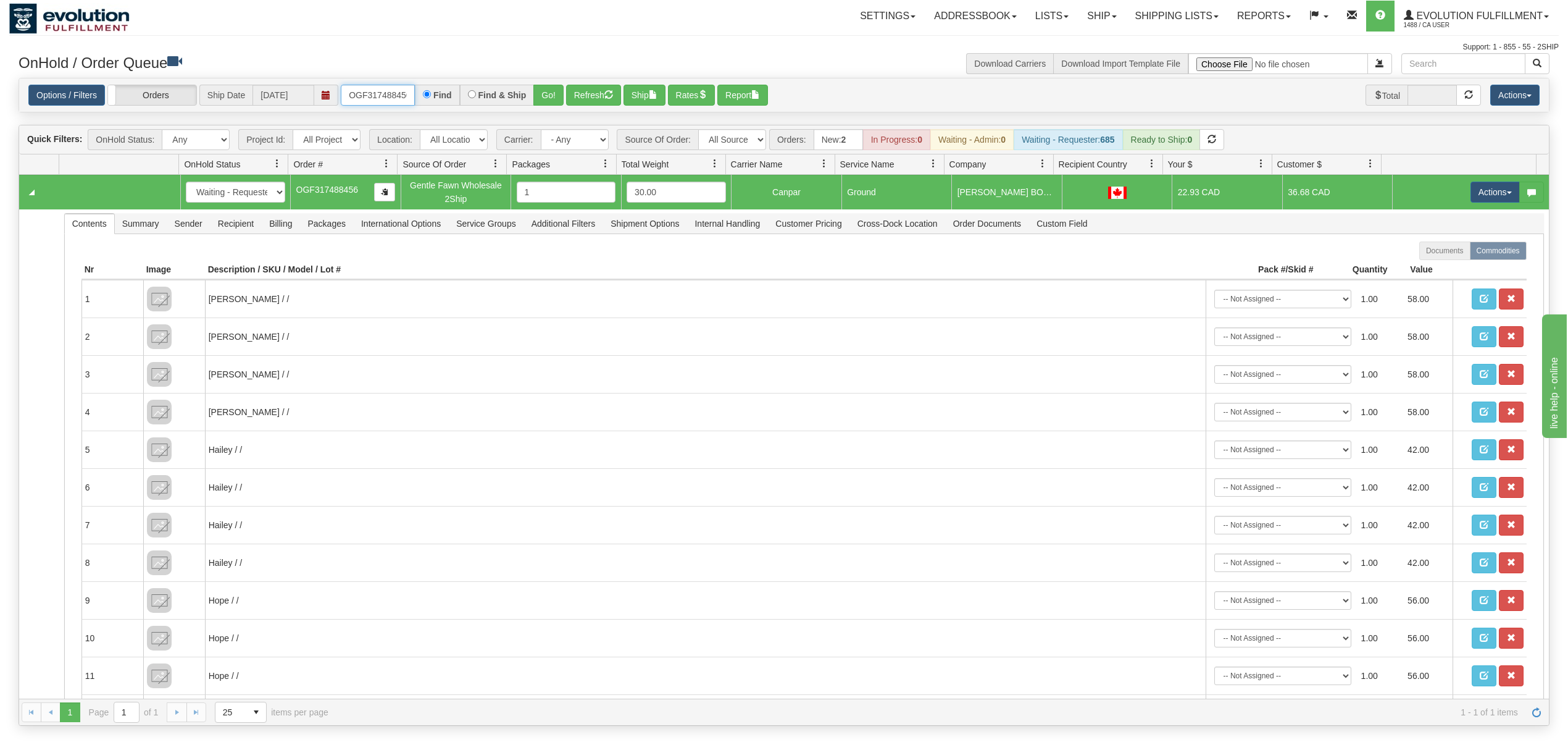
click at [387, 84] on input "OGF317488456" at bounding box center [377, 95] width 74 height 21
click at [562, 91] on button "Go!" at bounding box center [549, 95] width 31 height 21
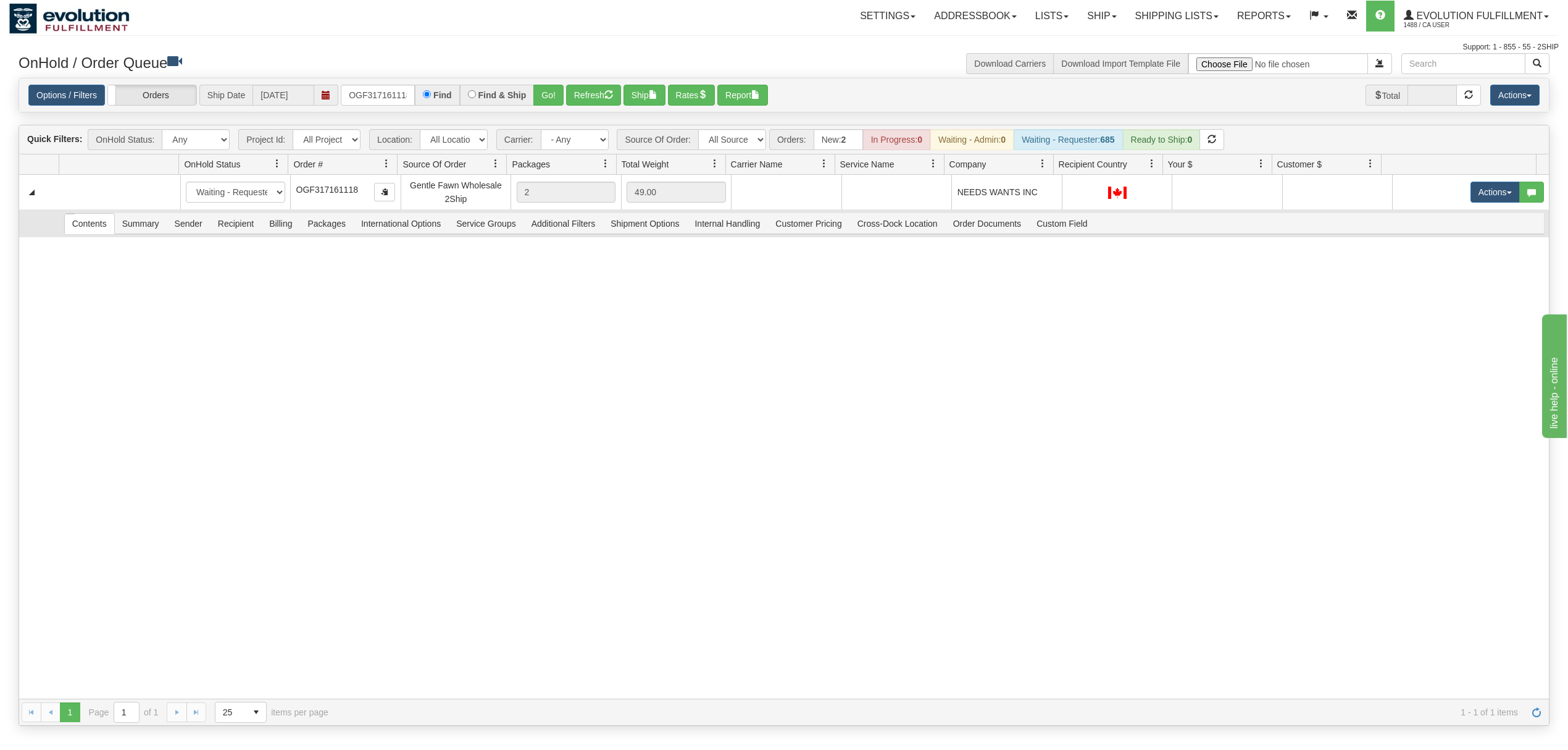
click at [0, 0] on div at bounding box center [0, 0] width 0 height 0
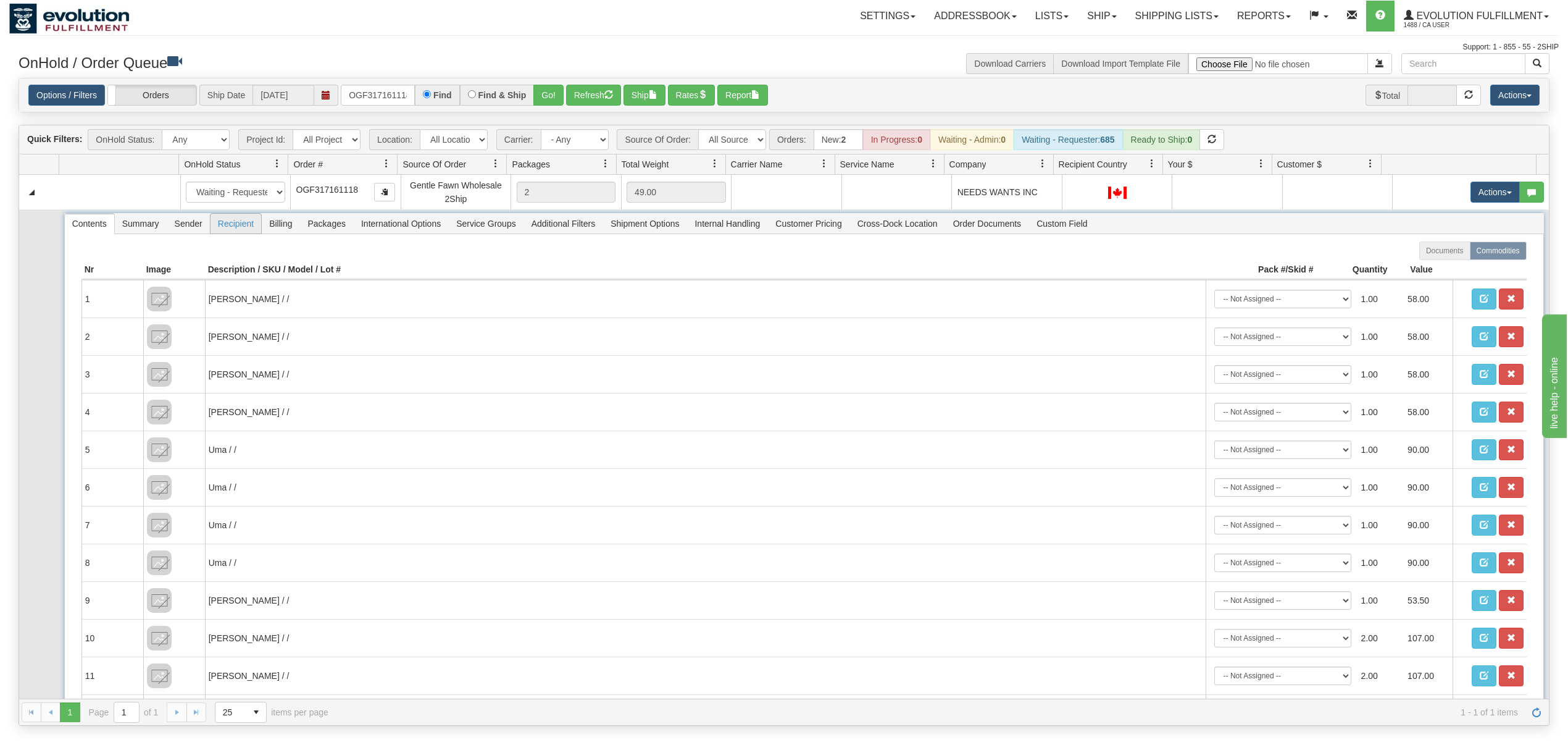
click at [228, 234] on span "Recipient" at bounding box center [236, 223] width 51 height 20
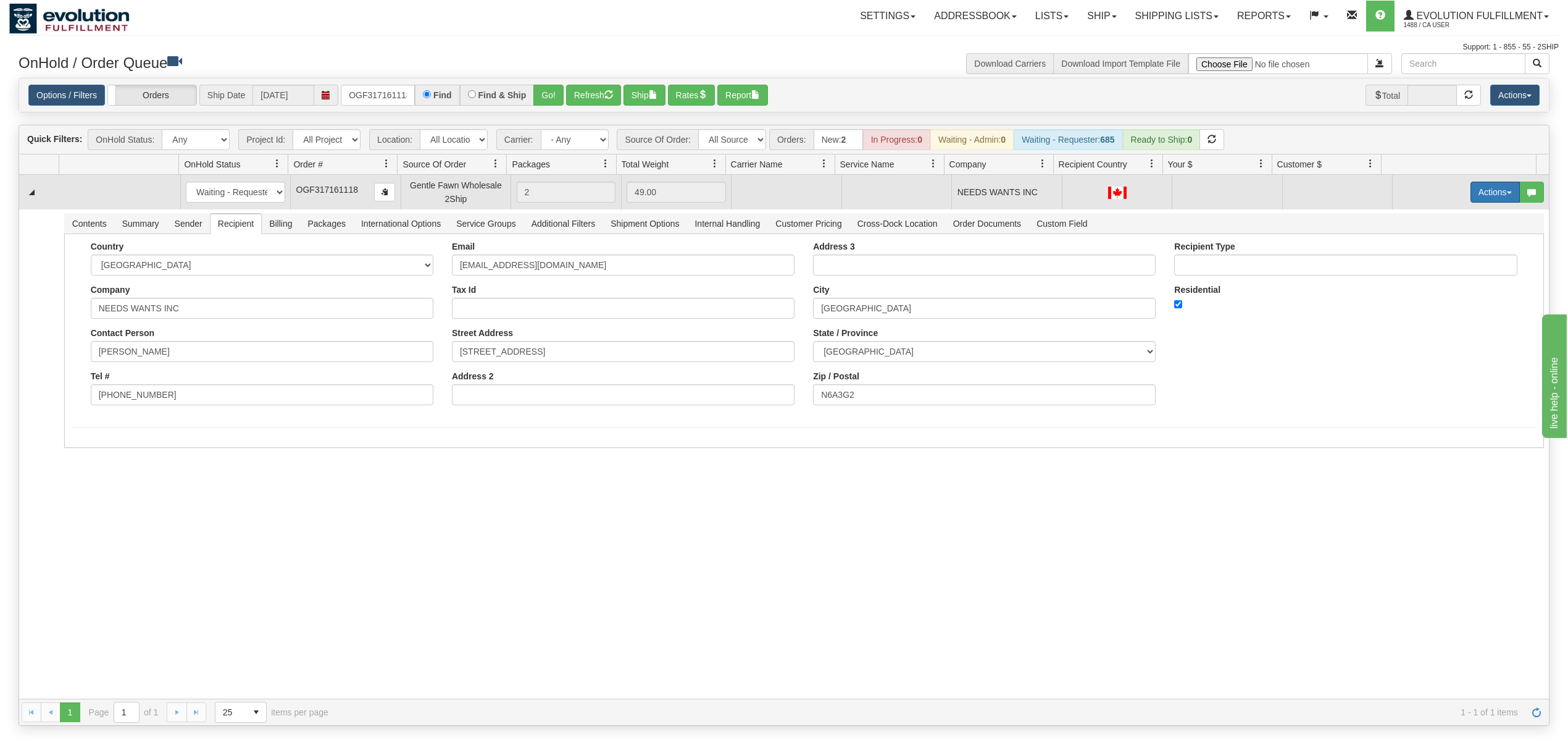
click at [1471, 193] on button "Actions" at bounding box center [1496, 193] width 50 height 21
click at [1436, 247] on span "Rate All Services" at bounding box center [1469, 247] width 74 height 10
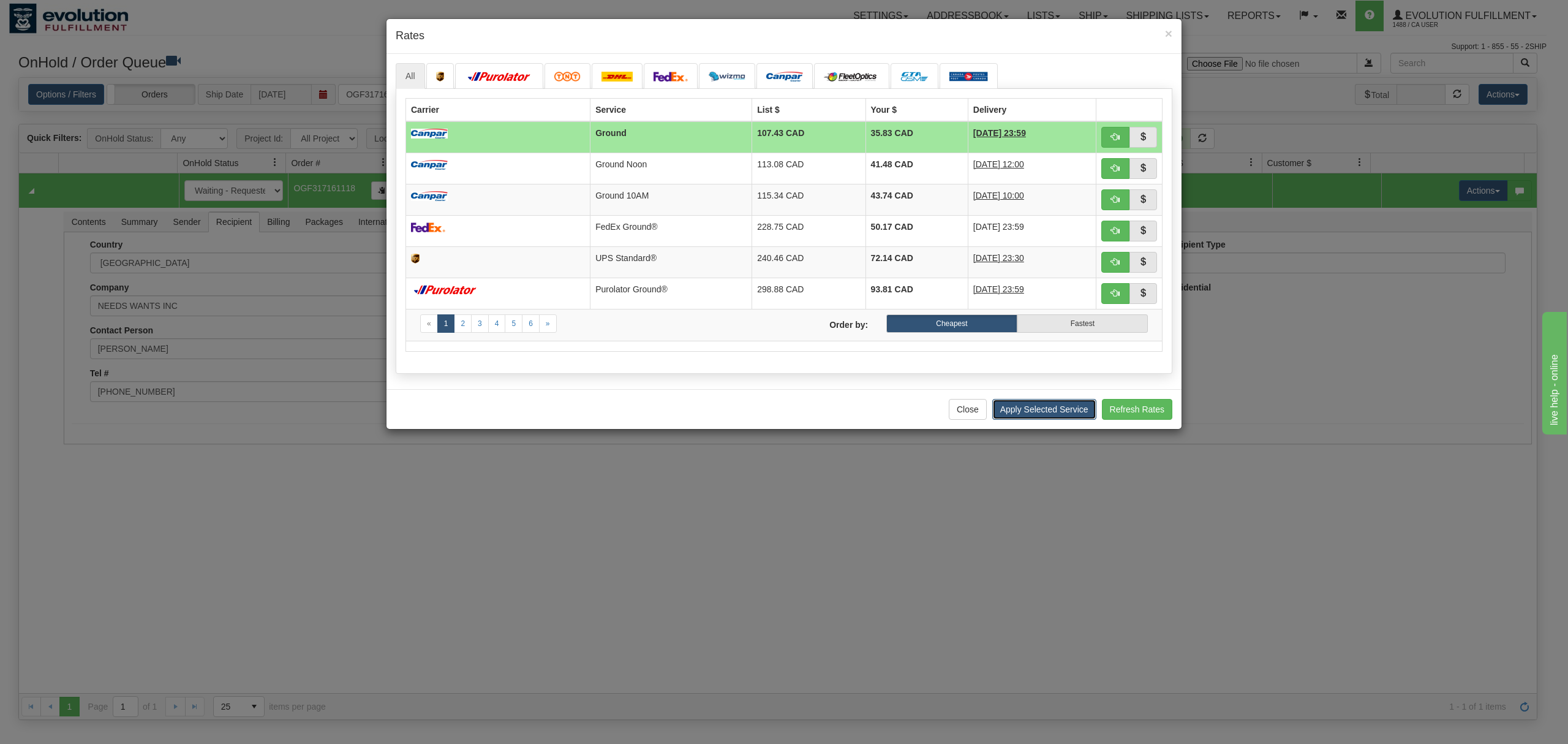
click at [1025, 413] on button "Apply Selected Service" at bounding box center [1044, 410] width 105 height 21
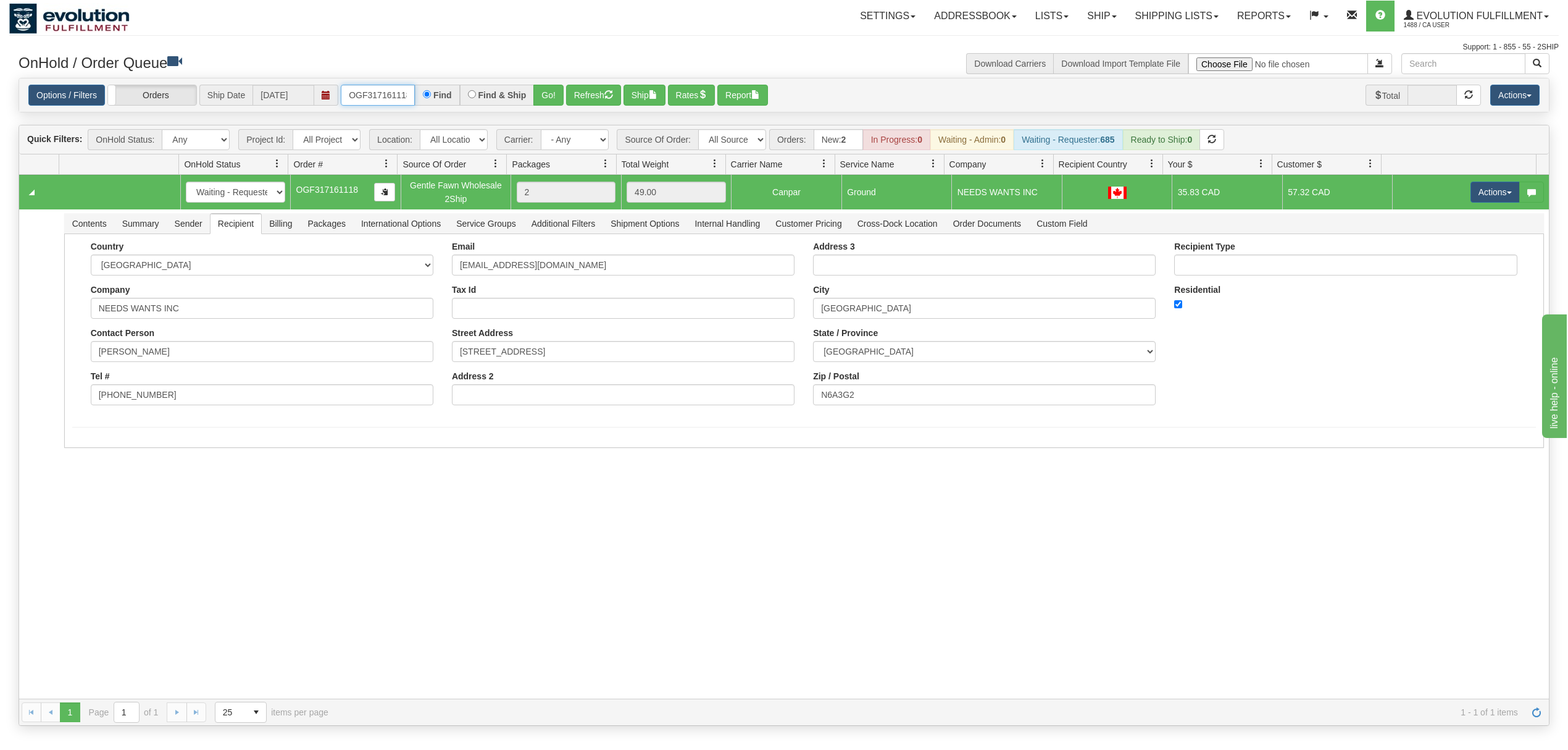
click at [379, 88] on input "OGF317161118" at bounding box center [377, 95] width 74 height 21
type input "OGF317313713"
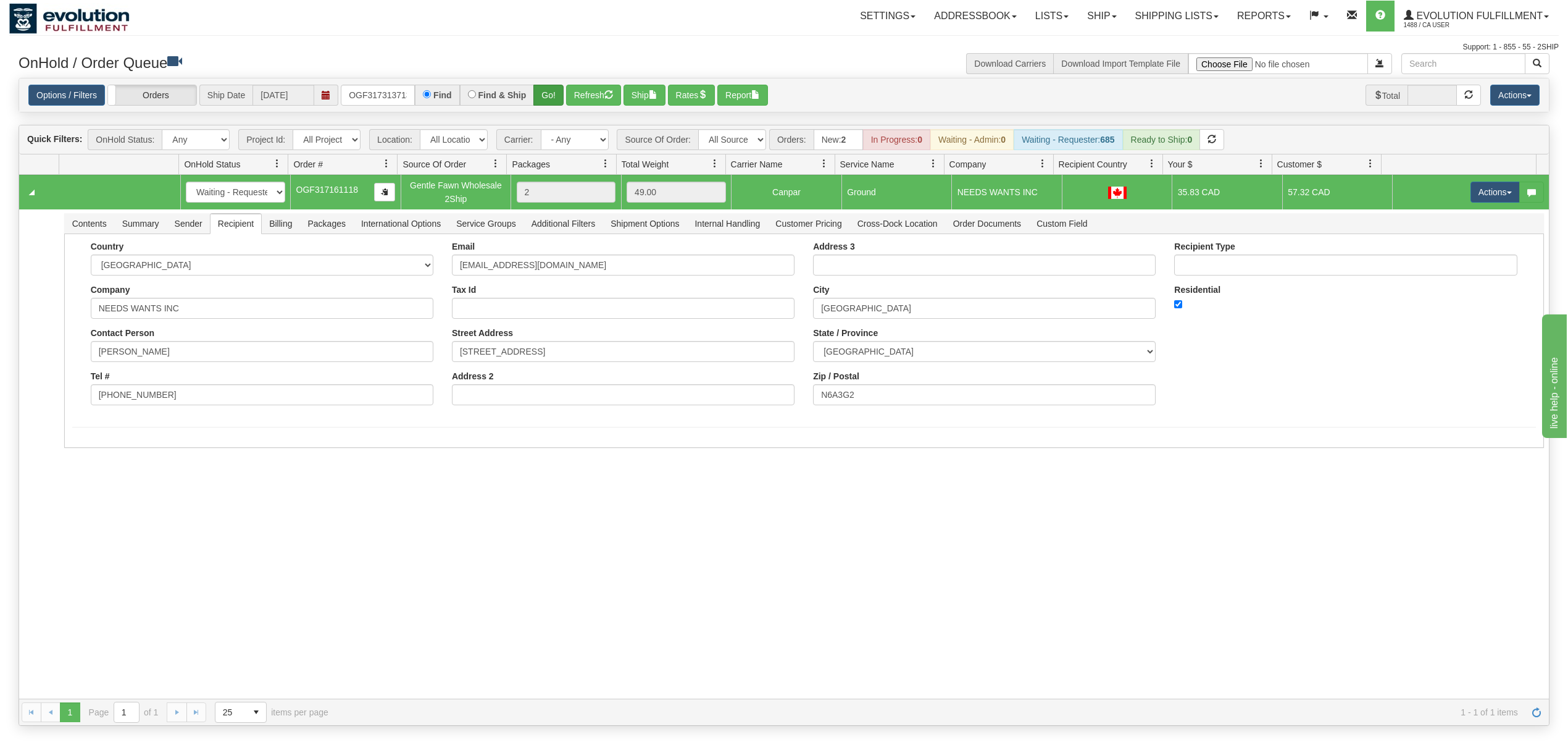
click at [547, 88] on div "Options / Filters Group Shipments Orders Ship Date 09/03/2025 OGF317313713 Find…" at bounding box center [784, 95] width 1530 height 34
click at [547, 92] on button "Go!" at bounding box center [549, 95] width 31 height 21
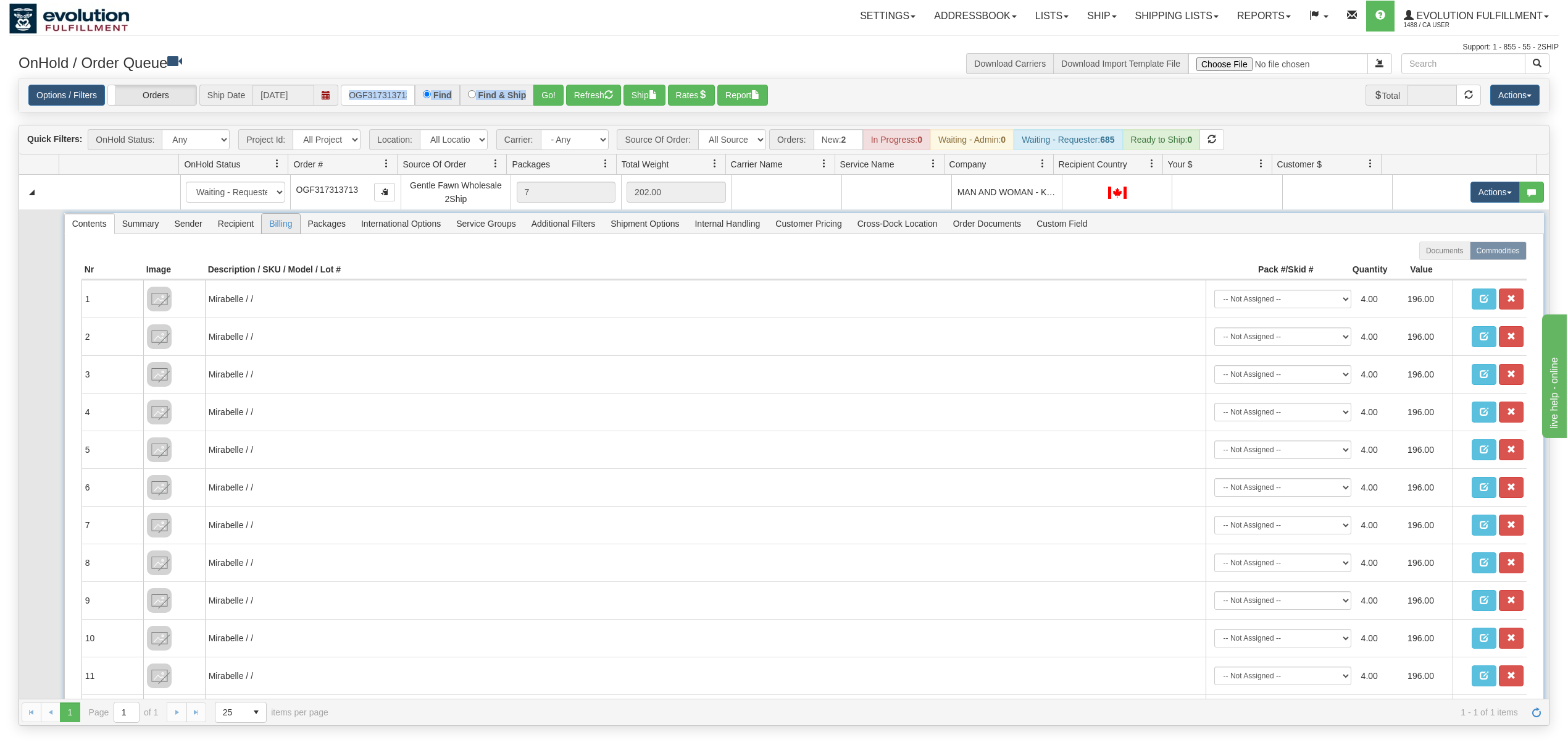
click at [287, 226] on span "Billing" at bounding box center [280, 223] width 37 height 20
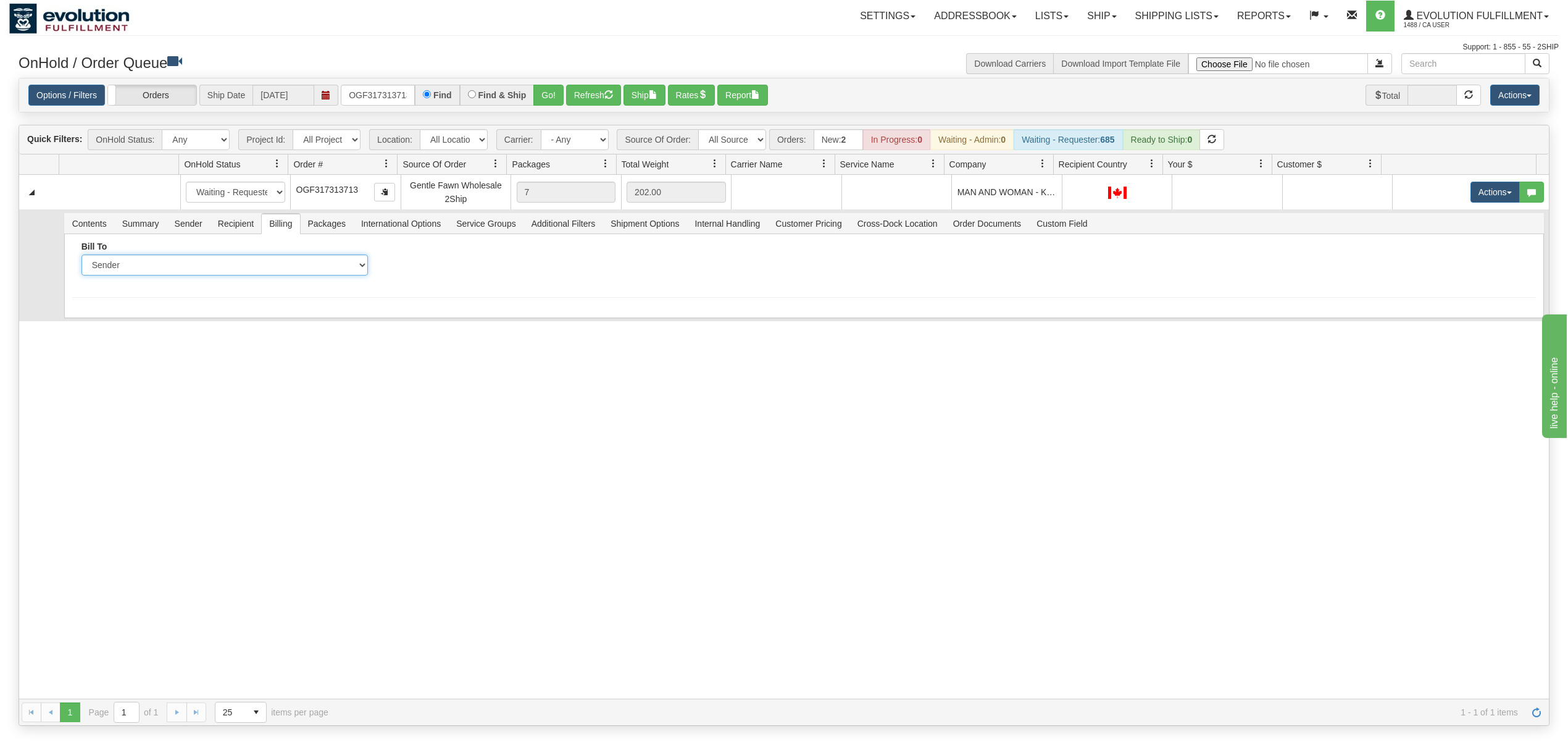
click at [267, 265] on select "Sender Recipient Third Party Collect" at bounding box center [224, 265] width 286 height 21
select select "2"
click at [81, 257] on select "Sender Recipient Third Party Collect" at bounding box center [224, 265] width 286 height 21
click at [507, 274] on input "Account" at bounding box center [530, 265] width 286 height 21
type input "336868335"
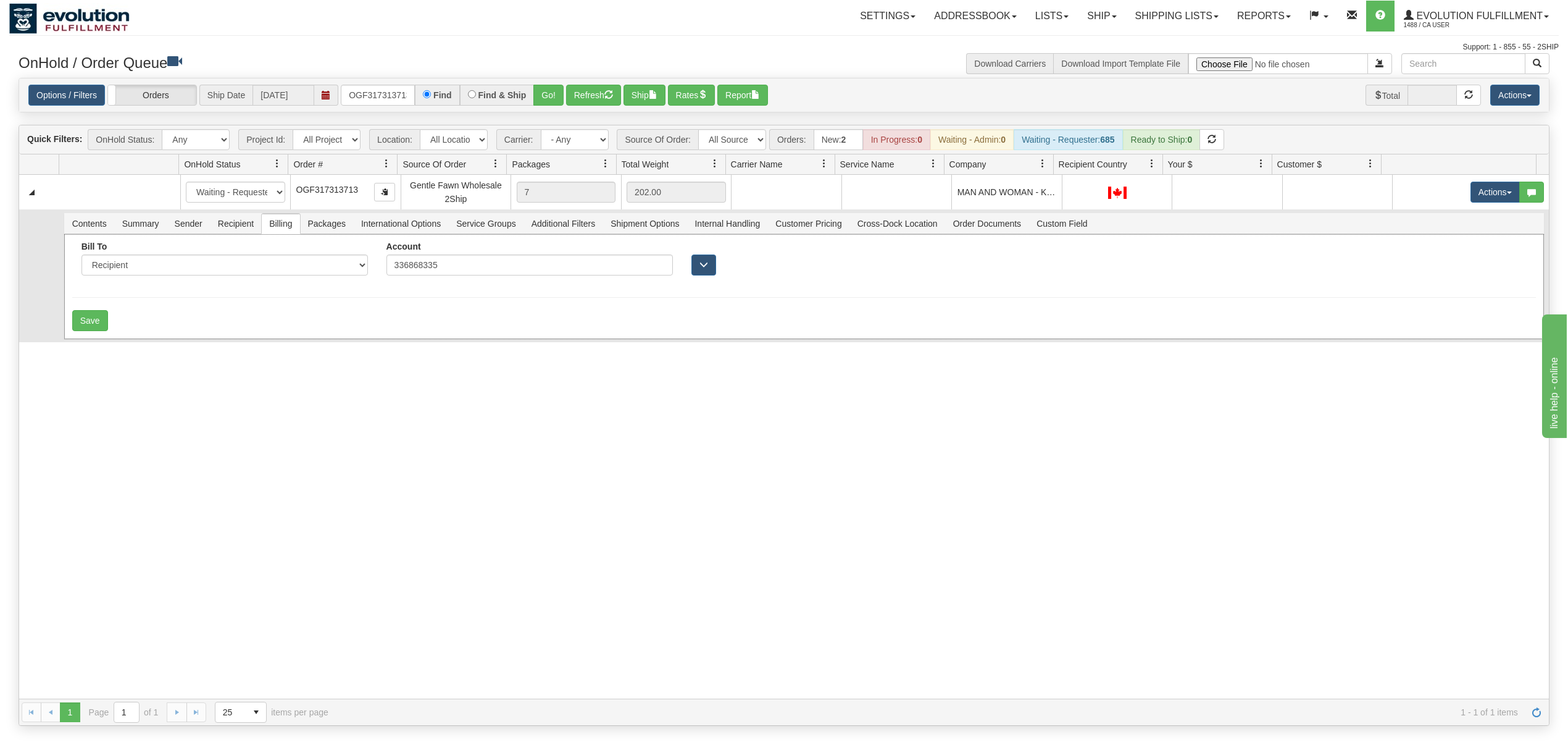
click at [396, 296] on form "Bill To Sender Recipient Third Party Collect Account 336868335 Country" at bounding box center [804, 285] width 1465 height 89
click at [98, 324] on button "Save" at bounding box center [89, 321] width 35 height 21
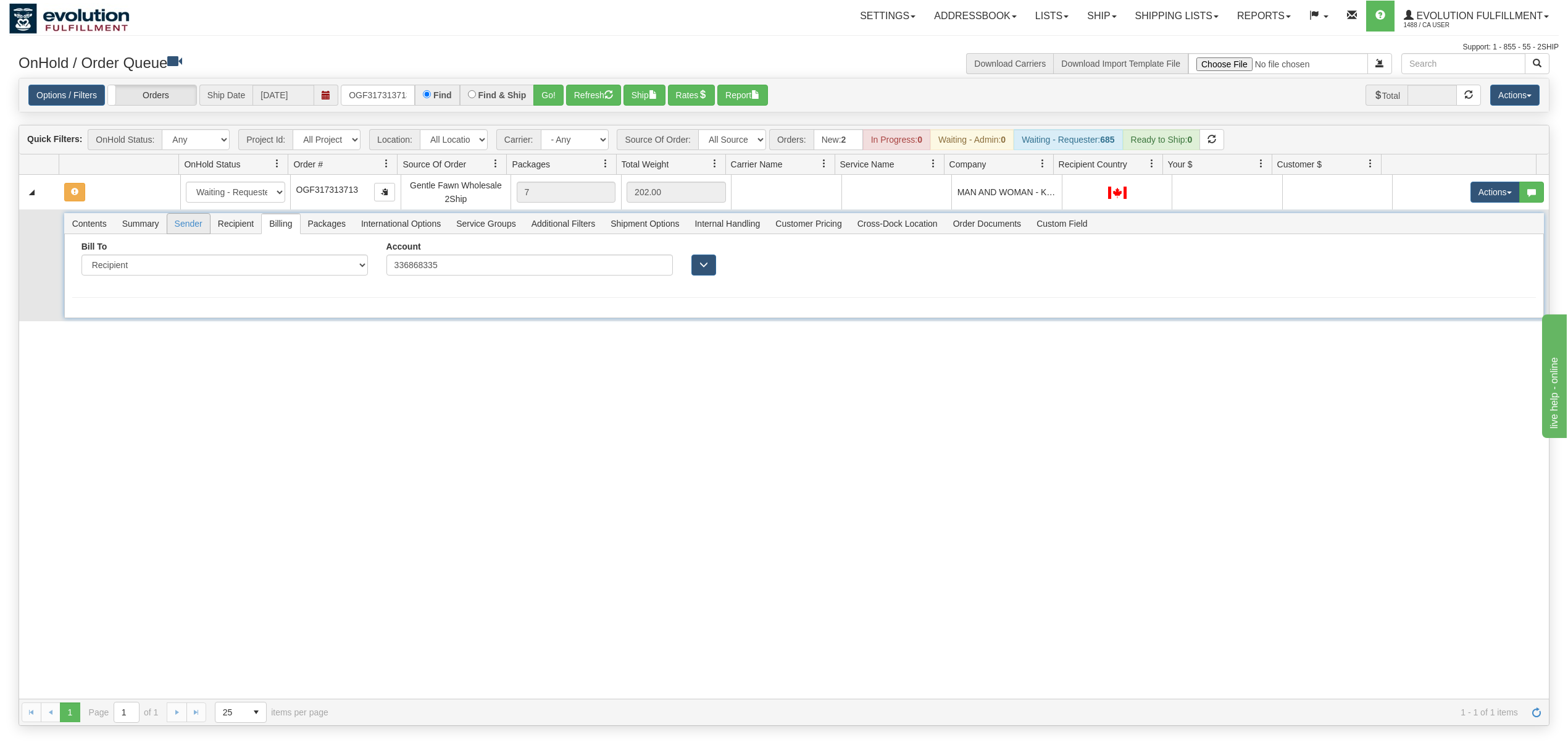
click at [205, 229] on span "Sender" at bounding box center [189, 223] width 42 height 20
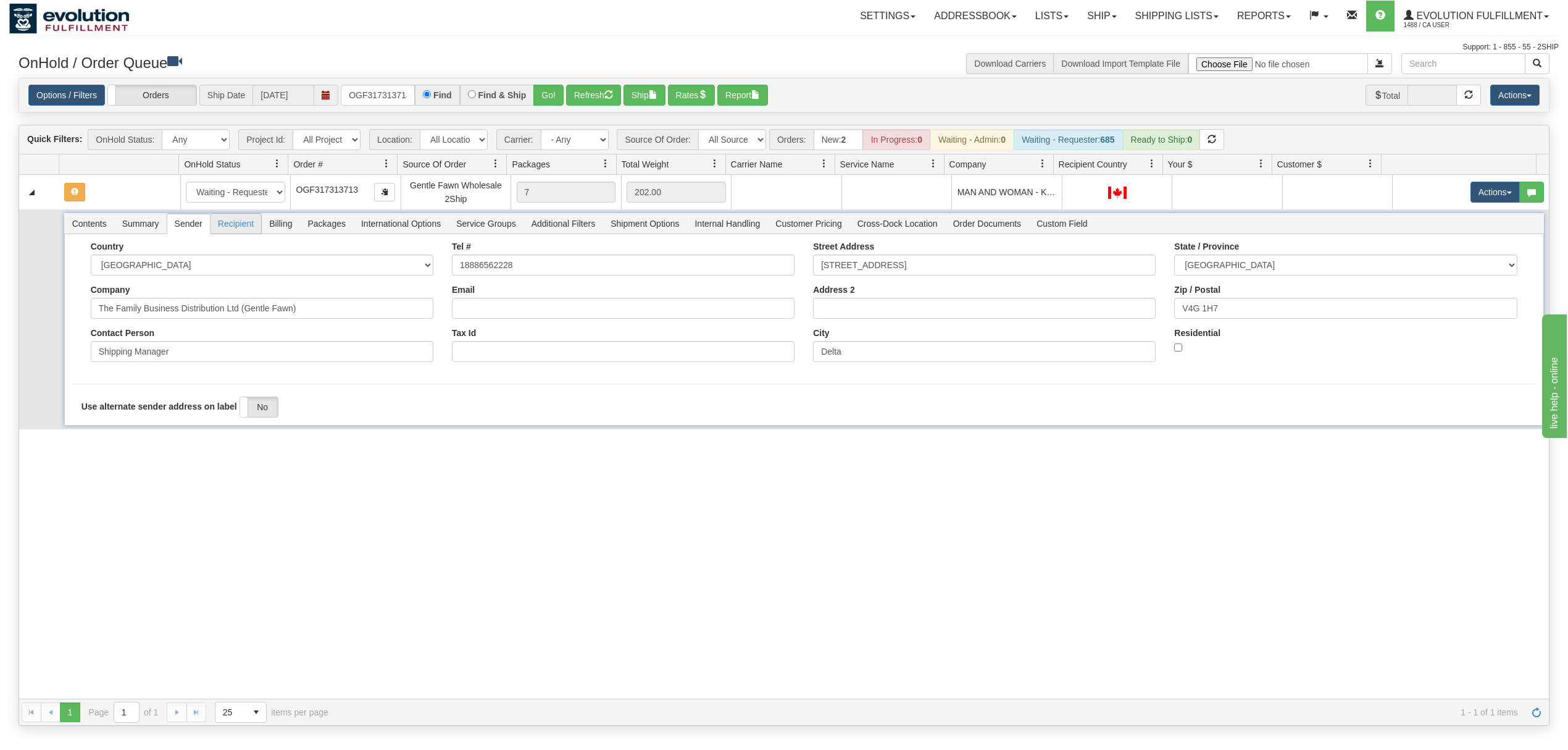
click at [236, 225] on span "Recipient" at bounding box center [236, 223] width 51 height 20
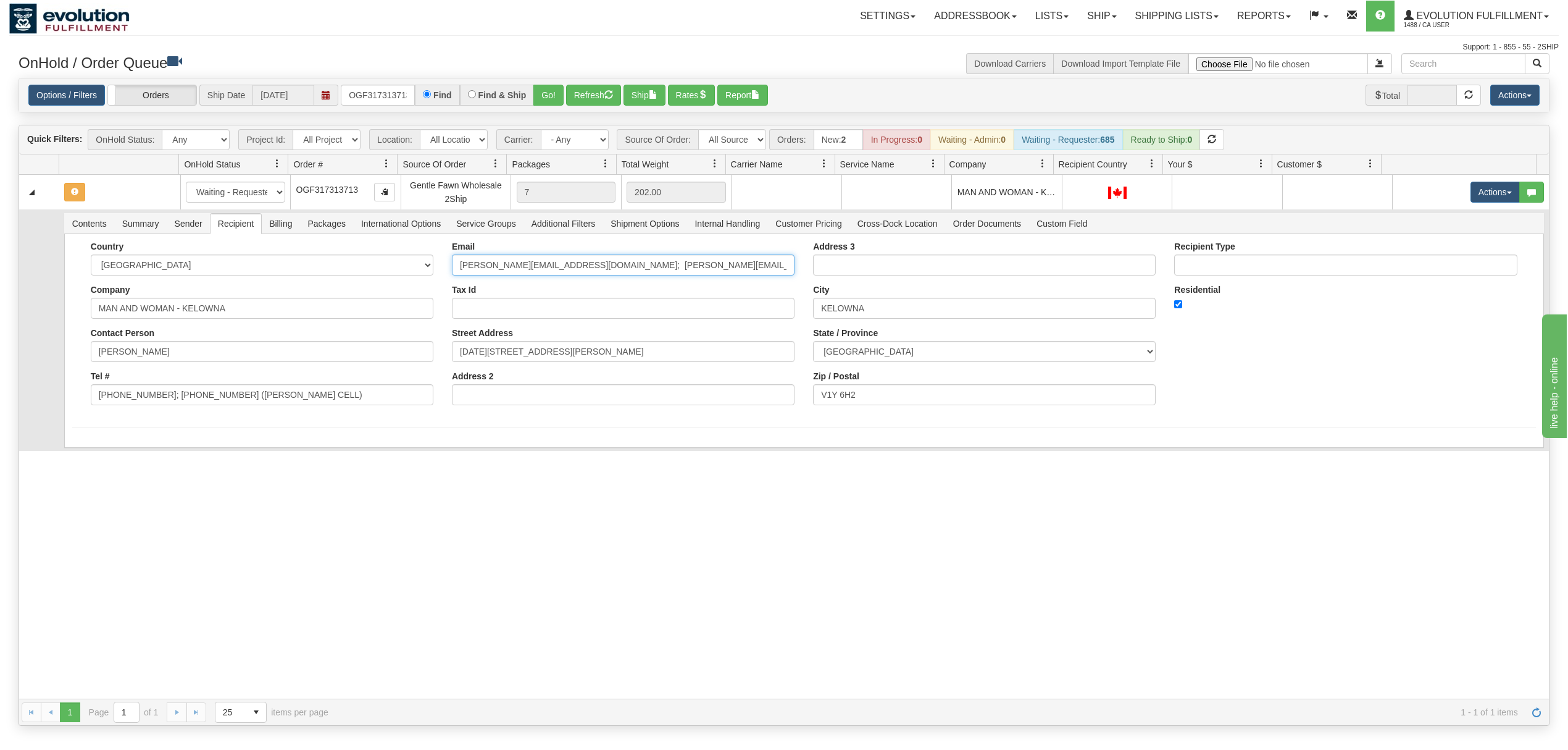
scroll to position [0, 23]
drag, startPoint x: 564, startPoint y: 270, endPoint x: 874, endPoint y: 270, distance: 310.0
click at [874, 270] on div "Country [GEOGRAPHIC_DATA] [GEOGRAPHIC_DATA] [GEOGRAPHIC_DATA] [GEOGRAPHIC_DATA]…" at bounding box center [804, 328] width 1465 height 173
type input "erin@manwomanhome.com"
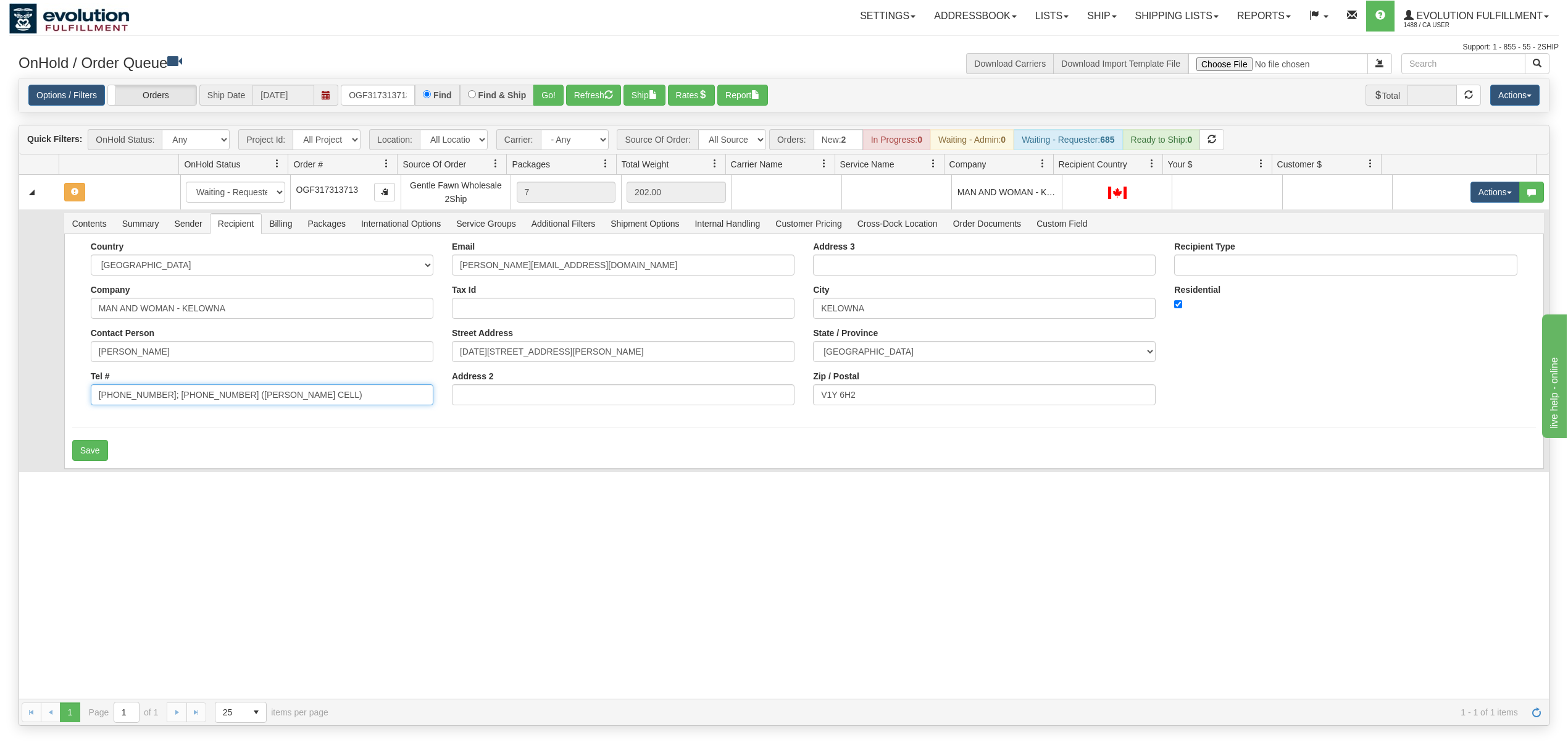
drag, startPoint x: 302, startPoint y: 403, endPoint x: 153, endPoint y: 416, distance: 149.6
click at [153, 415] on div "Country [GEOGRAPHIC_DATA] [GEOGRAPHIC_DATA] [GEOGRAPHIC_DATA] [GEOGRAPHIC_DATA]…" at bounding box center [261, 328] width 361 height 173
type input "778-484-5057"
click at [90, 456] on button "Save" at bounding box center [89, 450] width 35 height 21
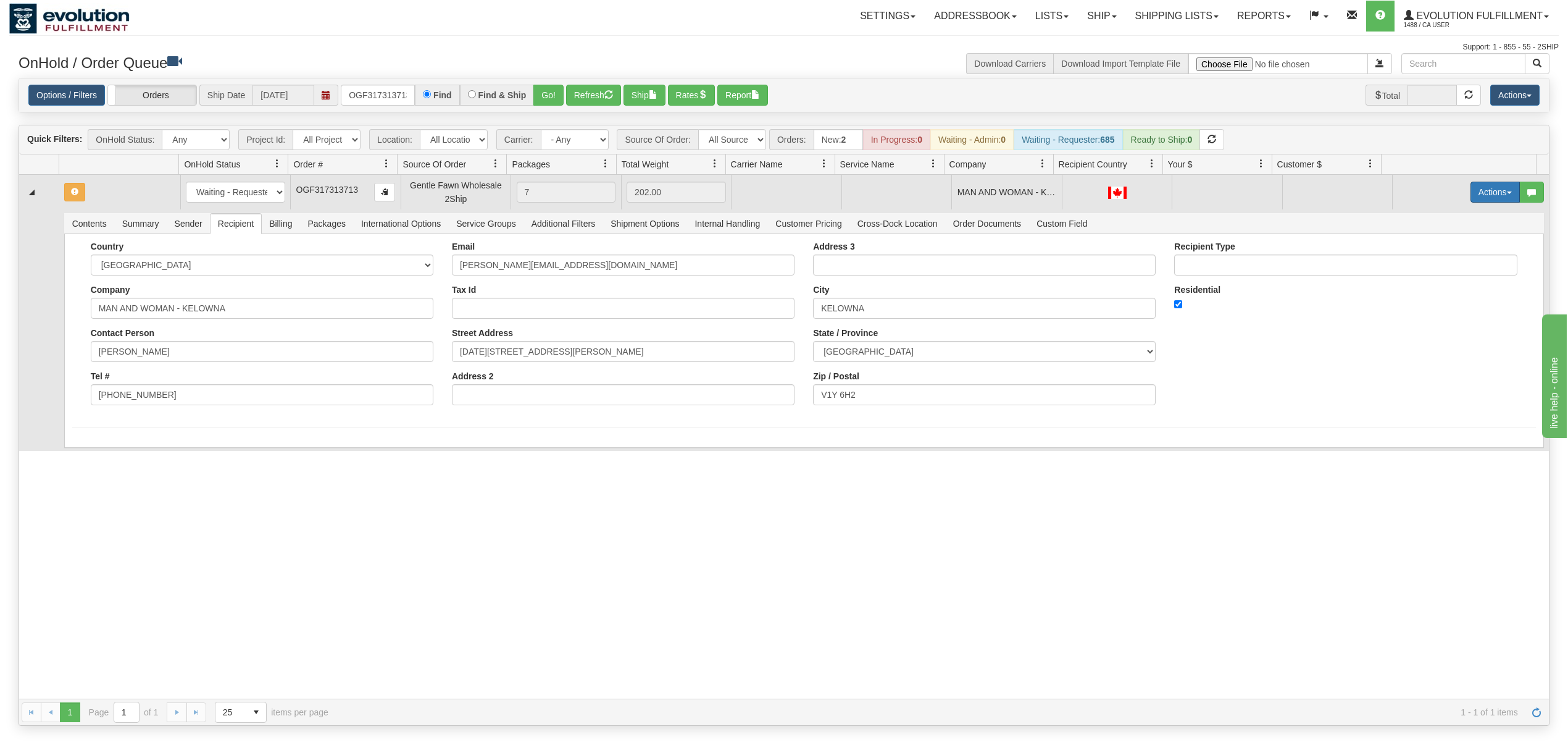
click at [1478, 199] on button "Actions" at bounding box center [1496, 193] width 50 height 21
click at [1446, 250] on span "Rate All Services" at bounding box center [1469, 247] width 74 height 10
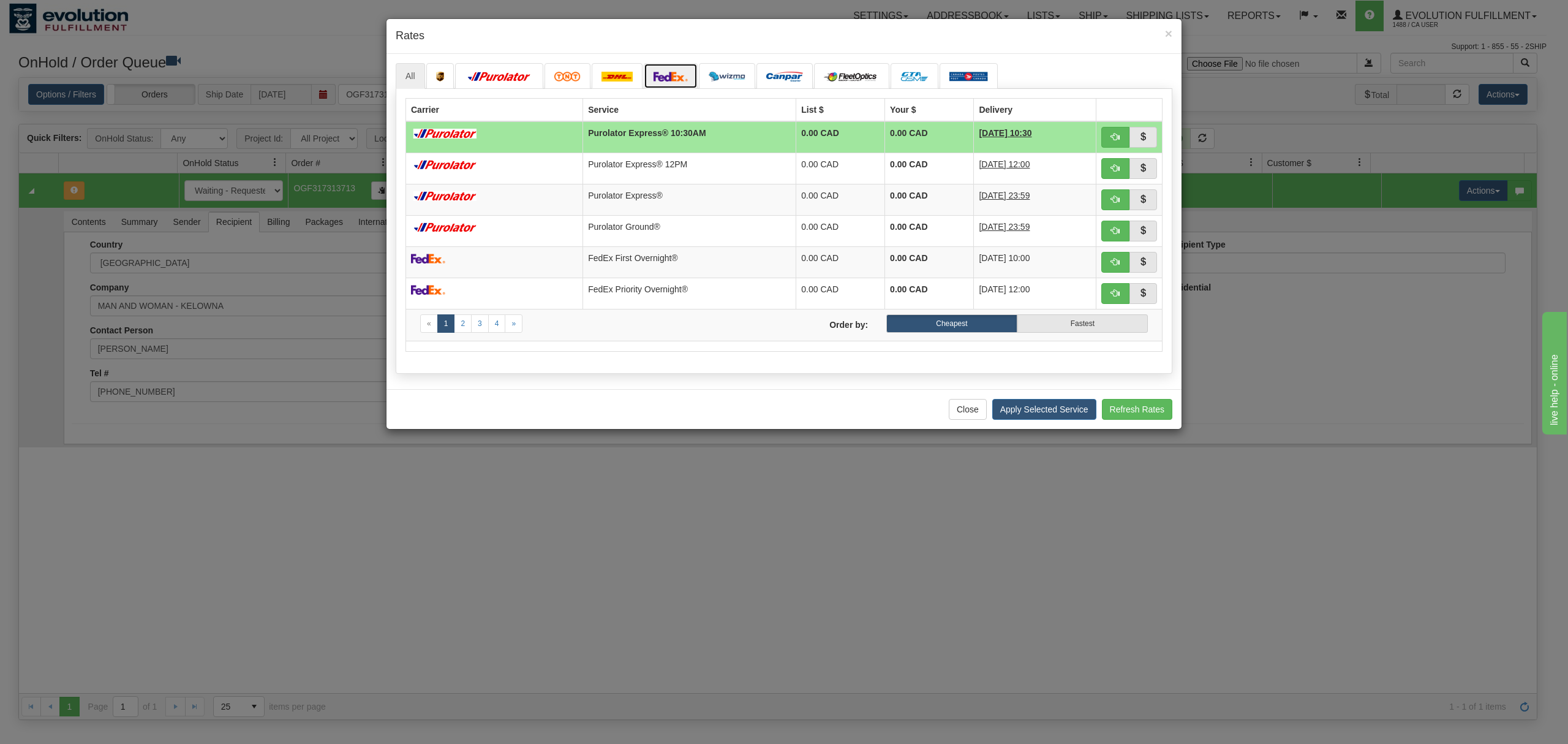
click at [657, 77] on img at bounding box center [671, 76] width 34 height 10
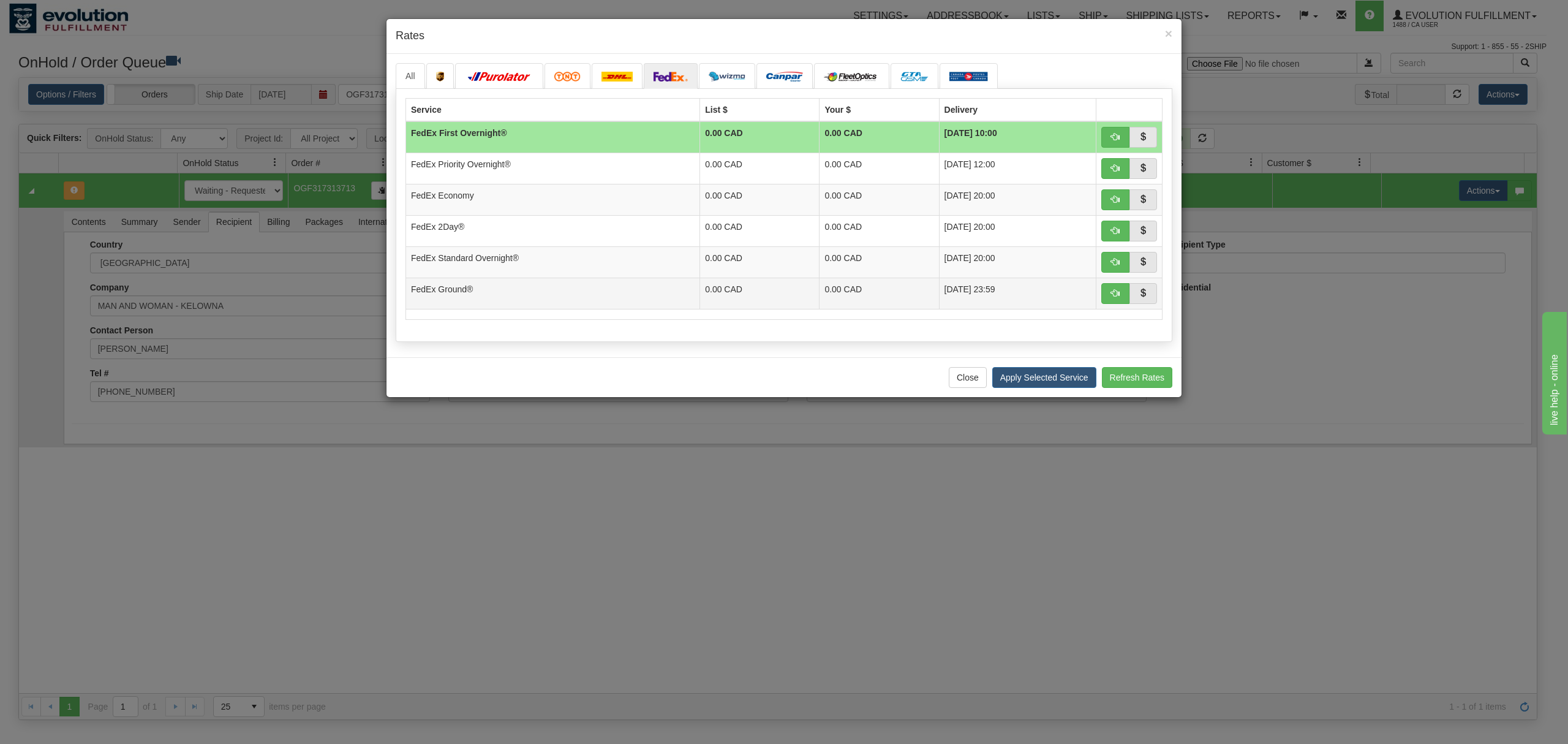
click at [619, 294] on td "FedEx Ground®" at bounding box center [552, 293] width 294 height 31
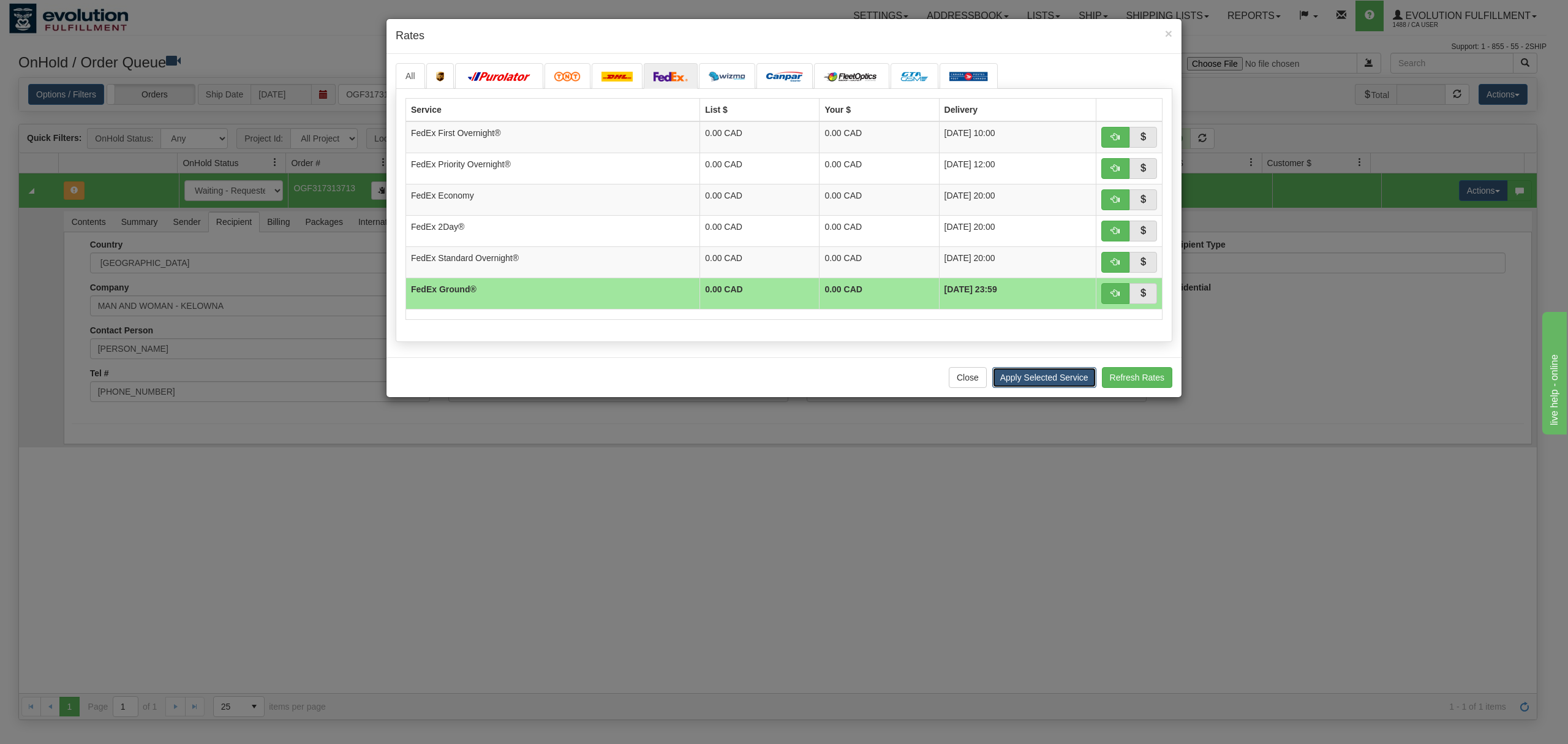
click at [1041, 380] on button "Apply Selected Service" at bounding box center [1044, 377] width 105 height 21
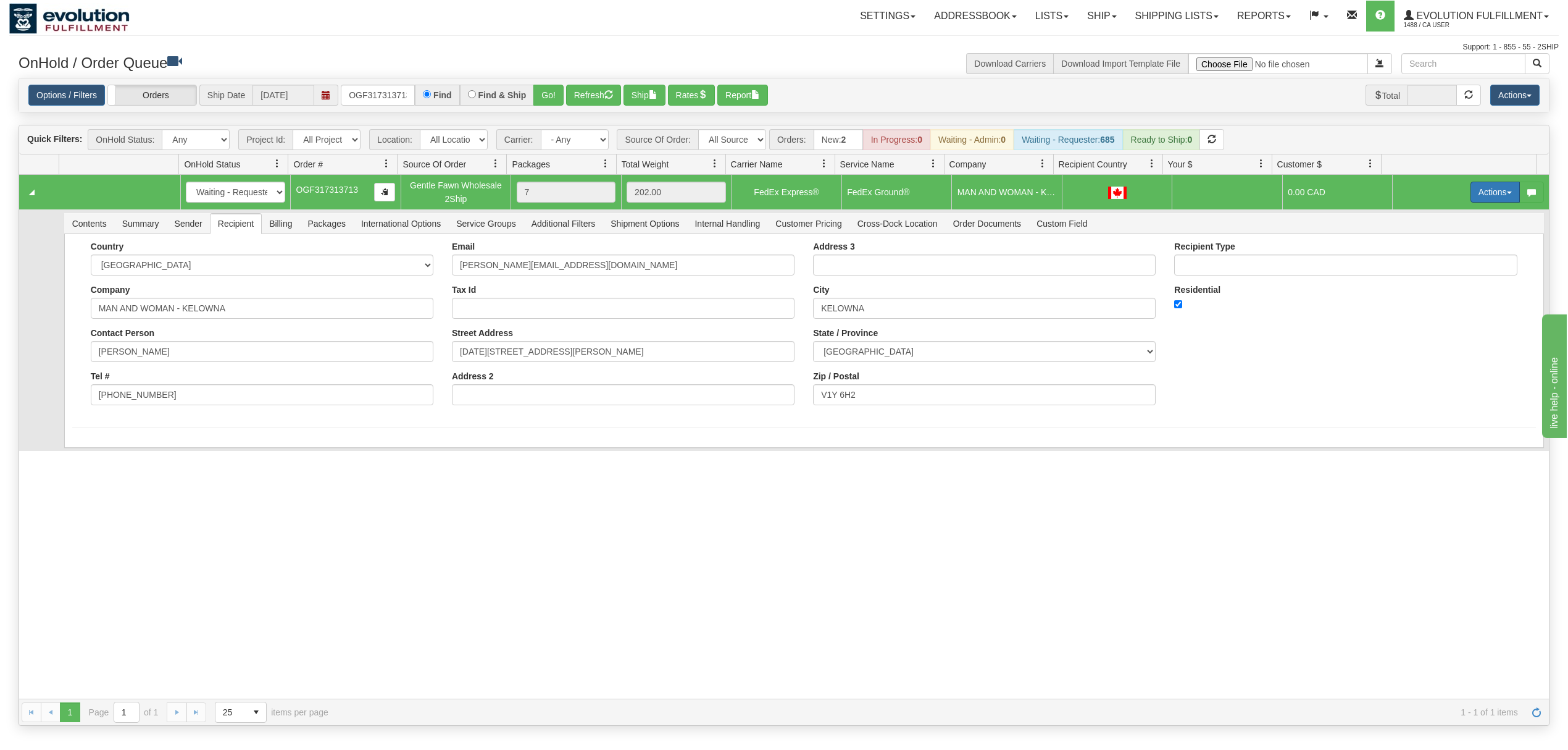
click at [1490, 195] on button "Actions" at bounding box center [1496, 193] width 50 height 21
click at [1434, 268] on span "Ship" at bounding box center [1445, 263] width 26 height 10
click at [1486, 195] on button "Actions" at bounding box center [1496, 193] width 50 height 21
click at [1433, 248] on span at bounding box center [1437, 246] width 9 height 9
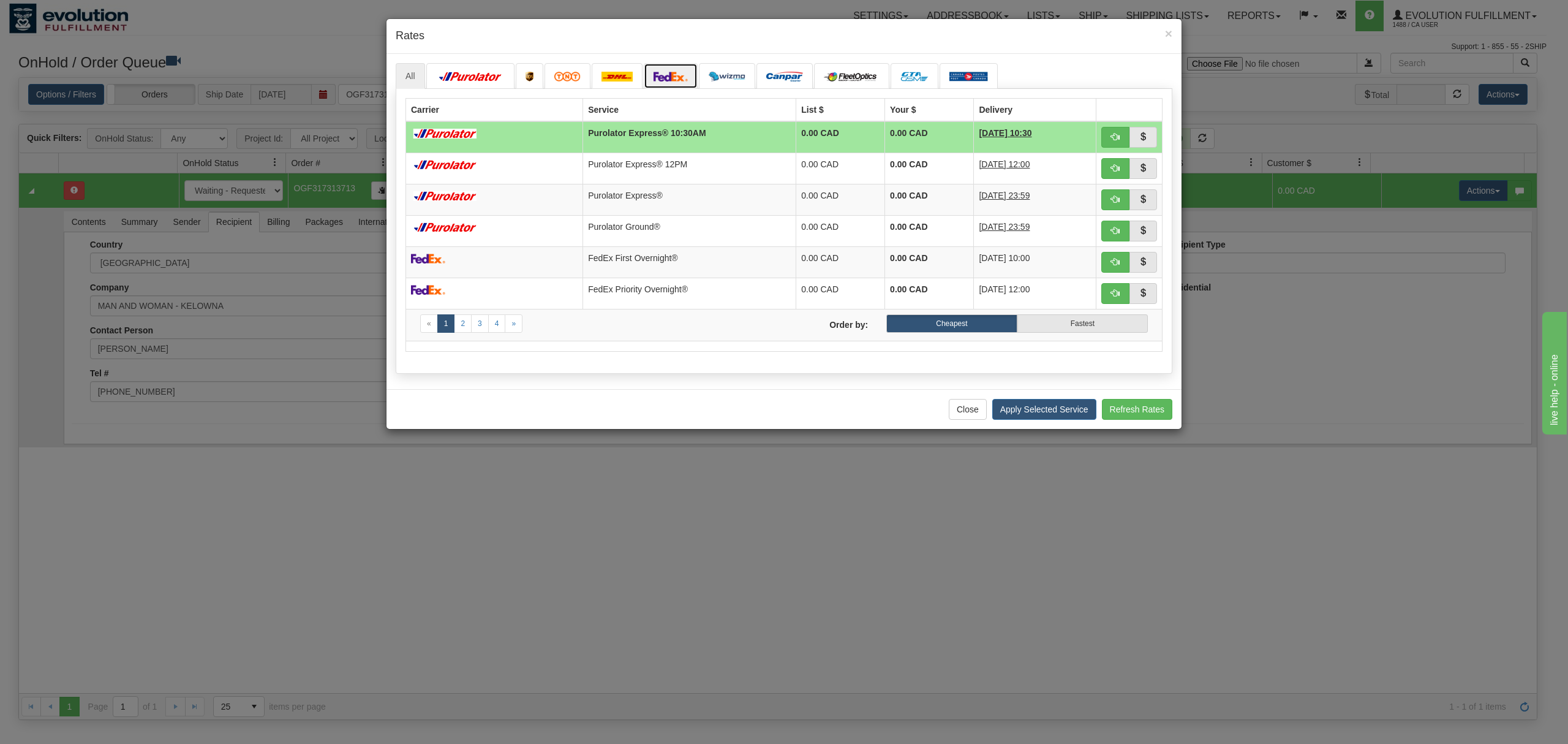
click at [679, 79] on img at bounding box center [671, 76] width 34 height 10
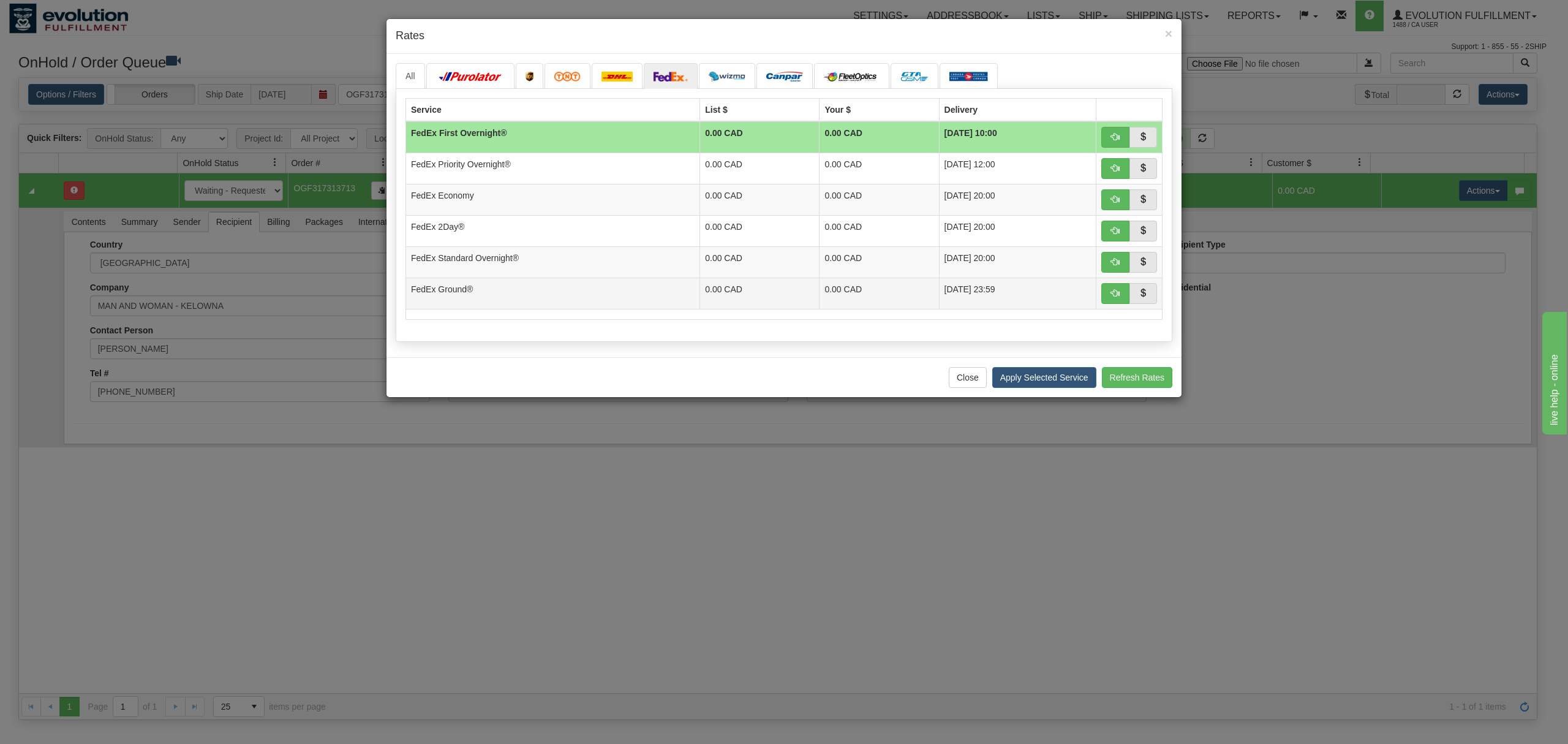
click at [558, 292] on td "FedEx Ground®" at bounding box center [552, 293] width 294 height 31
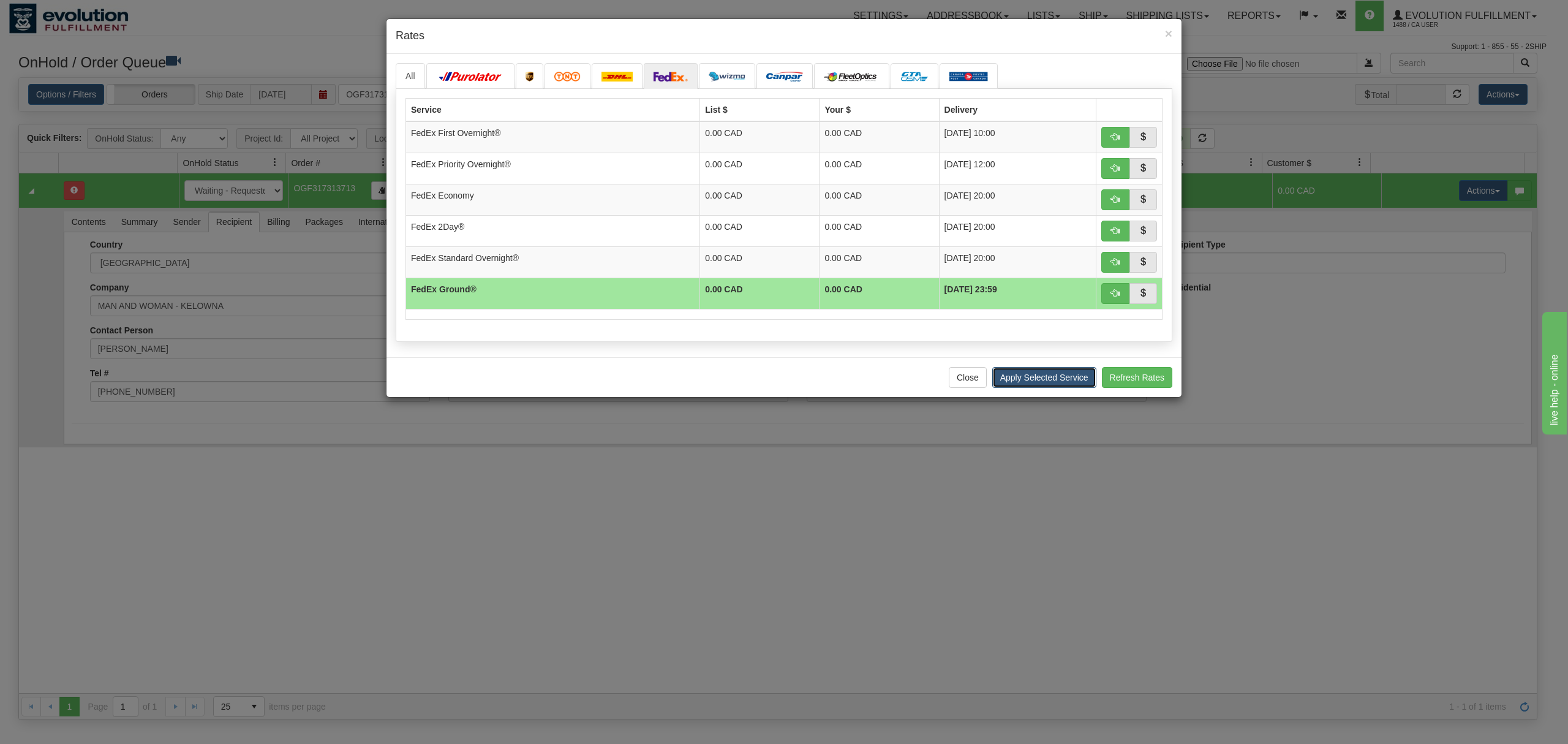
click at [1051, 385] on button "Apply Selected Service" at bounding box center [1044, 377] width 105 height 21
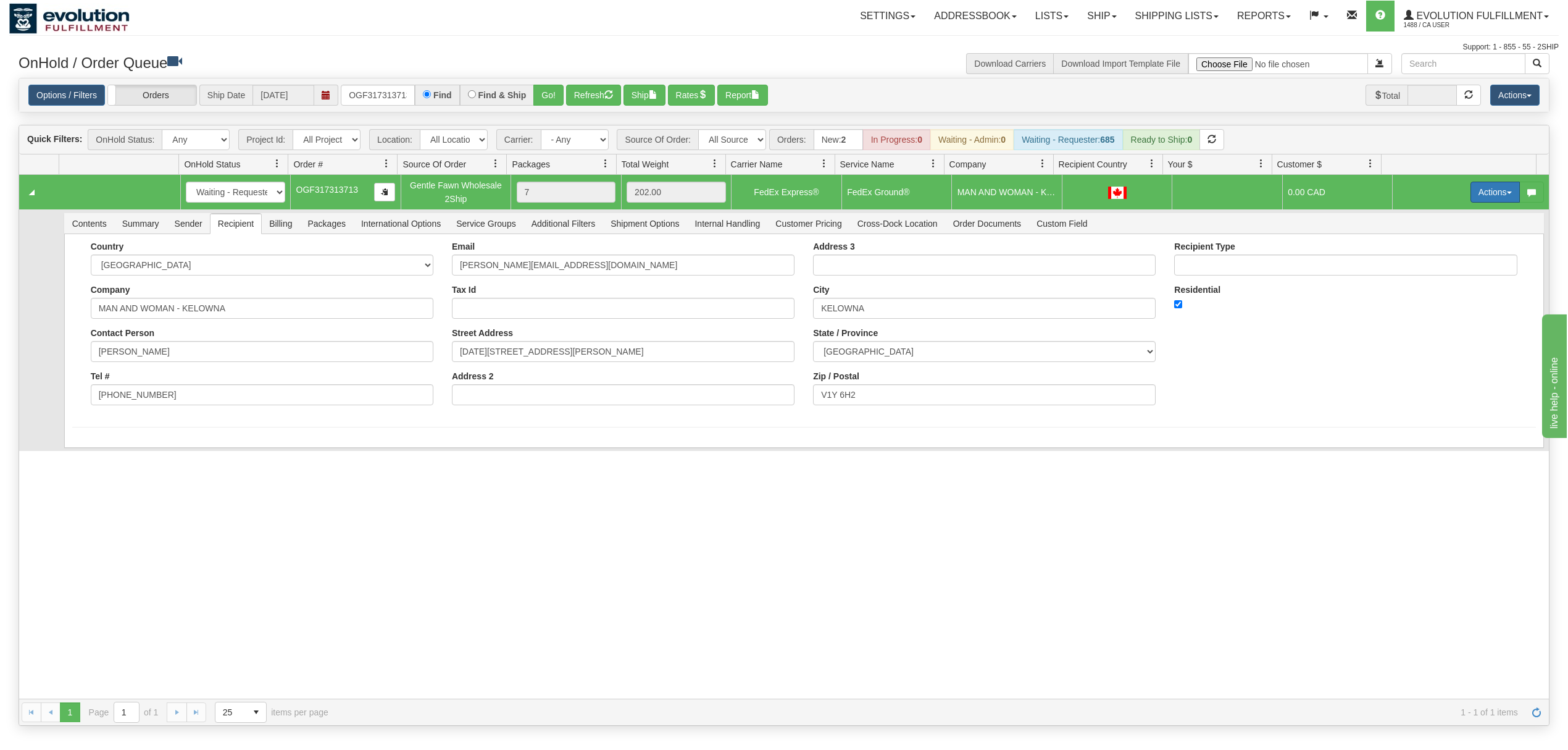
click at [1476, 193] on button "Actions" at bounding box center [1496, 193] width 50 height 21
click at [1433, 267] on span at bounding box center [1437, 262] width 9 height 9
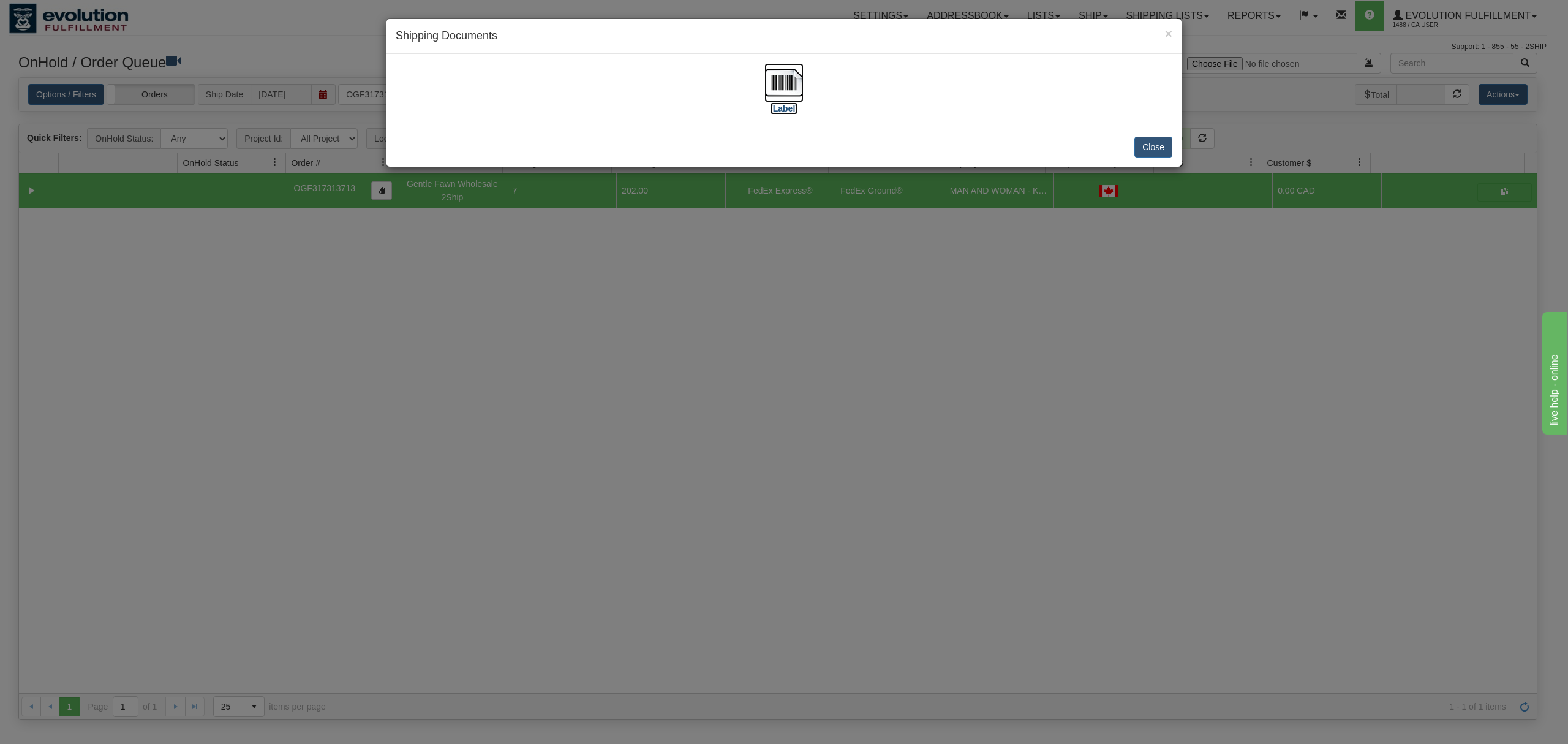
click at [778, 77] on img at bounding box center [784, 82] width 39 height 39
click at [1146, 145] on button "Close" at bounding box center [1154, 147] width 38 height 21
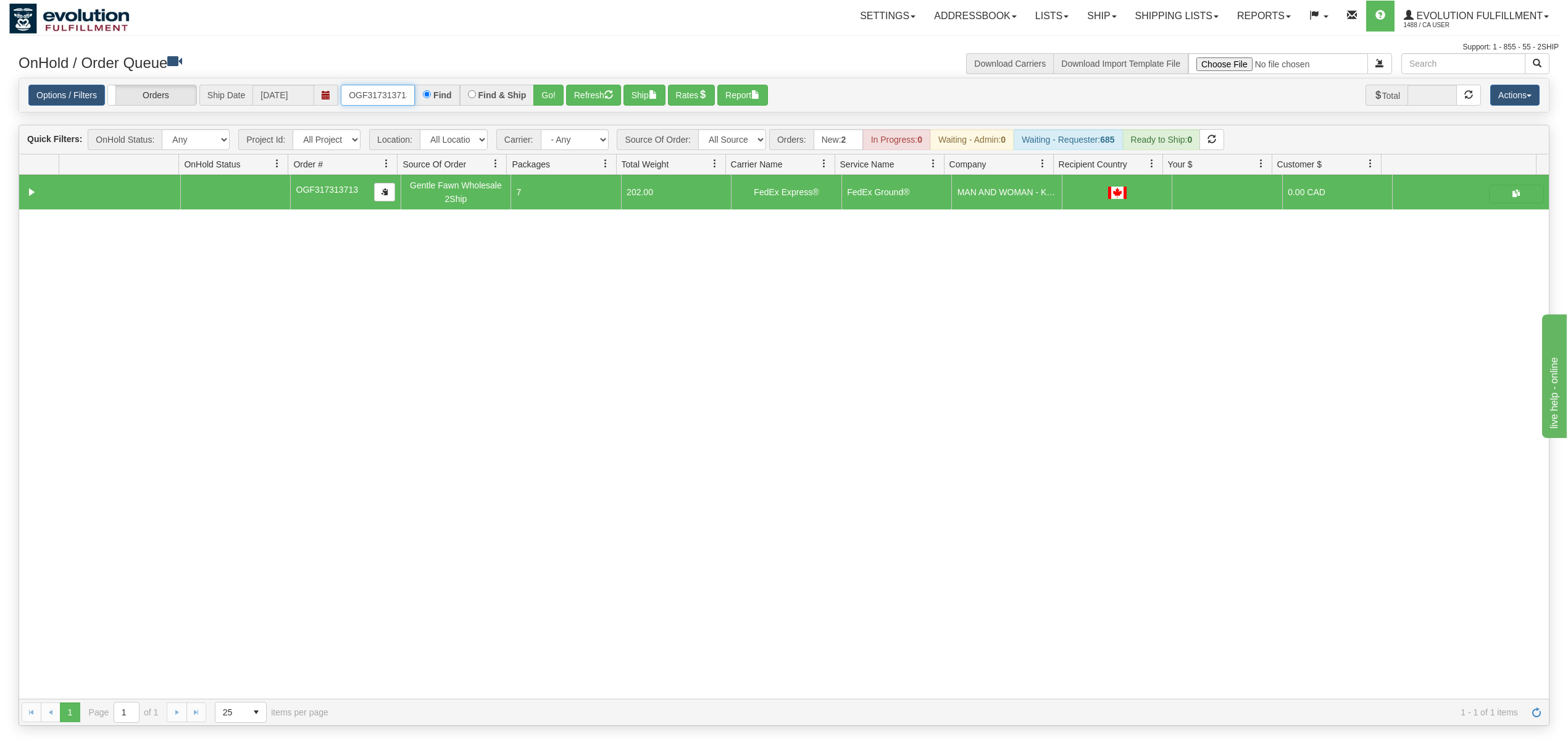
click at [393, 93] on input "OGF317313713" at bounding box center [377, 95] width 74 height 21
type input "OGF317285004"
click at [547, 93] on button "Go!" at bounding box center [549, 95] width 31 height 21
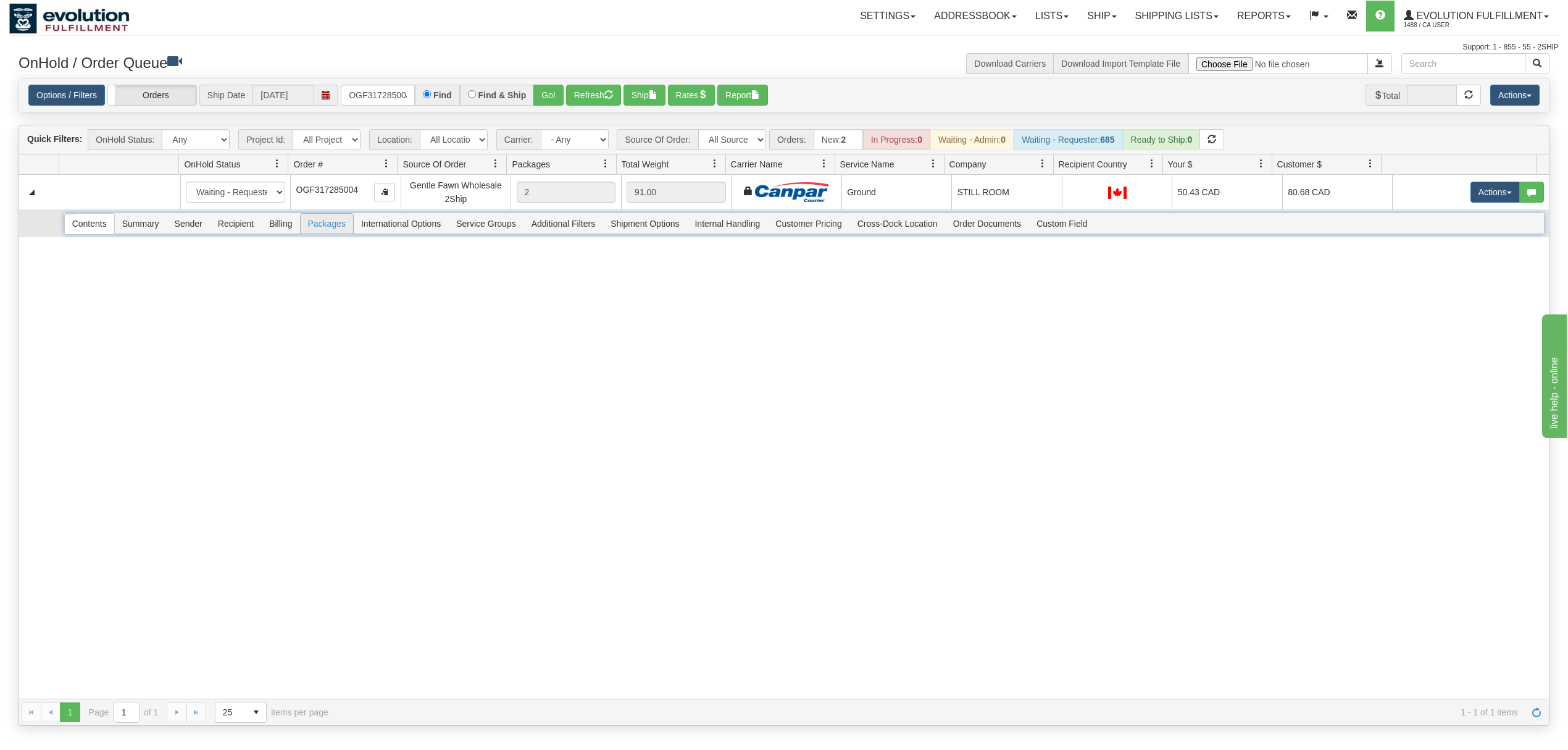
click at [320, 231] on span "Packages" at bounding box center [327, 223] width 53 height 20
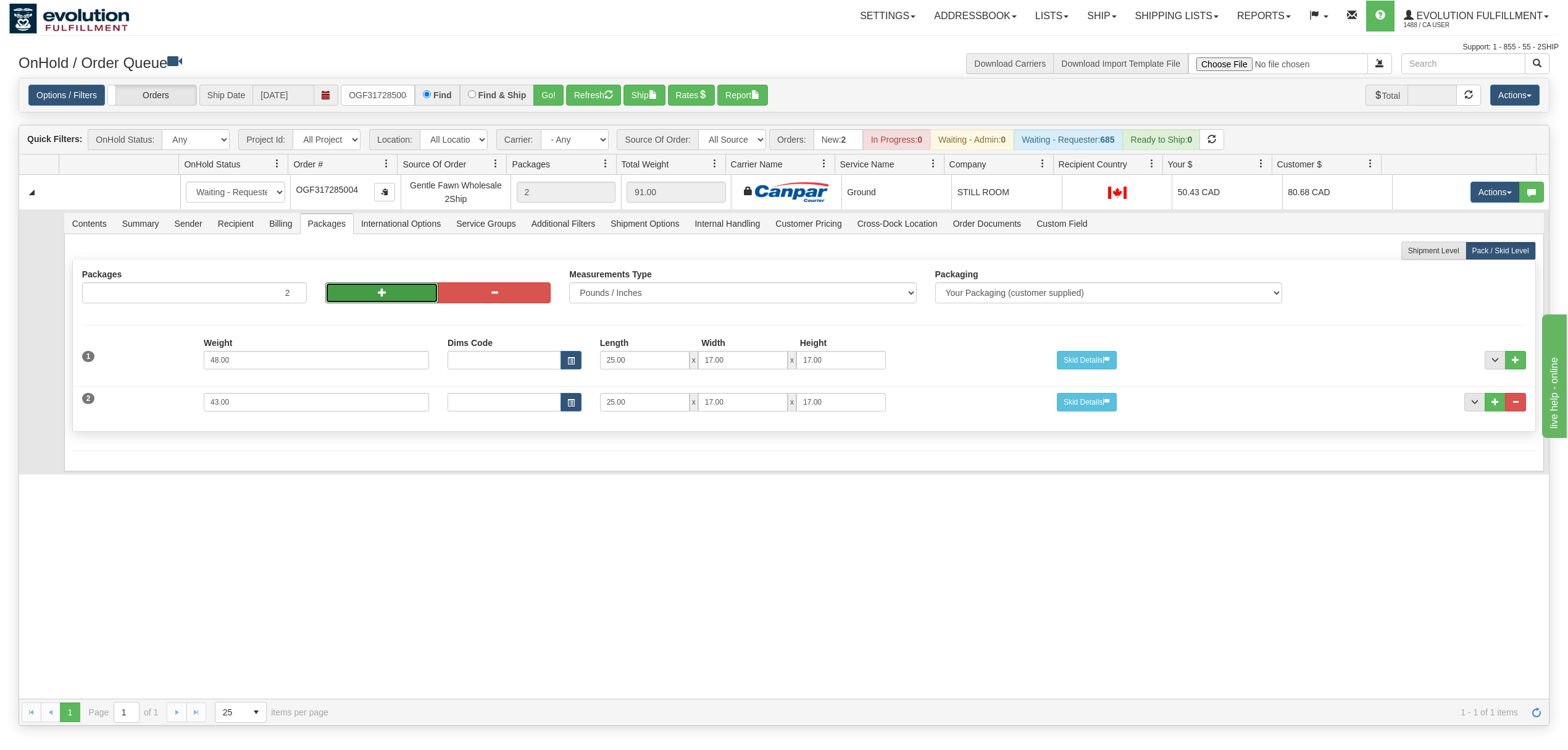
click at [366, 291] on button "button" at bounding box center [381, 293] width 112 height 21
type input "4"
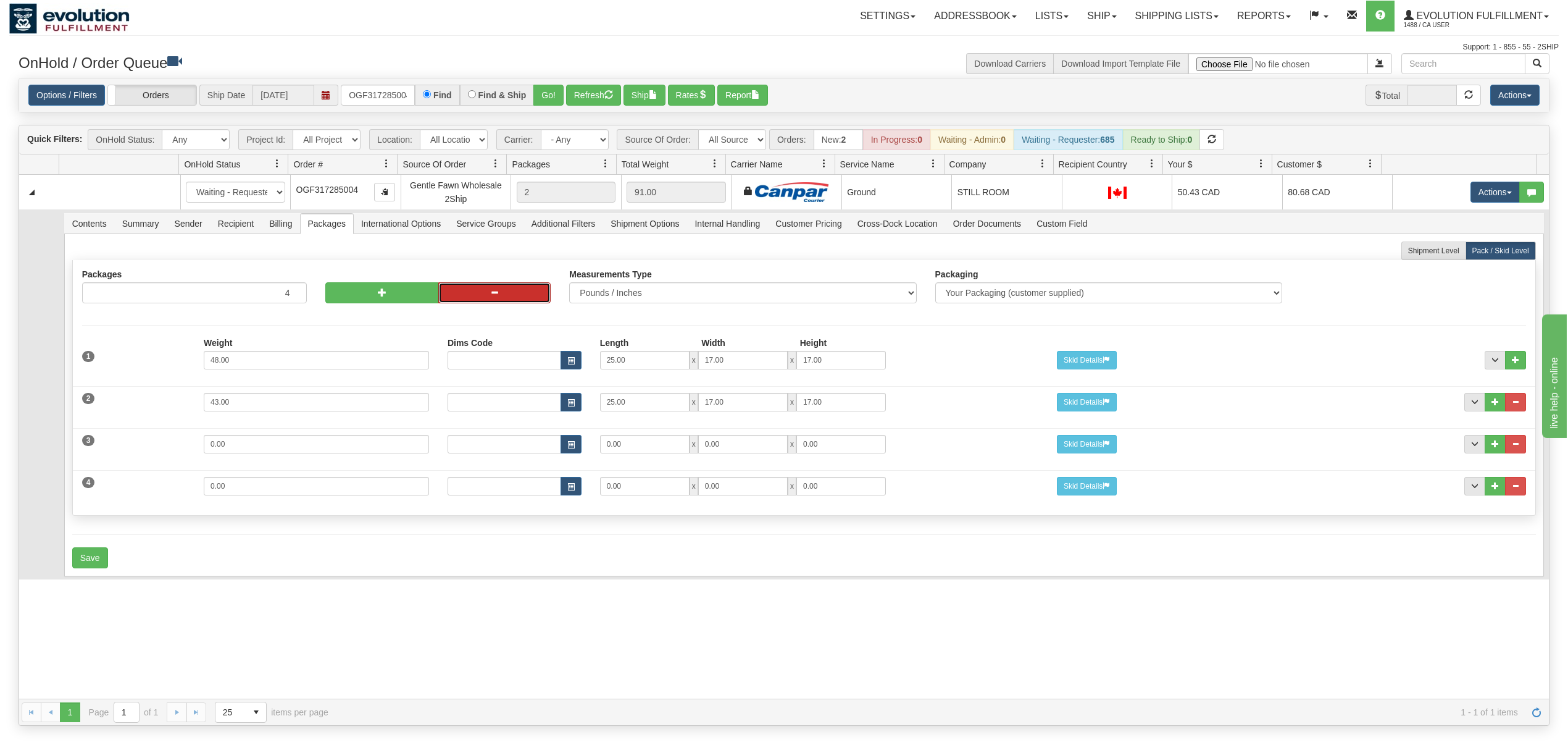
click at [453, 295] on button "button" at bounding box center [494, 293] width 112 height 21
type input "3"
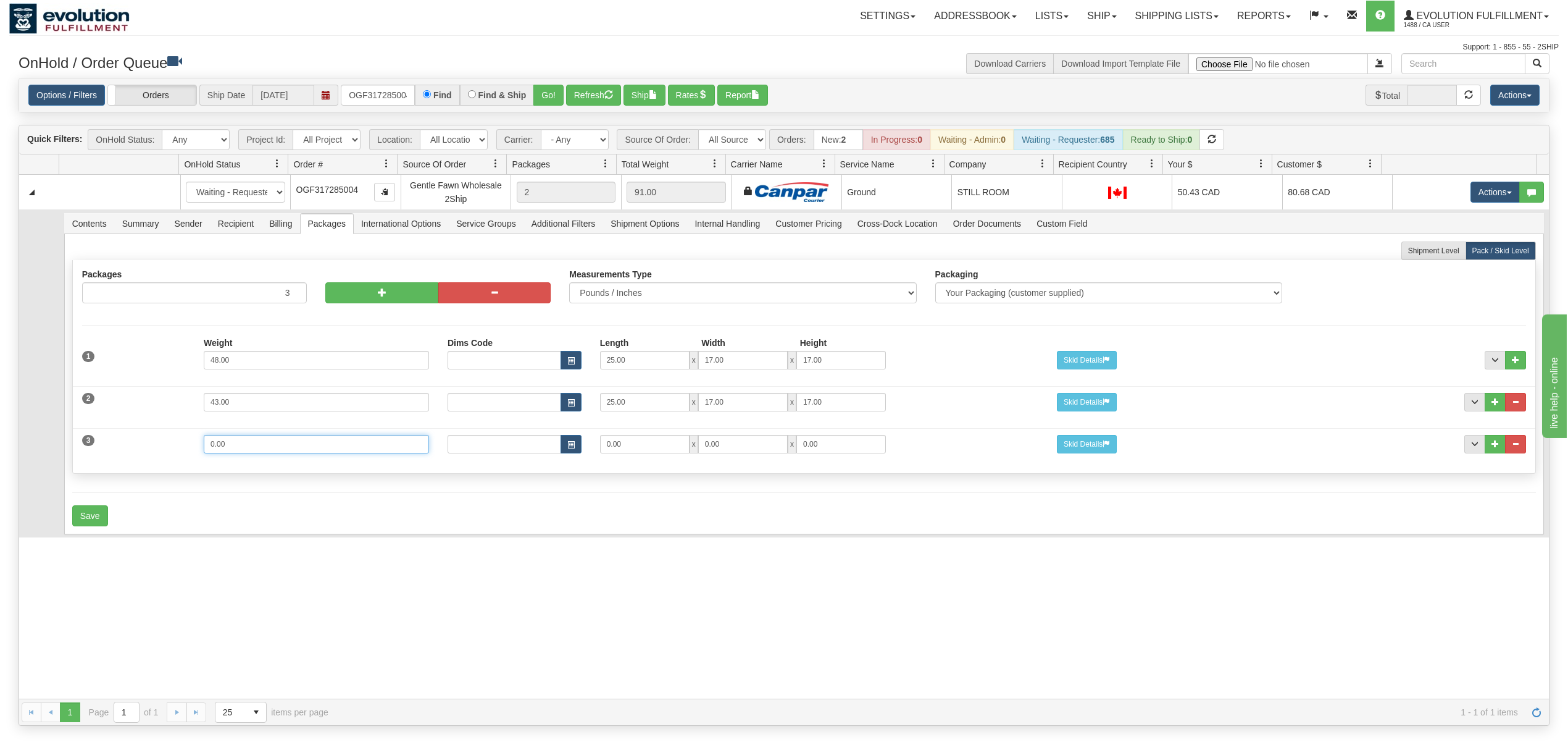
drag, startPoint x: 261, startPoint y: 448, endPoint x: 158, endPoint y: 460, distance: 103.7
click at [158, 460] on div "3 Weight 0.00 Dims Code Length Width Height 0.00 x 0.00 x" at bounding box center [804, 442] width 1463 height 41
type input "20"
type input "15"
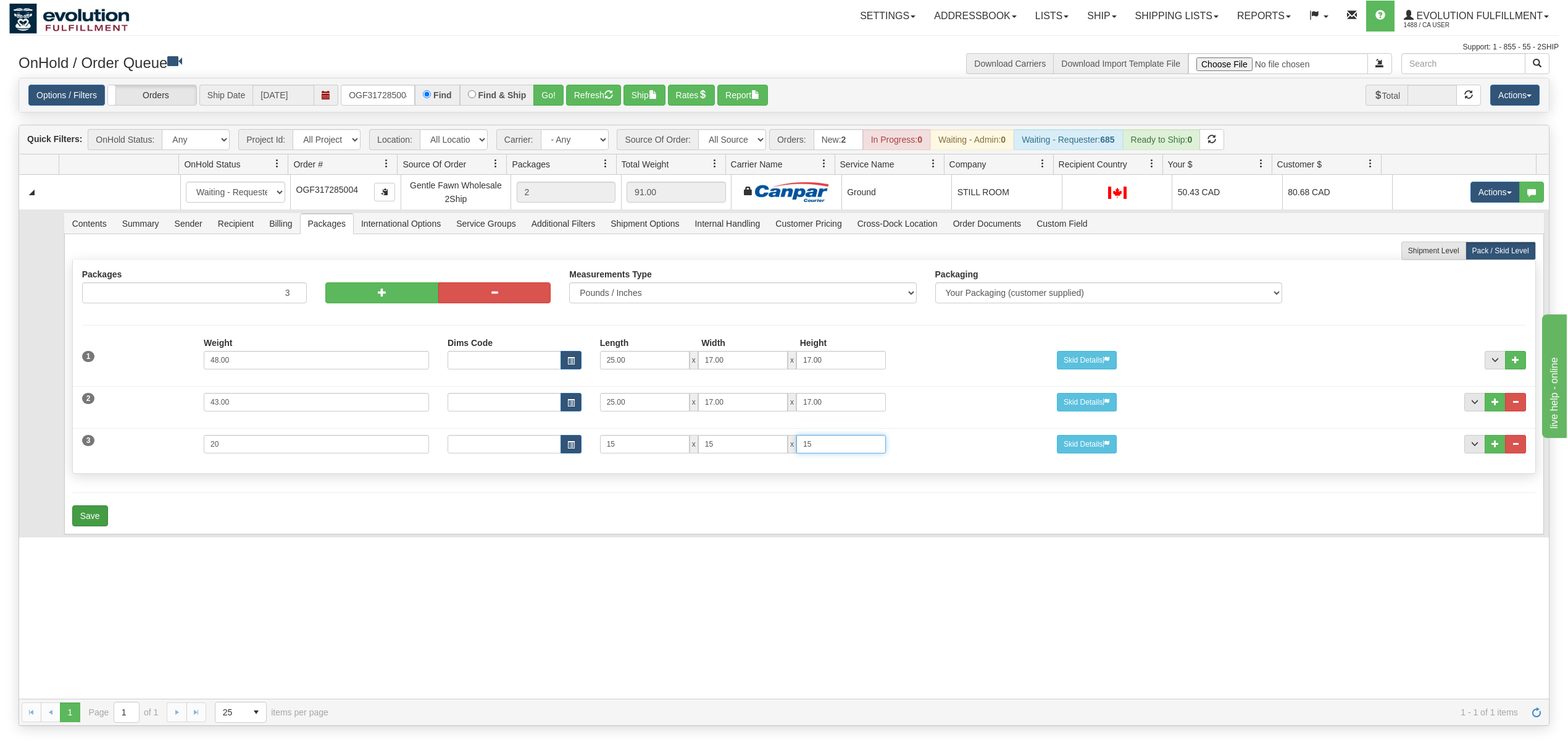
type input "15"
click at [80, 516] on button "Save" at bounding box center [89, 515] width 35 height 21
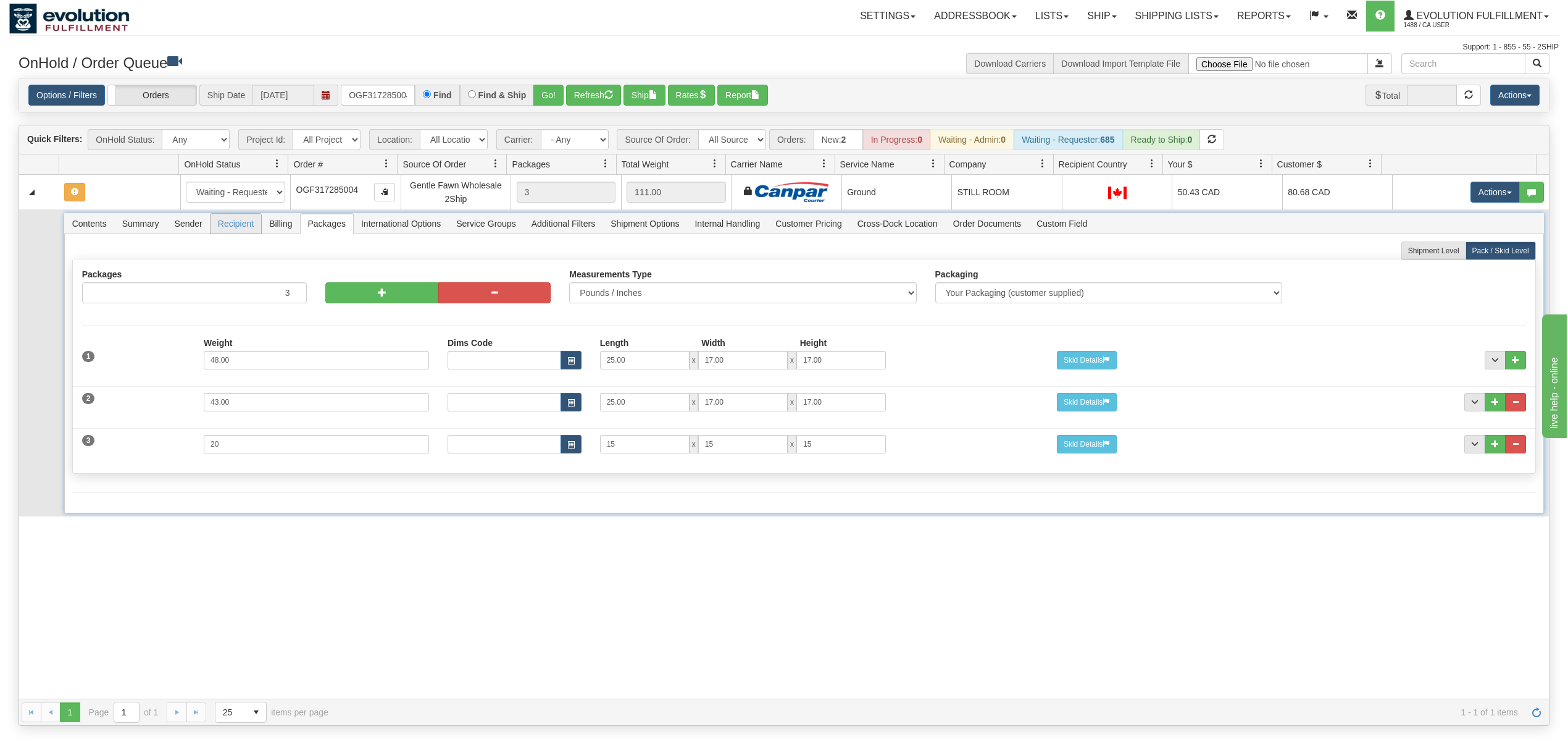
click at [229, 223] on span "Recipient" at bounding box center [236, 223] width 51 height 20
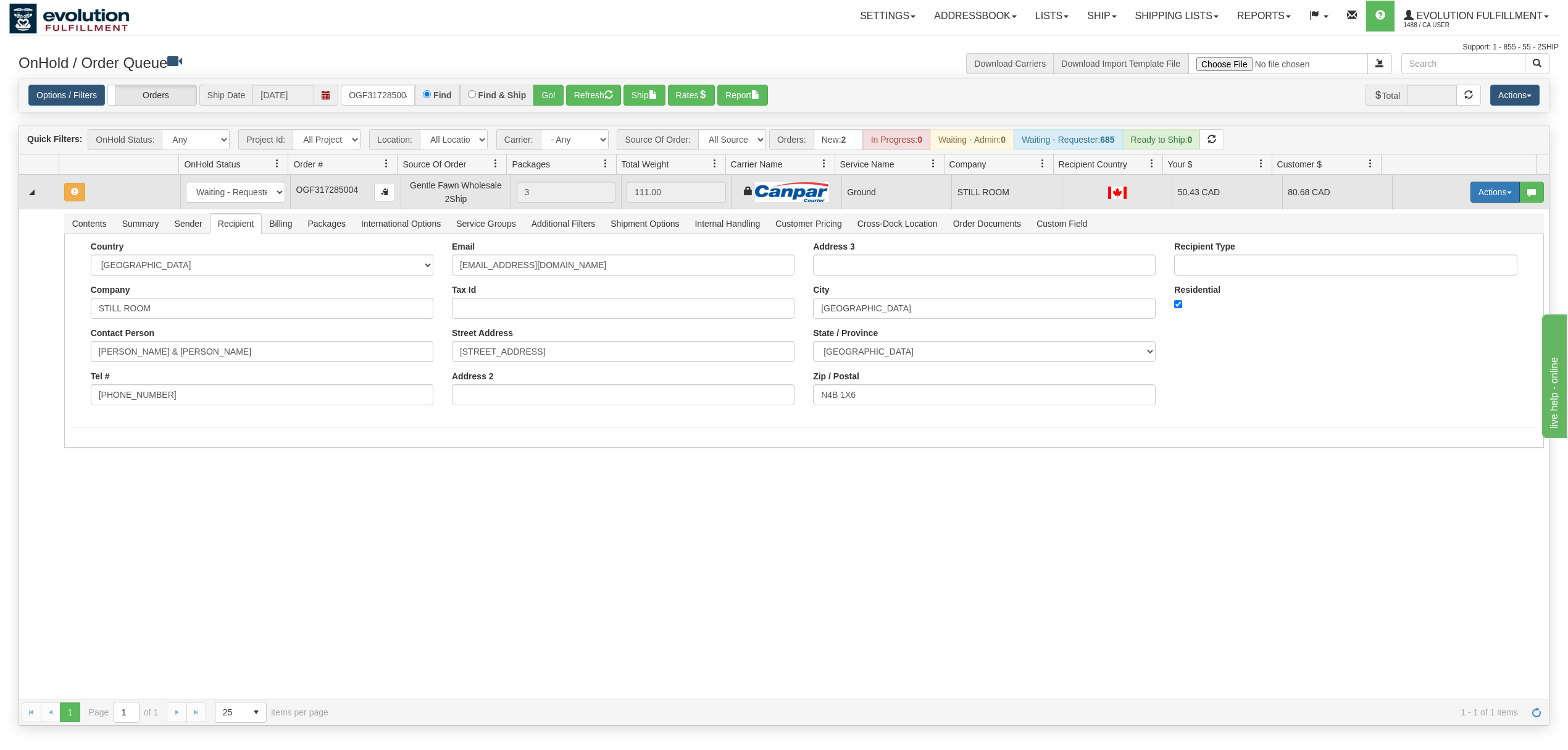
click at [1471, 193] on button "Actions" at bounding box center [1496, 193] width 50 height 21
click at [1443, 246] on span "Rate All Services" at bounding box center [1469, 247] width 74 height 10
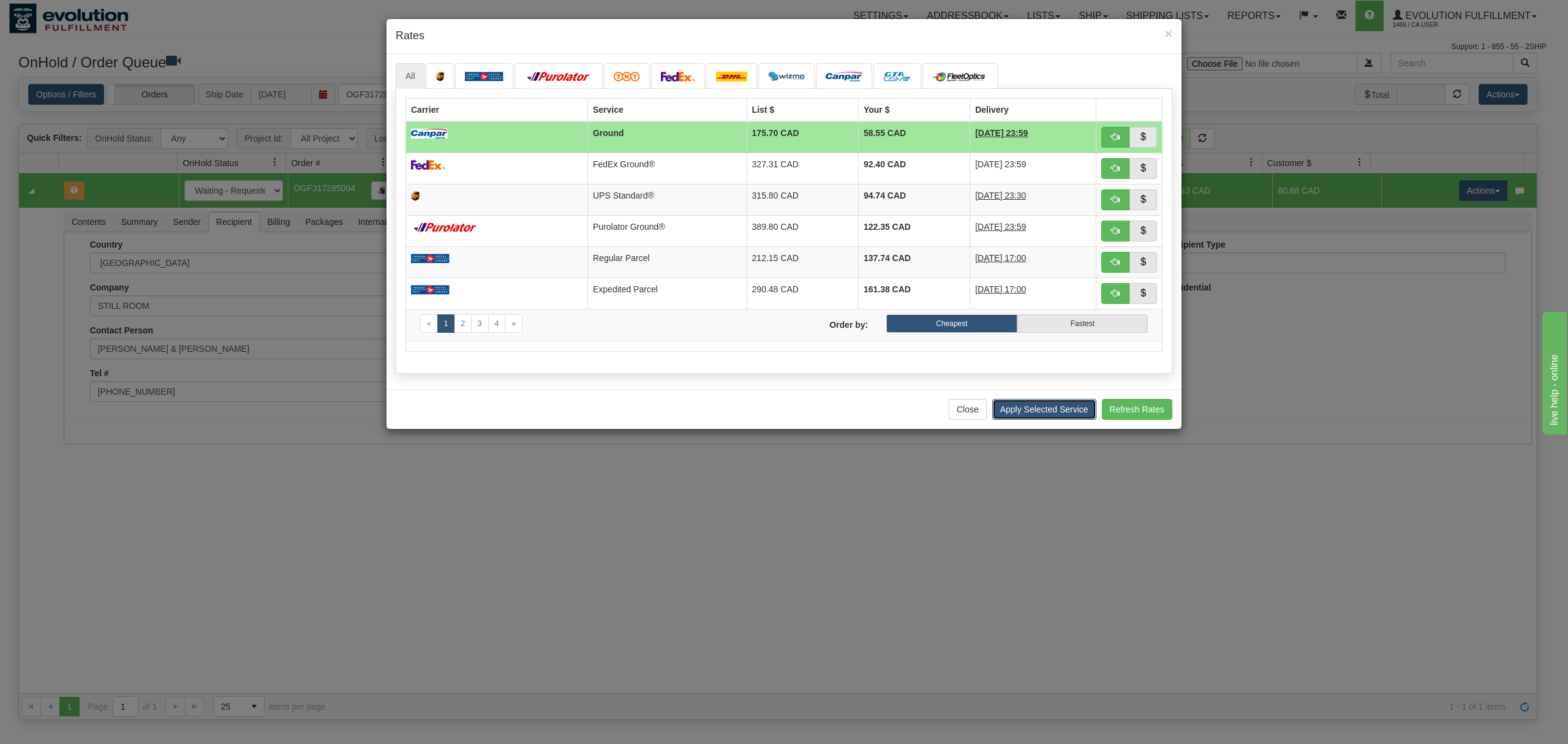
click at [1020, 410] on button "Apply Selected Service" at bounding box center [1044, 410] width 105 height 21
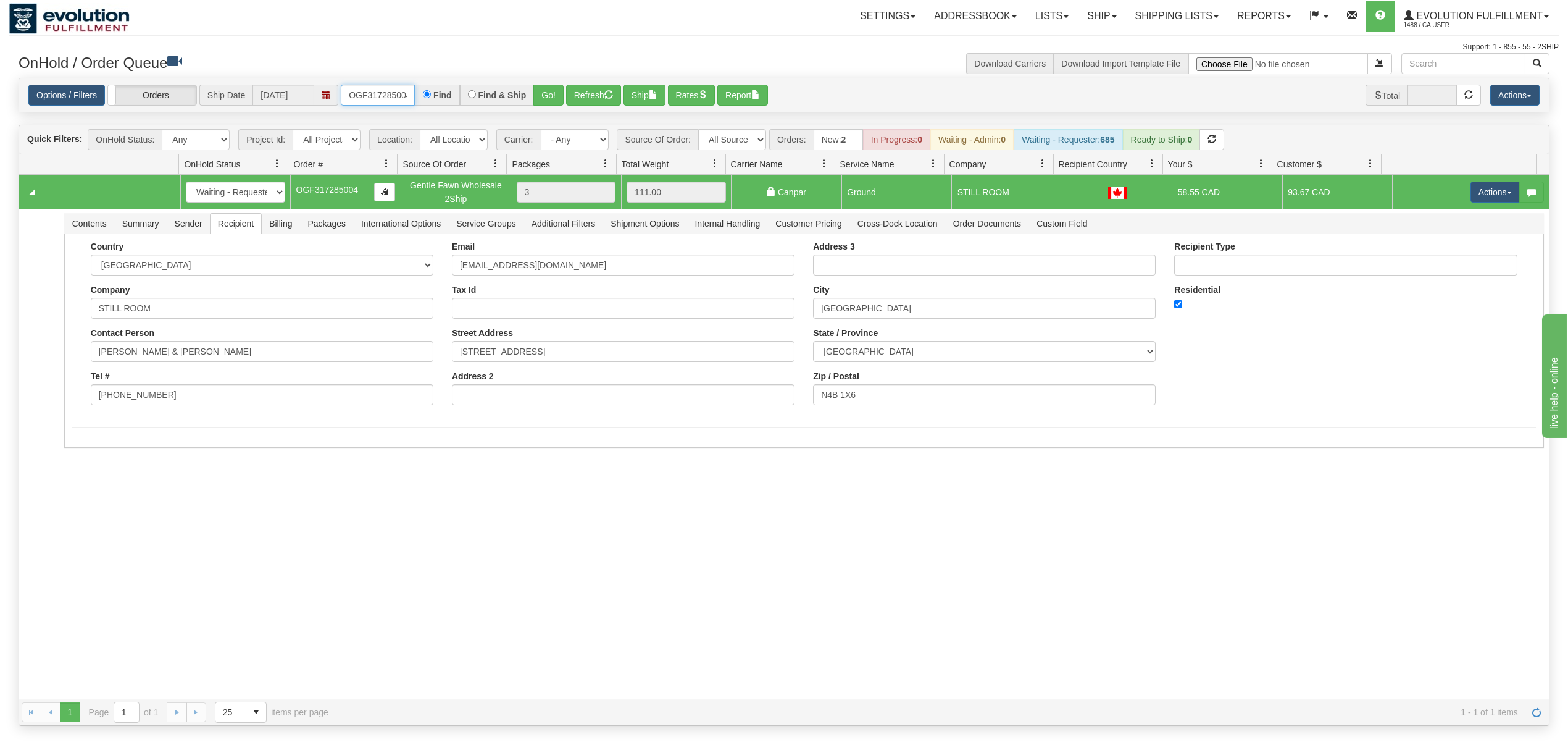
click at [371, 87] on input "OGF317285004" at bounding box center [377, 95] width 74 height 21
click at [558, 92] on button "Go!" at bounding box center [549, 95] width 31 height 21
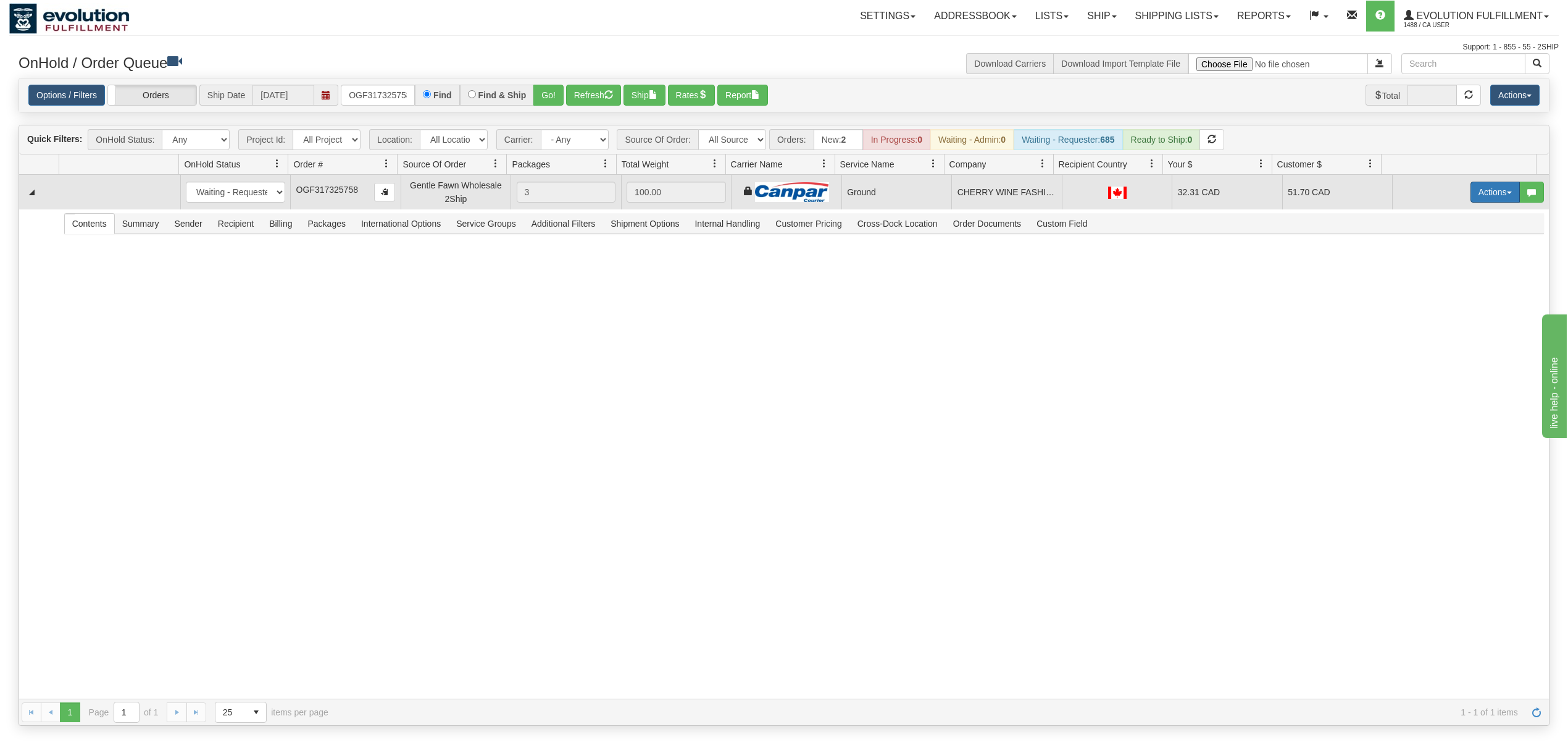
click at [1490, 191] on button "Actions" at bounding box center [1496, 193] width 50 height 21
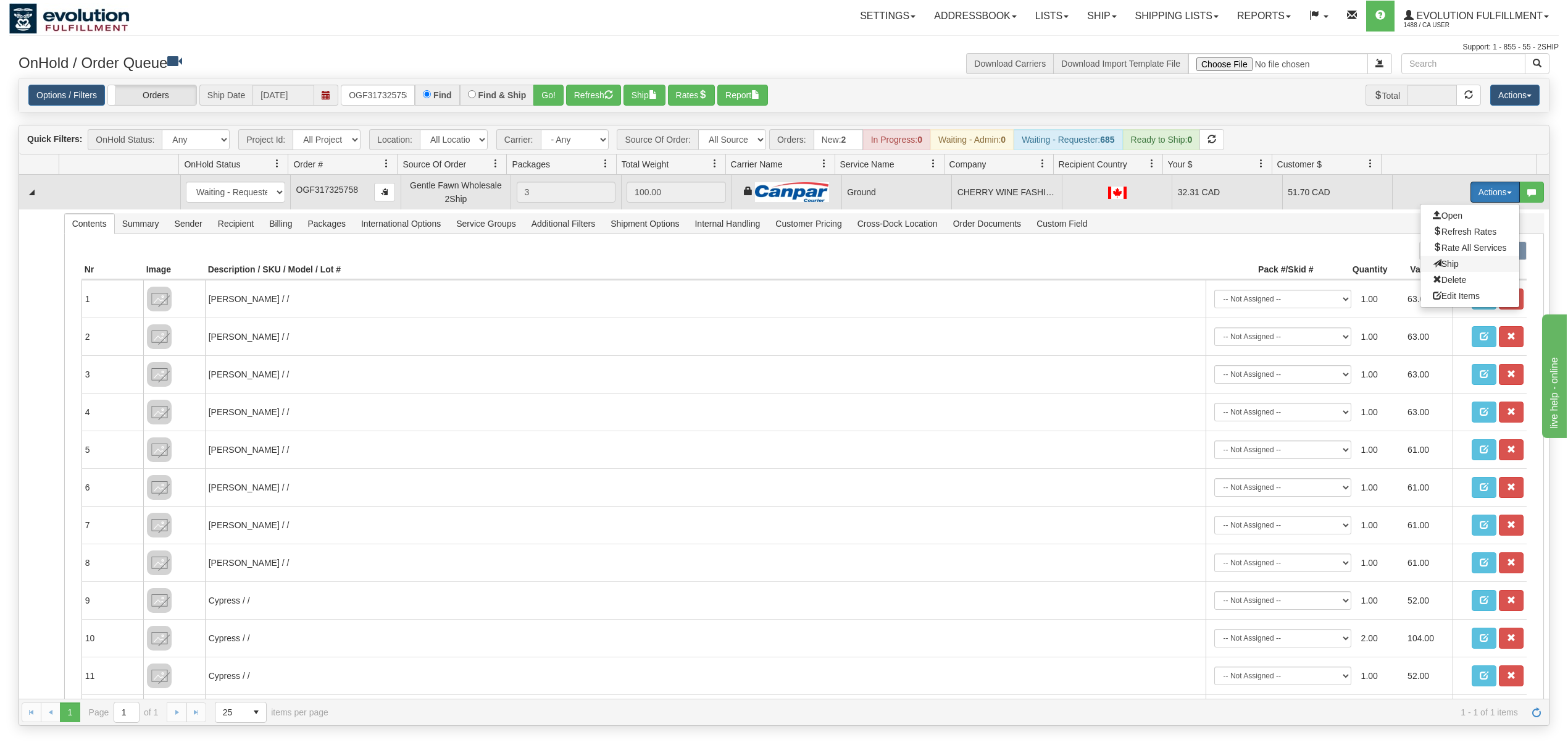
click at [1433, 265] on span "Ship" at bounding box center [1445, 263] width 26 height 10
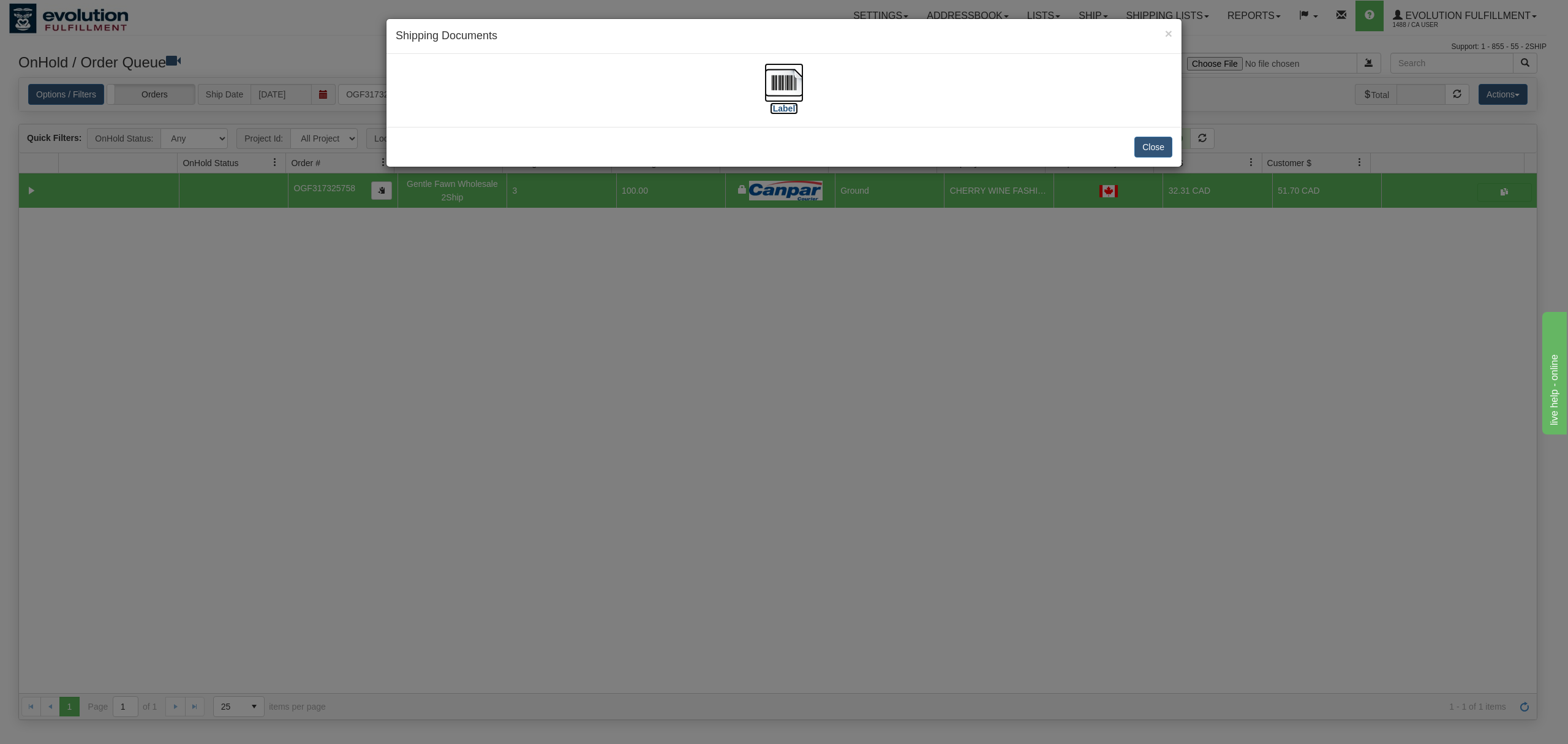
click at [791, 71] on img at bounding box center [784, 82] width 39 height 39
click at [1159, 148] on button "Close" at bounding box center [1154, 147] width 38 height 21
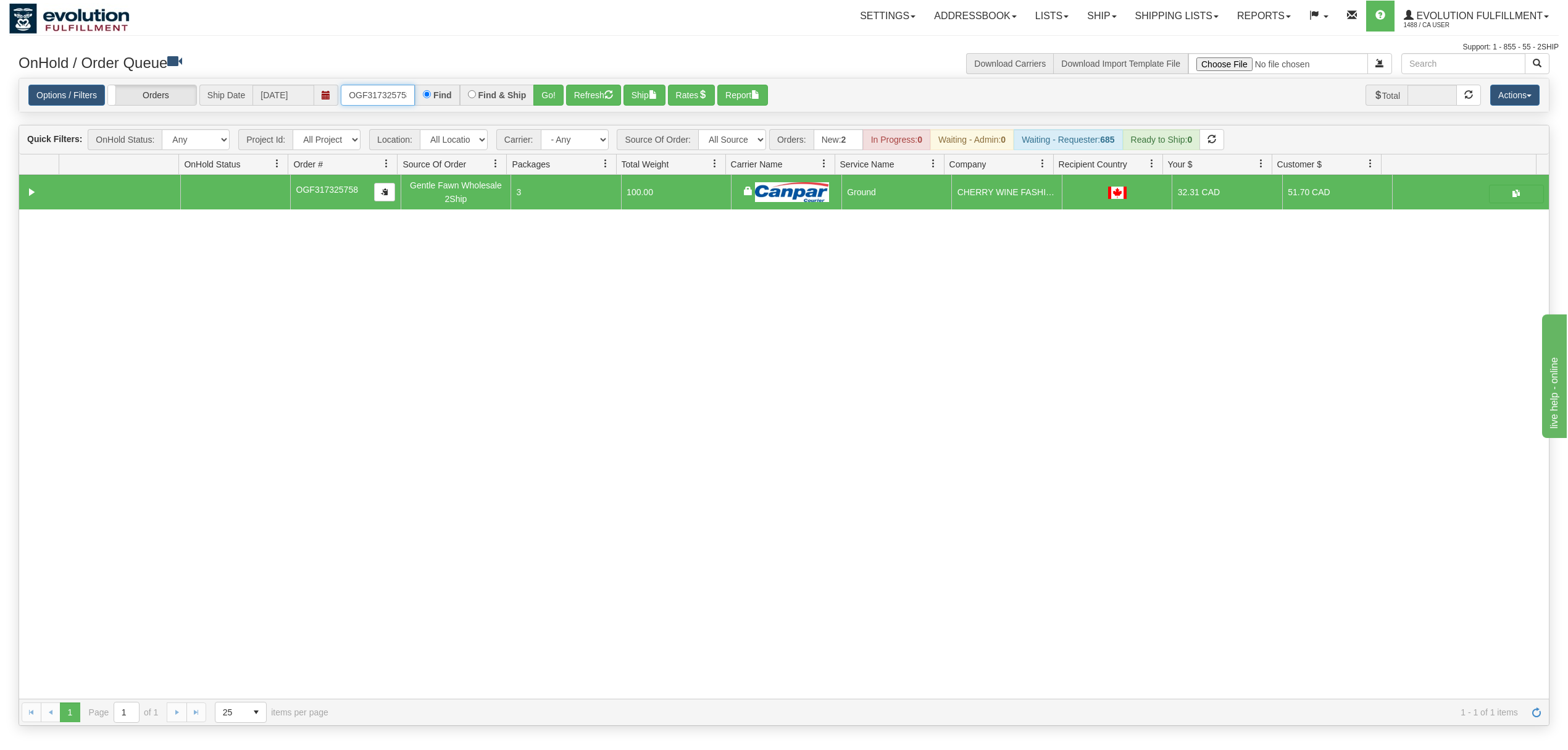
click at [366, 100] on input "OGF317325758" at bounding box center [377, 95] width 74 height 21
click at [554, 88] on button "Go!" at bounding box center [549, 95] width 31 height 21
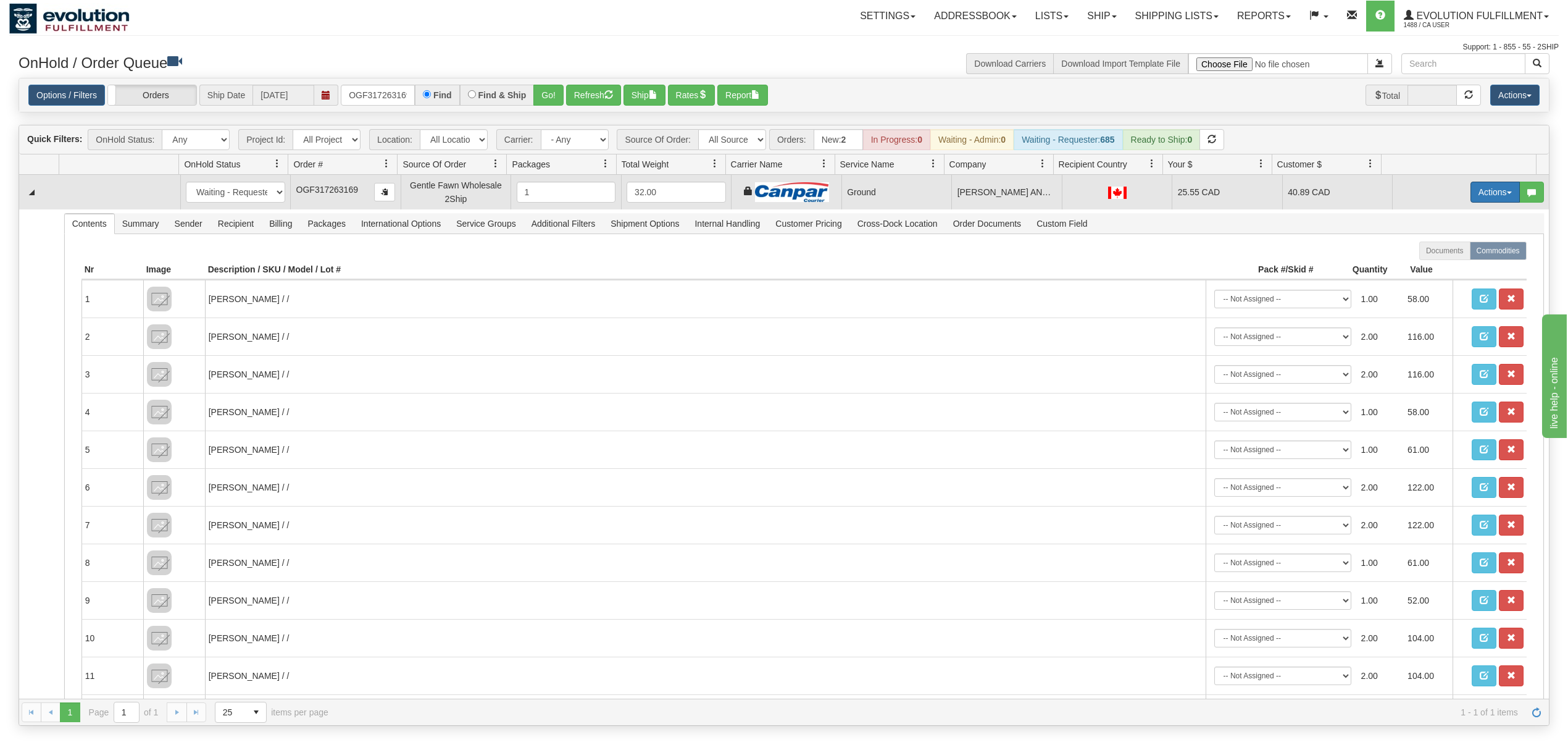
click at [1483, 195] on button "Actions" at bounding box center [1496, 193] width 50 height 21
click at [1433, 261] on span at bounding box center [1437, 262] width 9 height 9
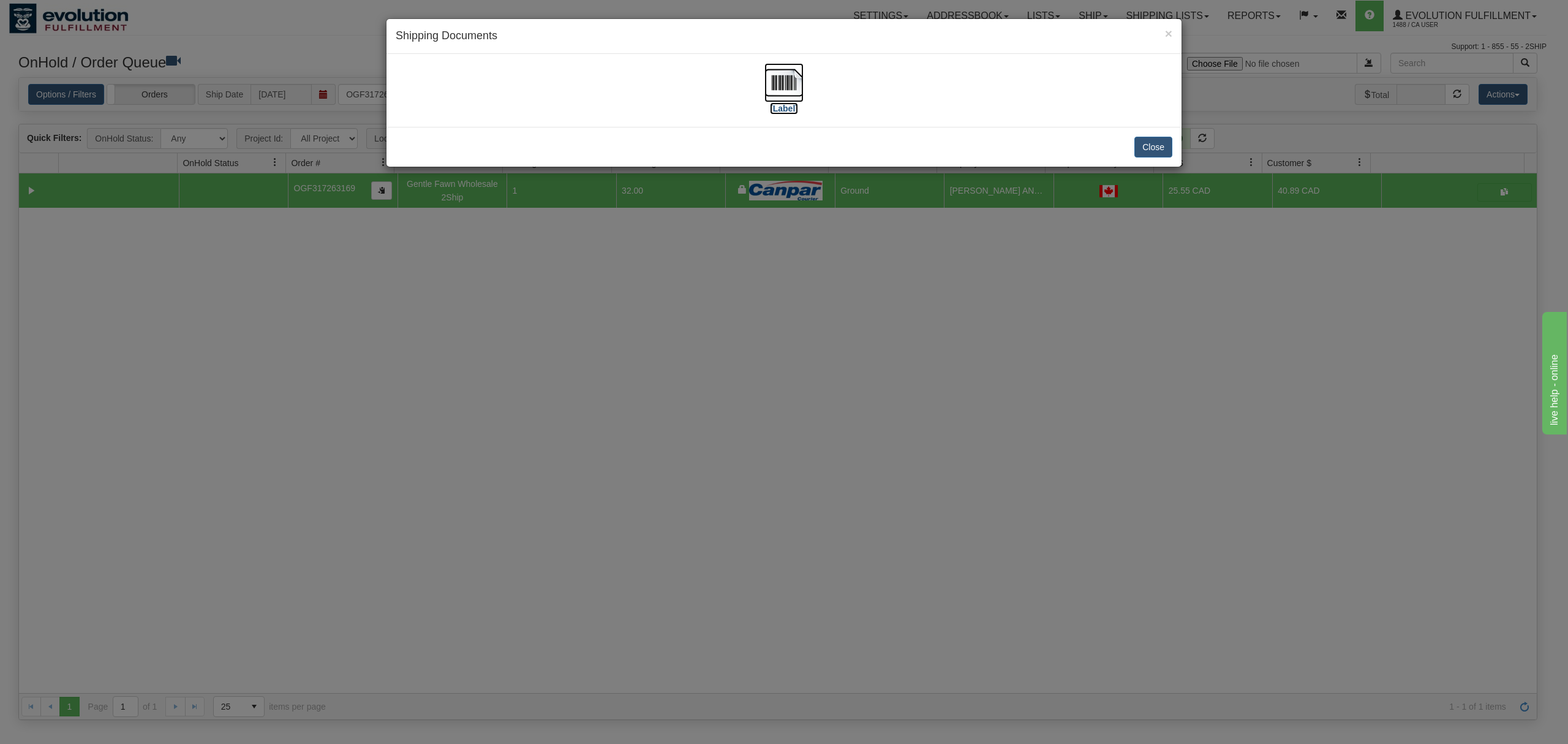
click at [765, 85] on img at bounding box center [784, 82] width 39 height 39
drag, startPoint x: 1151, startPoint y: 153, endPoint x: 1155, endPoint y: 147, distance: 7.2
click at [1152, 152] on button "Close" at bounding box center [1154, 147] width 38 height 21
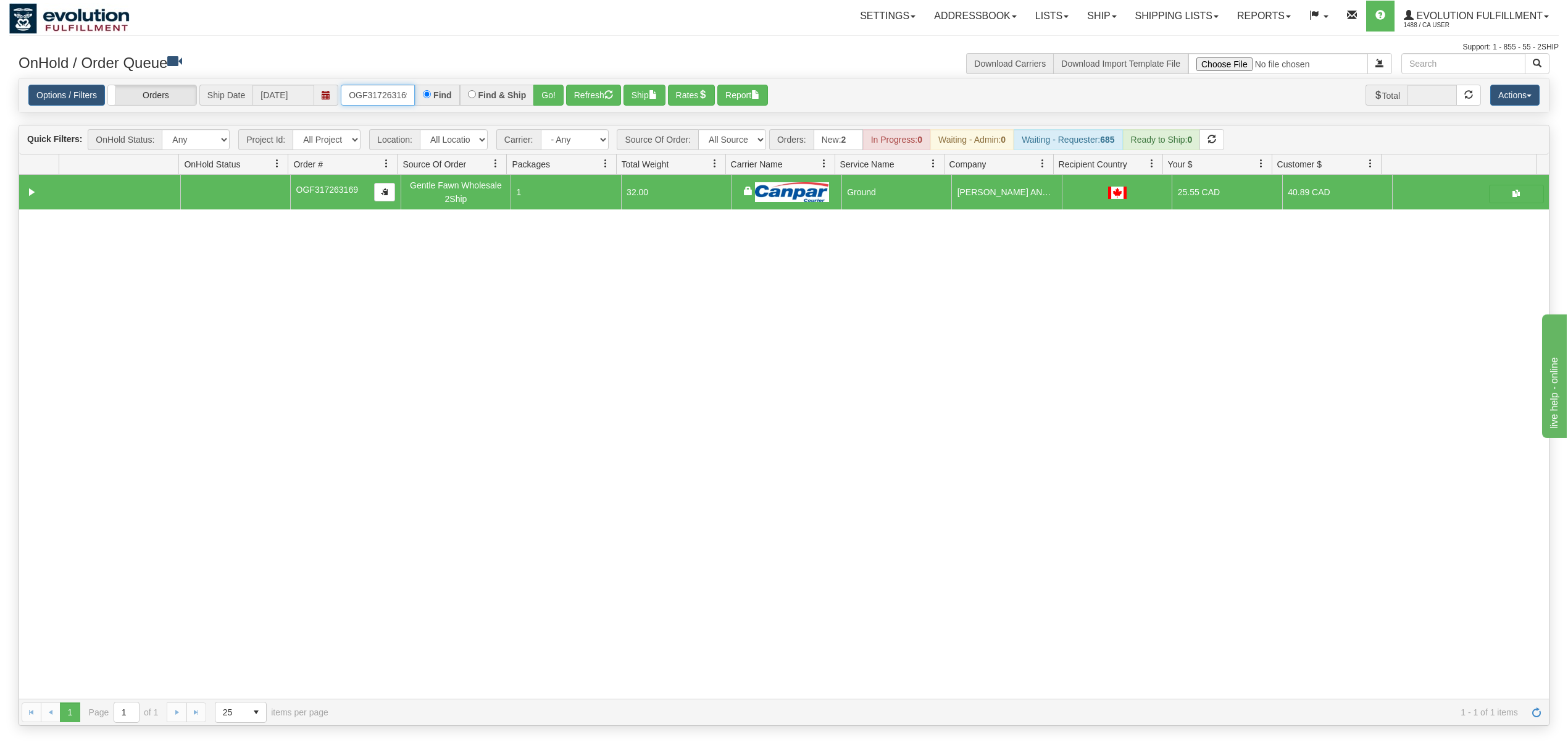
click at [386, 92] on input "OGF317263169" at bounding box center [377, 95] width 74 height 21
click at [545, 85] on div "Options / Filters Group Shipments Orders Ship Date 09/03/2025 OGF317324607 Find…" at bounding box center [784, 95] width 1530 height 34
click at [558, 95] on button "Go!" at bounding box center [549, 95] width 31 height 21
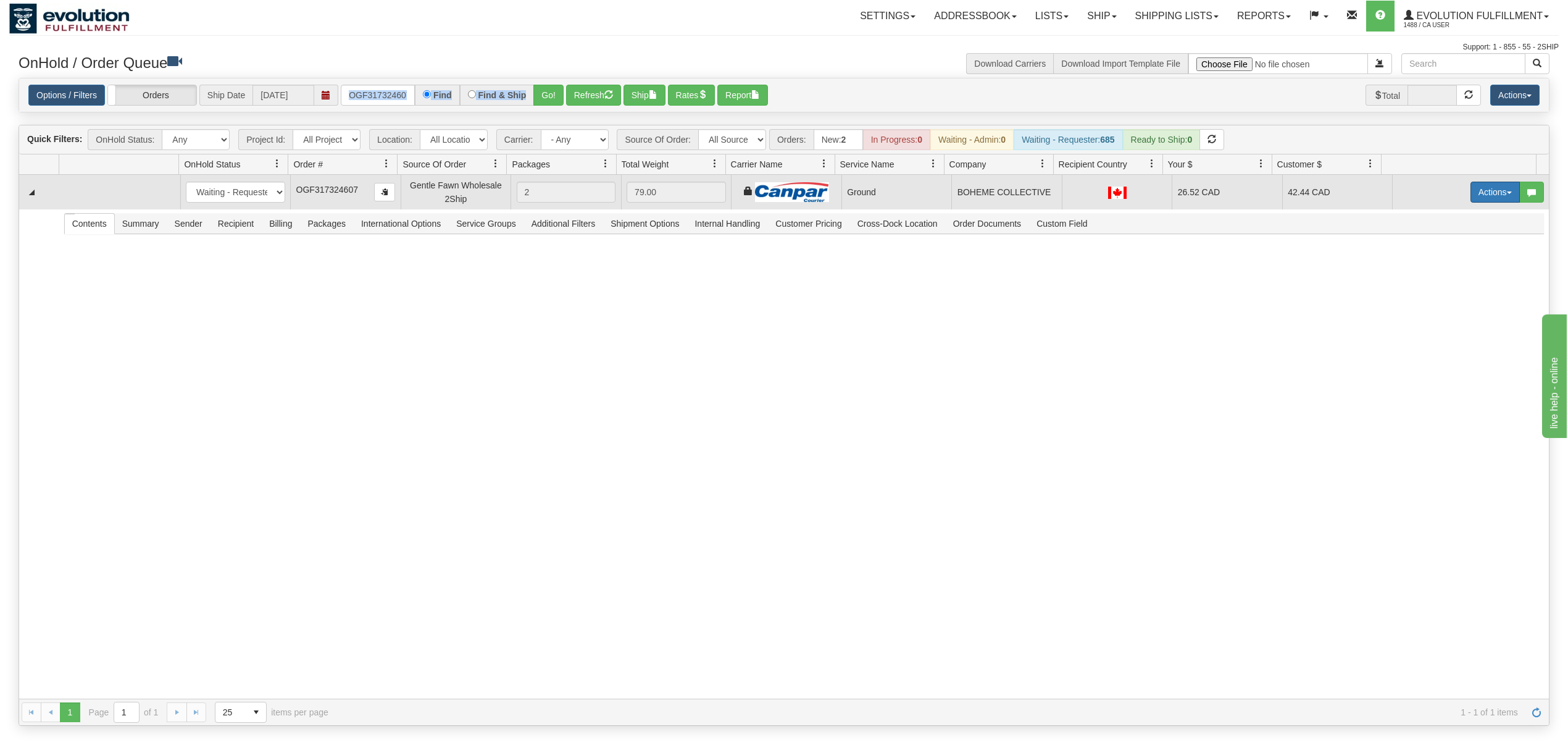
click at [1483, 196] on button "Actions" at bounding box center [1496, 193] width 50 height 21
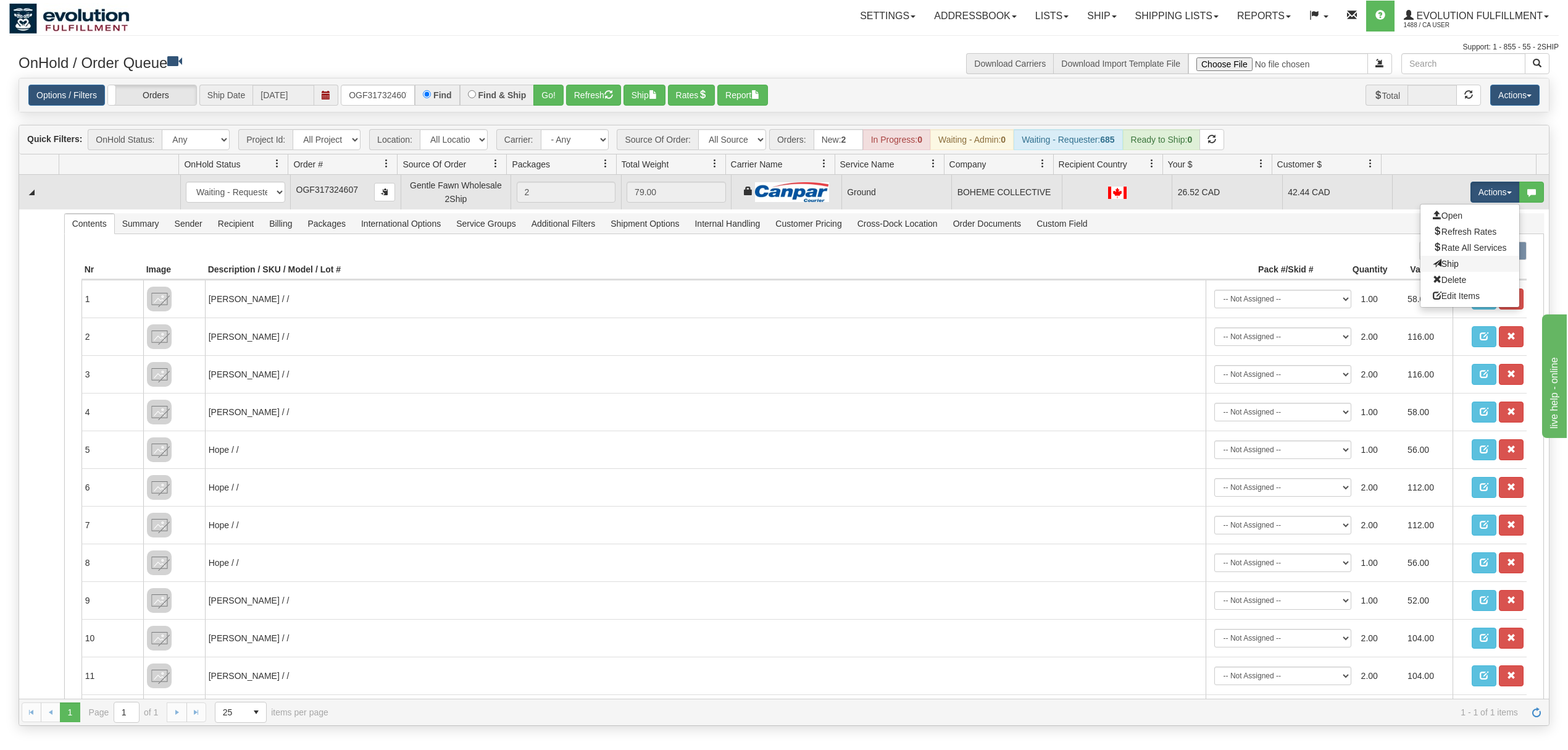
click at [1430, 260] on link "Ship" at bounding box center [1469, 263] width 99 height 16
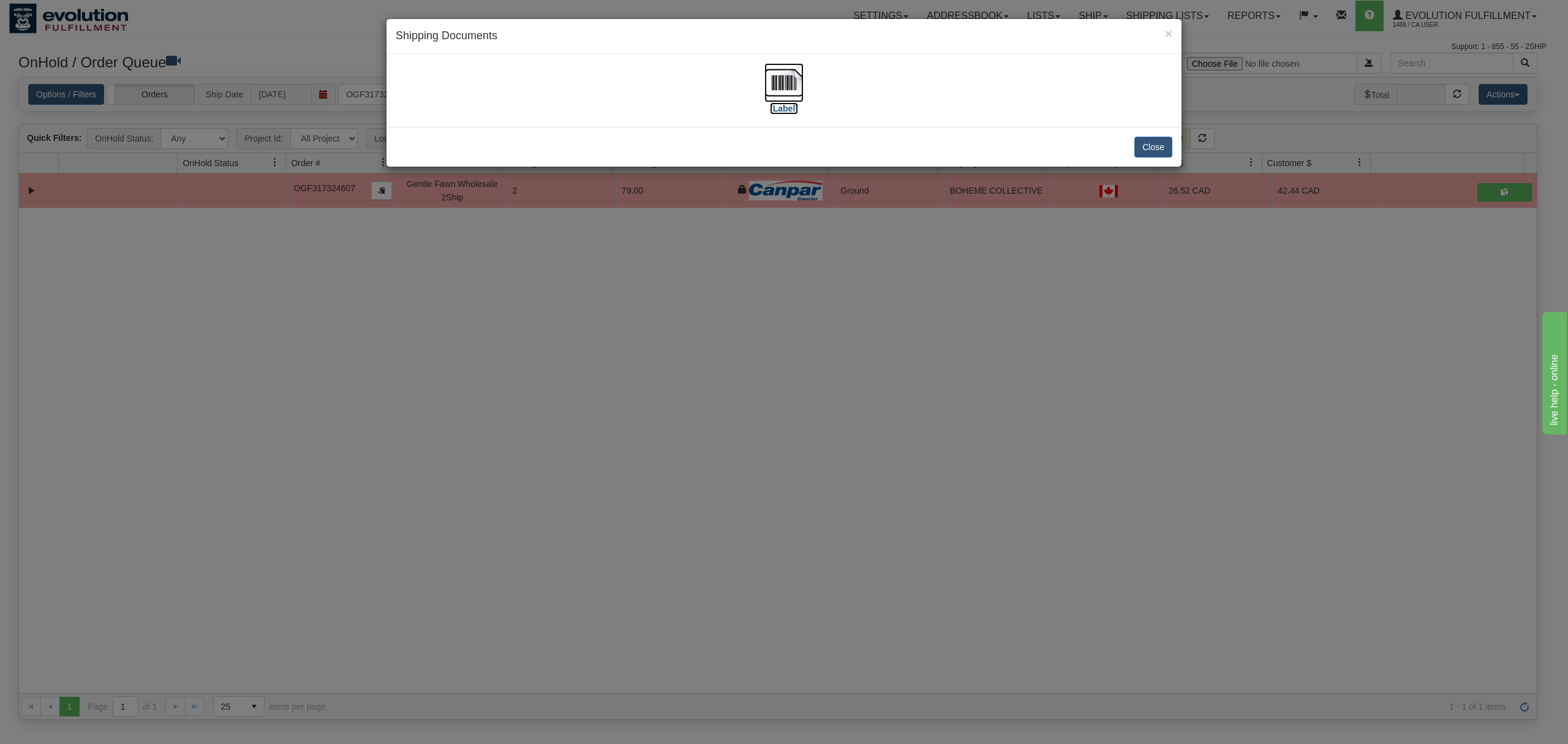
click at [780, 84] on img at bounding box center [784, 82] width 39 height 39
drag, startPoint x: 1143, startPoint y: 162, endPoint x: 1150, endPoint y: 147, distance: 16.6
click at [1143, 162] on div "Close" at bounding box center [784, 146] width 795 height 40
click at [1150, 147] on button "Close" at bounding box center [1154, 147] width 38 height 21
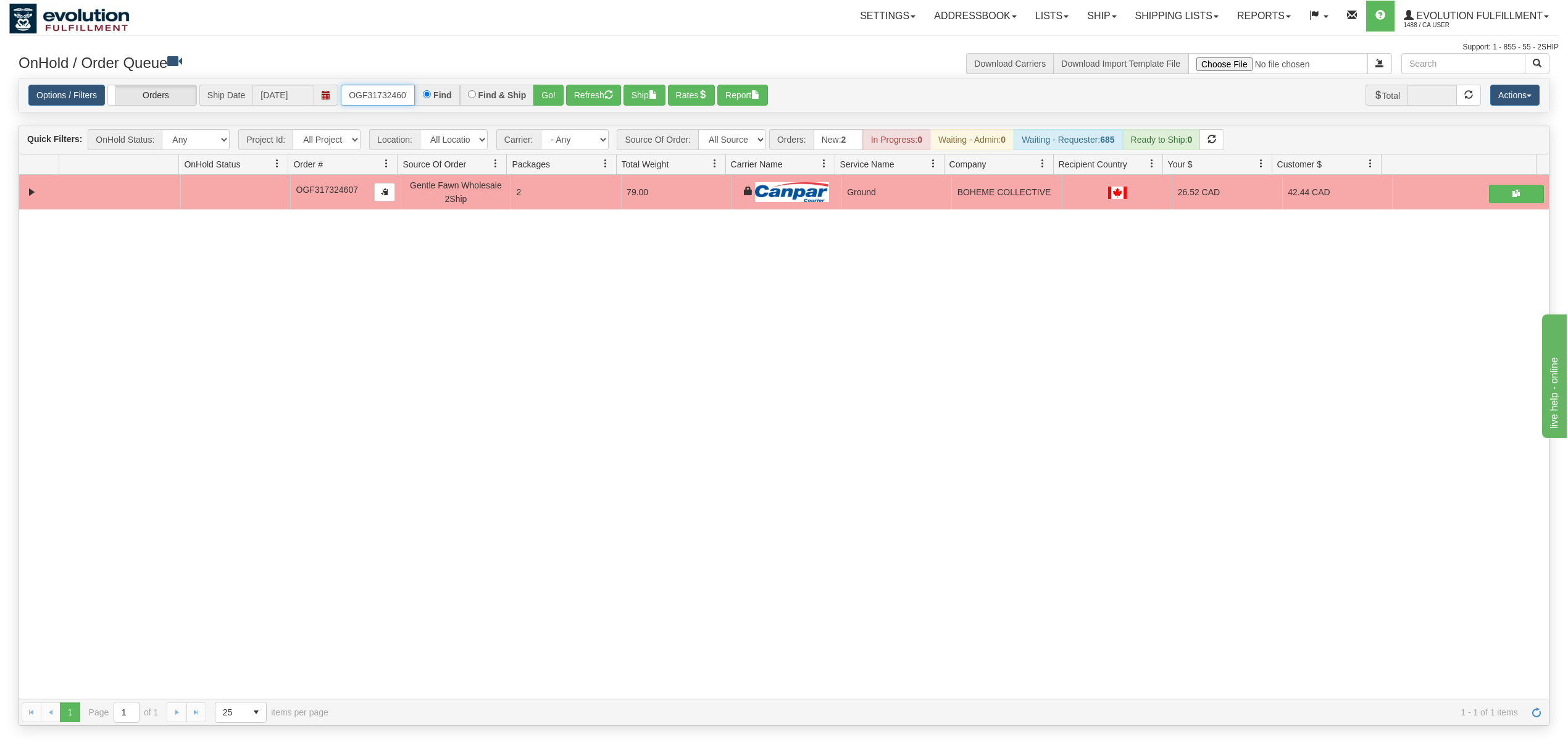
click at [394, 88] on input "OGF317324607" at bounding box center [377, 95] width 74 height 21
drag, startPoint x: 545, startPoint y: 95, endPoint x: 534, endPoint y: 67, distance: 30.1
click at [545, 94] on button "Go!" at bounding box center [549, 95] width 31 height 21
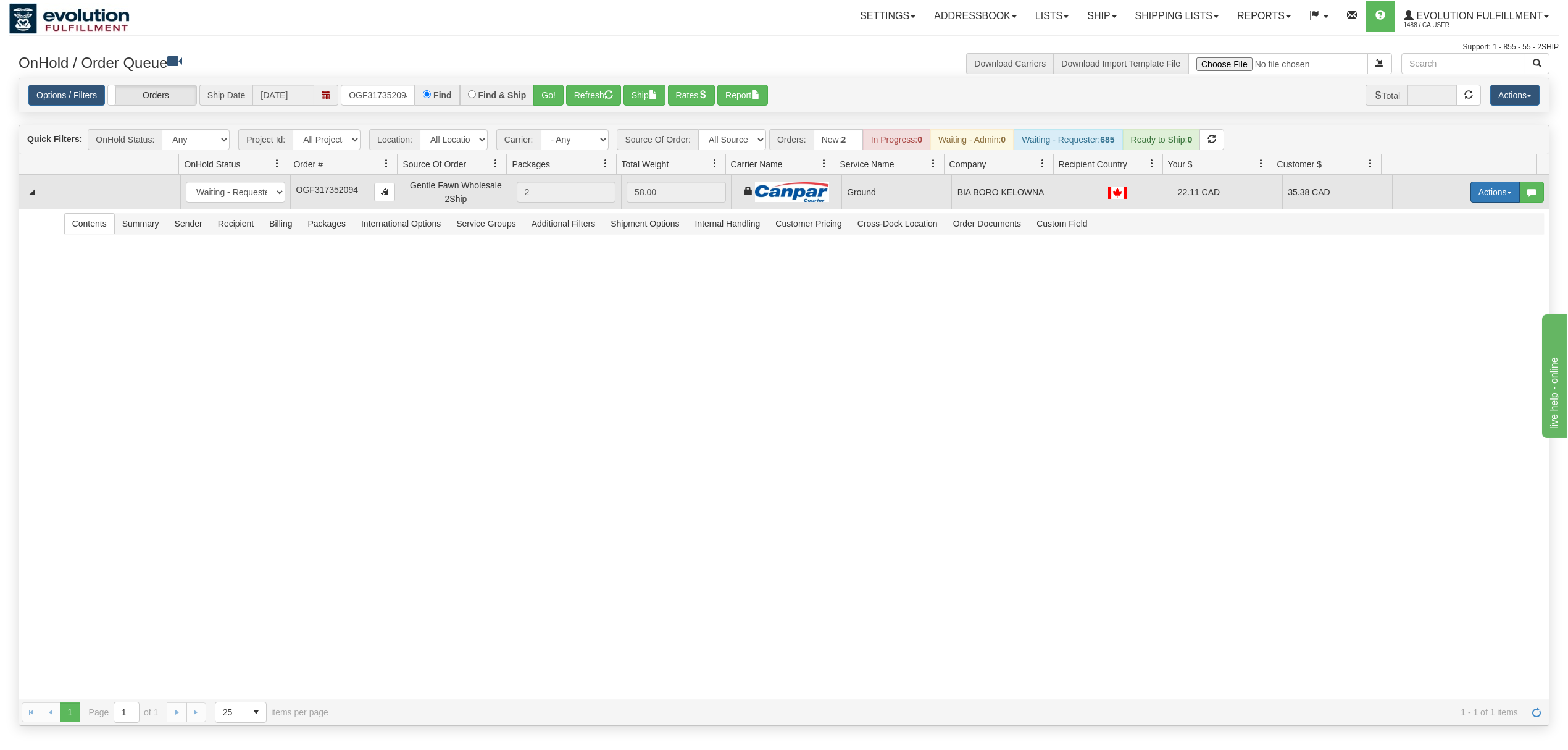
click at [1480, 195] on button "Actions" at bounding box center [1496, 193] width 50 height 21
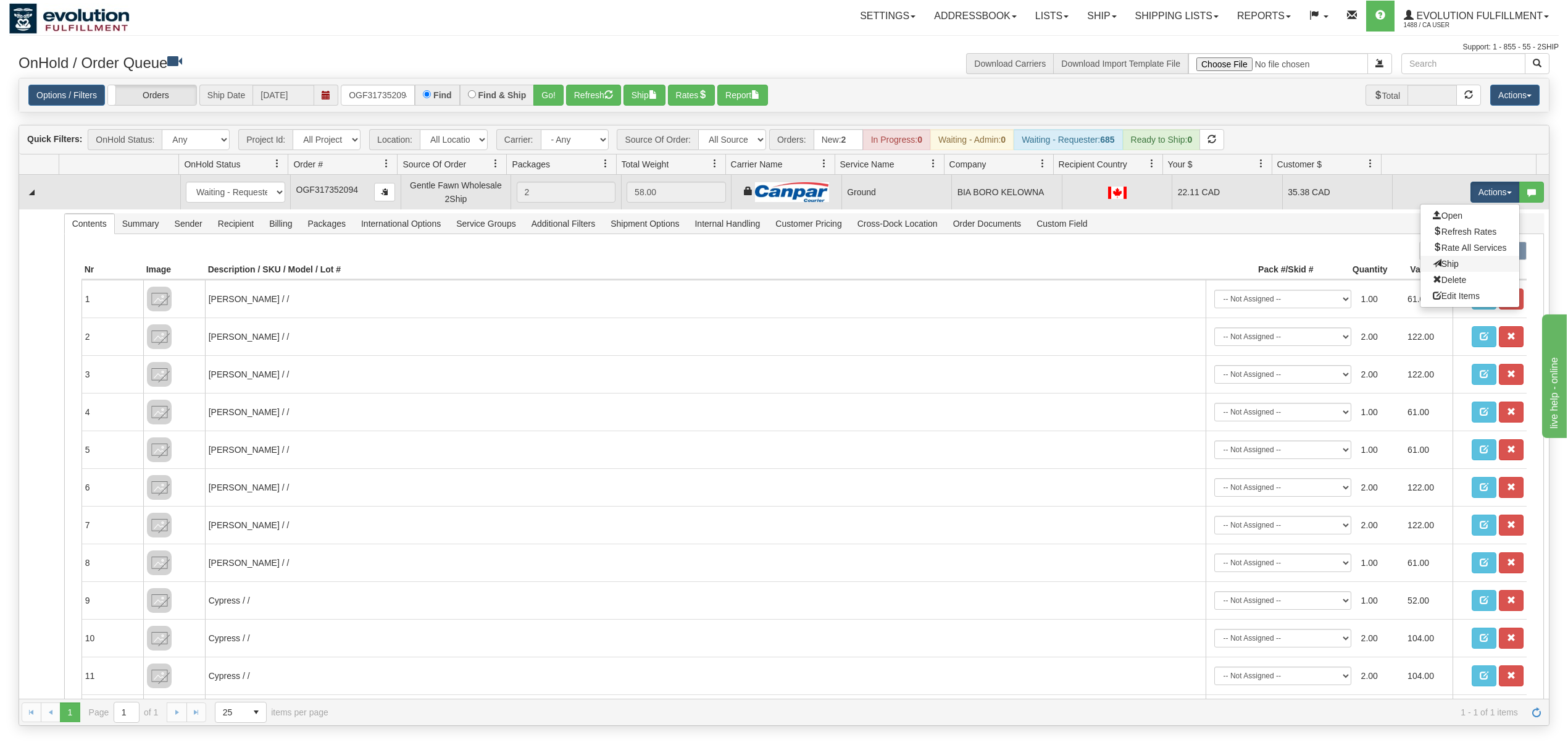
click at [1438, 270] on link "Ship" at bounding box center [1469, 263] width 99 height 16
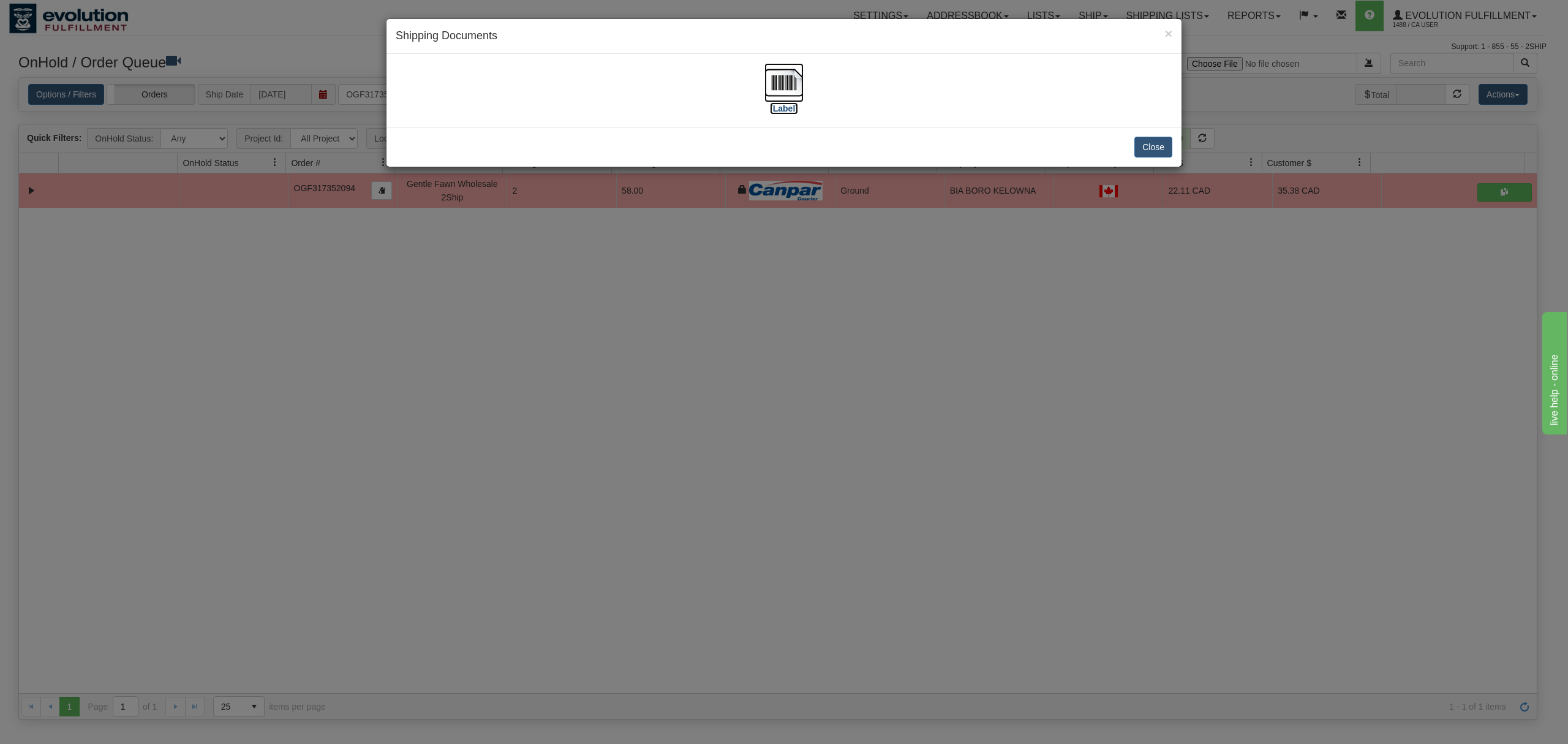
click at [774, 82] on img at bounding box center [784, 82] width 39 height 39
click at [1151, 140] on button "Close" at bounding box center [1154, 147] width 38 height 21
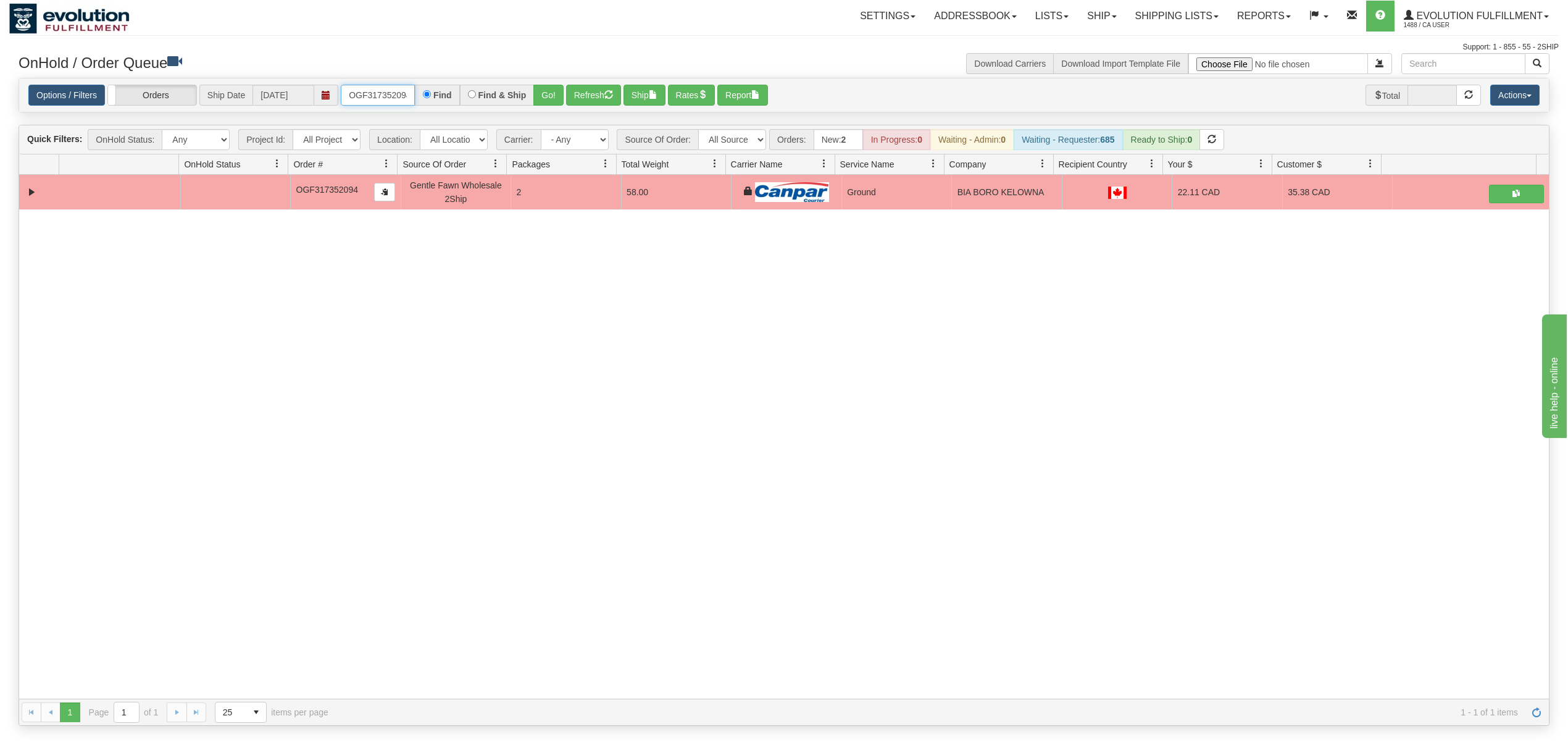
click at [375, 105] on input "OGF317352094" at bounding box center [377, 95] width 74 height 21
type input "OGF317396798"
click at [545, 95] on button "Go!" at bounding box center [549, 95] width 31 height 21
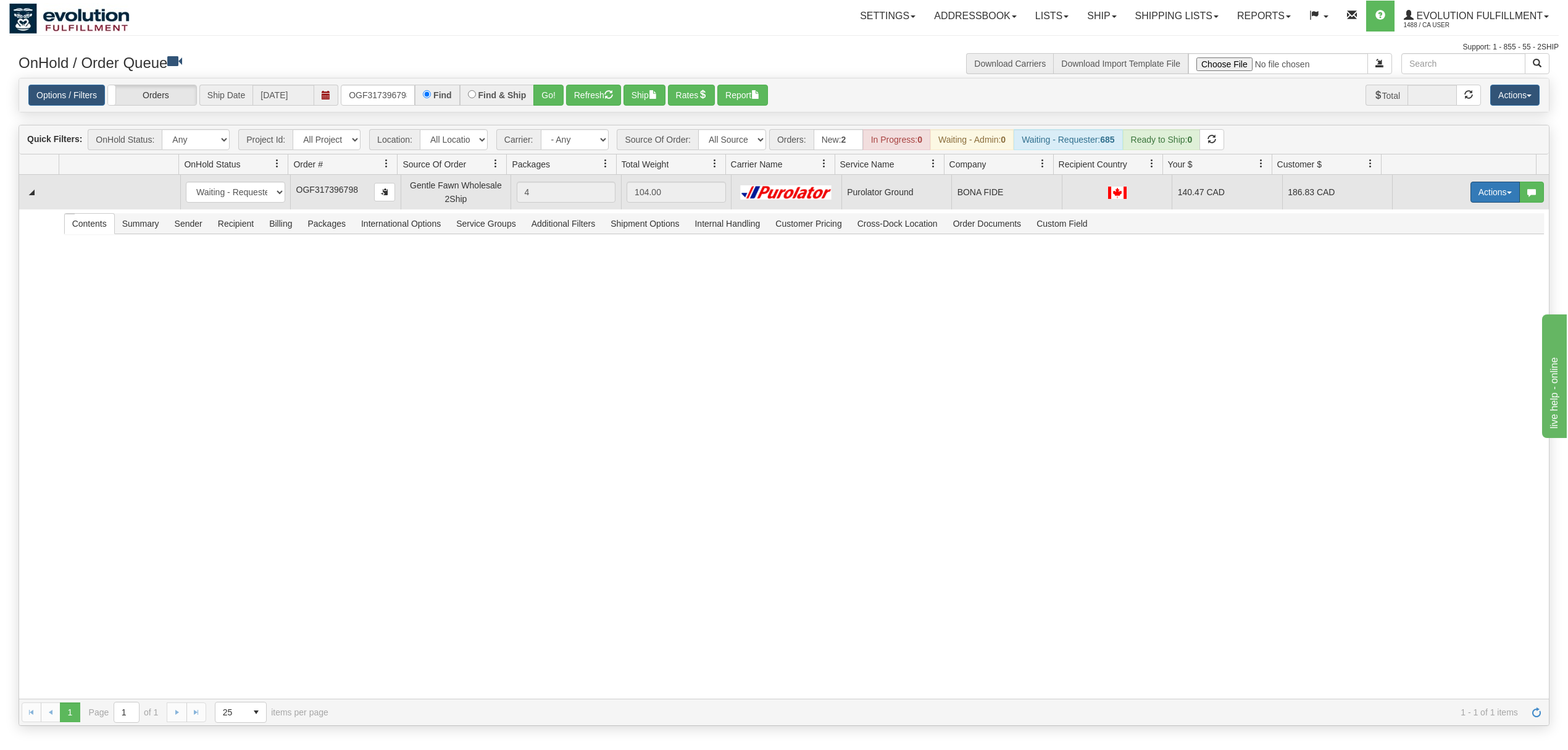
click at [1471, 187] on button "Actions" at bounding box center [1496, 193] width 50 height 21
click at [1433, 262] on span "Ship" at bounding box center [1445, 263] width 26 height 10
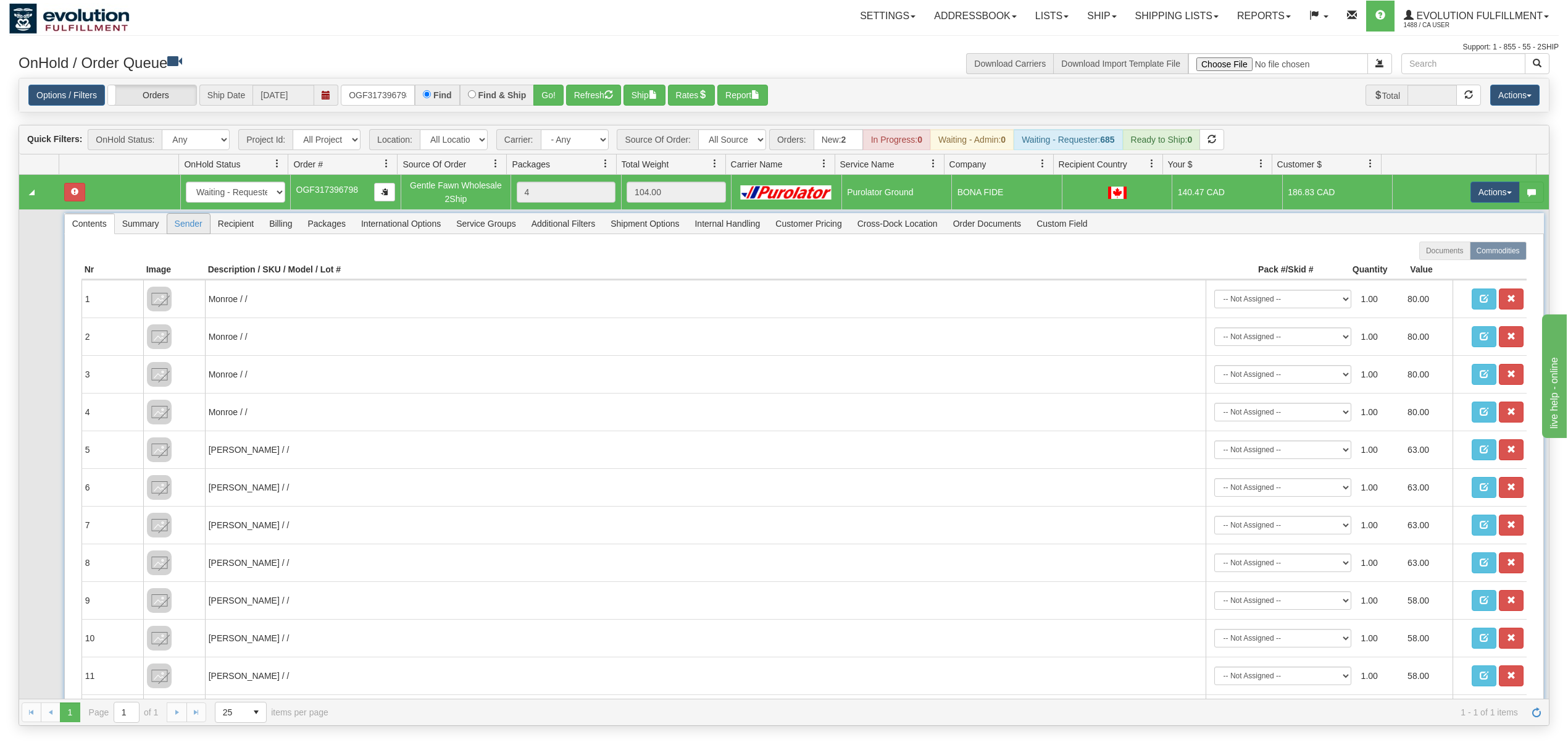
click at [200, 226] on span "Sender" at bounding box center [189, 223] width 42 height 20
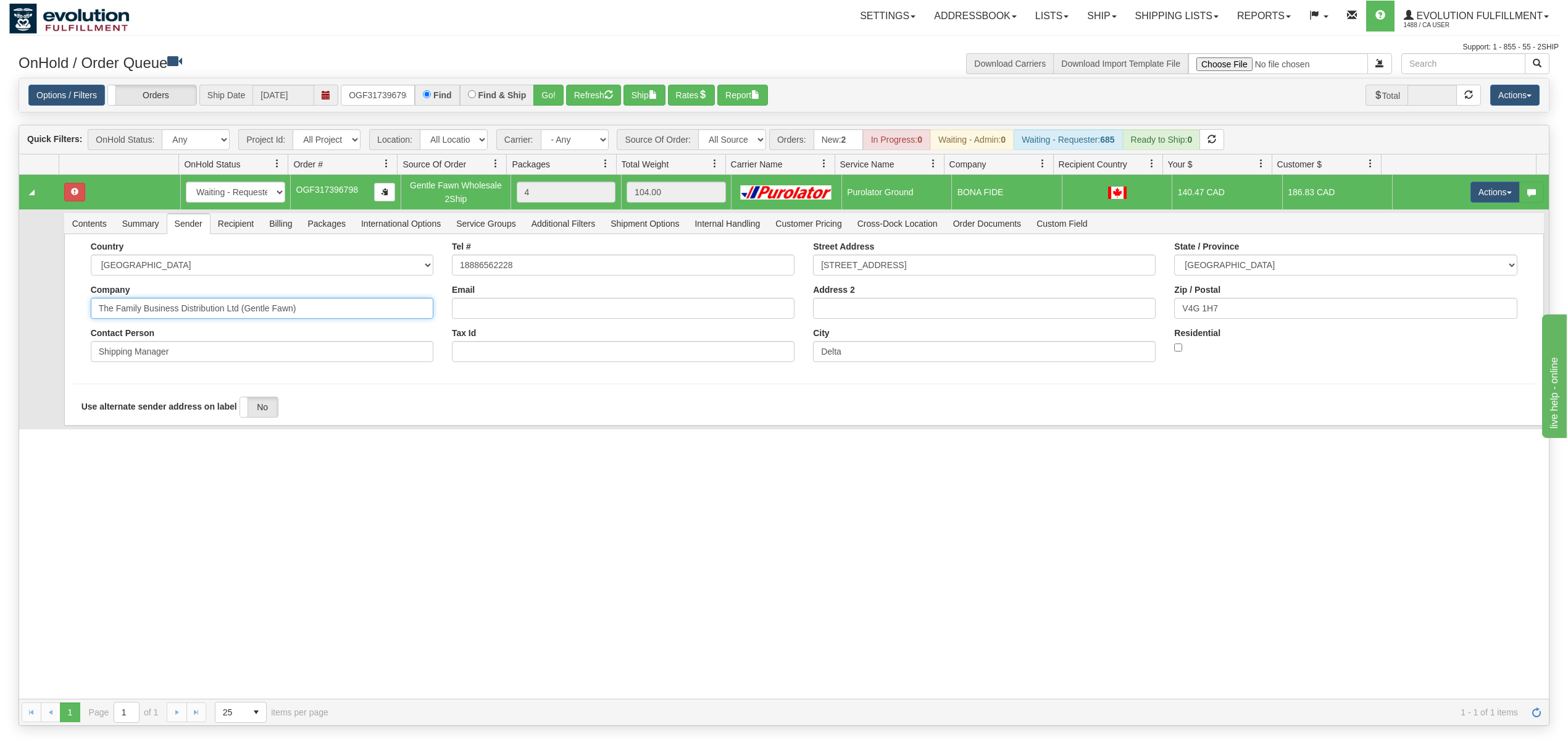
drag, startPoint x: 300, startPoint y: 319, endPoint x: 178, endPoint y: 340, distance: 123.8
click at [178, 340] on div "Country AFGHANISTAN ALAND ISLANDS ALBANIA ALGERIA AMERICAN SAMOA ANDORRA ANGOLA…" at bounding box center [261, 306] width 361 height 129
type input "The Family Business"
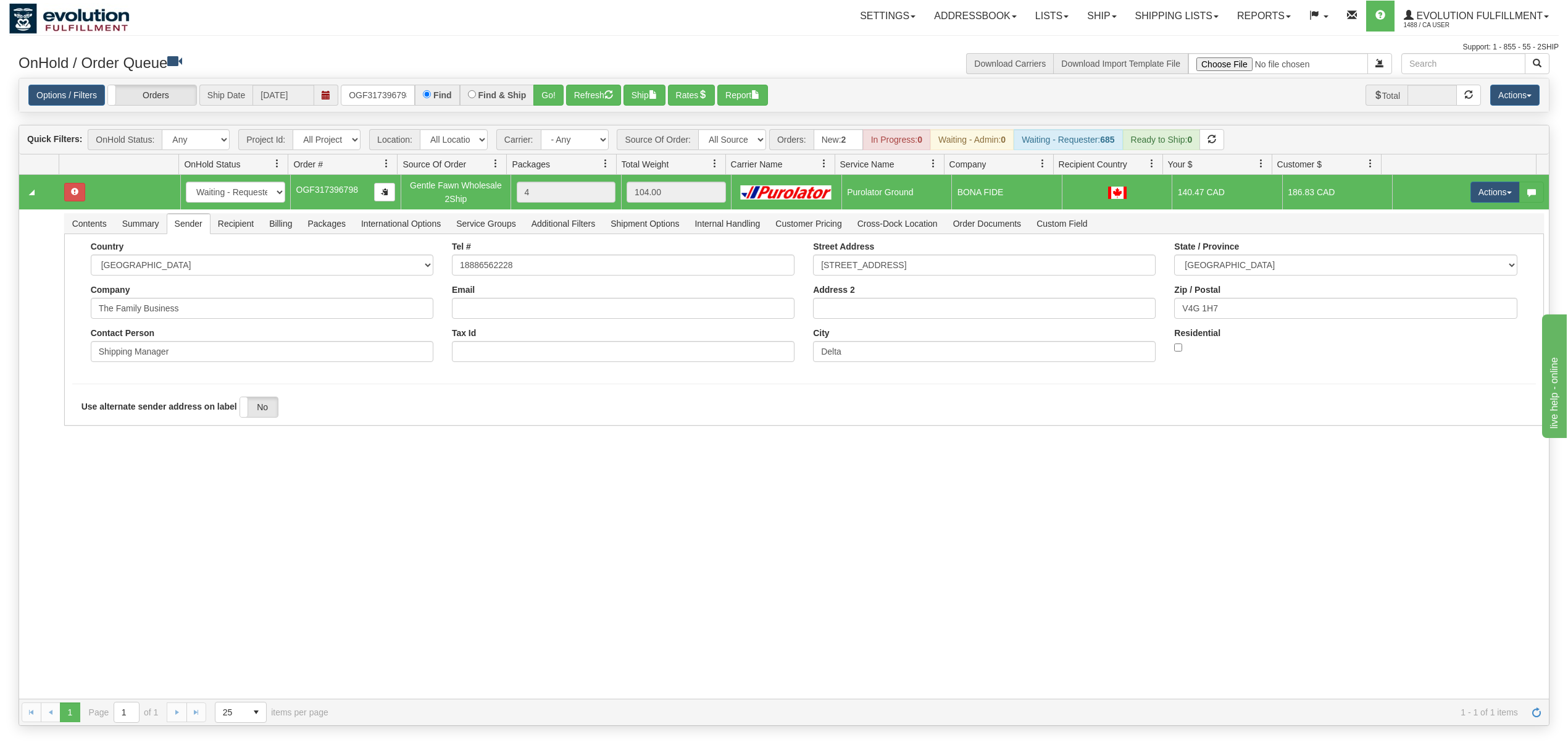
drag, startPoint x: 137, startPoint y: 472, endPoint x: 129, endPoint y: 472, distance: 8.0
click at [137, 472] on div "31538122 EVOLUTION V3 90868777 90888187 New In Progress Waiting - Admin Waiting…" at bounding box center [784, 436] width 1530 height 524
click at [91, 432] on button "Save" at bounding box center [89, 428] width 35 height 21
click at [1483, 187] on button "Actions" at bounding box center [1496, 193] width 50 height 21
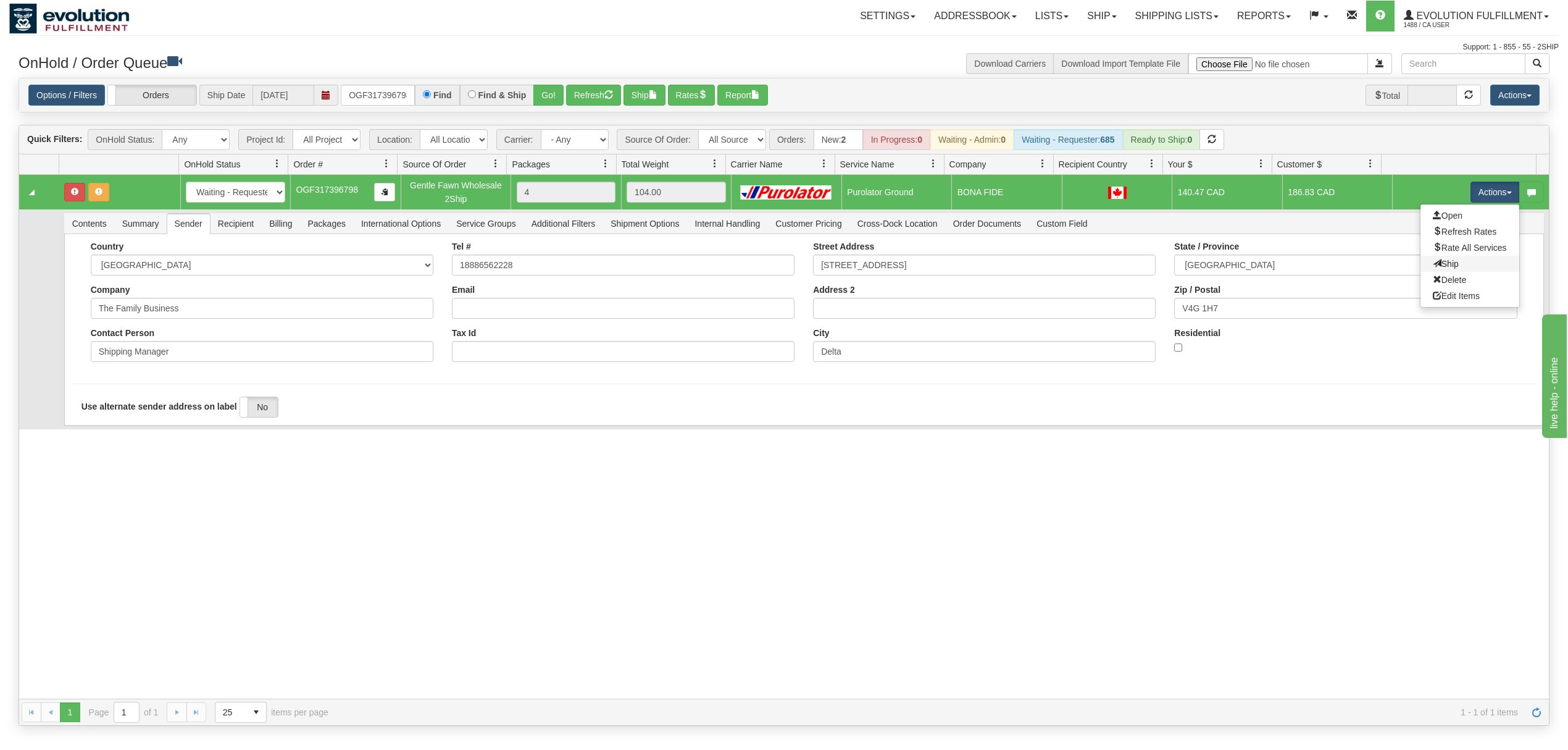
click at [1431, 258] on link "Ship" at bounding box center [1469, 263] width 99 height 16
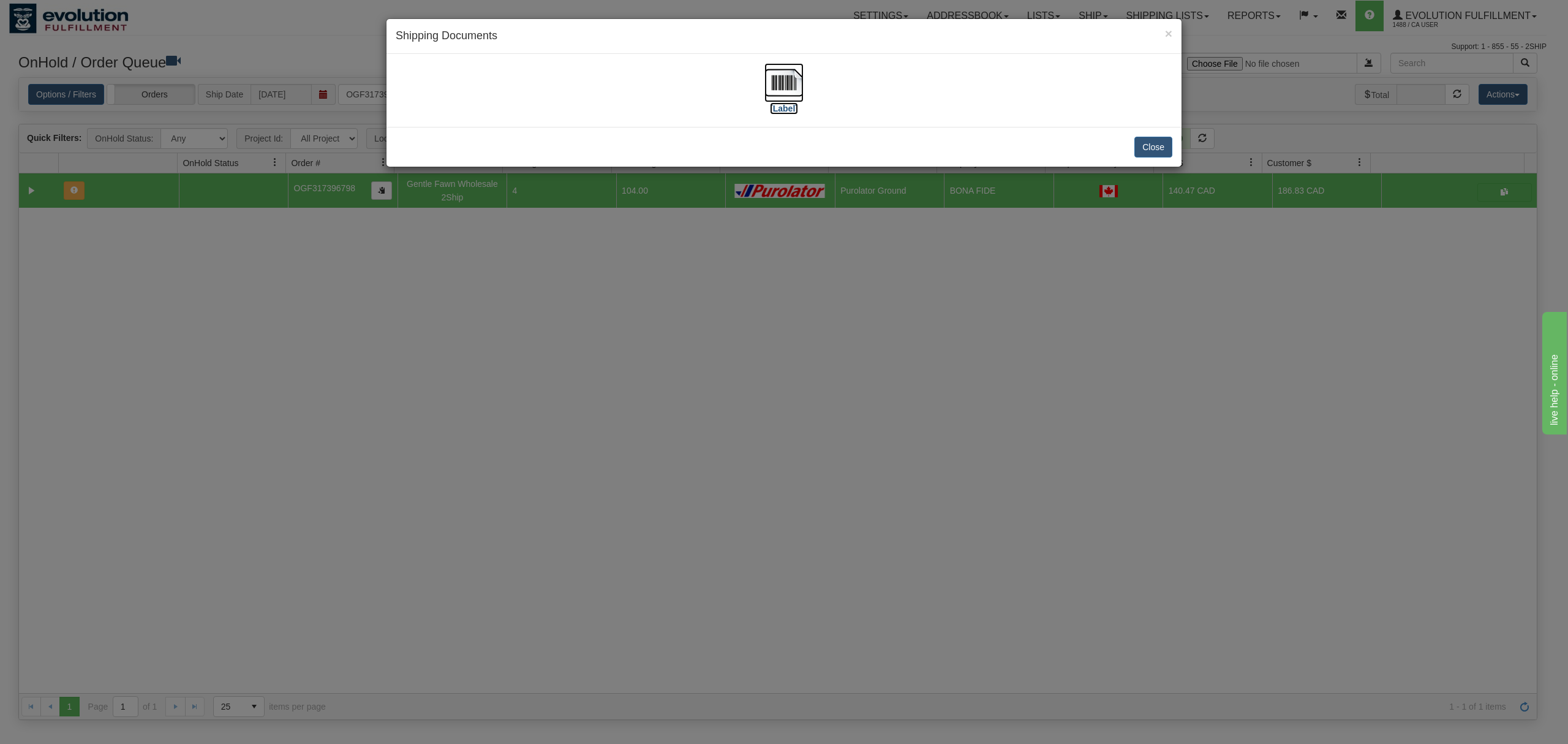
click at [765, 75] on img at bounding box center [784, 82] width 39 height 39
click at [1153, 148] on button "Close" at bounding box center [1154, 147] width 38 height 21
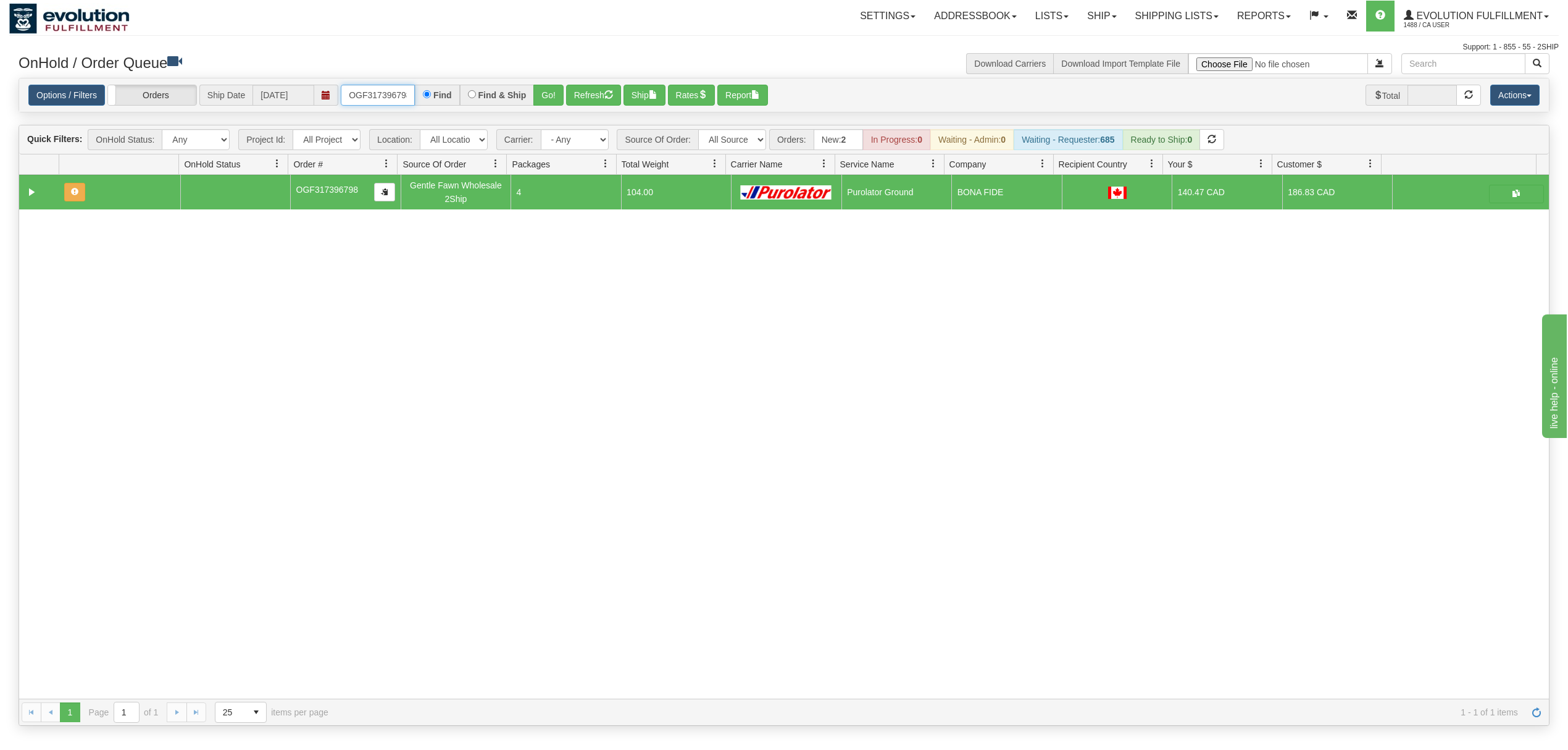
click at [404, 100] on input "OGF317396798" at bounding box center [377, 95] width 74 height 21
click at [402, 100] on input "OGF317396798" at bounding box center [377, 95] width 74 height 21
click at [401, 100] on input "OGF317396798" at bounding box center [377, 95] width 74 height 21
click at [405, 100] on input "OGF317396798" at bounding box center [377, 95] width 74 height 21
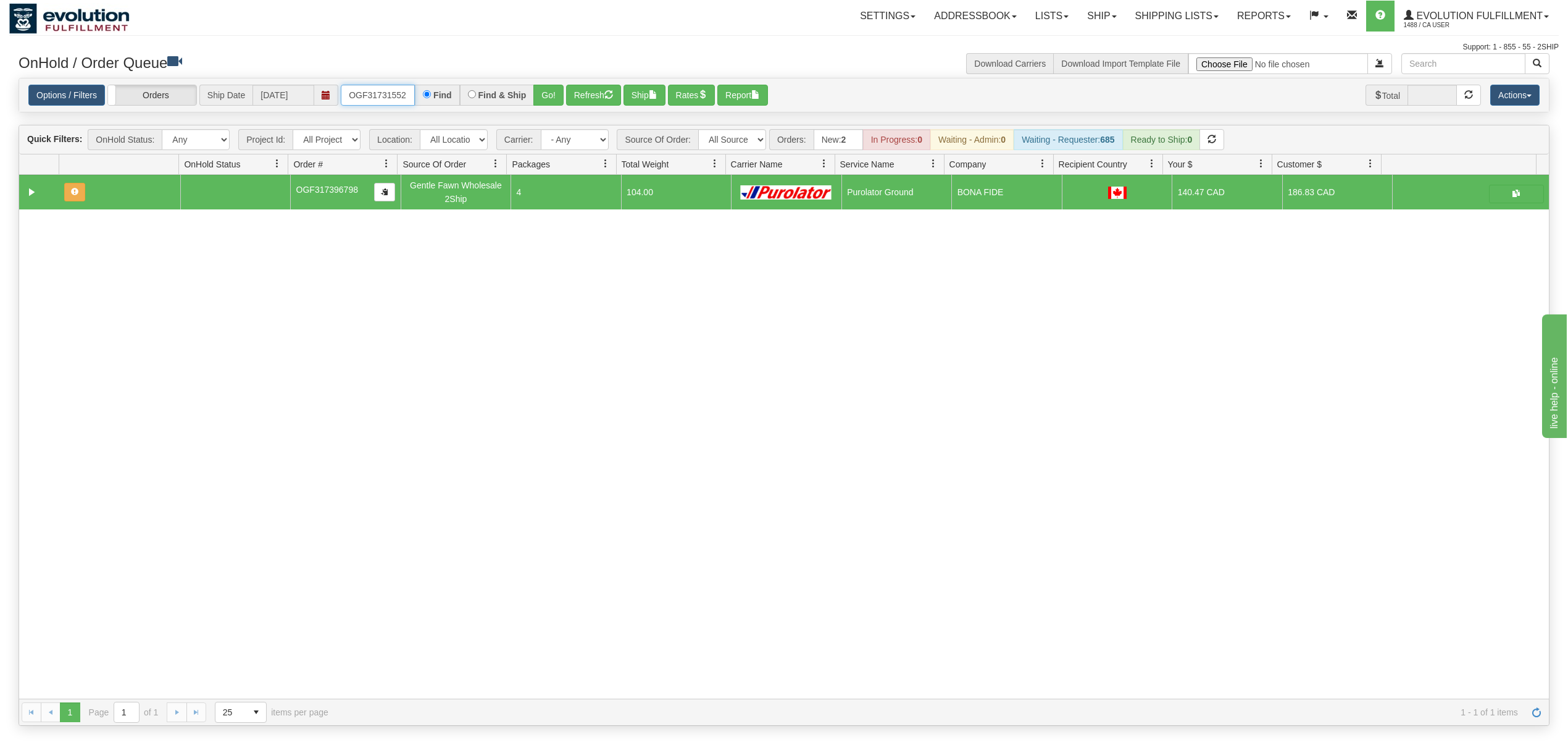
type input "OGF317315520"
click at [542, 95] on button "Go!" at bounding box center [549, 95] width 31 height 21
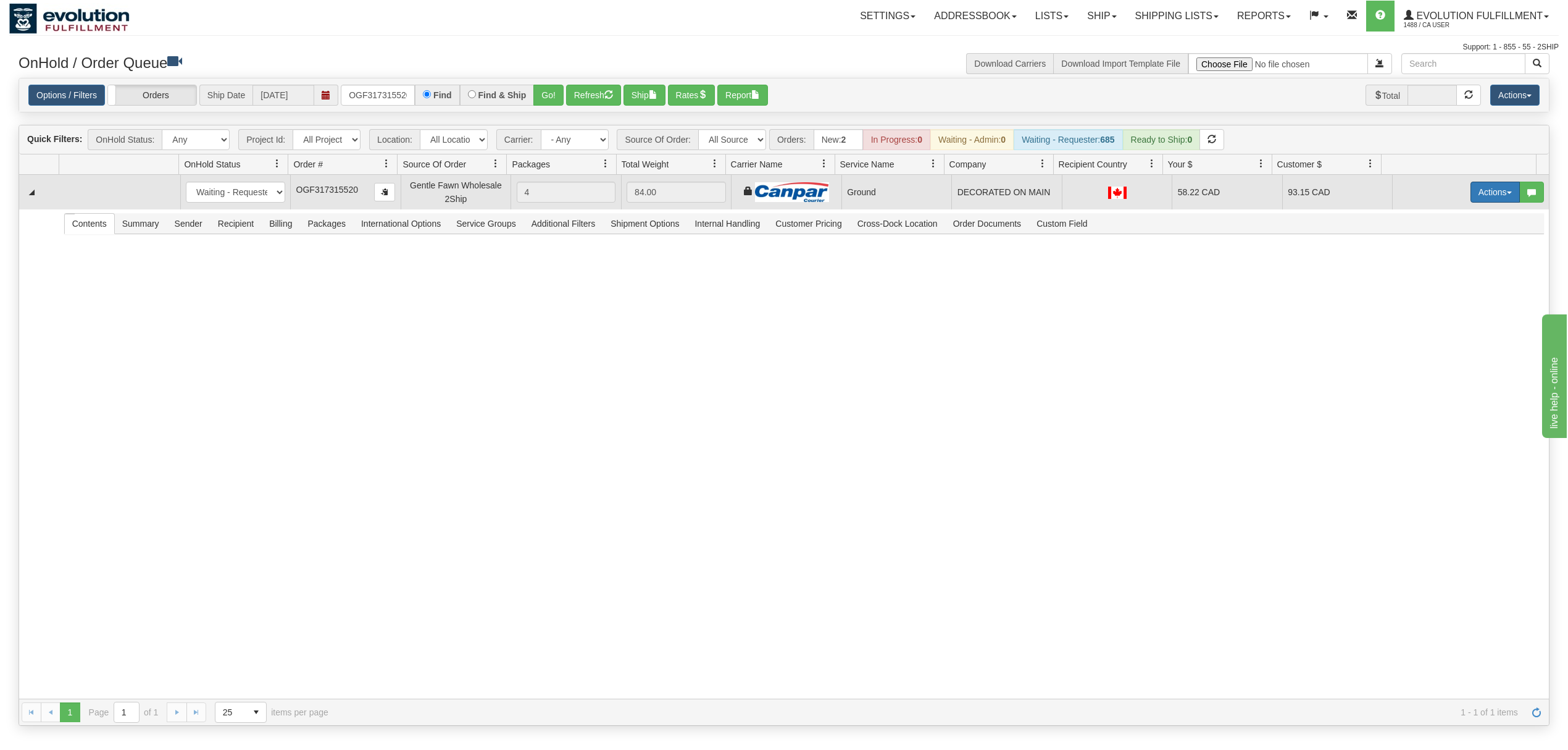
click at [1471, 196] on button "Actions" at bounding box center [1496, 193] width 50 height 21
click at [1433, 263] on span "Ship" at bounding box center [1445, 263] width 26 height 10
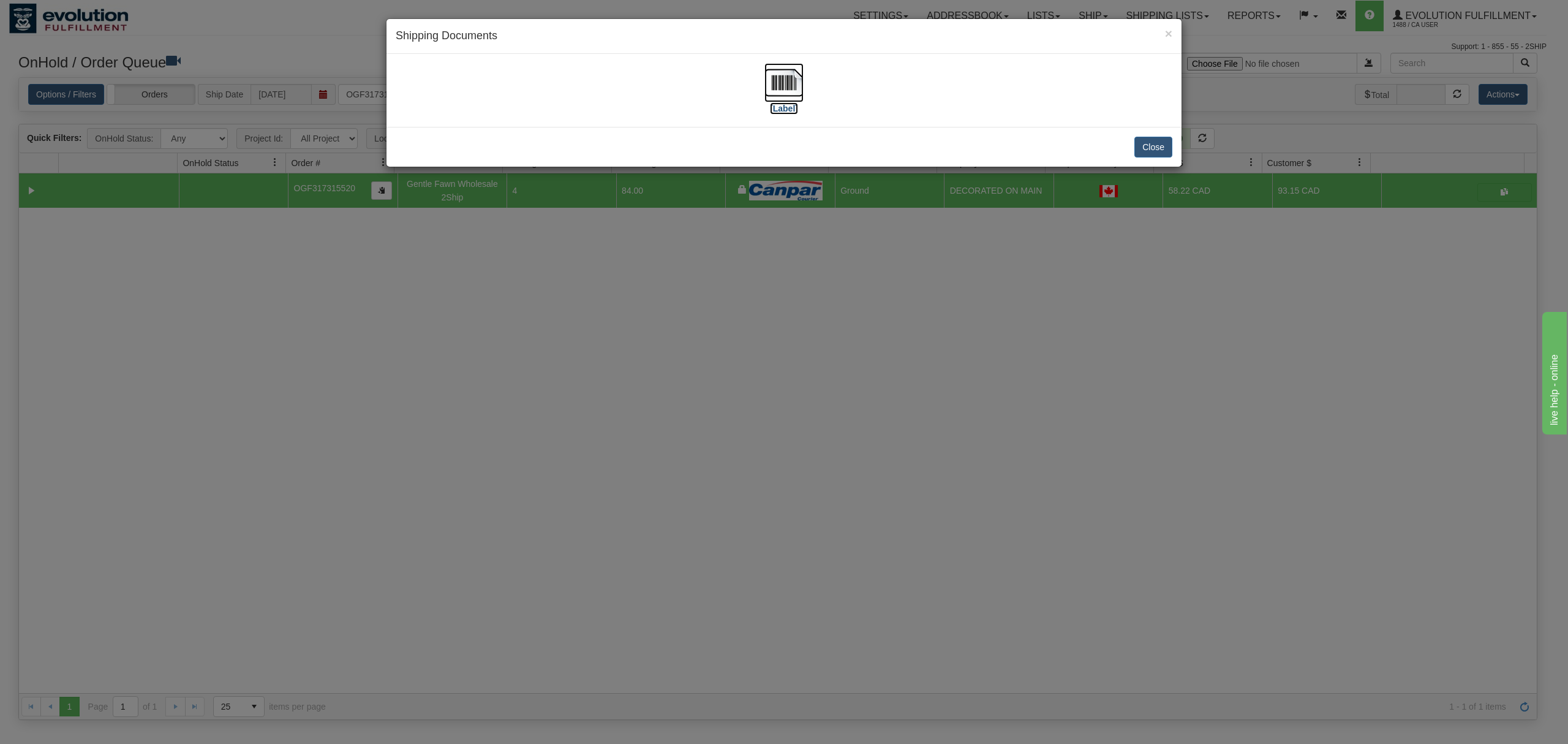
click at [785, 82] on img at bounding box center [784, 82] width 39 height 39
click at [1162, 136] on div "Close" at bounding box center [784, 146] width 795 height 40
click at [1160, 149] on button "Close" at bounding box center [1154, 147] width 38 height 21
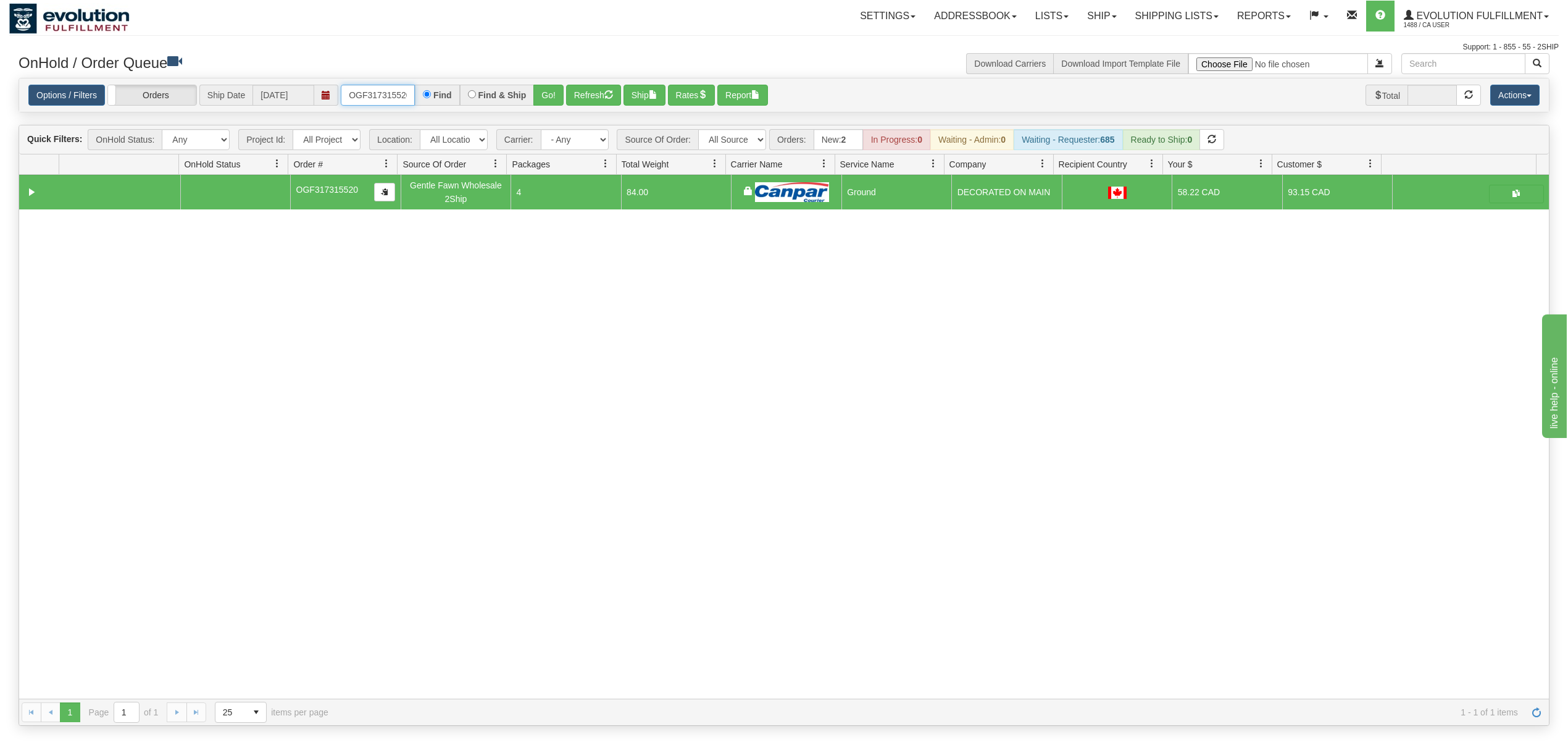
click at [367, 97] on input "OGF317315520" at bounding box center [377, 95] width 74 height 21
type input "OGF317491343"
click at [555, 95] on button "Go!" at bounding box center [549, 95] width 31 height 21
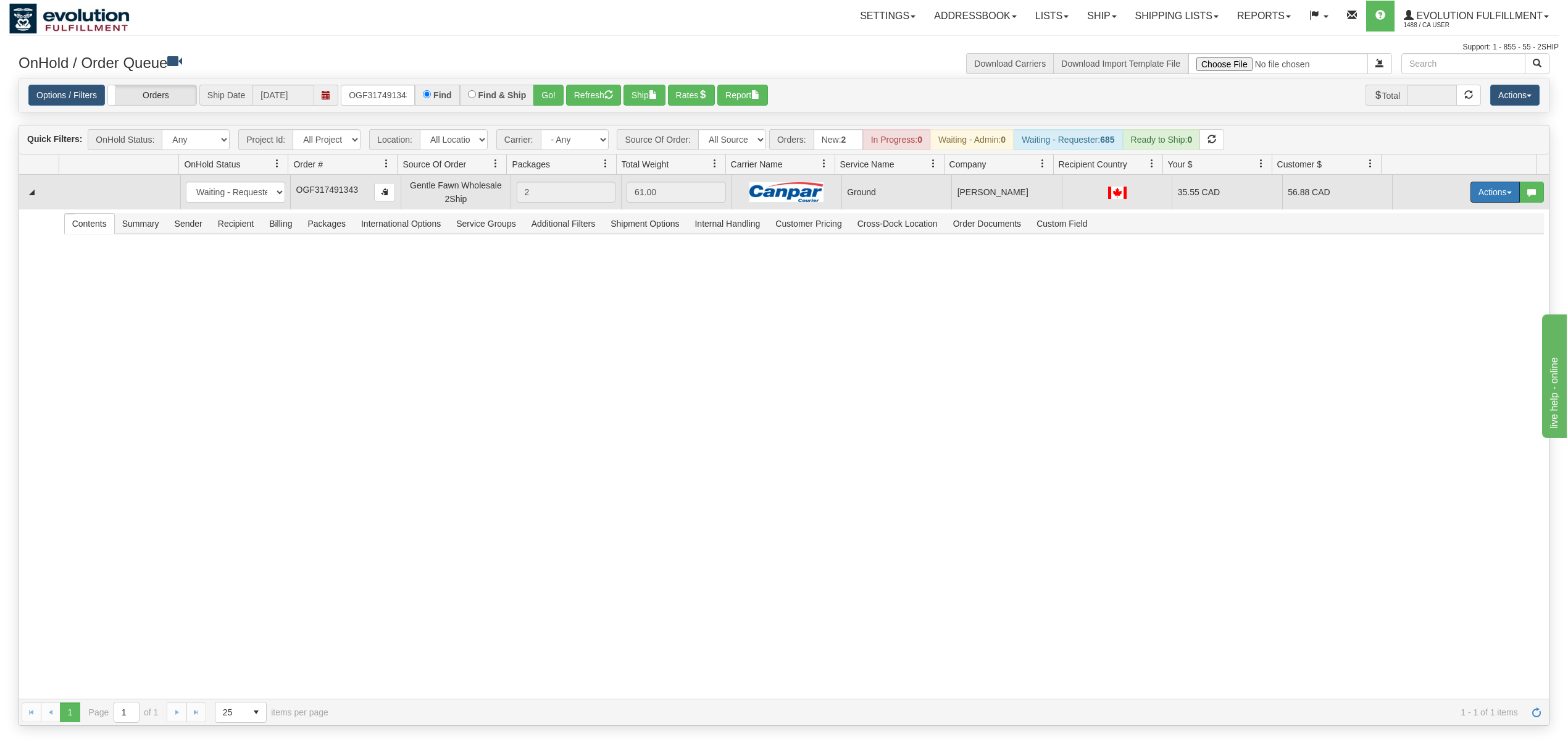
drag, startPoint x: 1485, startPoint y: 193, endPoint x: 1443, endPoint y: 255, distance: 74.9
click at [1485, 193] on button "Actions" at bounding box center [1496, 193] width 50 height 21
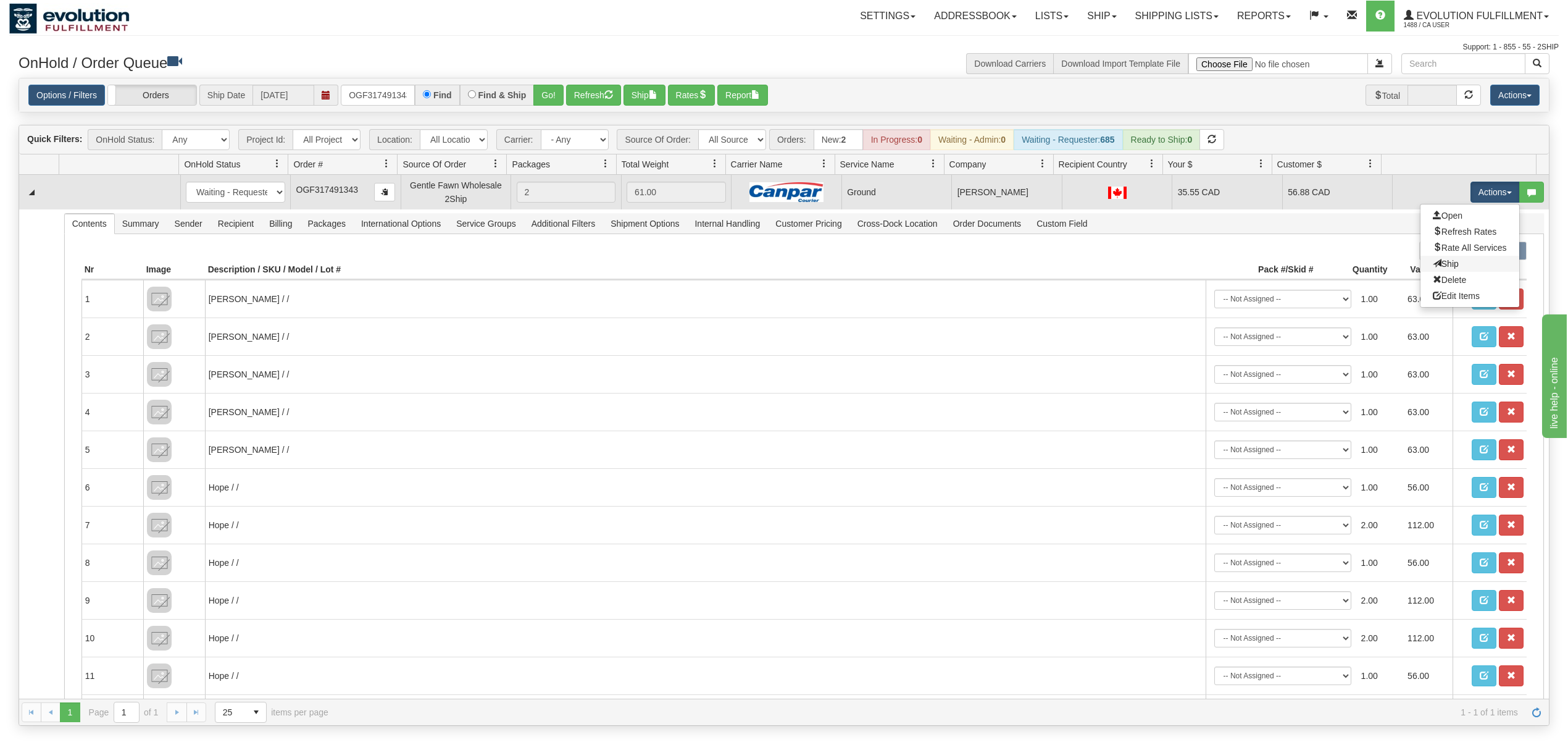
click at [1436, 260] on link "Ship" at bounding box center [1469, 263] width 99 height 16
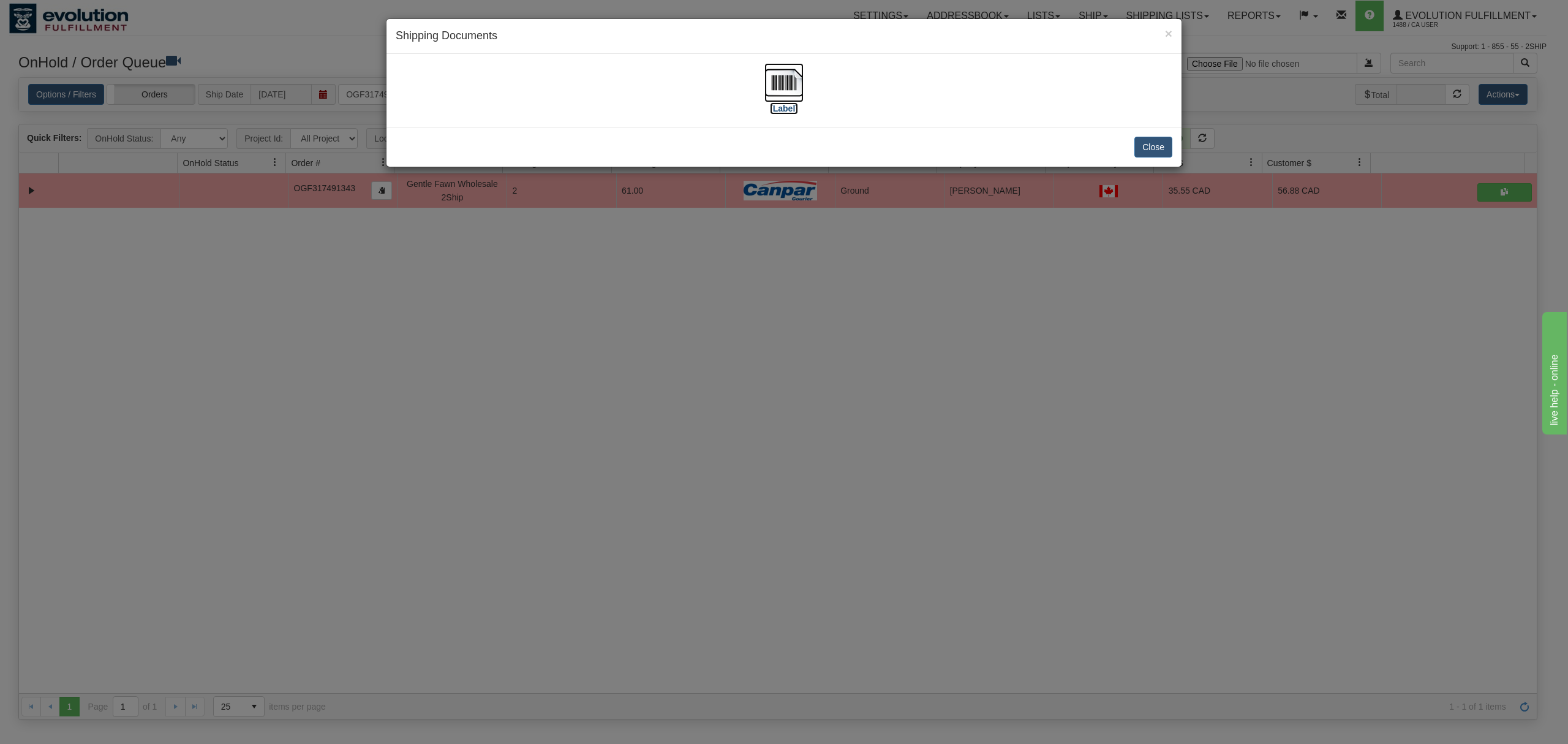
click at [780, 79] on img at bounding box center [784, 82] width 39 height 39
click at [1157, 145] on button "Close" at bounding box center [1154, 147] width 38 height 21
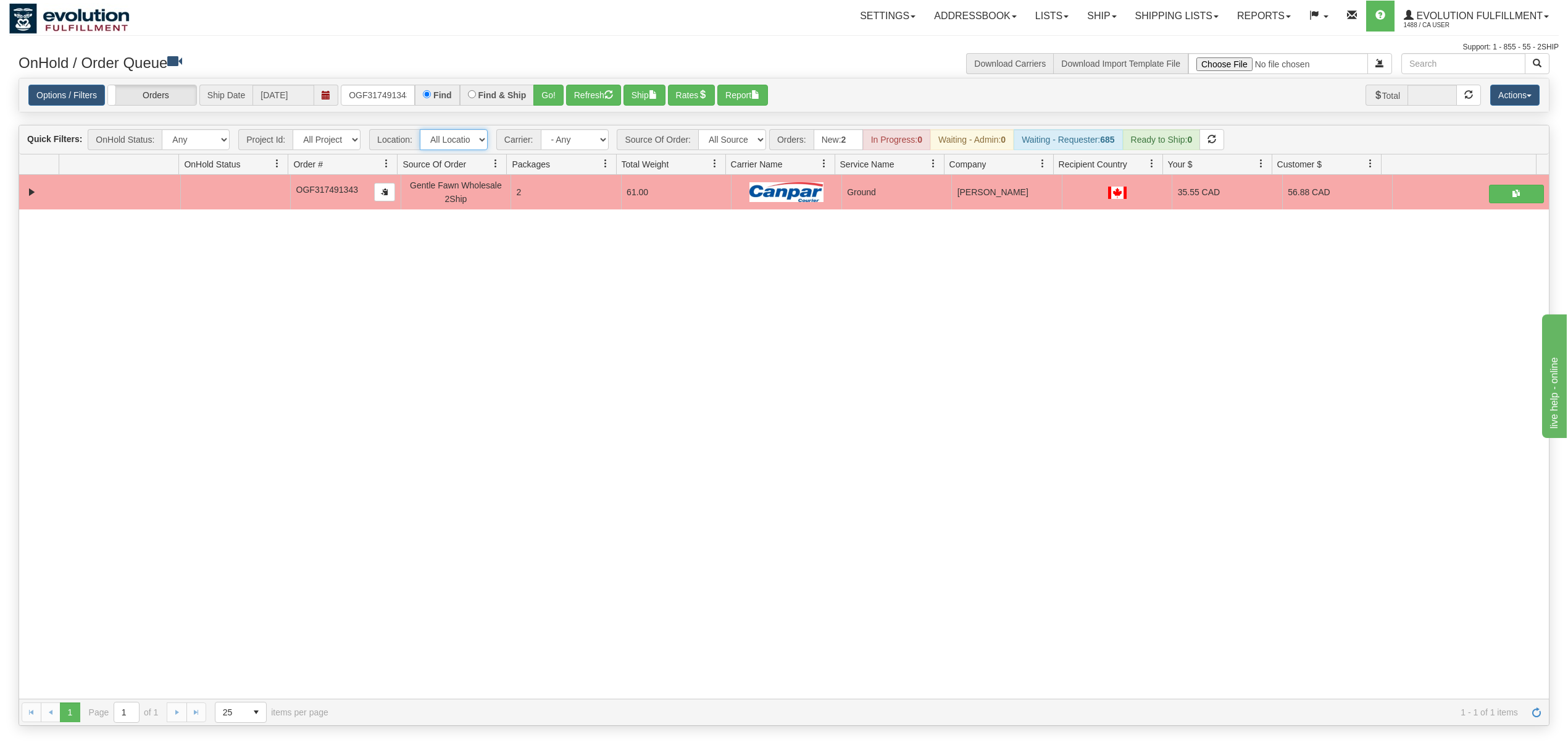
click at [465, 136] on select "All Locations Default Evolution US EVOLUTION V3 Fedex IDD Location" at bounding box center [453, 140] width 68 height 21
click at [516, 59] on h3 "OnHold / Order Queue" at bounding box center [397, 61] width 757 height 18
